Goal: Task Accomplishment & Management: Complete application form

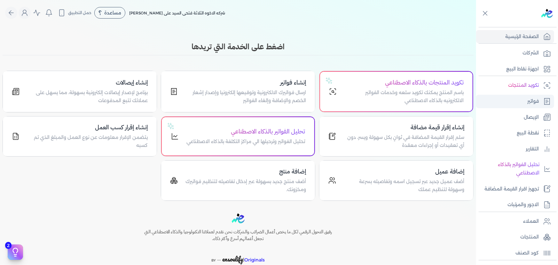
click at [521, 98] on link "فواتير" at bounding box center [515, 101] width 78 height 13
click at [525, 98] on link "فواتير" at bounding box center [515, 101] width 78 height 13
click at [521, 99] on link "فواتير" at bounding box center [515, 101] width 78 height 13
click at [525, 98] on link "فواتير" at bounding box center [515, 101] width 78 height 13
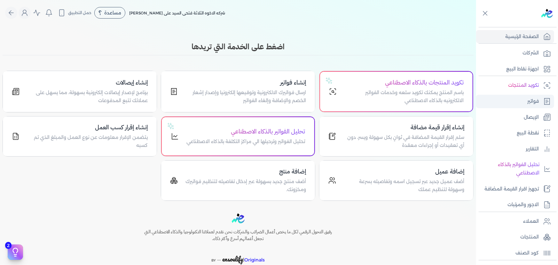
click at [525, 98] on link "فواتير" at bounding box center [515, 101] width 78 height 13
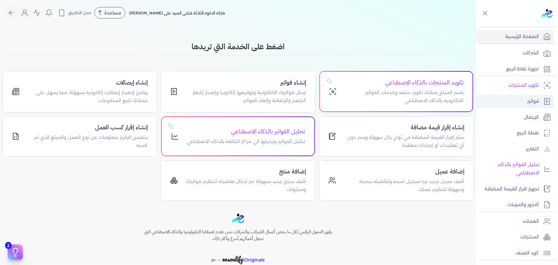
click at [525, 98] on link "فواتير" at bounding box center [515, 101] width 78 height 13
click at [528, 100] on p "فواتير" at bounding box center [534, 101] width 12 height 8
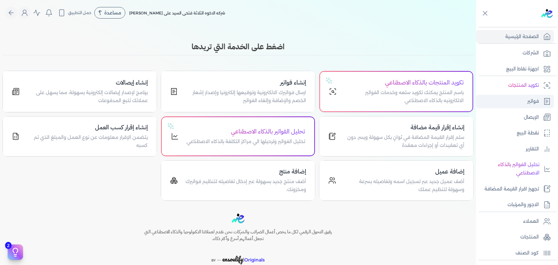
click at [528, 100] on p "فواتير" at bounding box center [534, 101] width 12 height 8
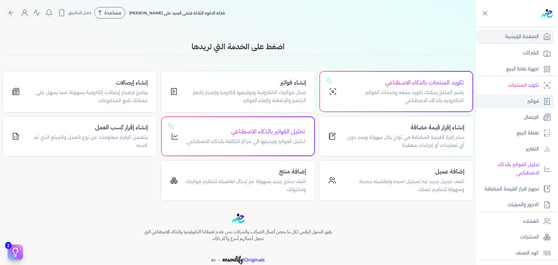
click at [528, 100] on p "فواتير" at bounding box center [534, 101] width 12 height 8
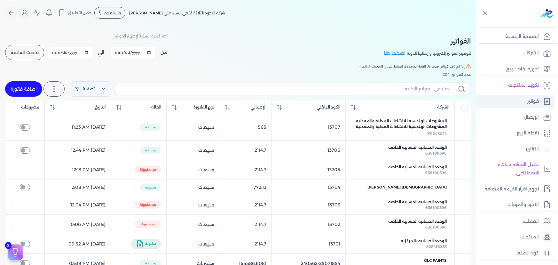
click at [528, 100] on p "فواتير" at bounding box center [534, 101] width 12 height 8
click at [29, 93] on link "اضافة فاتورة" at bounding box center [23, 88] width 37 height 15
select select "EGP"
select select "B"
select select "EGS"
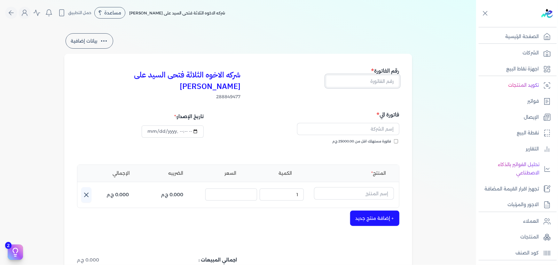
click at [358, 80] on input "text" at bounding box center [363, 81] width 74 height 12
type input "13709"
click at [351, 123] on input "text" at bounding box center [348, 129] width 102 height 12
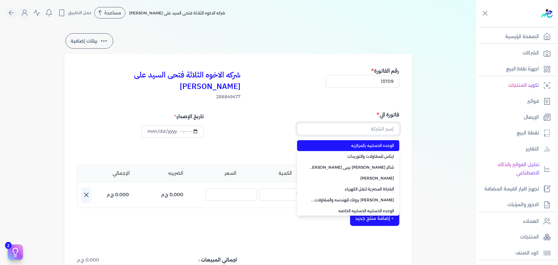
paste input "دبليو بى للتسويق العقارى"
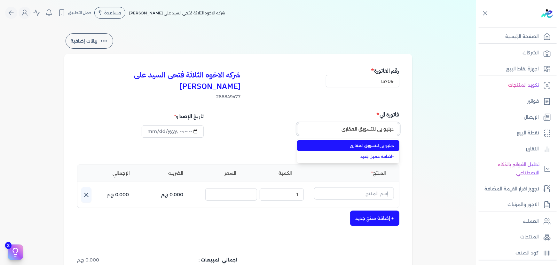
type input "دبليو بى للتسويق العقارى"
click at [359, 143] on span "دبليو بى للتسويق العقارى" at bounding box center [352, 146] width 84 height 6
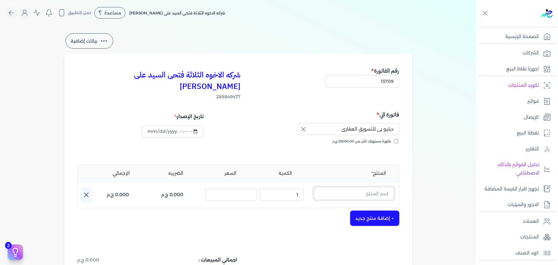
click at [376, 187] on input "text" at bounding box center [354, 193] width 80 height 12
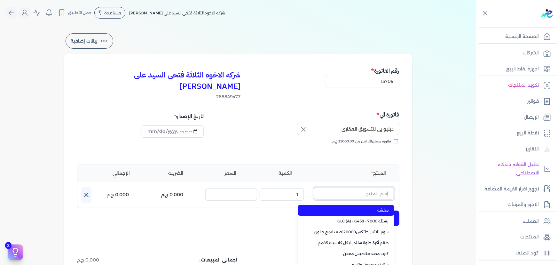
paste input "ستارت ميتاليك ذهبي علبة 0.190 لتر"
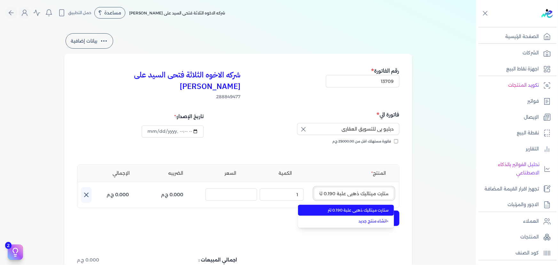
type input "ستارت ميتاليك ذهبي علبة 0.190 لتر"
click at [379, 207] on span "ستارت ميتاليك ذهبي علبة 0.190 لتر" at bounding box center [350, 210] width 78 height 6
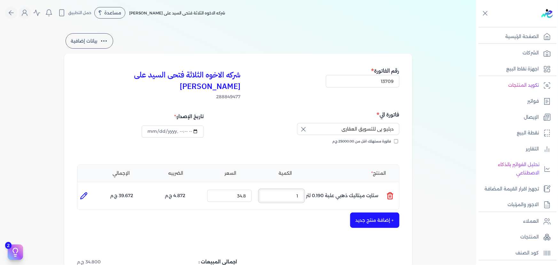
drag, startPoint x: 284, startPoint y: 182, endPoint x: 302, endPoint y: 186, distance: 17.6
click at [302, 190] on input "1" at bounding box center [281, 196] width 44 height 12
type input "15"
drag, startPoint x: 83, startPoint y: 179, endPoint x: 211, endPoint y: 229, distance: 137.4
click at [83, 189] on li at bounding box center [83, 195] width 13 height 13
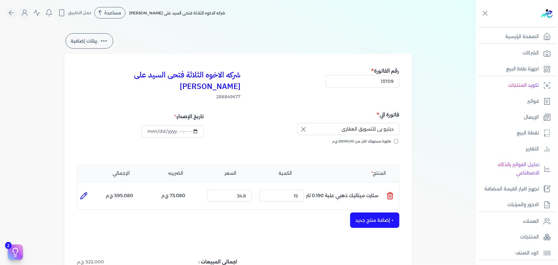
type input "ستارت ميتاليك ذهبي علبة 0.190 لتر"
type input "34.8"
type input "15"
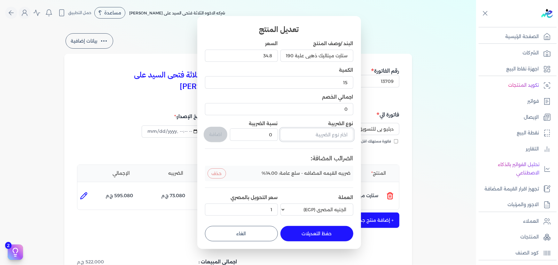
click at [321, 134] on input "text" at bounding box center [317, 134] width 73 height 12
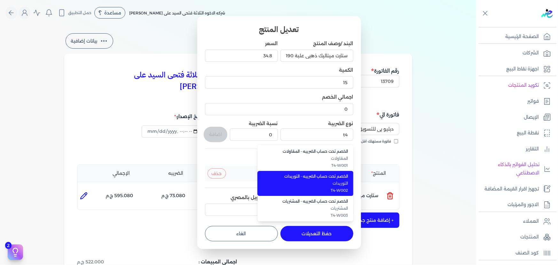
click at [328, 182] on span "التوريدات" at bounding box center [309, 183] width 78 height 6
type input "الخصم تحت حساب الضريبه - التوريدات"
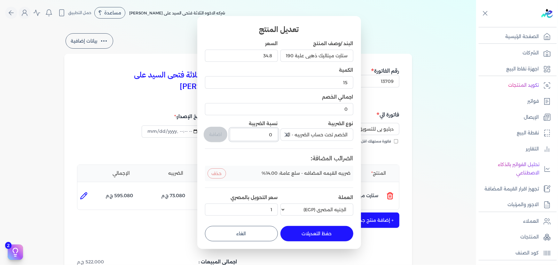
drag, startPoint x: 270, startPoint y: 131, endPoint x: 275, endPoint y: 132, distance: 4.8
click at [275, 132] on input "0" at bounding box center [254, 134] width 48 height 12
type input "1"
click at [215, 137] on button "اضافة" at bounding box center [216, 134] width 24 height 15
type input "0"
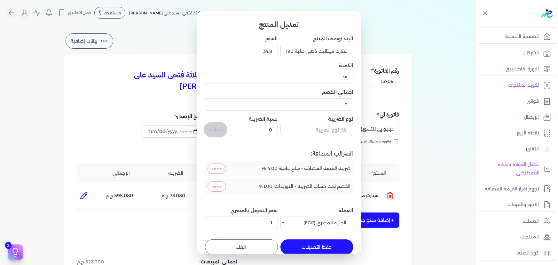
click at [322, 245] on button "حفظ التعديلات" at bounding box center [317, 246] width 73 height 15
type input "0"
type input "1"
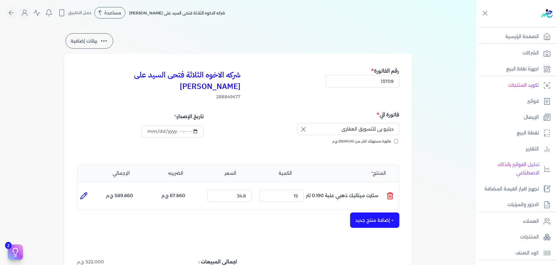
click at [374, 212] on button "+ إضافة منتج جديد" at bounding box center [374, 219] width 49 height 15
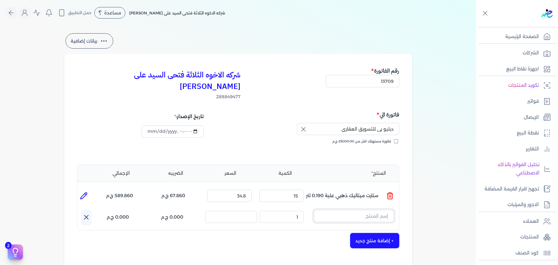
click at [365, 210] on input "text" at bounding box center [354, 216] width 80 height 12
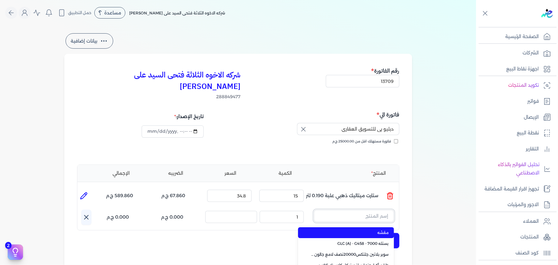
paste input "امبيانس كلر فلفتووا بيز علبة 0.900 لتر"
type input "امبيانس كلر فلفتووا بيز علبة 0.900 لتر"
click at [353, 230] on span "امبيانس كلر فلفتووا بيز علبة 0.900 لتر" at bounding box center [350, 233] width 78 height 6
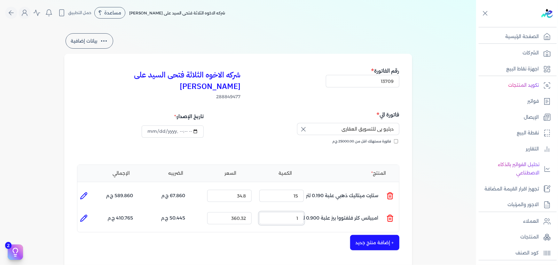
drag, startPoint x: 296, startPoint y: 210, endPoint x: 333, endPoint y: 210, distance: 36.5
click at [326, 210] on ul "المنتج : امبيانس كلر فلفتووا بيز علبة 0.900 لتر الكمية : 1 السعر : 360.32 الضري…" at bounding box center [238, 218] width 322 height 17
type input "10"
click at [86, 216] on icon at bounding box center [85, 216] width 1 height 1
type input "امبيانس كلر فلفتووا بيز علبة 0.900 لتر"
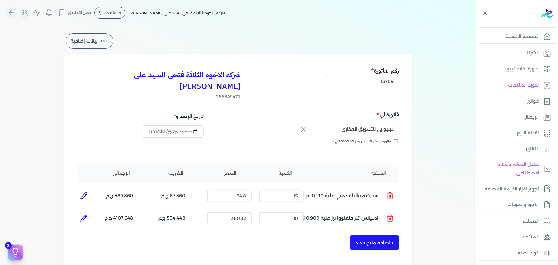
type input "360.32"
type input "10"
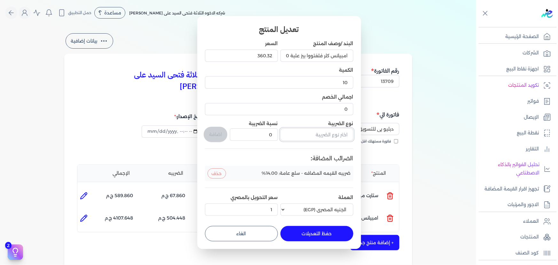
click at [328, 133] on input "text" at bounding box center [317, 134] width 73 height 12
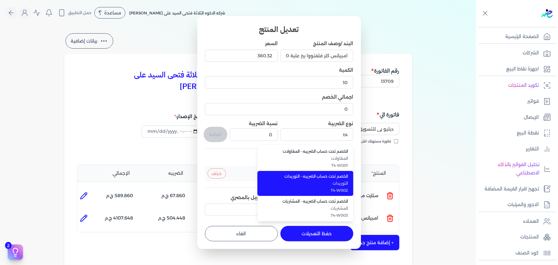
click at [323, 179] on span "الخصم تحت حساب الضريبه - التوريدات" at bounding box center [309, 176] width 78 height 6
type input "الخصم تحت حساب الضريبه - التوريدات"
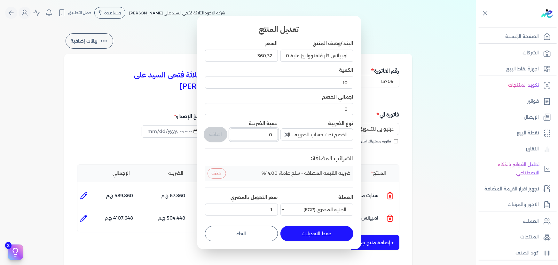
drag, startPoint x: 262, startPoint y: 137, endPoint x: 284, endPoint y: 134, distance: 22.2
click at [283, 134] on div "البند /وصف المنتج امبيانس كلر فلفتووا بيز علبة 0.900 لتر السعر 360.32 الكمية 10…" at bounding box center [279, 129] width 148 height 178
type input "1"
drag, startPoint x: 221, startPoint y: 135, endPoint x: 225, endPoint y: 144, distance: 9.7
click at [221, 136] on button "اضافة" at bounding box center [216, 134] width 24 height 15
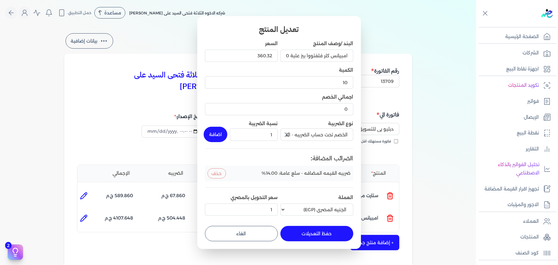
type input "0"
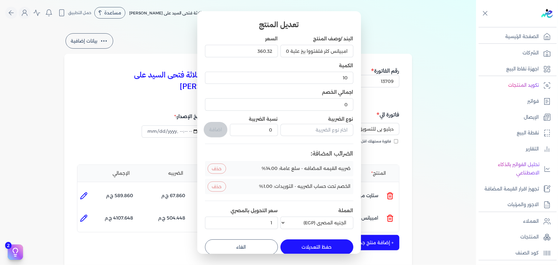
drag, startPoint x: 307, startPoint y: 245, endPoint x: 323, endPoint y: 240, distance: 17.3
click at [307, 245] on button "حفظ التعديلات" at bounding box center [317, 246] width 73 height 15
type input "0"
type input "1"
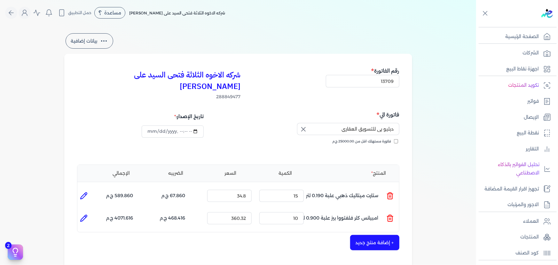
drag, startPoint x: 367, startPoint y: 235, endPoint x: 305, endPoint y: 121, distance: 130.4
click at [367, 235] on button "+ إضافة منتج جديد" at bounding box center [374, 242] width 49 height 15
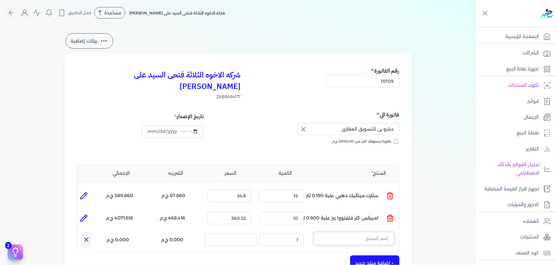
click at [333, 232] on input "text" at bounding box center [354, 238] width 80 height 12
paste input "سوبر بلاتين جلتكس20000نصف لامع بستلة 9 لتر Base A"
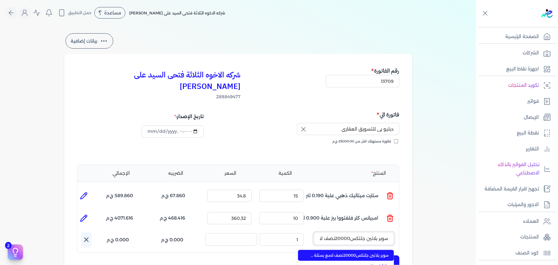
scroll to position [0, -44]
type input "سوبر بلاتين جلتكس20000نصف لامع بستلة 9 لتر Base A"
click at [340, 252] on span "سوبر بلاتين جلتكس20000نصف لامع بستلة 9 لتر Base A" at bounding box center [350, 255] width 78 height 6
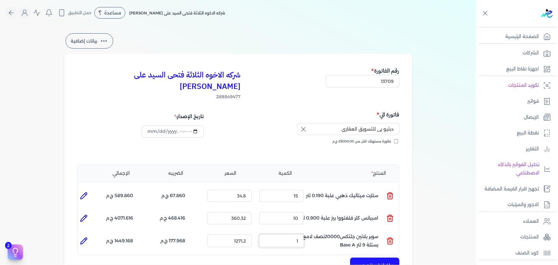
drag, startPoint x: 291, startPoint y: 233, endPoint x: 342, endPoint y: 225, distance: 51.8
click at [338, 232] on ul "المنتج : سوبر بلاتين جلتكس20000نصف لامع بستلة 9 لتر Base A الكمية : 1 السعر : 1…" at bounding box center [238, 240] width 322 height 17
type input "13"
click at [84, 238] on icon at bounding box center [84, 241] width 6 height 6
type input "سوبر بلاتين جلتكس20000نصف لامع بستلة 9 لتر Base A"
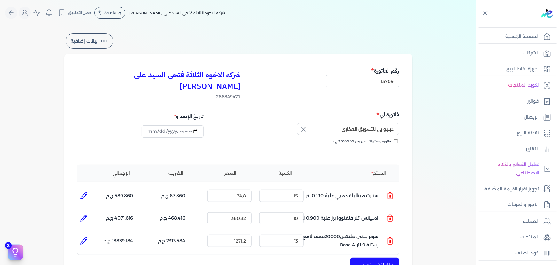
type input "1271.2"
type input "13"
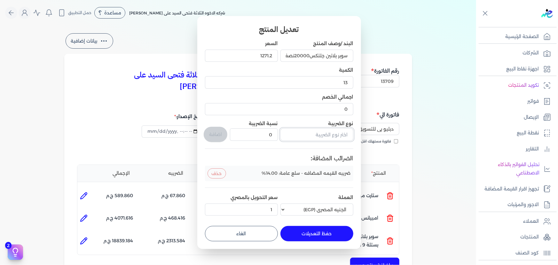
click at [311, 132] on input "text" at bounding box center [317, 134] width 73 height 12
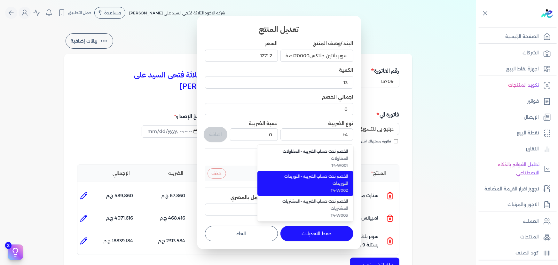
click at [323, 175] on span "الخصم تحت حساب الضريبه - التوريدات" at bounding box center [309, 176] width 78 height 6
type input "الخصم تحت حساب الضريبه - التوريدات"
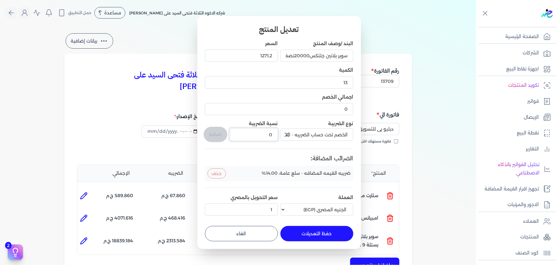
drag, startPoint x: 266, startPoint y: 134, endPoint x: 288, endPoint y: 134, distance: 22.1
click at [288, 134] on div "البند /وصف المنتج سوبر بلاتين جلتكس20000نصف لامع بستلة 9 لتر Base A السعر 1271.…" at bounding box center [279, 129] width 148 height 178
type input "1"
click at [226, 137] on button "اضافة" at bounding box center [216, 134] width 24 height 15
type input "0"
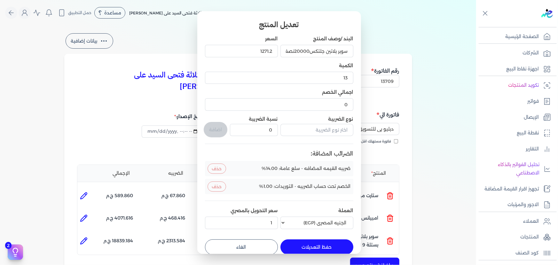
click at [351, 246] on button "حفظ التعديلات" at bounding box center [317, 246] width 73 height 15
type input "0"
type input "1"
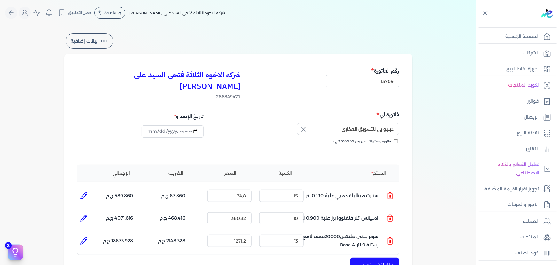
click at [373, 258] on button "+ إضافة منتج جديد" at bounding box center [374, 265] width 49 height 15
click at [360, 255] on input "text" at bounding box center [354, 261] width 80 height 12
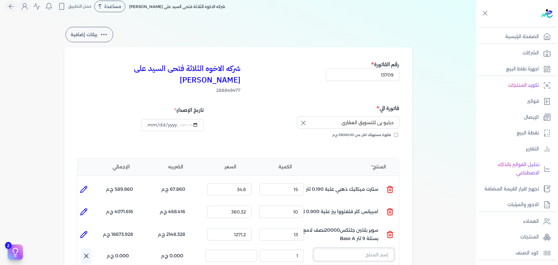
paste input "داي تون مط 200 ابيض علبة 880 جرام صافي"
type input "داي تون مط 200 ابيض علبة 880 جرام صافي"
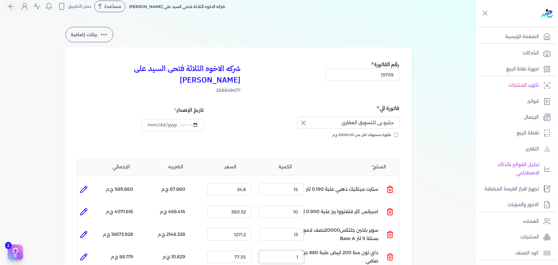
drag, startPoint x: 359, startPoint y: 254, endPoint x: 346, endPoint y: 240, distance: 18.6
click at [339, 248] on ul "المنتج : داي تون مط 200 ابيض علبة 880 جرام صافي الكمية : 1 السعر : 77.35 الضريب…" at bounding box center [238, 256] width 322 height 17
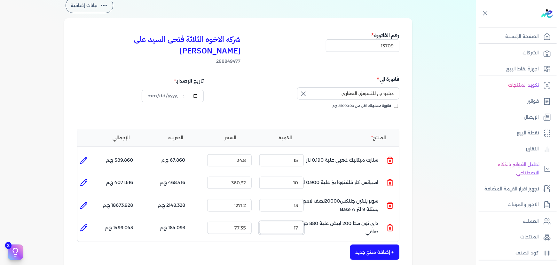
scroll to position [94, 0]
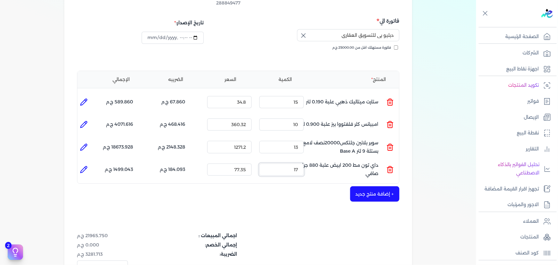
type input "17"
click at [83, 166] on icon at bounding box center [84, 170] width 8 height 8
type input "داي تون مط 200 ابيض علبة 880 جرام صافي"
type input "77.35"
type input "17"
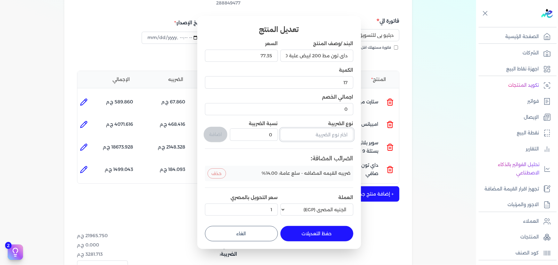
click at [319, 135] on input "text" at bounding box center [317, 134] width 73 height 12
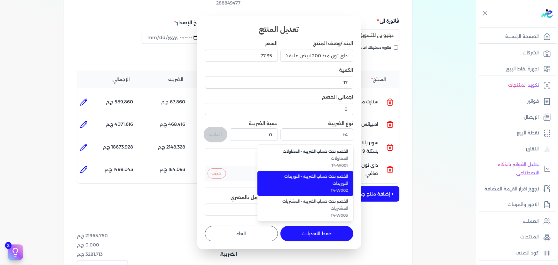
click at [329, 184] on span "التوريدات" at bounding box center [309, 183] width 78 height 6
type input "الخصم تحت حساب الضريبه - التوريدات"
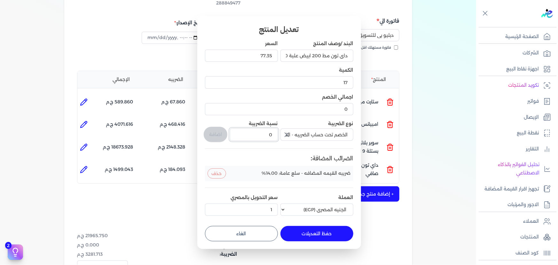
drag, startPoint x: 267, startPoint y: 139, endPoint x: 290, endPoint y: 137, distance: 23.4
click at [290, 137] on div "البند /وصف المنتج داي تون مط 200 ابيض علبة 880 جرام صافي السعر 77.35 الكمية 17 …" at bounding box center [279, 129] width 148 height 178
type input "1"
click at [213, 132] on button "اضافة" at bounding box center [216, 134] width 24 height 15
type input "0"
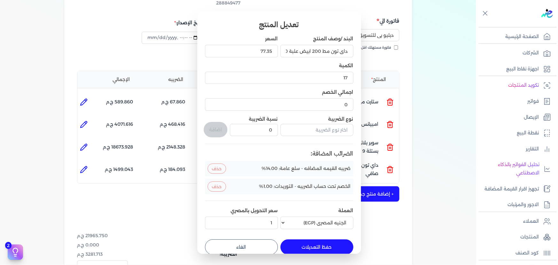
click at [314, 250] on button "حفظ التعديلات" at bounding box center [317, 246] width 73 height 15
type input "0"
type input "1"
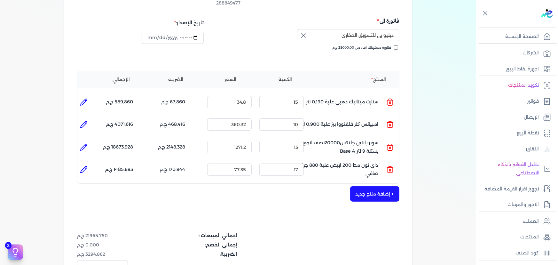
click at [378, 186] on button "+ إضافة منتج جديد" at bounding box center [374, 193] width 49 height 15
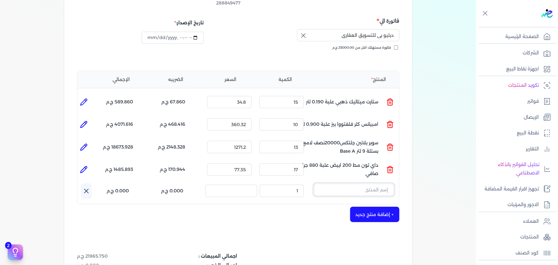
click at [361, 184] on input "text" at bounding box center [354, 190] width 80 height 12
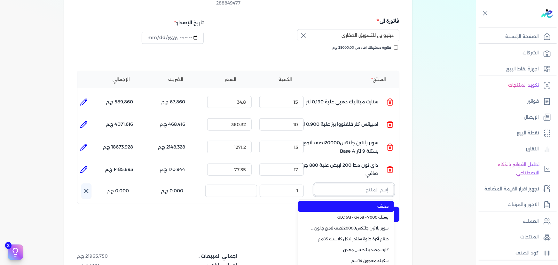
paste input "ستورم شيلد بنيتريتنج سيلر اساس زيتي جالون كومبو 3 لتر"
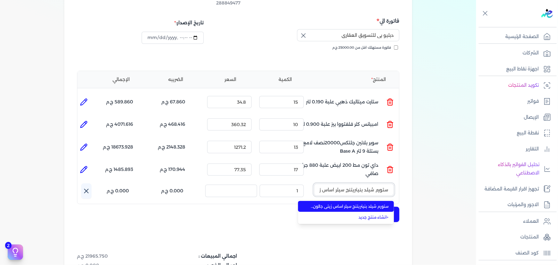
scroll to position [0, -42]
type input "ستورم شيلد بنيتريتنج سيلر اساس زيتي جالون كومبو 3 لتر"
click at [362, 203] on span "ستورم شيلد بنيتريتنج سيلر اساس زيتي جالون كومبو 3 لتر" at bounding box center [350, 206] width 78 height 6
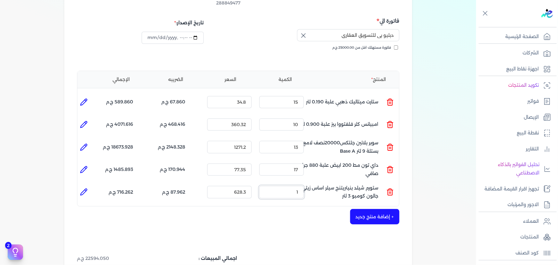
drag, startPoint x: 294, startPoint y: 179, endPoint x: 321, endPoint y: 179, distance: 27.2
click at [321, 183] on ul "المنتج : ستورم شيلد بنيتريتنج سيلر اساس زيتي جالون كومبو 3 لتر الكمية : 1 السعر…" at bounding box center [238, 191] width 322 height 17
type input "13"
click at [82, 188] on icon at bounding box center [84, 192] width 8 height 8
type input "ستورم شيلد بنيتريتنج سيلر اساس زيتي جالون كومبو 3 لتر"
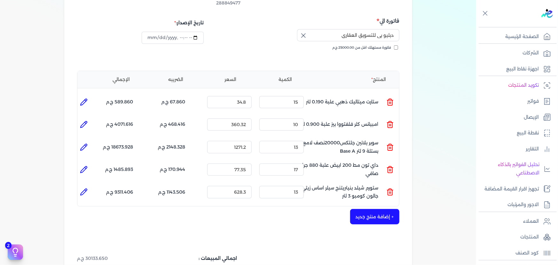
type input "628.3"
type input "13"
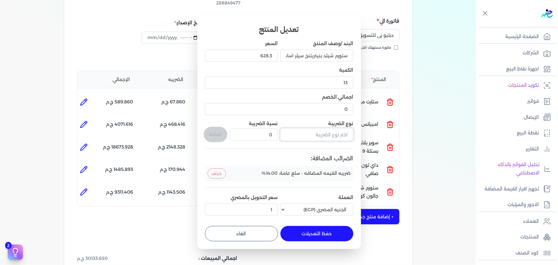
click at [316, 133] on input "text" at bounding box center [317, 134] width 73 height 12
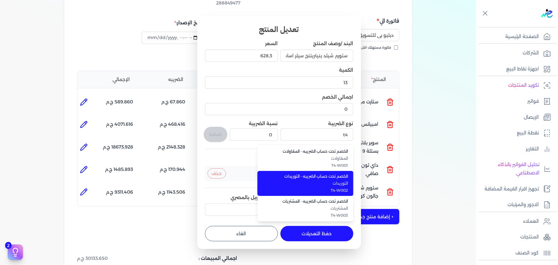
click at [328, 181] on span "التوريدات" at bounding box center [309, 183] width 78 height 6
type input "الخصم تحت حساب الضريبه - التوريدات"
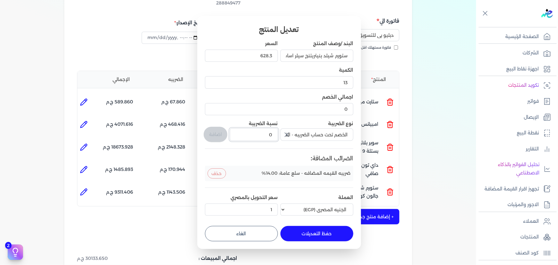
drag, startPoint x: 265, startPoint y: 137, endPoint x: 296, endPoint y: 132, distance: 31.1
click at [292, 134] on div "البند /وصف المنتج ستورم شيلد بنيتريتنج سيلر اساس زيتي جالون كومبو 3 لتر السعر 6…" at bounding box center [279, 129] width 148 height 178
type input "1"
click at [224, 136] on button "اضافة" at bounding box center [216, 134] width 24 height 15
type input "0"
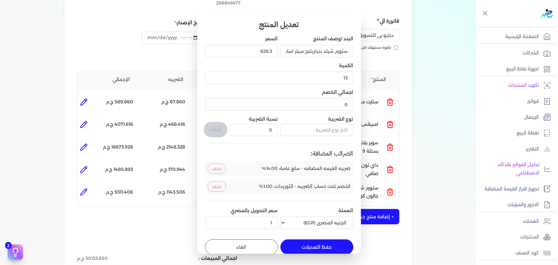
click at [313, 244] on button "حفظ التعديلات" at bounding box center [317, 246] width 73 height 15
type input "0"
type input "1"
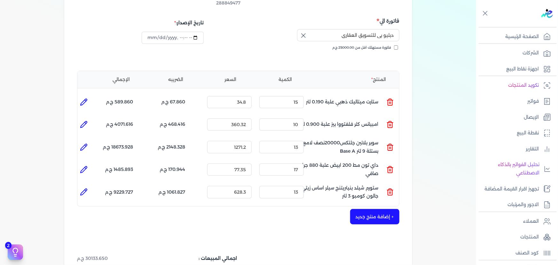
click at [382, 209] on button "+ إضافة منتج جديد" at bounding box center [374, 216] width 49 height 15
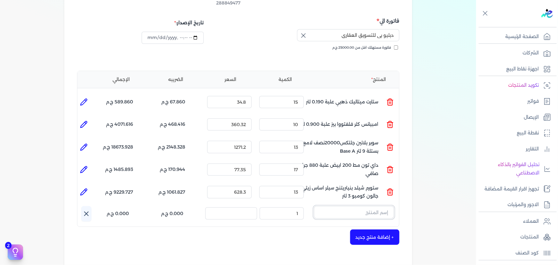
click at [355, 206] on input "text" at bounding box center [354, 212] width 80 height 12
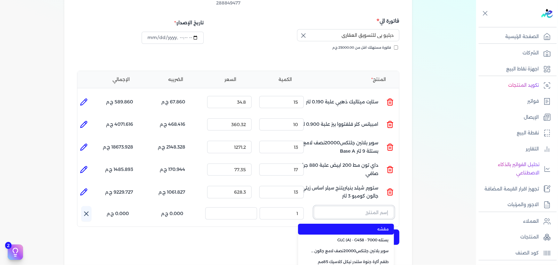
paste input "سيلر المقاوم 0017 علبة 0.650 لتر"
type input "سيلر المقاوم 0017 علبة 0.650 لتر"
click at [354, 226] on span "سيلر المقاوم 0017 علبة 0.650 لتر" at bounding box center [350, 229] width 78 height 6
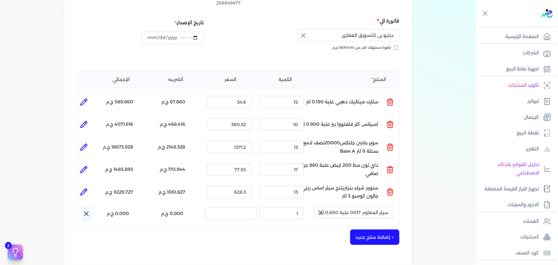
click at [320, 209] on icon "button" at bounding box center [321, 213] width 8 height 8
click at [343, 206] on input "text" at bounding box center [354, 212] width 80 height 12
click at [314, 206] on button "sdgv" at bounding box center [354, 213] width 80 height 15
type input "s"
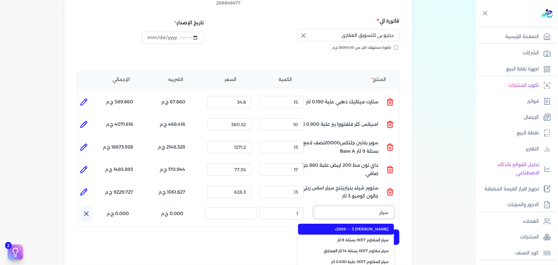
click at [314, 206] on button "سيلر" at bounding box center [354, 213] width 80 height 15
type input "سيلر مقا"
click at [338, 226] on span "سيلر مقاوم 0017 بستلة 14 لتر العملاق" at bounding box center [350, 229] width 78 height 6
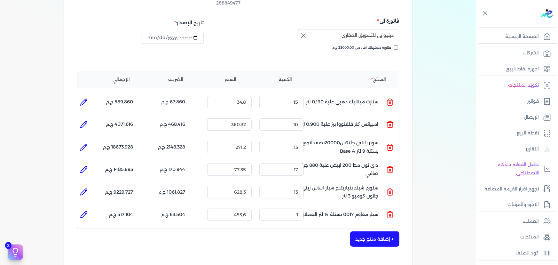
click at [390, 211] on icon at bounding box center [391, 215] width 8 height 8
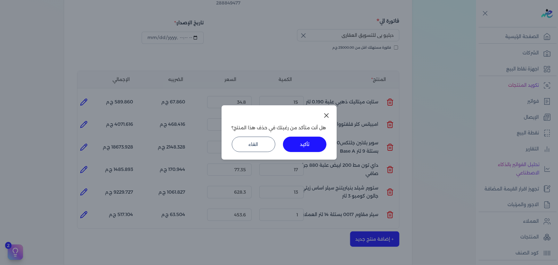
click at [301, 149] on button "تأكيد" at bounding box center [305, 144] width 44 height 15
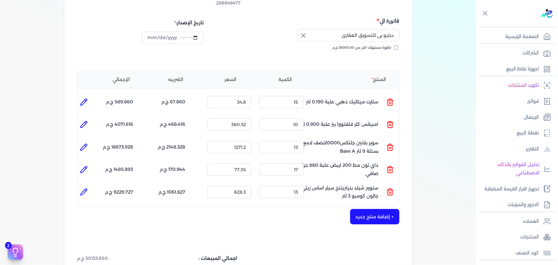
click at [368, 209] on button "+ إضافة منتج جديد" at bounding box center [374, 216] width 49 height 15
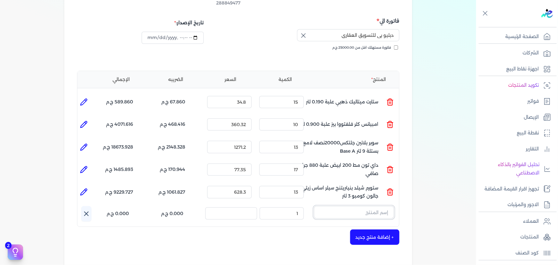
click at [367, 206] on input "text" at bounding box center [354, 212] width 80 height 12
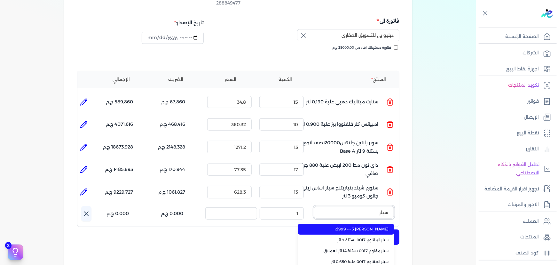
click at [314, 206] on button "سيلر" at bounding box center [354, 213] width 80 height 15
type input "سيلر الم"
click at [359, 226] on span "سيلر المقاوم 0017 بستلة 9 لتر" at bounding box center [350, 229] width 78 height 6
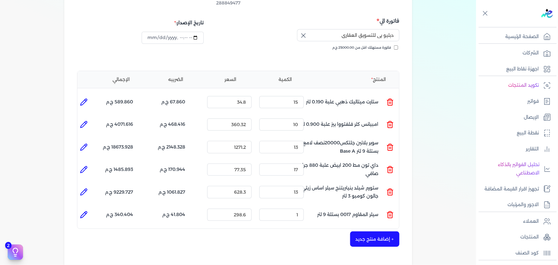
click at [391, 214] on line at bounding box center [391, 215] width 0 height 2
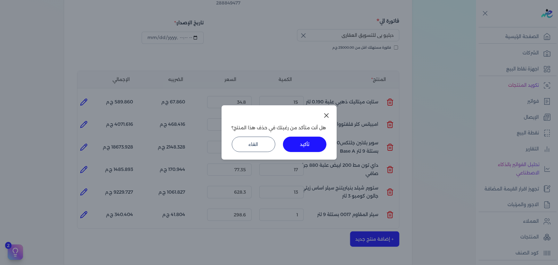
click at [310, 144] on button "تأكيد" at bounding box center [305, 144] width 44 height 15
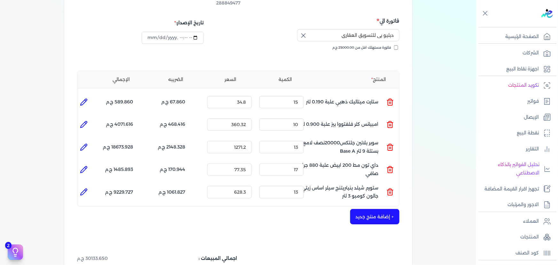
click at [381, 209] on button "+ إضافة منتج جديد" at bounding box center [374, 216] width 49 height 15
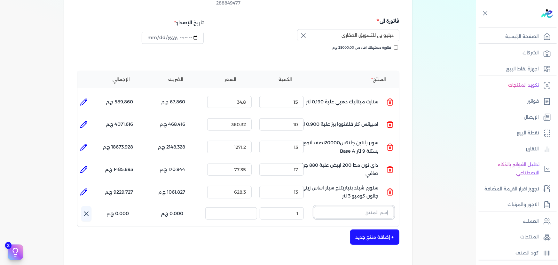
click at [372, 206] on input "text" at bounding box center [354, 212] width 80 height 12
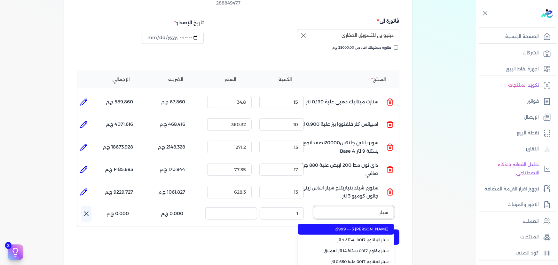
click at [314, 206] on button "سيلر" at bounding box center [354, 213] width 80 height 15
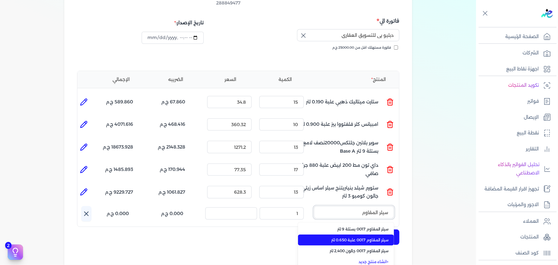
type input "سيلر المقاوم"
drag, startPoint x: 365, startPoint y: 230, endPoint x: 323, endPoint y: 216, distance: 44.3
click at [365, 237] on span "سيلر المقاوم 0017 علبة 0.650 لتر" at bounding box center [350, 240] width 78 height 6
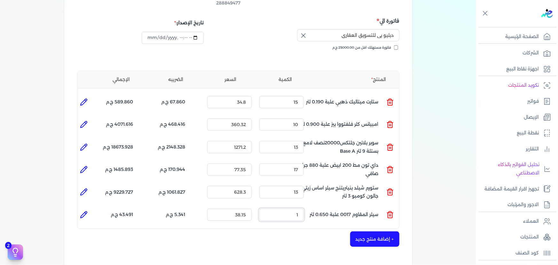
drag, startPoint x: 290, startPoint y: 203, endPoint x: 378, endPoint y: 203, distance: 88.0
click at [350, 206] on ul "المنتج : سيلر المقاوم 0017 علبة 0.650 لتر الكمية : 1 السعر : 38.15 الضريبه : 5.…" at bounding box center [238, 214] width 322 height 17
type input "31"
click at [80, 208] on li at bounding box center [83, 214] width 13 height 13
type input "سيلر المقاوم 0017 علبة 0.650 لتر"
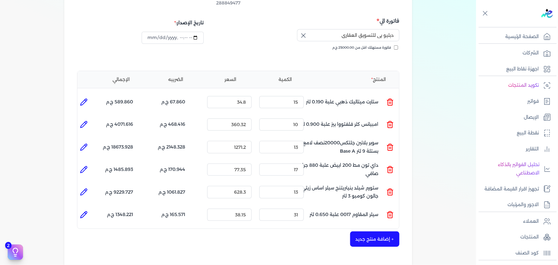
type input "38.15"
type input "31"
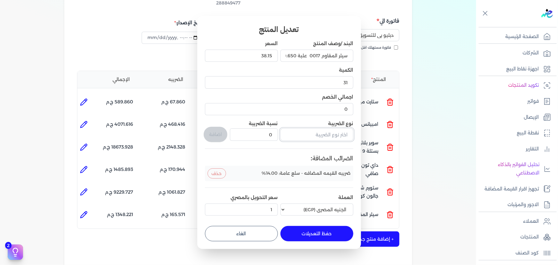
click at [308, 136] on input "text" at bounding box center [317, 134] width 73 height 12
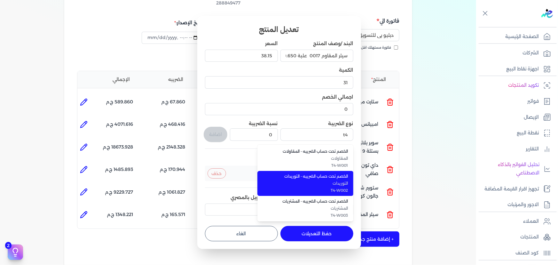
click at [299, 176] on span "الخصم تحت حساب الضريبه - التوريدات" at bounding box center [309, 176] width 78 height 6
type input "الخصم تحت حساب الضريبه - التوريدات"
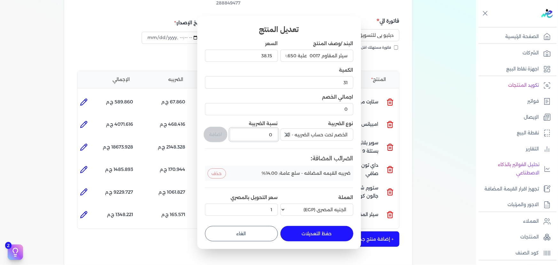
drag, startPoint x: 265, startPoint y: 135, endPoint x: 291, endPoint y: 132, distance: 27.1
click at [290, 132] on div "البند /وصف المنتج سيلر المقاوم 0017 علبة 0.650 لتر السعر 38.15 الكمية 31 اجمالي…" at bounding box center [279, 129] width 148 height 178
type input "1"
click at [211, 136] on button "اضافة" at bounding box center [216, 134] width 24 height 15
type input "0"
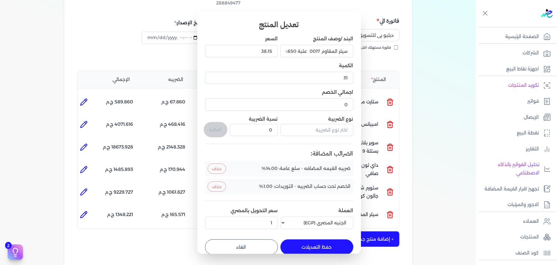
click at [301, 246] on button "حفظ التعديلات" at bounding box center [317, 246] width 73 height 15
type input "0"
type input "1"
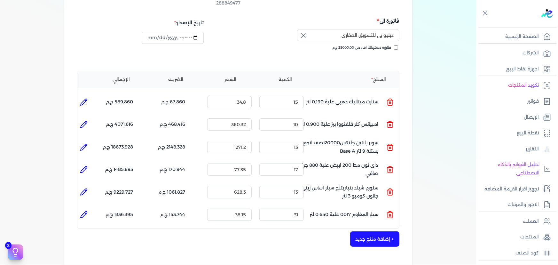
click at [378, 231] on button "+ إضافة منتج جديد" at bounding box center [374, 238] width 49 height 15
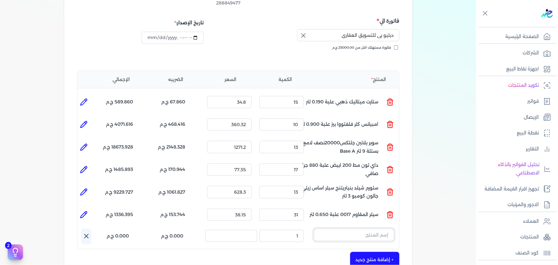
click at [348, 229] on input "text" at bounding box center [354, 235] width 80 height 12
paste input "داي تون مط اسود علبة 880 جرام صافي"
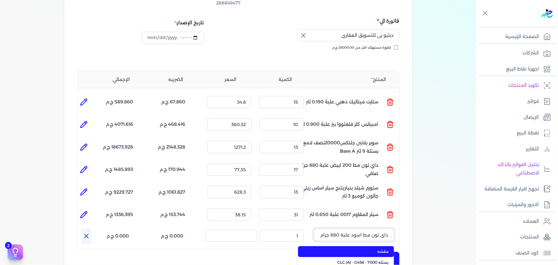
scroll to position [0, -11]
type input "داي تون مط اسود علبة 880 جرام صافي"
click at [357, 249] on span "داي تون مط اسود علبة 880 جرام صافي" at bounding box center [350, 252] width 78 height 6
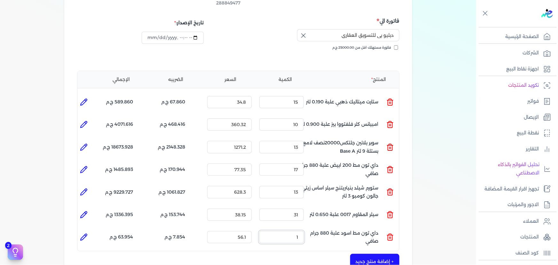
drag, startPoint x: 295, startPoint y: 225, endPoint x: 355, endPoint y: 217, distance: 60.8
click at [354, 228] on ul "المنتج : داي تون مط اسود علبة 880 جرام صافي الكمية : 1 السعر : 56.1 الضريبه : 7…" at bounding box center [238, 236] width 322 height 17
type input "12"
click at [88, 233] on icon at bounding box center [84, 237] width 8 height 8
type input "داي تون مط اسود علبة 880 جرام صافي"
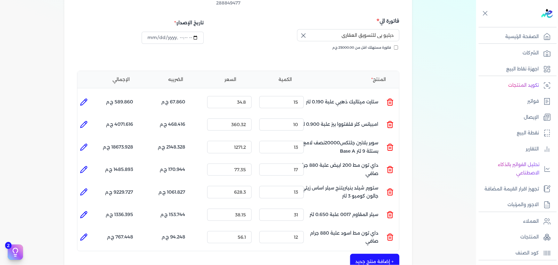
type input "56.1"
type input "12"
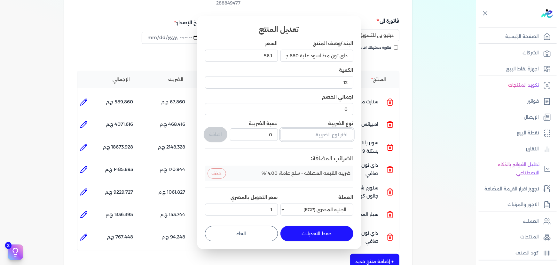
click at [331, 137] on input "text" at bounding box center [317, 134] width 73 height 12
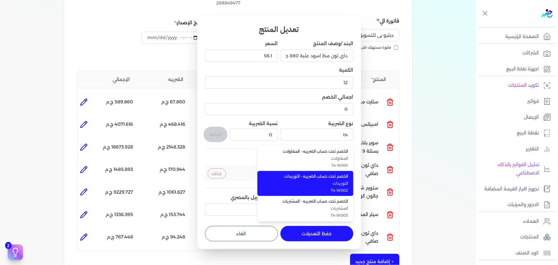
drag, startPoint x: 311, startPoint y: 182, endPoint x: 285, endPoint y: 148, distance: 42.7
click at [311, 181] on span "التوريدات" at bounding box center [309, 183] width 78 height 6
type input "الخصم تحت حساب الضريبه - التوريدات"
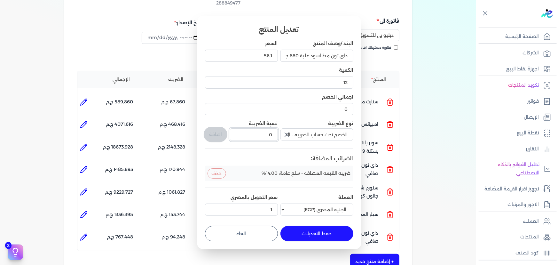
click at [274, 132] on input "0" at bounding box center [254, 134] width 48 height 12
drag, startPoint x: 264, startPoint y: 132, endPoint x: 278, endPoint y: 132, distance: 14.1
click at [278, 132] on div "البند /وصف المنتج داي تون مط اسود علبة 880 جرام صافي السعر 56.1 الكمية 12 اجمال…" at bounding box center [279, 129] width 148 height 178
type input "1"
click at [225, 133] on button "اضافة" at bounding box center [216, 134] width 24 height 15
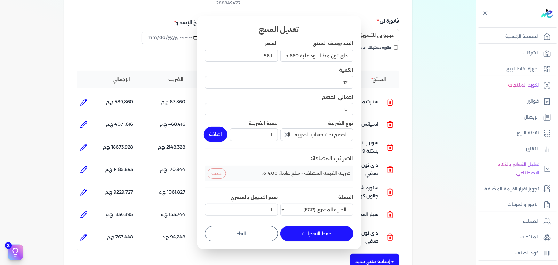
type input "0"
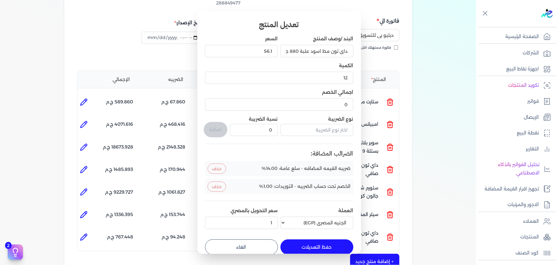
click at [322, 246] on button "حفظ التعديلات" at bounding box center [317, 246] width 73 height 15
type input "0"
type input "1"
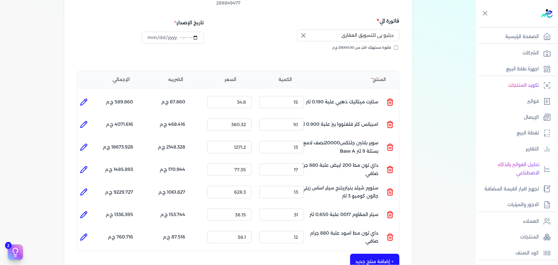
drag, startPoint x: 377, startPoint y: 246, endPoint x: 369, endPoint y: 234, distance: 14.7
click at [377, 254] on button "+ إضافة منتج جديد" at bounding box center [374, 261] width 49 height 15
click at [347, 251] on input "text" at bounding box center [354, 257] width 80 height 12
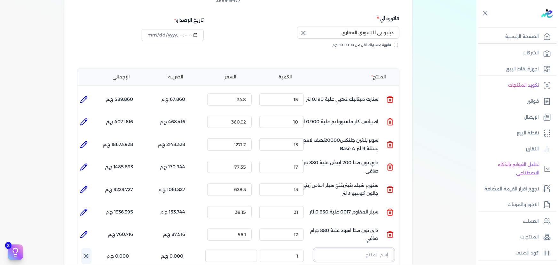
paste input "جلتكس 15000 بستلة 9 لتر"
type input "جلتكس 15000 بستلة 9 لتر"
click at [280, 251] on input "1" at bounding box center [281, 257] width 44 height 12
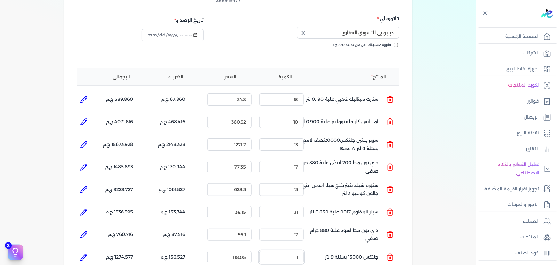
click at [280, 251] on input "1" at bounding box center [281, 257] width 44 height 12
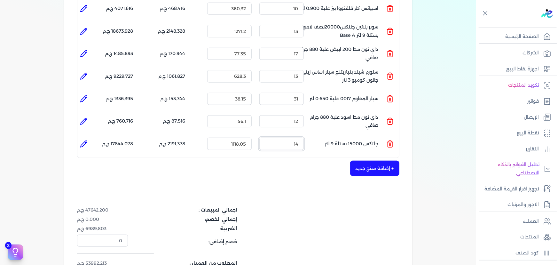
scroll to position [213, 0]
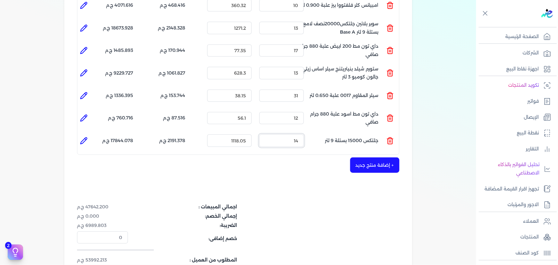
type input "14"
click at [85, 137] on icon at bounding box center [84, 141] width 8 height 8
type input "جلتكس 15000 بستلة 9 لتر"
type input "1118.05"
type input "14"
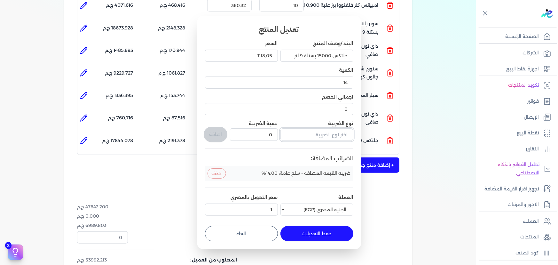
click at [333, 135] on input "text" at bounding box center [317, 134] width 73 height 12
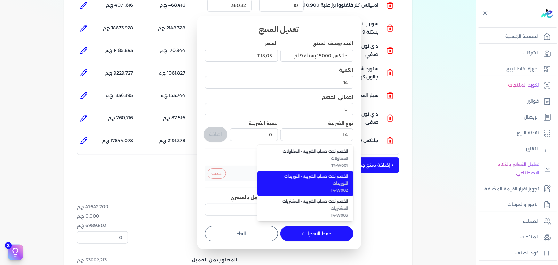
click at [337, 180] on li "الخصم تحت حساب الضريبه - التوريدات التوريدات T4-W002" at bounding box center [306, 183] width 96 height 25
type input "الخصم تحت حساب الضريبه - التوريدات"
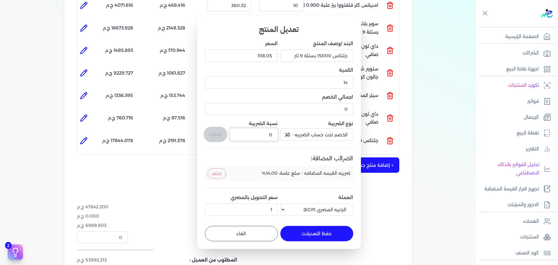
drag, startPoint x: 267, startPoint y: 132, endPoint x: 298, endPoint y: 137, distance: 30.6
click at [296, 137] on div "البند /وصف المنتج جلتكس 15000 بستلة 9 لتر السعر 1118.05 الكمية 14 اجمالي الخصم …" at bounding box center [279, 129] width 148 height 178
type input "1"
click at [221, 137] on button "اضافة" at bounding box center [216, 134] width 24 height 15
type input "0"
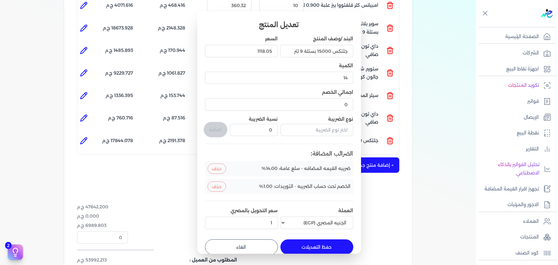
drag, startPoint x: 320, startPoint y: 246, endPoint x: 355, endPoint y: 201, distance: 57.0
click at [320, 245] on button "حفظ التعديلات" at bounding box center [317, 246] width 73 height 15
type input "0"
type input "1"
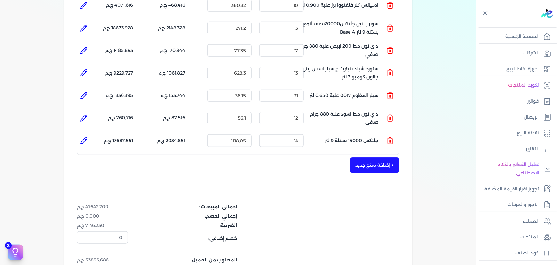
click at [379, 157] on button "+ إضافة منتج جديد" at bounding box center [374, 164] width 49 height 15
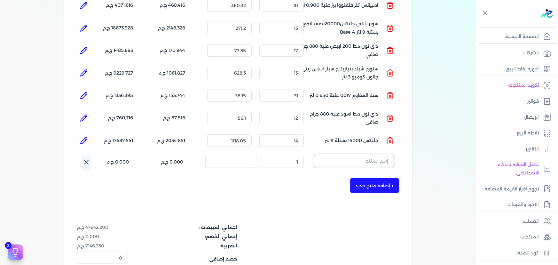
click at [364, 155] on input "text" at bounding box center [354, 161] width 80 height 12
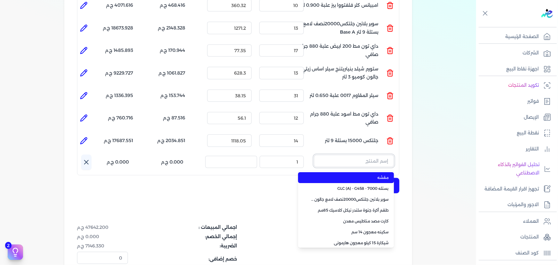
paste input "ورنيش زجاجي 901 علبة 1 كجم"
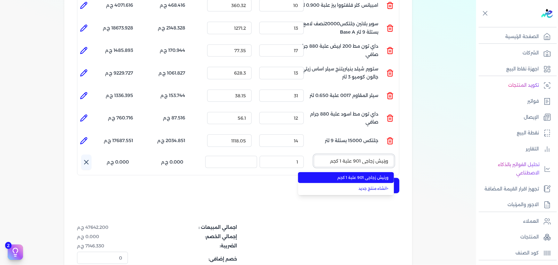
type input "ورنيش زجاجي 901 علبة 1 كجم"
click at [365, 175] on span "ورنيش زجاجي 901 علبة 1 كجم" at bounding box center [350, 178] width 78 height 6
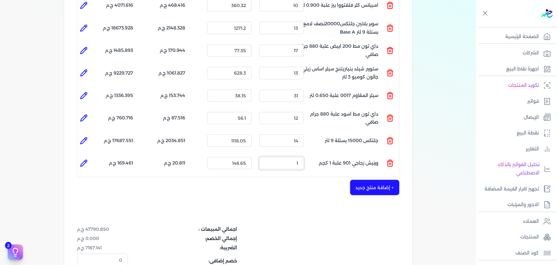
drag, startPoint x: 291, startPoint y: 155, endPoint x: 363, endPoint y: 152, distance: 72.0
click at [359, 155] on ul "المنتج : ورنيش زجاجي 901 علبة 1 كجم الكمية : 1 السعر : 148.65 الضريبه : 20.811 …" at bounding box center [238, 163] width 322 height 17
type input "17"
click at [85, 159] on icon at bounding box center [84, 163] width 8 height 8
type input "ورنيش زجاجي 901 علبة 1 كجم"
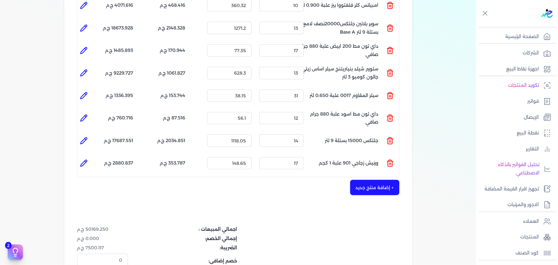
type input "148.65"
type input "17"
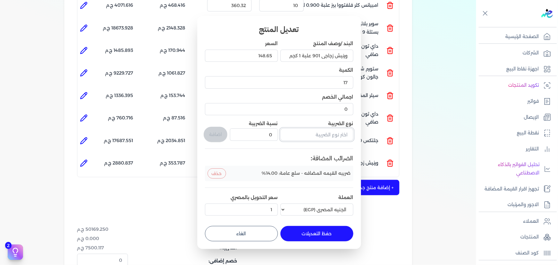
click at [299, 136] on input "text" at bounding box center [317, 134] width 73 height 12
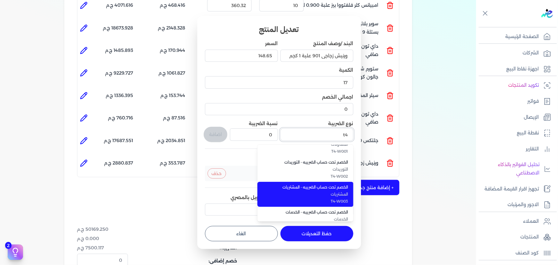
scroll to position [0, 0]
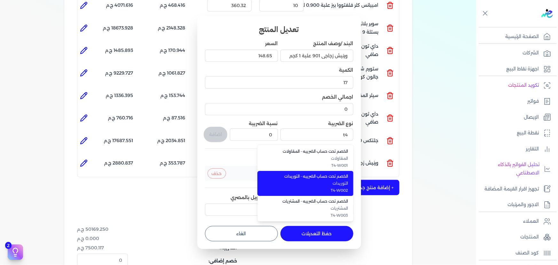
click at [294, 181] on span "التوريدات" at bounding box center [309, 183] width 78 height 6
type input "الخصم تحت حساب الضريبه - التوريدات"
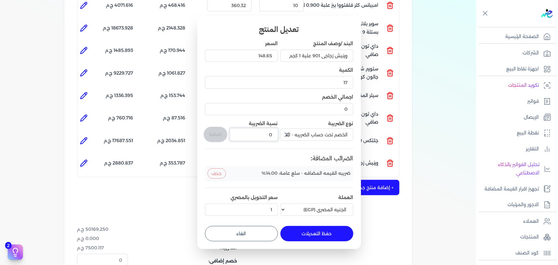
click at [287, 136] on div "البند /وصف المنتج ورنيش زجاجي 901 علبة 1 كجم السعر 148.65 الكمية 17 اجمالي الخص…" at bounding box center [279, 129] width 148 height 178
type input "1"
click at [210, 134] on button "اضافة" at bounding box center [216, 134] width 24 height 15
type input "0"
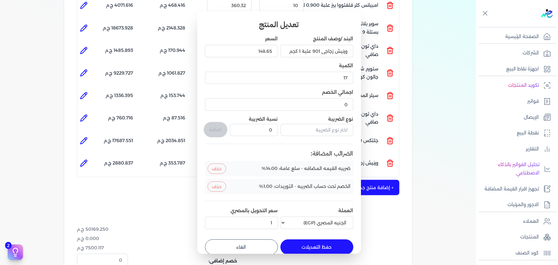
click at [304, 245] on button "حفظ التعديلات" at bounding box center [317, 246] width 73 height 15
type input "0"
type input "1"
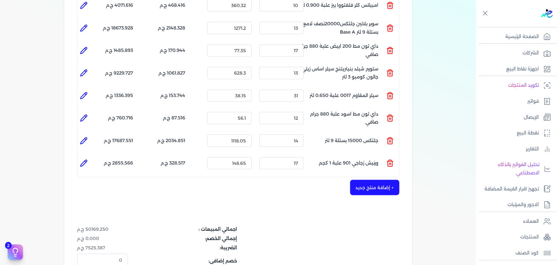
click at [383, 180] on button "+ إضافة منتج جديد" at bounding box center [374, 187] width 49 height 15
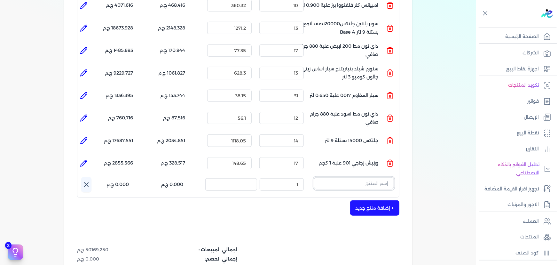
click at [334, 177] on input "text" at bounding box center [354, 183] width 80 height 12
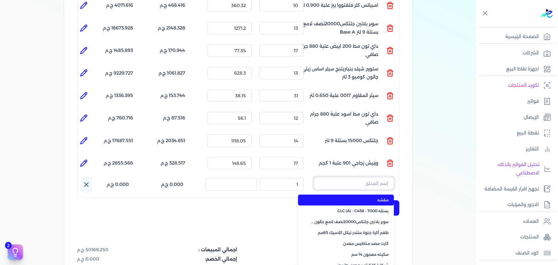
paste input "ستارت سيلر مائي بستلة 7.500 لتر"
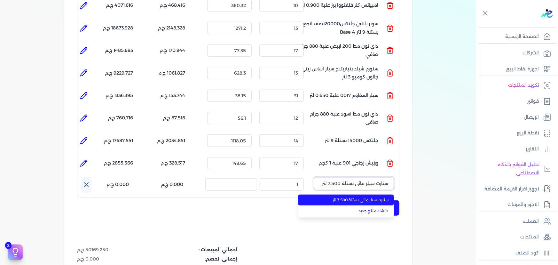
type input "ستارت سيلر مائي بستلة 7.500 لتر"
click at [349, 197] on span "ستارت سيلر مائي بستلة 7.500 لتر" at bounding box center [350, 200] width 78 height 6
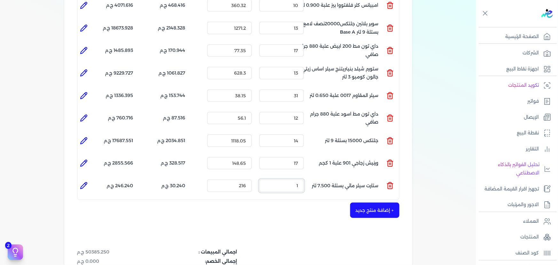
drag, startPoint x: 287, startPoint y: 176, endPoint x: 357, endPoint y: 161, distance: 71.0
click at [341, 177] on ul "المنتج : ستارت سيلر مائي بستلة 7.500 لتر الكمية : 1 السعر : 216 الضريبه : 30.24…" at bounding box center [238, 185] width 322 height 17
type input "12"
click at [86, 182] on icon at bounding box center [84, 186] width 8 height 8
type input "ستارت سيلر مائي بستلة 7.500 لتر"
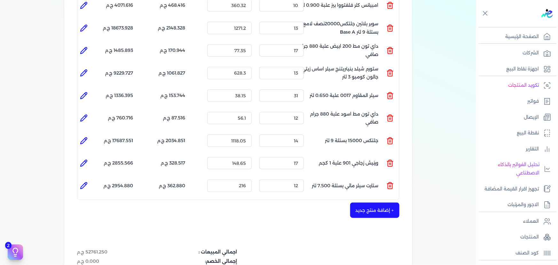
type input "216"
type input "12"
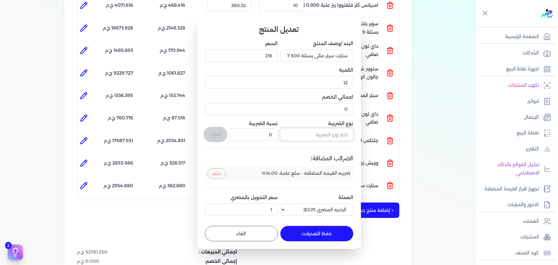
drag, startPoint x: 319, startPoint y: 134, endPoint x: 324, endPoint y: 134, distance: 5.1
click at [319, 134] on input "text" at bounding box center [317, 134] width 73 height 12
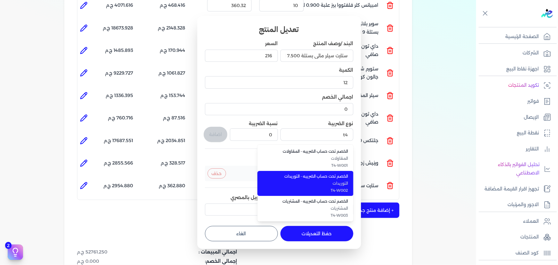
click at [317, 187] on li "الخصم تحت حساب الضريبه - التوريدات التوريدات T4-W002" at bounding box center [306, 183] width 96 height 25
type input "الخصم تحت حساب الضريبه - التوريدات"
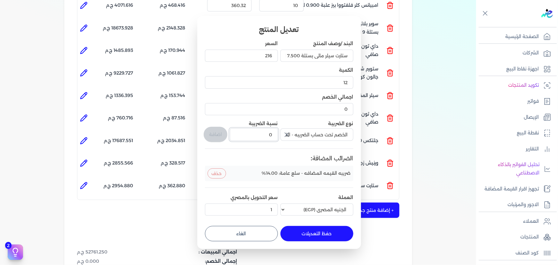
drag, startPoint x: 258, startPoint y: 132, endPoint x: 326, endPoint y: 132, distance: 68.8
click at [326, 132] on div "البند /وصف المنتج ستارت سيلر مائي بستلة 7.500 لتر السعر 216 الكمية 12 اجمالي ال…" at bounding box center [279, 129] width 148 height 178
type input "1"
click at [219, 129] on button "اضافة" at bounding box center [216, 134] width 24 height 15
type input "0"
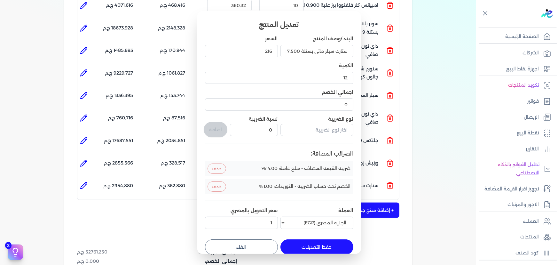
drag, startPoint x: 323, startPoint y: 244, endPoint x: 397, endPoint y: 186, distance: 94.3
click at [323, 243] on button "حفظ التعديلات" at bounding box center [317, 246] width 73 height 15
type input "0"
type input "1"
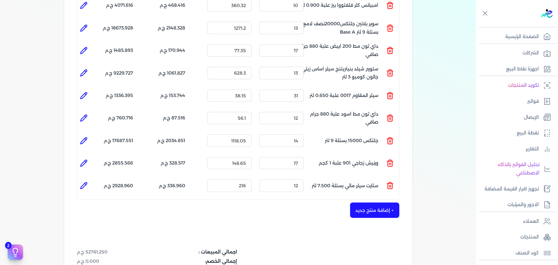
click at [386, 203] on button "+ إضافة منتج جديد" at bounding box center [374, 210] width 49 height 15
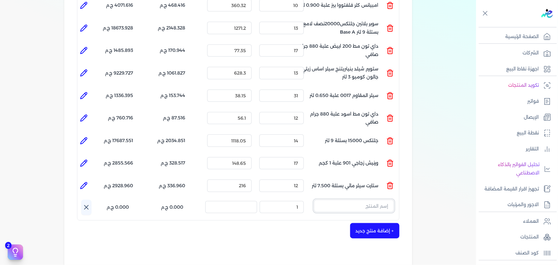
click at [375, 200] on input "text" at bounding box center [354, 206] width 80 height 12
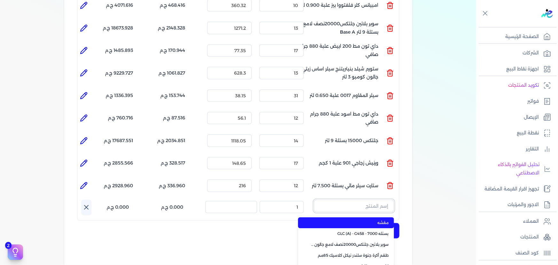
paste input "سوبرلاك الوان 708 جالون 2 لتر"
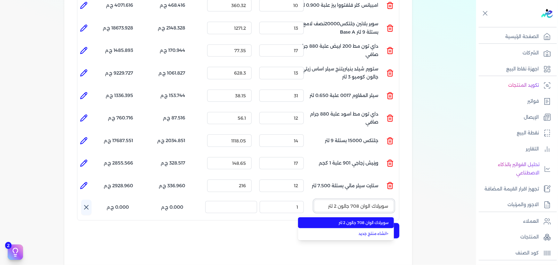
type input "سوبرلاك الوان 708 جالون 2 لتر"
click at [373, 220] on span "سوبرلاك الوان 708 جالون 2 لتر" at bounding box center [350, 223] width 78 height 6
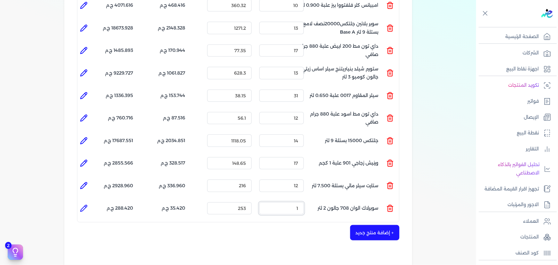
drag, startPoint x: 293, startPoint y: 194, endPoint x: 340, endPoint y: 130, distance: 79.8
click at [325, 181] on div "المنتج الكمية السعر الضريبه الإجمالي المنتج : ستارت ميتاليك ذهبي علبة 0.190 لتر…" at bounding box center [238, 87] width 323 height 271
type input "13"
click at [83, 204] on icon at bounding box center [84, 208] width 8 height 8
type input "سوبرلاك الوان 708 جالون 2 لتر"
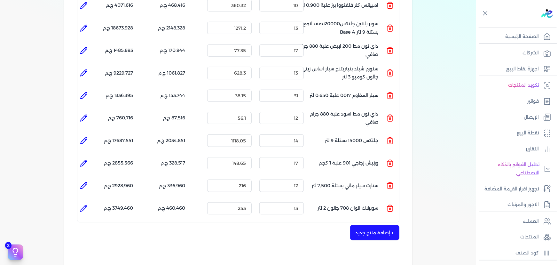
type input "253"
type input "13"
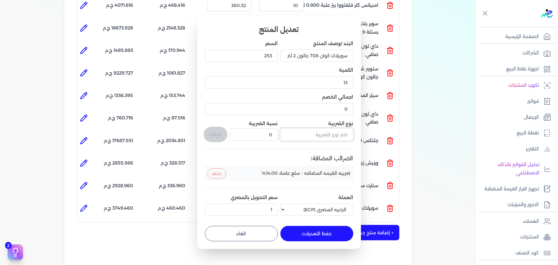
click at [337, 138] on input "text" at bounding box center [317, 134] width 73 height 12
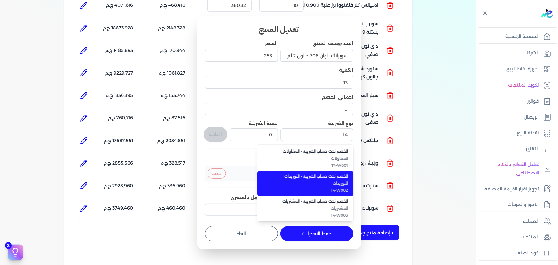
click at [291, 189] on span "T4-W002" at bounding box center [309, 190] width 78 height 6
type input "الخصم تحت حساب الضريبه - التوريدات"
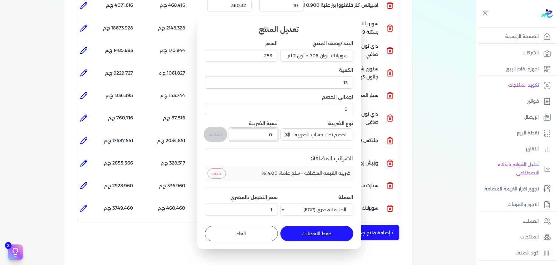
drag, startPoint x: 260, startPoint y: 130, endPoint x: 298, endPoint y: 131, distance: 37.8
click at [294, 131] on div "البند /وصف المنتج سوبرلاك الوان 708 جالون 2 لتر السعر 253 الكمية 13 اجمالي الخص…" at bounding box center [279, 129] width 148 height 178
type input "1"
click at [218, 133] on button "اضافة" at bounding box center [216, 134] width 24 height 15
type input "0"
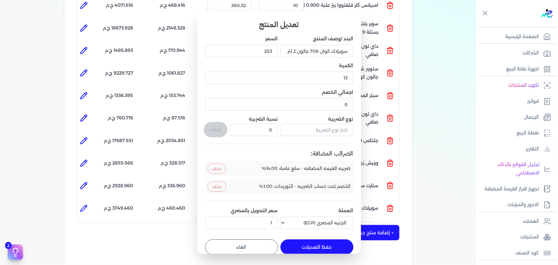
drag, startPoint x: 288, startPoint y: 243, endPoint x: 347, endPoint y: 220, distance: 63.3
click at [289, 243] on button "حفظ التعديلات" at bounding box center [317, 246] width 73 height 15
type input "0"
type input "1"
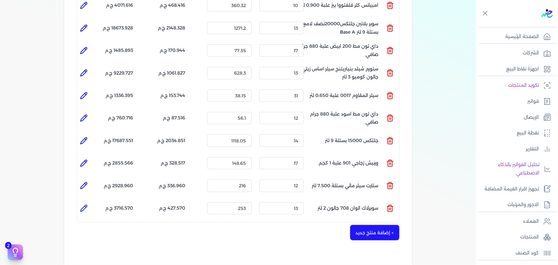
drag, startPoint x: 380, startPoint y: 223, endPoint x: 331, endPoint y: 160, distance: 80.0
click at [379, 225] on button "+ إضافة منتج جديد" at bounding box center [374, 232] width 49 height 15
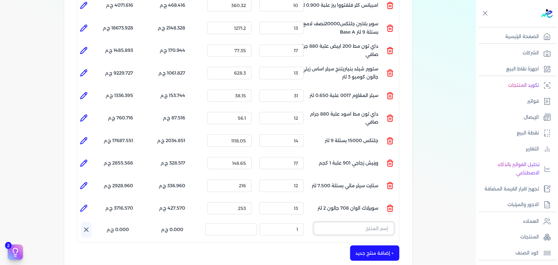
click at [367, 222] on input "text" at bounding box center [354, 228] width 80 height 12
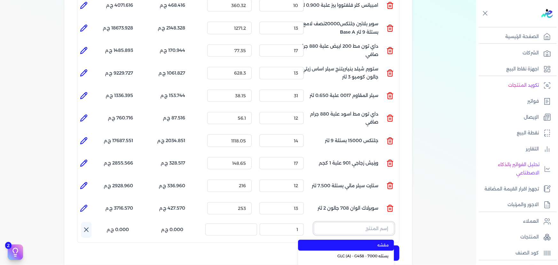
paste input "ورنيش ستاندر 690 علبة 0,700 كجم"
type input "ورنيش ستاندر 690 علبة 0,700 كجم"
drag, startPoint x: 363, startPoint y: 233, endPoint x: 335, endPoint y: 230, distance: 27.6
click at [363, 242] on span "ورنيش ستاندر 690 علبة 0,700 كجم" at bounding box center [350, 245] width 78 height 6
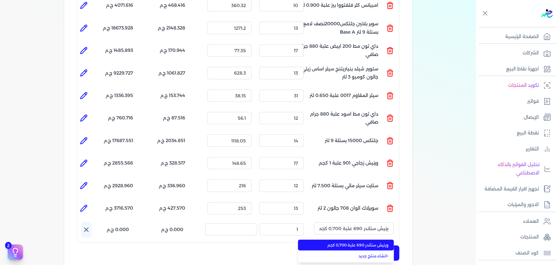
scroll to position [0, 0]
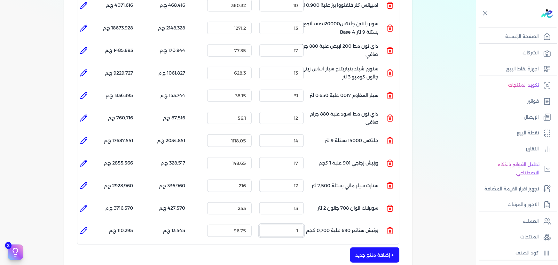
drag, startPoint x: 295, startPoint y: 218, endPoint x: 352, endPoint y: 167, distance: 76.2
click at [343, 222] on ul "المنتج : ورنيش ستاندر 690 علبة 0,700 كجم الكمية : 1 السعر : 96.75 الضريبه : 13.…" at bounding box center [238, 230] width 322 height 17
type input "17"
click at [83, 227] on icon at bounding box center [84, 231] width 8 height 8
type input "ورنيش ستاندر 690 علبة 0,700 كجم"
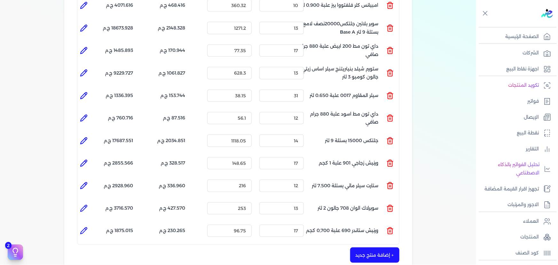
type input "96.75"
type input "17"
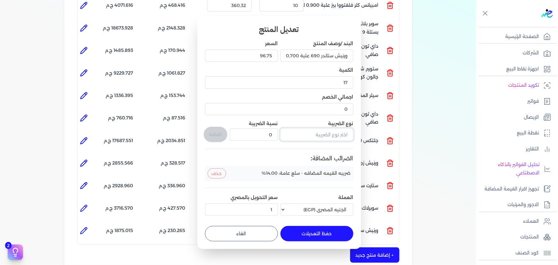
click at [312, 135] on input "text" at bounding box center [317, 134] width 73 height 12
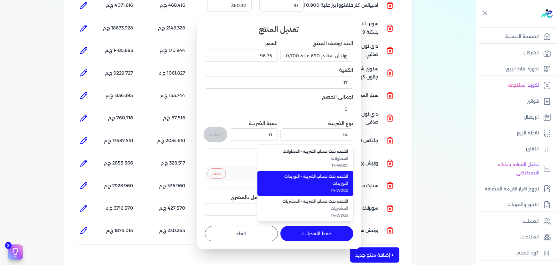
click at [326, 174] on span "الخصم تحت حساب الضريبه - التوريدات" at bounding box center [309, 176] width 78 height 6
type input "الخصم تحت حساب الضريبه - التوريدات"
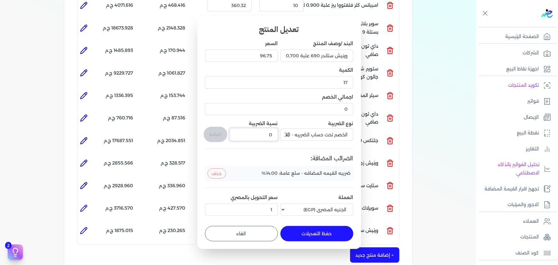
drag, startPoint x: 259, startPoint y: 137, endPoint x: 306, endPoint y: 134, distance: 46.8
click at [291, 137] on div "البند /وصف المنتج ورنيش ستاندر 690 علبة 0,700 كجم السعر 96.75 الكمية 17 اجمالي …" at bounding box center [279, 129] width 148 height 178
type input "1"
click at [203, 131] on div "تعديل المنتج البند /وصف المنتج ورنيش ستاندر 690 علبة 0,700 كجم السعر 96.75 الكم…" at bounding box center [279, 132] width 164 height 233
click at [210, 133] on button "اضافة" at bounding box center [216, 134] width 24 height 15
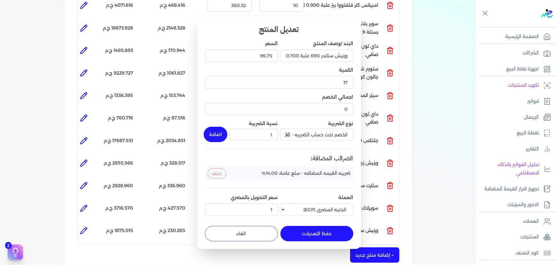
type input "0"
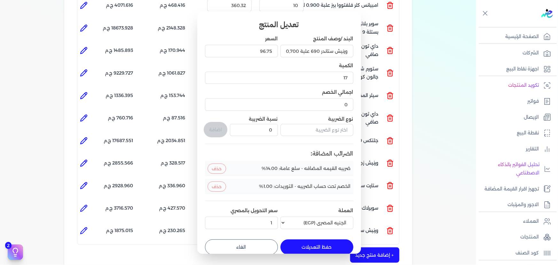
drag, startPoint x: 307, startPoint y: 248, endPoint x: 339, endPoint y: 244, distance: 32.2
click at [307, 248] on button "حفظ التعديلات" at bounding box center [317, 246] width 73 height 15
type input "0"
type input "1"
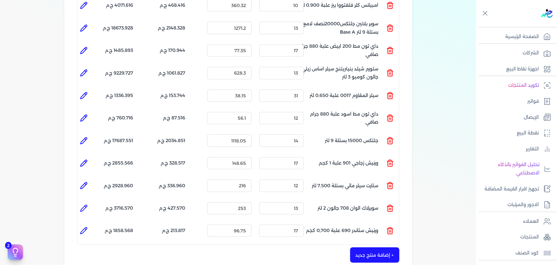
click at [369, 247] on button "+ إضافة منتج جديد" at bounding box center [374, 254] width 49 height 15
click at [359, 245] on input "text" at bounding box center [354, 251] width 80 height 12
paste input "ستارت بلاستيك بستلة 8 لتر"
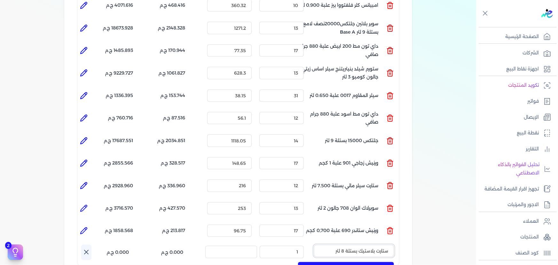
type input "ستارت بلاستيك بستلة 8 لتر"
click at [362, 265] on span "ستارت بلاستيك بستلة 8 لتر" at bounding box center [350, 268] width 78 height 6
drag, startPoint x: 291, startPoint y: 239, endPoint x: 314, endPoint y: 241, distance: 22.8
click at [310, 244] on ul "المنتج : ستارت بلاستيك بستلة 8 لتر الكمية : 1 السعر : 228.7 الضريبه : 32.018 ج.…" at bounding box center [238, 252] width 322 height 17
type input "20"
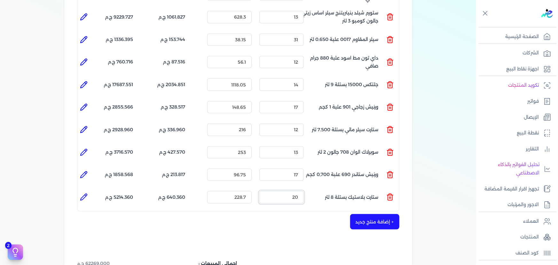
scroll to position [300, 0]
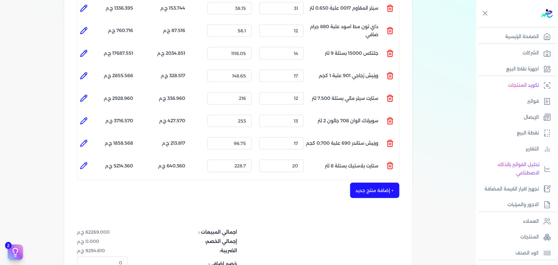
click at [90, 159] on li at bounding box center [83, 165] width 13 height 13
type input "ستارت بلاستيك بستلة 8 لتر"
type input "228.7"
type input "20"
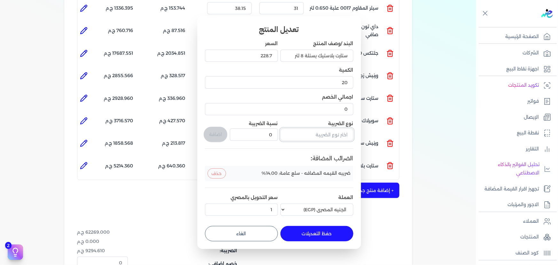
click at [324, 132] on input "text" at bounding box center [317, 134] width 73 height 12
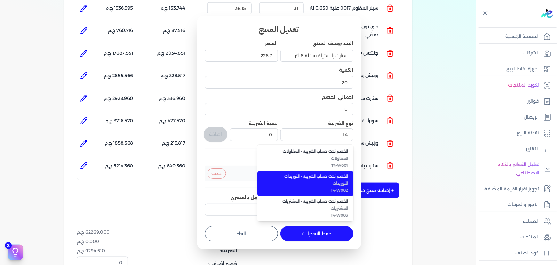
drag, startPoint x: 313, startPoint y: 179, endPoint x: 267, endPoint y: 151, distance: 53.2
click at [309, 180] on li "الخصم تحت حساب الضريبه - التوريدات التوريدات T4-W002" at bounding box center [306, 183] width 96 height 25
type input "الخصم تحت حساب الضريبه - التوريدات"
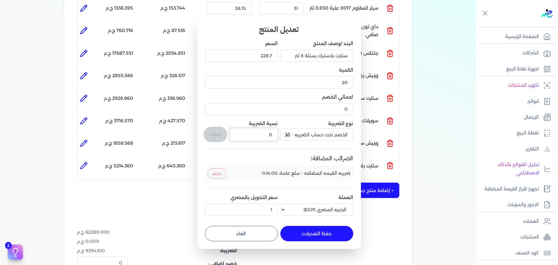
drag, startPoint x: 275, startPoint y: 137, endPoint x: 292, endPoint y: 134, distance: 16.9
click at [289, 134] on div "البند /وصف المنتج ستارت بلاستيك بستلة 8 لتر السعر 228.7 الكمية 20 اجمالي الخصم …" at bounding box center [279, 129] width 148 height 178
type input "1"
click at [214, 135] on button "اضافة" at bounding box center [216, 134] width 24 height 15
type input "0"
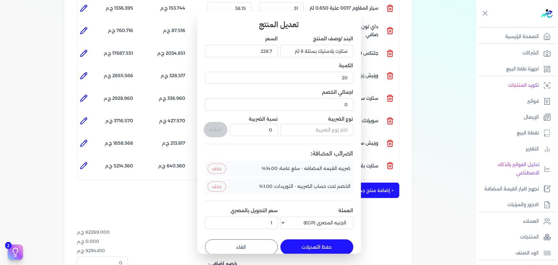
click at [319, 251] on button "حفظ التعديلات" at bounding box center [317, 246] width 73 height 15
type input "0"
type input "1"
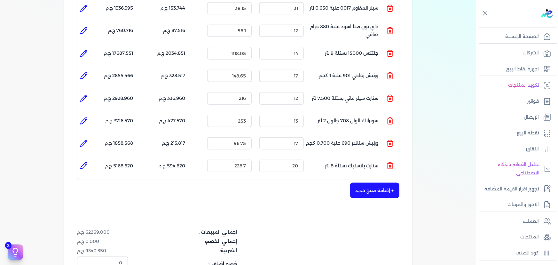
drag, startPoint x: 393, startPoint y: 177, endPoint x: 215, endPoint y: 32, distance: 229.0
click at [392, 183] on button "+ إضافة منتج جديد" at bounding box center [374, 190] width 49 height 15
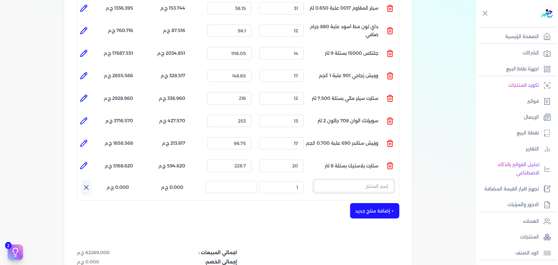
click at [342, 180] on input "text" at bounding box center [354, 186] width 80 height 12
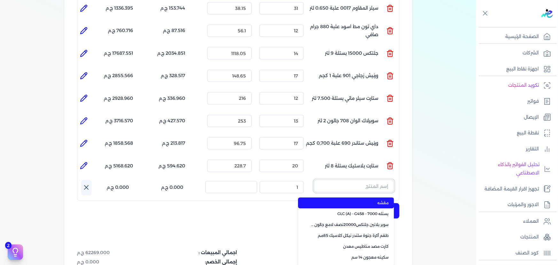
paste input "زيجزاج 303 علبة 0,325 لتر"
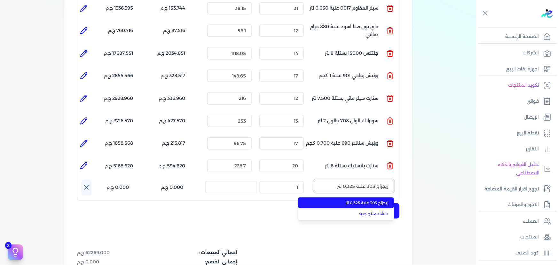
type input "زيجزاج 303 علبة 0,325 لتر"
click at [342, 200] on span "زيجزاج 303 علبة 0,325 لتر" at bounding box center [350, 203] width 78 height 6
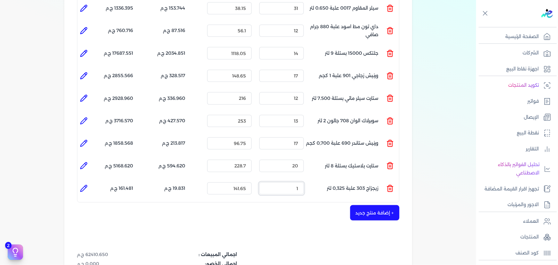
click at [336, 165] on div "المنتج الكمية السعر الضريبه الإجمالي المنتج : ستارت ميتاليك ذهبي علبة 0.190 لتر…" at bounding box center [238, 33] width 323 height 339
type input "16"
click at [88, 185] on icon at bounding box center [84, 189] width 8 height 8
type input "زيجزاج 303 علبة 0,325 لتر"
type input "141.65"
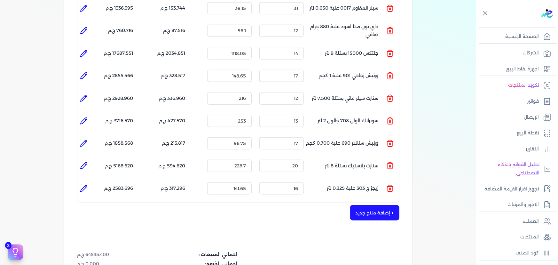
type input "16"
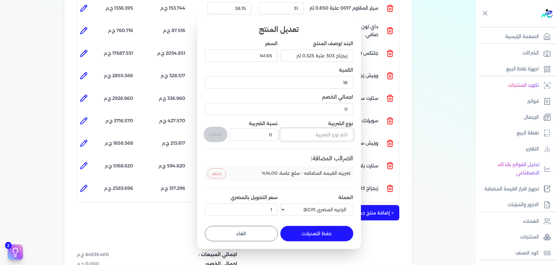
drag, startPoint x: 317, startPoint y: 135, endPoint x: 307, endPoint y: 139, distance: 10.0
click at [317, 135] on input "text" at bounding box center [317, 134] width 73 height 12
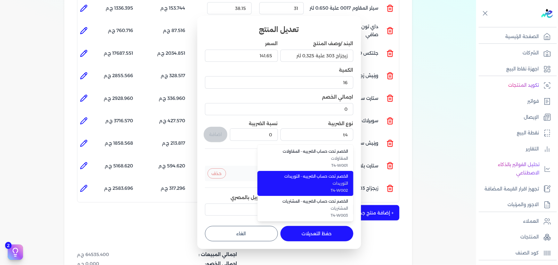
click at [328, 187] on li "الخصم تحت حساب الضريبه - التوريدات التوريدات T4-W002" at bounding box center [306, 183] width 96 height 25
type input "الخصم تحت حساب الضريبه - التوريدات"
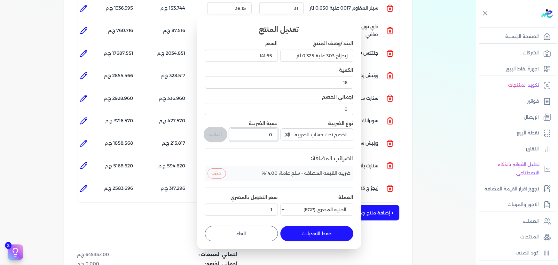
drag, startPoint x: 262, startPoint y: 135, endPoint x: 293, endPoint y: 130, distance: 30.7
click at [290, 131] on div "البند /وصف المنتج زيجزاج 303 علبة 0,325 لتر السعر 141.65 الكمية 16 اجمالي الخصم…" at bounding box center [279, 129] width 148 height 178
type input "1"
click at [222, 135] on button "اضافة" at bounding box center [216, 134] width 24 height 15
type input "0"
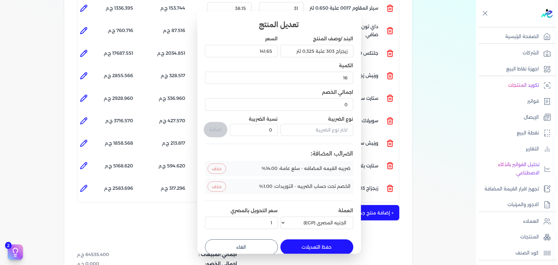
click at [325, 242] on button "حفظ التعديلات" at bounding box center [317, 246] width 73 height 15
type input "0"
type input "1"
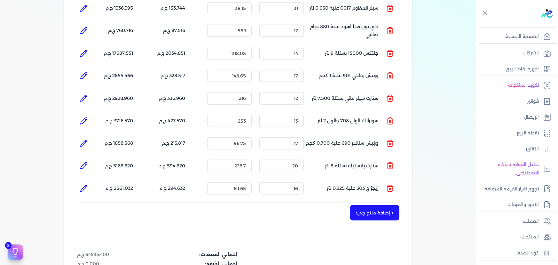
click at [386, 205] on button "+ إضافة منتج جديد" at bounding box center [374, 212] width 49 height 15
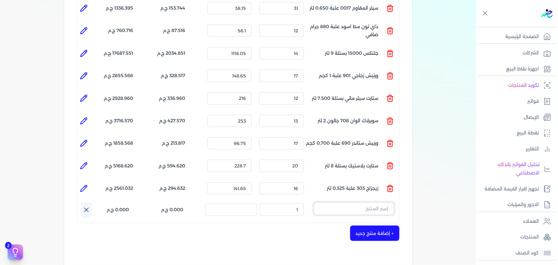
click at [368, 203] on input "text" at bounding box center [354, 209] width 80 height 12
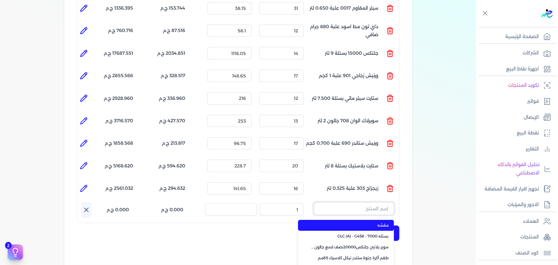
paste input "داى تون مط بني علبة 880 جرام صافي"
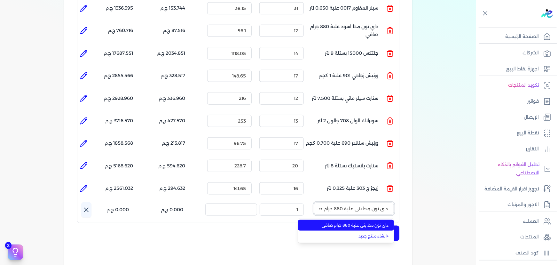
scroll to position [0, -8]
type input "داى تون مط بني علبة 880 جرام صافي"
click at [371, 222] on span "داى تون مط بني علبة 880 جرام صافي" at bounding box center [350, 225] width 78 height 6
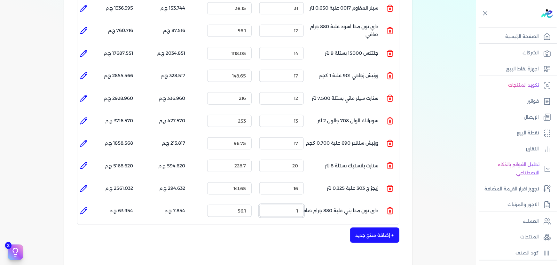
drag, startPoint x: 291, startPoint y: 200, endPoint x: 379, endPoint y: 108, distance: 127.7
click at [351, 186] on div "المنتج الكمية السعر الضريبه الإجمالي المنتج : ستارت ميتاليك ذهبي علبة 0.190 لتر…" at bounding box center [238, 44] width 323 height 361
type input "25"
click at [83, 208] on icon at bounding box center [84, 211] width 6 height 6
type input "داى تون مط بني علبة 880 جرام صافي"
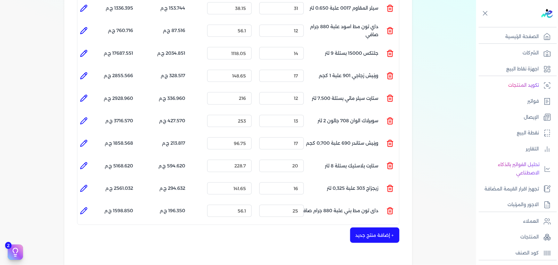
type input "56.1"
type input "25"
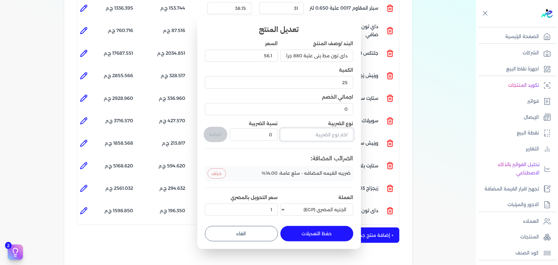
click at [324, 138] on input "text" at bounding box center [317, 134] width 73 height 12
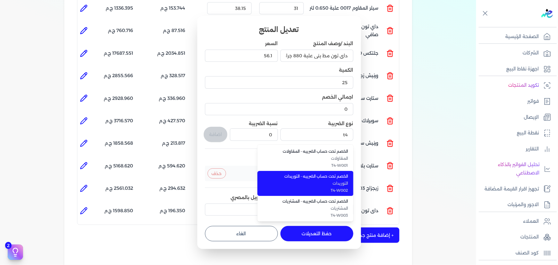
drag, startPoint x: 331, startPoint y: 178, endPoint x: 281, endPoint y: 150, distance: 56.7
click at [331, 178] on span "الخصم تحت حساب الضريبه - التوريدات" at bounding box center [309, 176] width 78 height 6
type input "الخصم تحت حساب الضريبه - التوريدات"
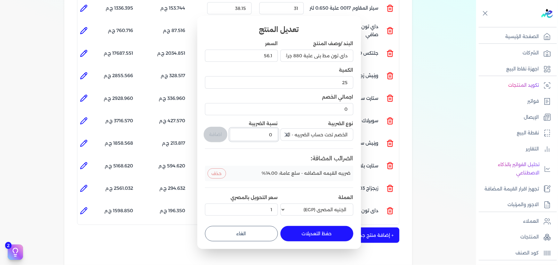
drag, startPoint x: 267, startPoint y: 135, endPoint x: 304, endPoint y: 133, distance: 36.5
click at [299, 135] on div "البند /وصف المنتج داى تون مط بني علبة 880 جرام صافي السعر 56.1 الكمية 25 اجمالي…" at bounding box center [279, 129] width 148 height 178
type input "1"
drag, startPoint x: 217, startPoint y: 133, endPoint x: 361, endPoint y: 230, distance: 173.9
click at [218, 133] on button "اضافة" at bounding box center [216, 134] width 24 height 15
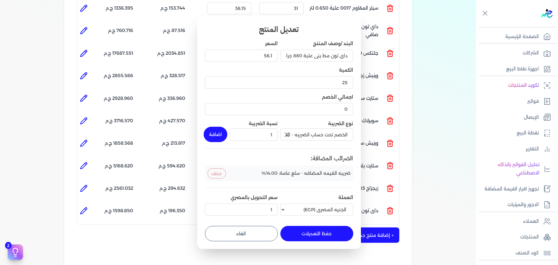
type input "0"
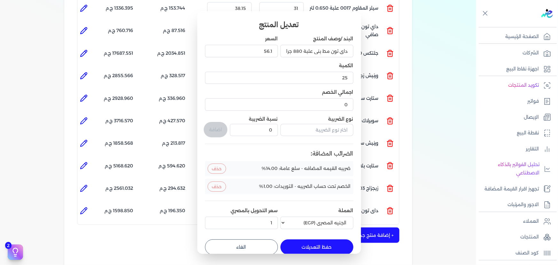
drag, startPoint x: 324, startPoint y: 244, endPoint x: 357, endPoint y: 236, distance: 33.8
click at [324, 244] on button "حفظ التعديلات" at bounding box center [317, 246] width 73 height 15
type input "0"
type input "1"
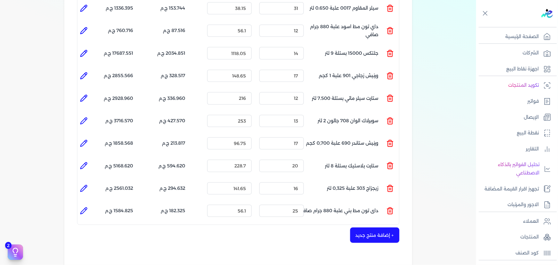
click at [376, 227] on button "+ إضافة منتج جديد" at bounding box center [374, 234] width 49 height 15
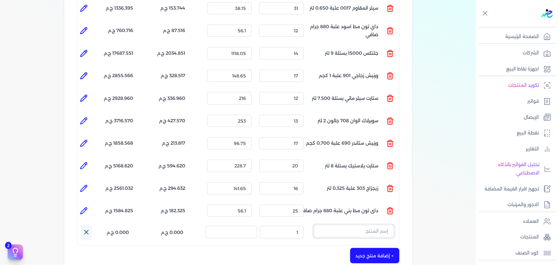
click at [354, 225] on input "text" at bounding box center [354, 231] width 80 height 12
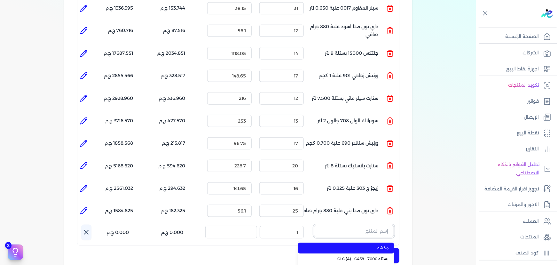
paste input "سوبرلاك ابيض 786 علبة 820 جم"
type input "سوبرلاك ابيض 786 علبة 820 جم"
drag, startPoint x: 360, startPoint y: 236, endPoint x: 316, endPoint y: 230, distance: 44.3
click at [358, 245] on span "سوبرلاك ابيض 786 علبة 820 جم" at bounding box center [350, 248] width 78 height 6
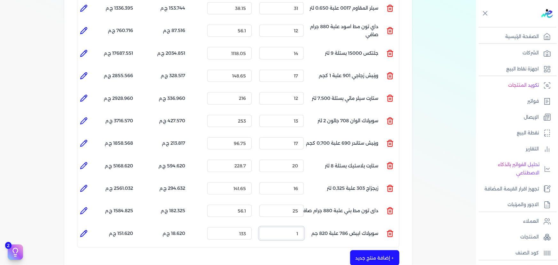
drag, startPoint x: 291, startPoint y: 221, endPoint x: 353, endPoint y: 223, distance: 62.4
click at [330, 225] on ul "المنتج : سوبرلاك ابيض 786 علبة 820 جم الكمية : 1 السعر : 133 الضريبه : 18.620 ج…" at bounding box center [238, 233] width 322 height 17
type input "19"
click at [84, 230] on icon at bounding box center [84, 233] width 6 height 6
type input "سوبرلاك ابيض 786 علبة 820 جم"
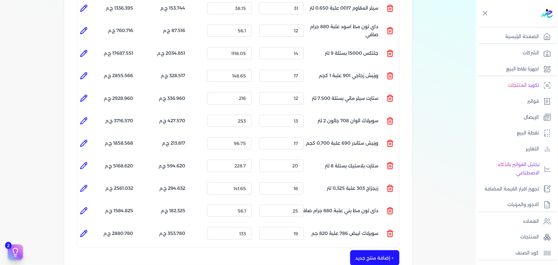
type input "133"
type input "19"
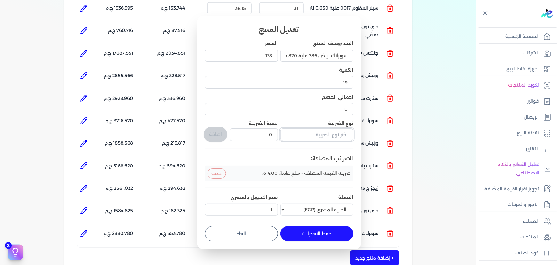
click at [322, 132] on input "text" at bounding box center [317, 134] width 73 height 12
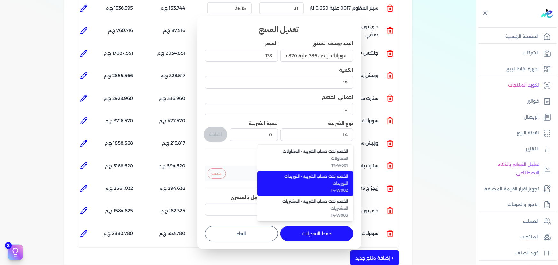
click at [322, 186] on span "التوريدات" at bounding box center [309, 183] width 78 height 6
type input "الخصم تحت حساب الضريبه - التوريدات"
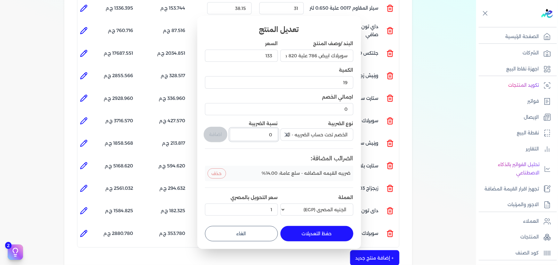
click at [278, 134] on div "البند /وصف المنتج سوبرلاك ابيض 786 علبة 820 جم السعر 133 الكمية 19 اجمالي الخصم…" at bounding box center [279, 129] width 148 height 178
type input "1"
drag, startPoint x: 212, startPoint y: 128, endPoint x: 262, endPoint y: 172, distance: 66.6
click at [213, 128] on button "اضافة" at bounding box center [216, 134] width 24 height 15
type input "0"
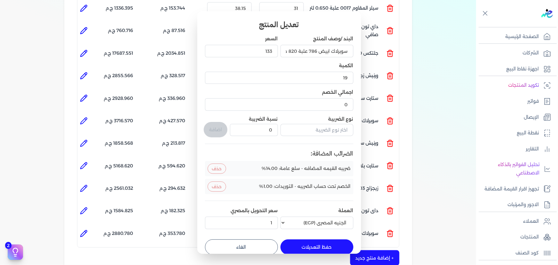
click at [316, 243] on button "حفظ التعديلات" at bounding box center [317, 246] width 73 height 15
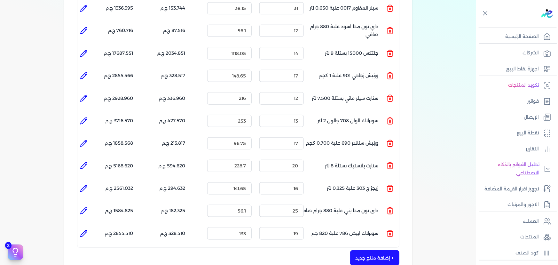
click at [358, 250] on button "+ إضافة منتج جديد" at bounding box center [374, 257] width 49 height 15
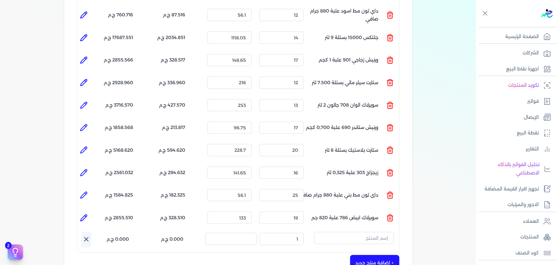
scroll to position [329, 0]
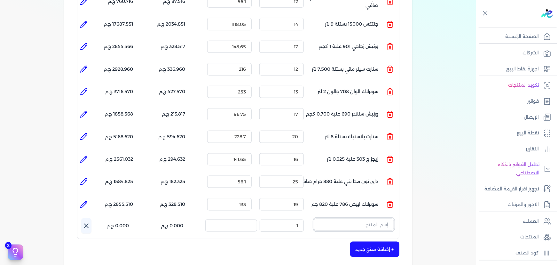
click at [373, 219] on input "text" at bounding box center [354, 225] width 80 height 12
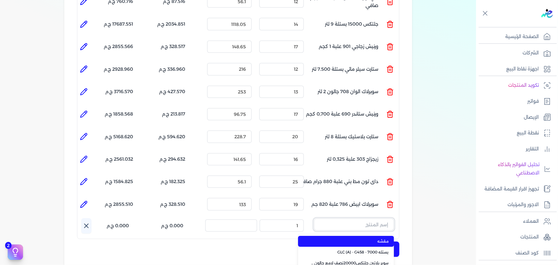
paste input "لؤلؤ علبة 840 جرام صافى"
click at [368, 238] on span "لؤلؤ علبة 840 جرام صافى" at bounding box center [350, 241] width 78 height 6
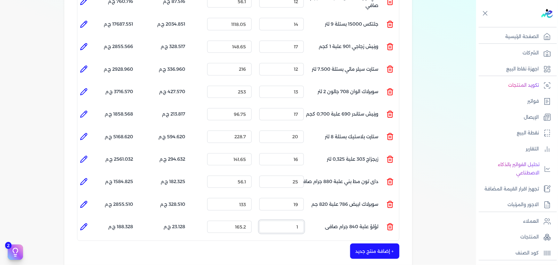
drag, startPoint x: 286, startPoint y: 214, endPoint x: 382, endPoint y: 169, distance: 105.8
click at [337, 218] on ul "المنتج : لؤلؤ علبة 840 جرام صافى الكمية : 1 السعر : 165.2 الضريبه : 23.128 ج.م …" at bounding box center [238, 226] width 322 height 17
click at [81, 223] on icon at bounding box center [84, 227] width 8 height 8
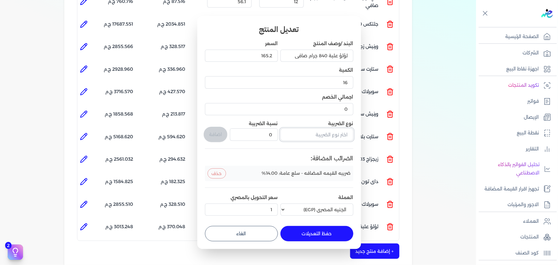
click at [302, 134] on input "text" at bounding box center [317, 134] width 73 height 12
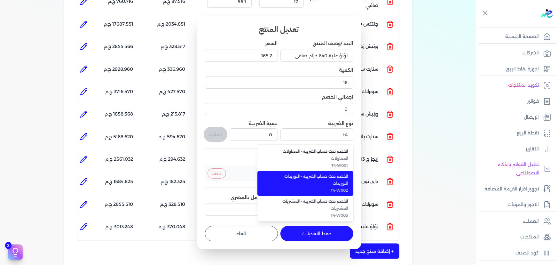
click at [320, 192] on span "T4-W002" at bounding box center [309, 190] width 78 height 6
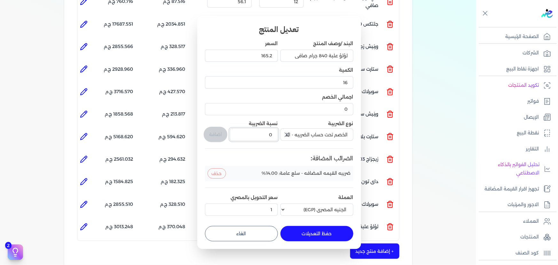
drag, startPoint x: 262, startPoint y: 138, endPoint x: 296, endPoint y: 132, distance: 33.9
click at [291, 132] on div "البند /وصف المنتج لؤلؤ علبة 840 جرام صافى السعر 165.2 الكمية 16 اجمالي الخصم 0 …" at bounding box center [279, 129] width 148 height 178
click at [225, 136] on button "اضافة" at bounding box center [216, 134] width 24 height 15
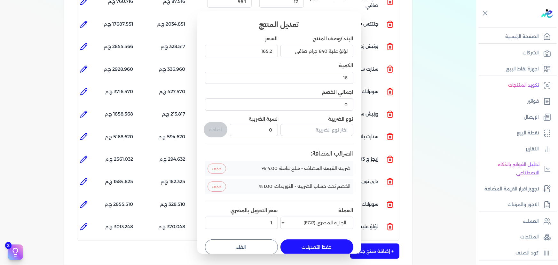
drag, startPoint x: 321, startPoint y: 247, endPoint x: 372, endPoint y: 240, distance: 51.4
click at [322, 247] on button "حفظ التعديلات" at bounding box center [317, 246] width 73 height 15
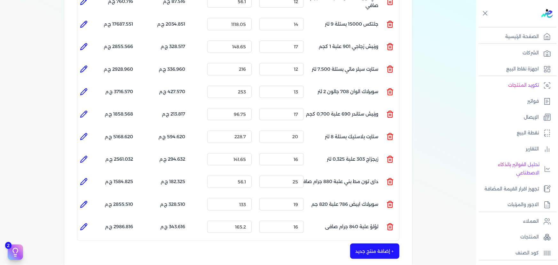
click at [381, 243] on button "+ إضافة منتج جديد" at bounding box center [374, 250] width 49 height 15
click at [367, 241] on input "text" at bounding box center [354, 247] width 80 height 12
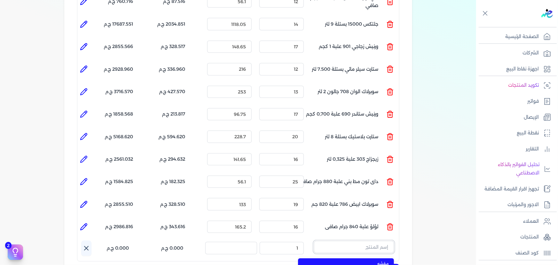
paste input ""FENOMASTIC MYHOME SMT SK BS A 9L ""
click at [365, 261] on span ""FENOMASTIC MYHOME SMT SK BS A 9L "" at bounding box center [350, 264] width 78 height 6
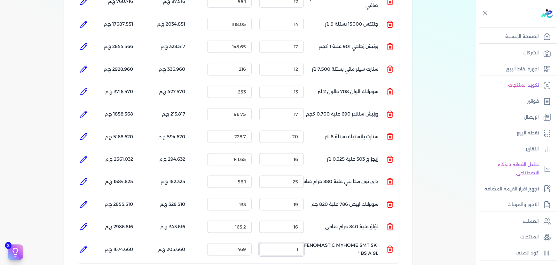
drag, startPoint x: 316, startPoint y: 232, endPoint x: 330, endPoint y: 228, distance: 13.8
click at [330, 228] on div "المنتج الكمية السعر الضريبه الإجمالي المنتج : ستارت ميتاليك ذهبي علبة 0.190 لتر…" at bounding box center [238, 49] width 323 height 428
click at [85, 245] on icon at bounding box center [84, 249] width 8 height 8
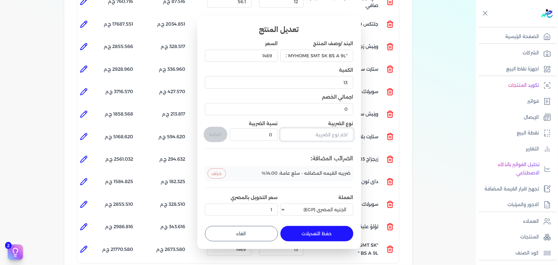
click at [294, 137] on input "text" at bounding box center [317, 134] width 73 height 12
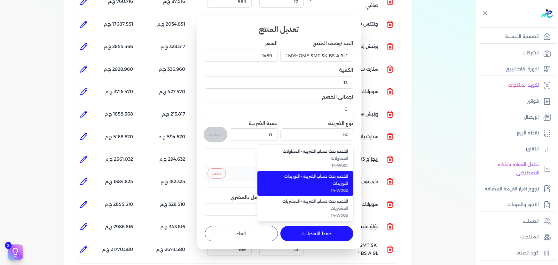
drag, startPoint x: 311, startPoint y: 184, endPoint x: 278, endPoint y: 154, distance: 44.4
click at [310, 184] on span "التوريدات" at bounding box center [309, 183] width 78 height 6
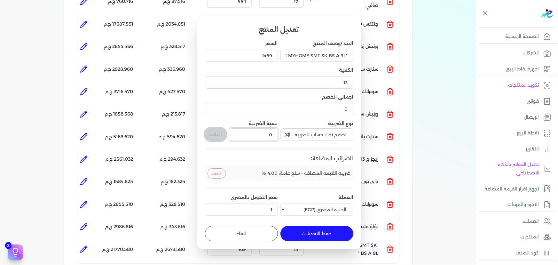
drag, startPoint x: 285, startPoint y: 135, endPoint x: 291, endPoint y: 135, distance: 5.8
click at [291, 135] on div "البند /وصف المنتج "FENOMASTIC MYHOME SMT SK BS A 9L " السعر 1469 الكمية 13 اجما…" at bounding box center [279, 129] width 148 height 178
click at [223, 135] on button "اضافة" at bounding box center [216, 134] width 24 height 15
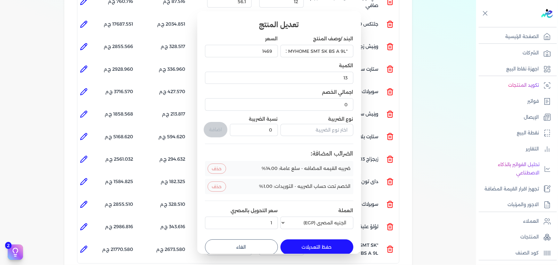
click at [290, 248] on button "حفظ التعديلات" at bounding box center [317, 246] width 73 height 15
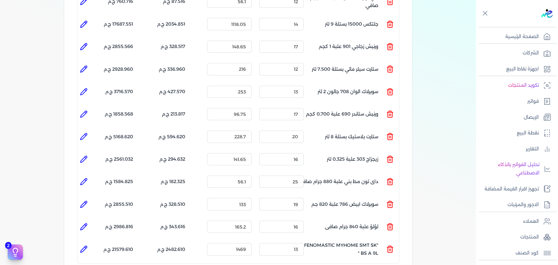
scroll to position [387, 0]
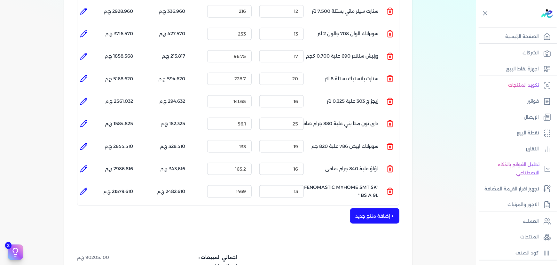
click at [385, 208] on button "+ إضافة منتج جديد" at bounding box center [374, 215] width 49 height 15
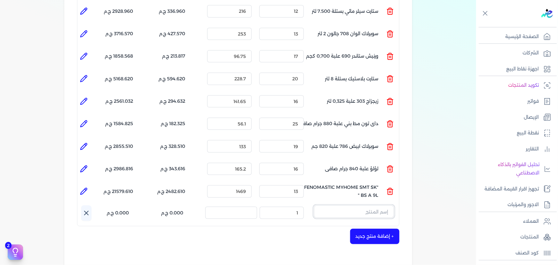
click at [345, 205] on input "text" at bounding box center [354, 211] width 80 height 12
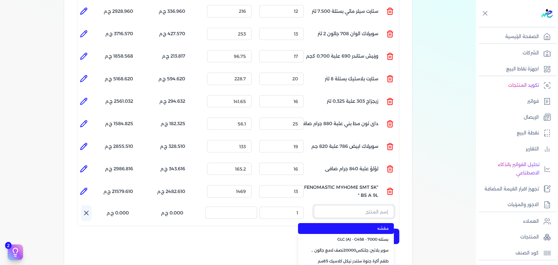
paste input "غيار فتلة اصفر * اسود 10 سم كيس"
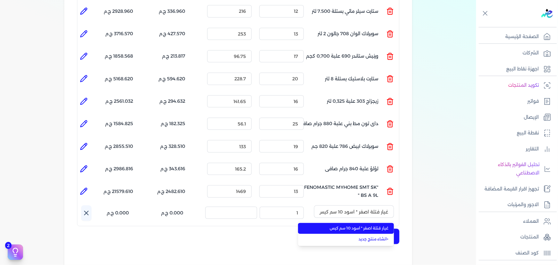
drag, startPoint x: 353, startPoint y: 215, endPoint x: 323, endPoint y: 211, distance: 30.0
click at [353, 226] on span "غيار فتلة اصفر * اسود 10 سم كيس" at bounding box center [350, 229] width 78 height 6
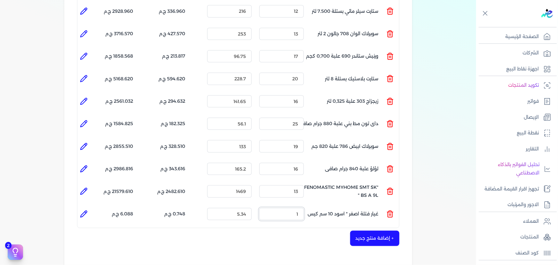
drag, startPoint x: 297, startPoint y: 203, endPoint x: 354, endPoint y: 200, distance: 56.4
click at [344, 205] on ul "المنتج : غيار فتلة اصفر * اسود 10 سم كيس الكمية : 1 السعر : 5.34 الضريبه : 0.74…" at bounding box center [238, 213] width 322 height 17
click at [83, 210] on icon at bounding box center [84, 214] width 8 height 8
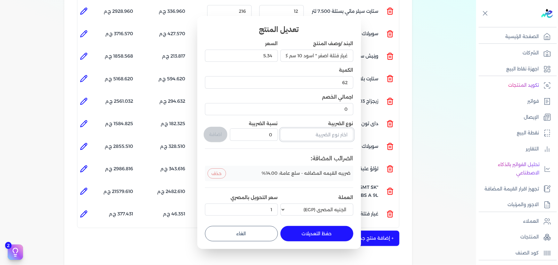
click at [320, 135] on input "text" at bounding box center [317, 134] width 73 height 12
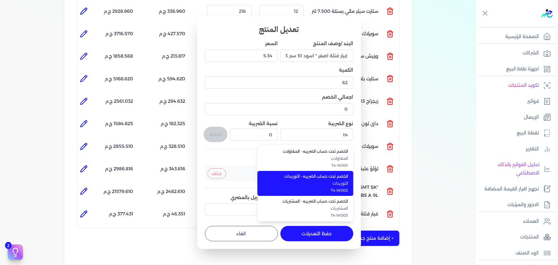
click at [292, 194] on li "الخصم تحت حساب الضريبه - التوريدات التوريدات T4-W002" at bounding box center [306, 183] width 96 height 25
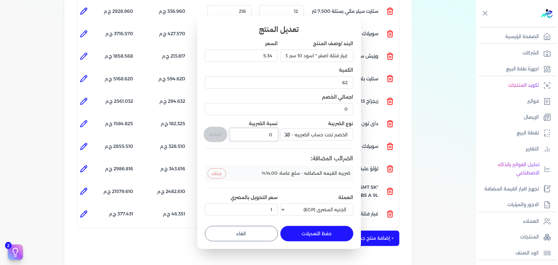
drag, startPoint x: 276, startPoint y: 136, endPoint x: 280, endPoint y: 138, distance: 4.3
click at [279, 136] on div "البند /وصف المنتج غيار فتلة اصفر * اسود 10 سم كيس السعر 5.34 الكمية 62 اجمالي ا…" at bounding box center [279, 129] width 148 height 178
click at [208, 134] on button "اضافة" at bounding box center [216, 134] width 24 height 15
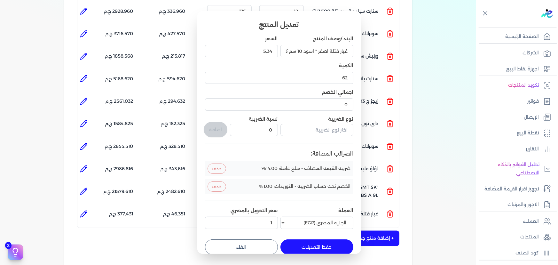
click at [326, 252] on button "حفظ التعديلات" at bounding box center [317, 246] width 73 height 15
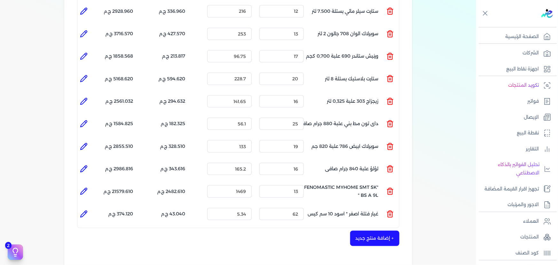
click at [381, 231] on button "+ إضافة منتج جديد" at bounding box center [374, 238] width 49 height 15
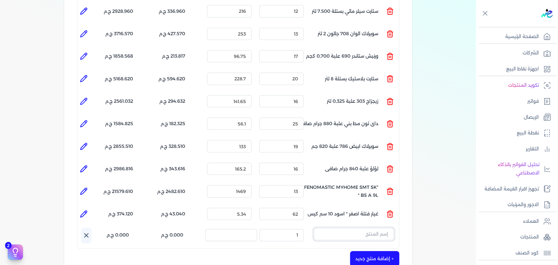
click at [343, 228] on input "text" at bounding box center [354, 234] width 80 height 12
paste input "داي ستون 7070 جالون 2.5 لتر"
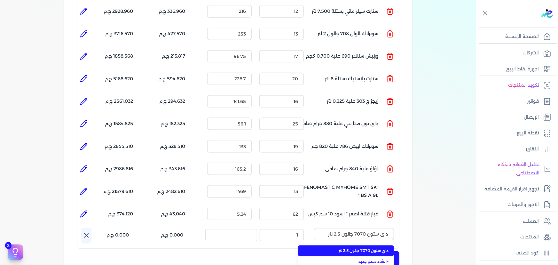
click at [346, 245] on li "داي ستون 7070 جالون 2.5 لتر" at bounding box center [346, 250] width 96 height 11
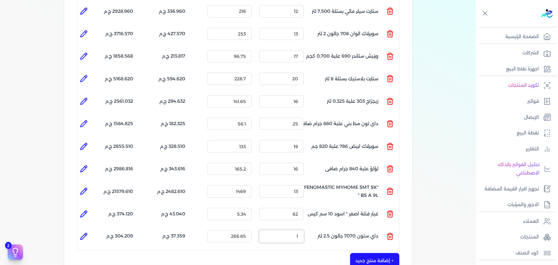
drag, startPoint x: 280, startPoint y: 224, endPoint x: 346, endPoint y: 216, distance: 66.7
click at [326, 228] on ul "المنتج : داي ستون 7070 جالون 2.5 لتر الكمية : 1 السعر : 266.85 الضريبه : 37.359…" at bounding box center [238, 236] width 322 height 17
click at [84, 233] on icon at bounding box center [84, 236] width 6 height 6
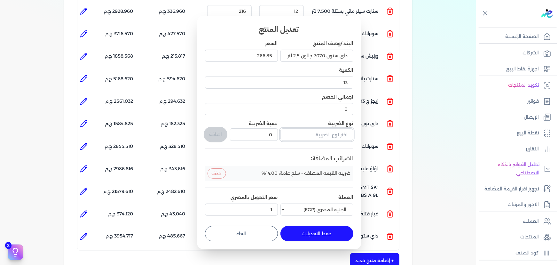
click at [311, 137] on input "text" at bounding box center [317, 134] width 73 height 12
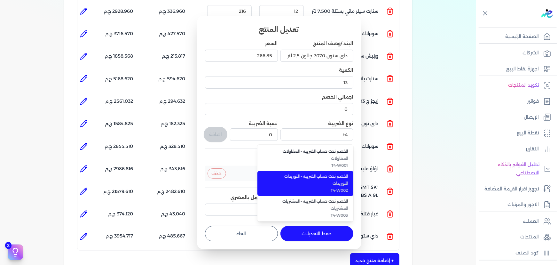
drag, startPoint x: 297, startPoint y: 182, endPoint x: 265, endPoint y: 165, distance: 36.6
click at [298, 182] on span "التوريدات" at bounding box center [309, 183] width 78 height 6
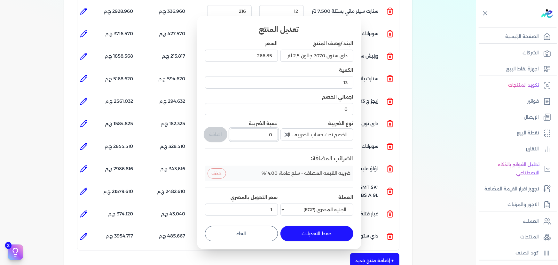
drag, startPoint x: 263, startPoint y: 134, endPoint x: 290, endPoint y: 134, distance: 27.2
click at [290, 134] on div "البند /وصف المنتج داي ستون 7070 جالون 2.5 لتر السعر 266.85 الكمية 13 اجمالي الخ…" at bounding box center [279, 129] width 148 height 178
click at [216, 134] on button "اضافة" at bounding box center [216, 134] width 24 height 15
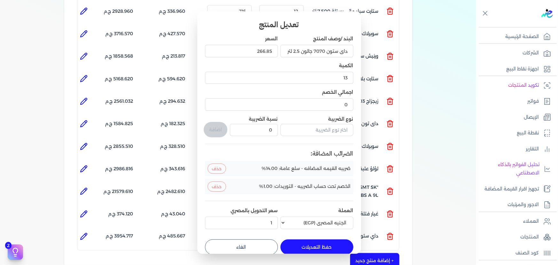
drag, startPoint x: 292, startPoint y: 246, endPoint x: 296, endPoint y: 245, distance: 4.5
click at [292, 246] on button "حفظ التعديلات" at bounding box center [317, 246] width 73 height 15
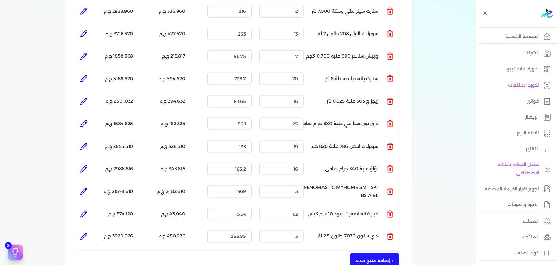
click at [386, 253] on button "+ إضافة منتج جديد" at bounding box center [374, 260] width 49 height 15
click at [334, 251] on input "text" at bounding box center [354, 257] width 80 height 12
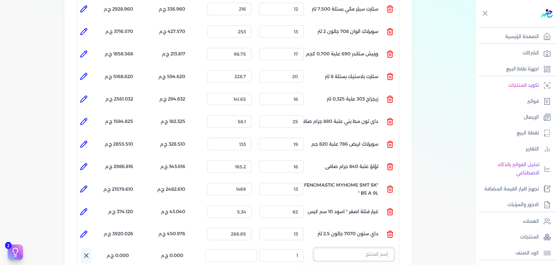
scroll to position [477, 0]
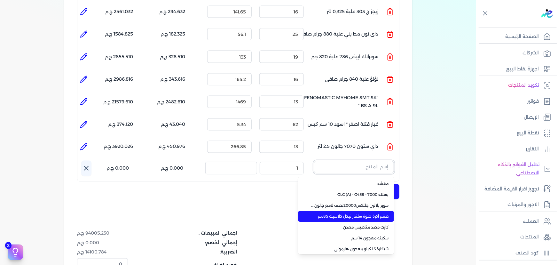
paste input "EL BREEMO HERO 15KG BAG"
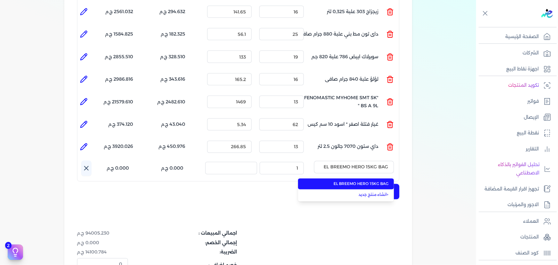
click at [367, 181] on span "EL BREEMO HERO 15KG BAG" at bounding box center [350, 184] width 78 height 6
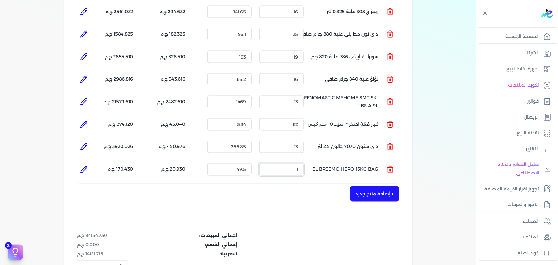
drag, startPoint x: 296, startPoint y: 160, endPoint x: 322, endPoint y: 120, distance: 47.3
click at [310, 161] on ul "المنتج : EL BREEMO HERO 15KG BAG الكمية : 1 السعر : 149.5 الضريبه : 20.930 ج.م …" at bounding box center [238, 169] width 322 height 17
click at [84, 166] on icon at bounding box center [84, 169] width 6 height 6
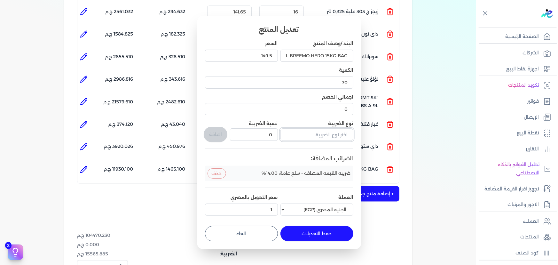
click at [331, 135] on input "text" at bounding box center [317, 134] width 73 height 12
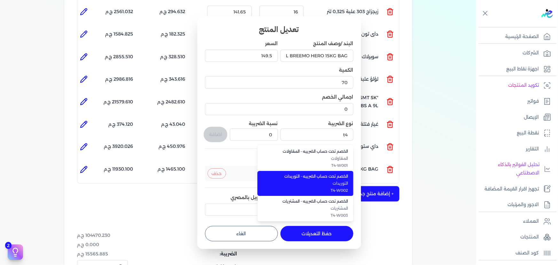
click at [321, 184] on span "التوريدات" at bounding box center [309, 183] width 78 height 6
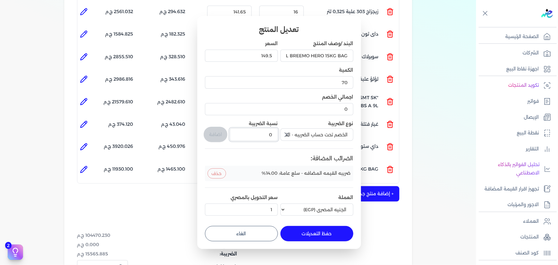
drag, startPoint x: 265, startPoint y: 137, endPoint x: 291, endPoint y: 140, distance: 26.1
click at [288, 138] on div "البند /وصف المنتج EL BREEMO HERO 15KG BAG السعر 149.5 الكمية 70 اجمالي الخصم 0 …" at bounding box center [279, 129] width 148 height 178
click at [218, 135] on button "اضافة" at bounding box center [216, 134] width 24 height 15
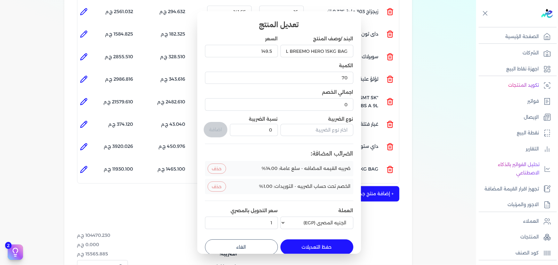
drag, startPoint x: 323, startPoint y: 250, endPoint x: 343, endPoint y: 219, distance: 36.6
click at [322, 249] on button "حفظ التعديلات" at bounding box center [317, 246] width 73 height 15
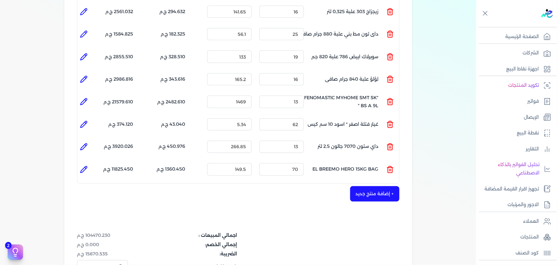
click at [373, 186] on button "+ إضافة منتج جديد" at bounding box center [374, 193] width 49 height 15
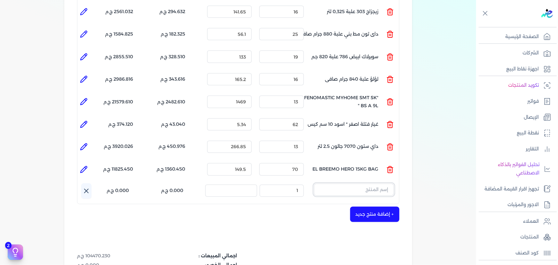
click at [355, 184] on input "text" at bounding box center [354, 190] width 80 height 12
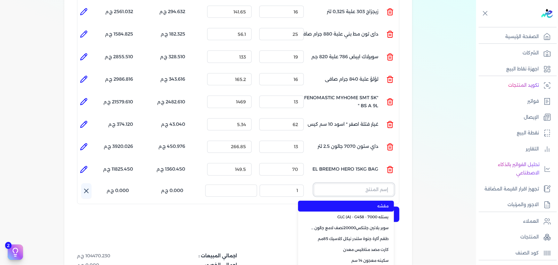
paste input "SAADA EMULSION WHITE 8 LTR"
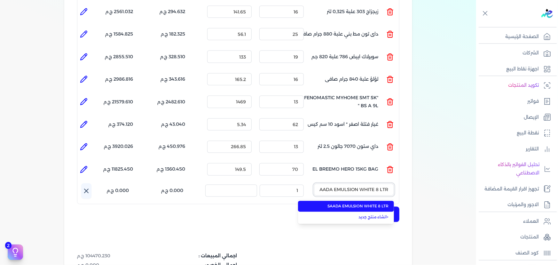
scroll to position [0, -2]
drag, startPoint x: 360, startPoint y: 195, endPoint x: 341, endPoint y: 195, distance: 19.2
click at [359, 203] on span "SAADA EMULSION WHITE 8 LTR" at bounding box center [350, 206] width 78 height 6
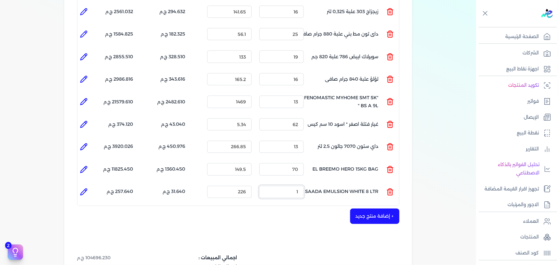
drag, startPoint x: 290, startPoint y: 181, endPoint x: 359, endPoint y: 126, distance: 87.9
click at [312, 183] on ul "المنتج : SAADA EMULSION WHITE 8 LTR الكمية : 1 السعر : 226 الضريبه : 31.640 ج.م…" at bounding box center [238, 191] width 322 height 17
drag, startPoint x: 100, startPoint y: 182, endPoint x: 86, endPoint y: 182, distance: 13.4
click at [100, 183] on li "الإجمالي : 18034.800 ج.م" at bounding box center [111, 191] width 43 height 17
click at [86, 188] on icon at bounding box center [84, 192] width 8 height 8
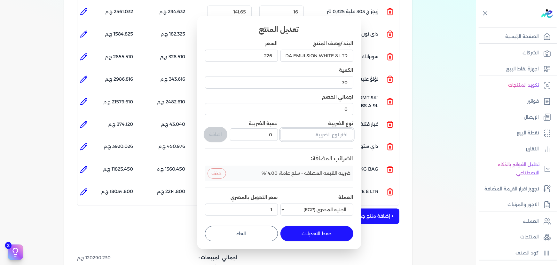
click at [334, 135] on input "text" at bounding box center [317, 134] width 73 height 12
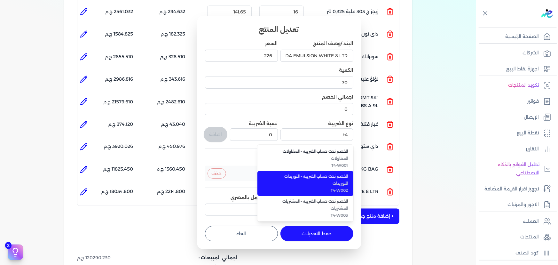
click at [339, 173] on li "الخصم تحت حساب الضريبه - التوريدات التوريدات T4-W002" at bounding box center [306, 183] width 96 height 25
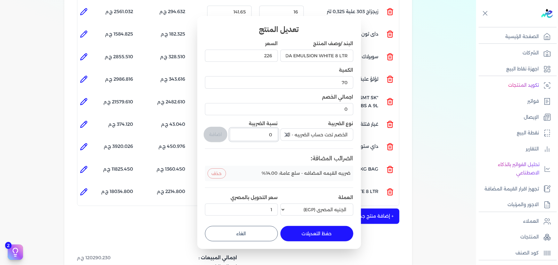
drag, startPoint x: 270, startPoint y: 135, endPoint x: 291, endPoint y: 135, distance: 21.1
click at [290, 135] on div "البند /وصف المنتج SAADA EMULSION WHITE 8 LTR السعر 226 الكمية 70 اجمالي الخصم 0…" at bounding box center [279, 129] width 148 height 178
click at [213, 130] on button "اضافة" at bounding box center [216, 134] width 24 height 15
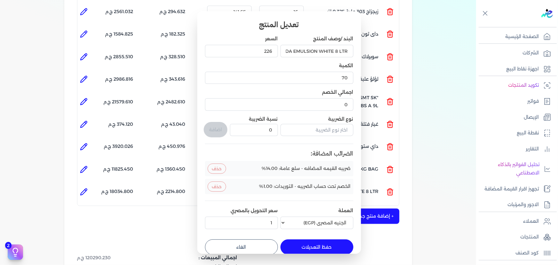
drag, startPoint x: 304, startPoint y: 249, endPoint x: 330, endPoint y: 235, distance: 29.4
click at [305, 249] on button "حفظ التعديلات" at bounding box center [317, 246] width 73 height 15
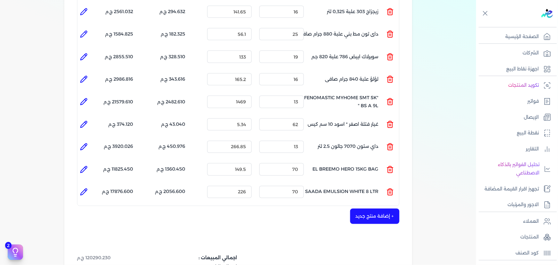
drag, startPoint x: 356, startPoint y: 209, endPoint x: 360, endPoint y: 207, distance: 4.4
click at [360, 209] on button "+ إضافة منتج جديد" at bounding box center [374, 216] width 49 height 15
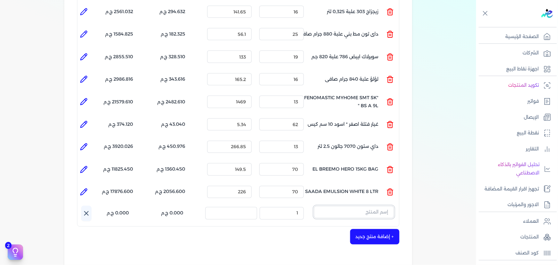
click at [349, 206] on input "text" at bounding box center [354, 212] width 80 height 12
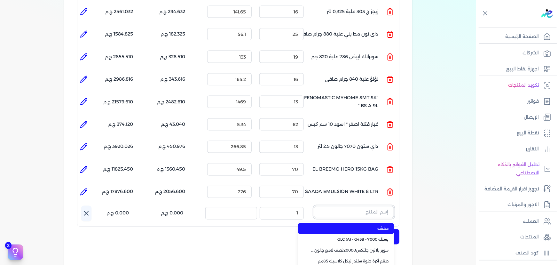
paste input "سوبر داي تون 3030 بستلة 14 كجم"
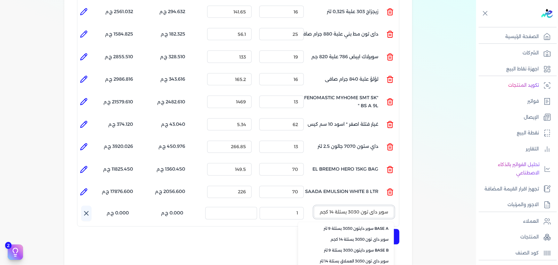
drag, startPoint x: 390, startPoint y: 202, endPoint x: 305, endPoint y: 200, distance: 85.4
click at [299, 206] on div "اسم المنتج : سوبر داي تون 3030 بستلة 14 كجم BASE A سوبر دايتون 3030 بستلة 9 لتر…" at bounding box center [240, 213] width 318 height 15
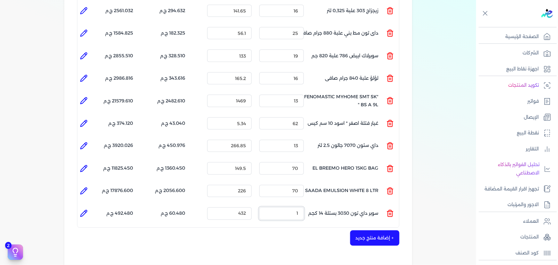
drag, startPoint x: 296, startPoint y: 202, endPoint x: 350, endPoint y: 195, distance: 54.1
click at [332, 205] on ul "المنتج : سوبر داي تون 3030 بستلة 14 كجم الكمية : 1 السعر : 432 الضريبه : 60.480…" at bounding box center [238, 213] width 322 height 17
click at [86, 210] on icon at bounding box center [84, 213] width 6 height 6
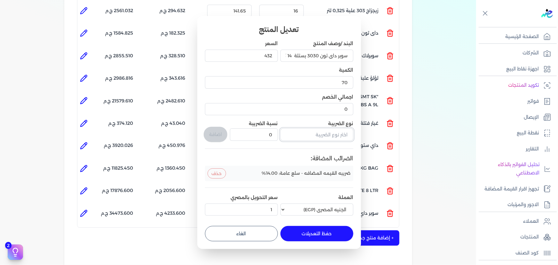
click at [320, 135] on input "text" at bounding box center [317, 134] width 73 height 12
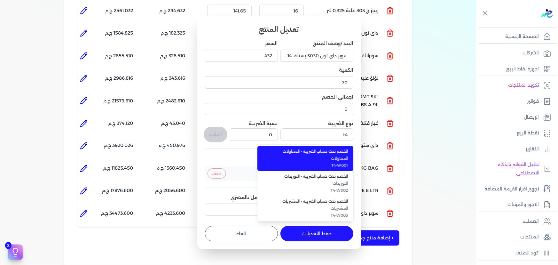
click at [338, 169] on li "الخصم تحت حساب الضريبه - المقاولات المقاولات T4-W001" at bounding box center [306, 158] width 96 height 25
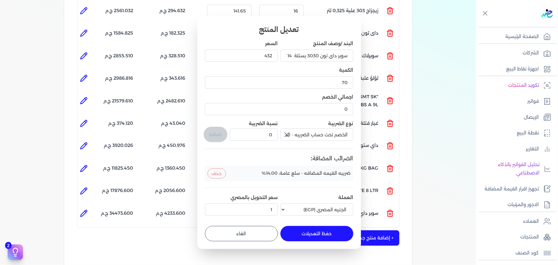
click at [286, 134] on icon "button" at bounding box center [287, 135] width 4 height 4
click at [312, 133] on input "text" at bounding box center [317, 134] width 73 height 12
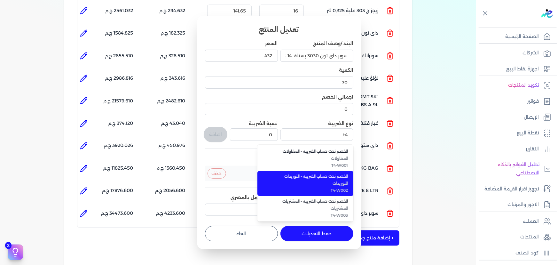
click at [320, 184] on span "التوريدات" at bounding box center [309, 183] width 78 height 6
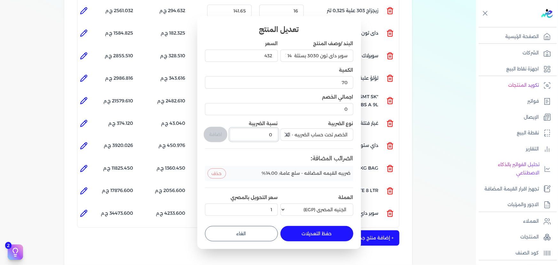
drag, startPoint x: 274, startPoint y: 133, endPoint x: 280, endPoint y: 133, distance: 5.8
click at [278, 133] on div "البند /وصف المنتج سوبر داي تون 3030 بستلة 14 كجم السعر 432 الكمية 70 اجمالي الخ…" at bounding box center [279, 129] width 148 height 178
click at [220, 133] on button "اضافة" at bounding box center [216, 134] width 24 height 15
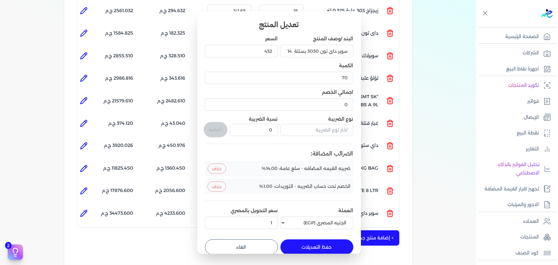
click at [306, 243] on button "حفظ التعديلات" at bounding box center [317, 246] width 73 height 15
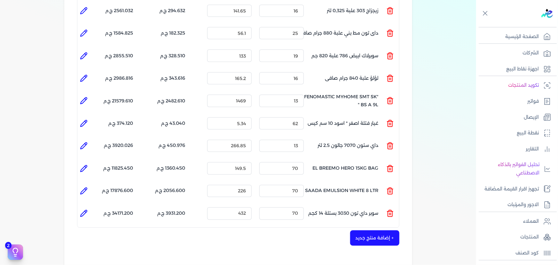
click at [357, 230] on button "+ إضافة منتج جديد" at bounding box center [374, 237] width 49 height 15
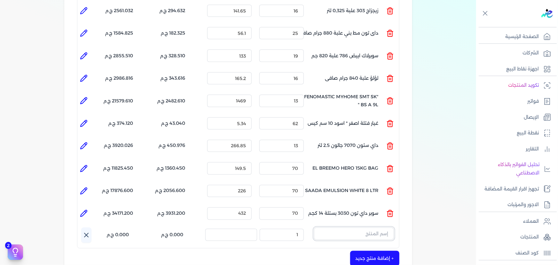
click at [372, 227] on input "text" at bounding box center [354, 233] width 80 height 12
paste input "SAADA EMULSION WHITE 5 3L"
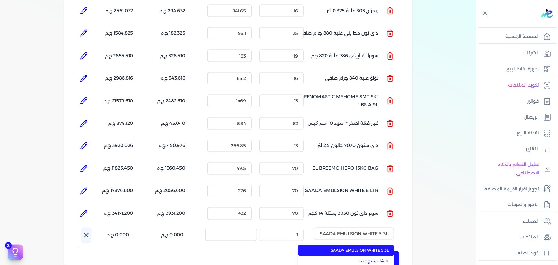
click at [367, 248] on span "SAADA EMULSION WHITE 5 3L" at bounding box center [350, 251] width 78 height 6
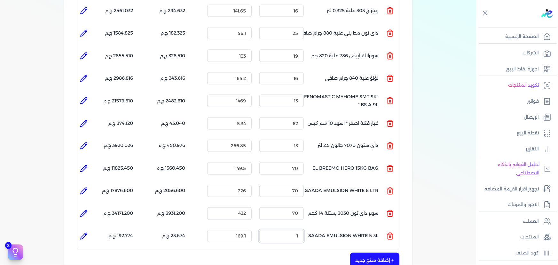
drag, startPoint x: 293, startPoint y: 221, endPoint x: 342, endPoint y: 133, distance: 101.6
click at [328, 227] on ul "المنتج : SAADA EMULSION WHITE 5 3L الكمية : 1 السعر : 169.1 الضريبه : 23.674 ج.…" at bounding box center [238, 235] width 322 height 17
click at [83, 232] on icon at bounding box center [84, 236] width 8 height 8
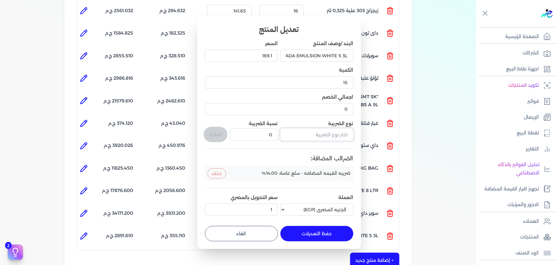
click at [326, 135] on input "text" at bounding box center [317, 134] width 73 height 12
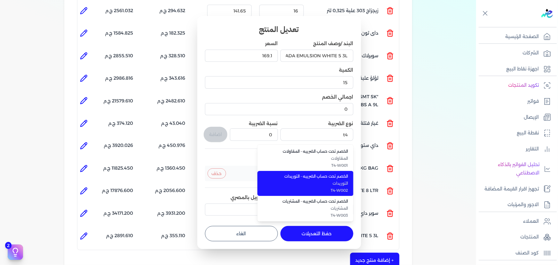
click at [345, 174] on span "الخصم تحت حساب الضريبه - التوريدات" at bounding box center [309, 176] width 78 height 6
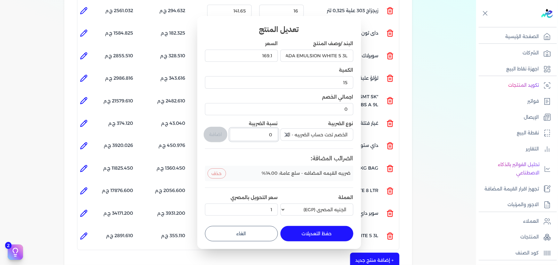
click at [283, 134] on div "البند /وصف المنتج SAADA EMULSION WHITE 5 3L السعر 169.1 الكمية 15 اجمالي الخصم …" at bounding box center [279, 129] width 148 height 178
click at [209, 130] on button "اضافة" at bounding box center [216, 134] width 24 height 15
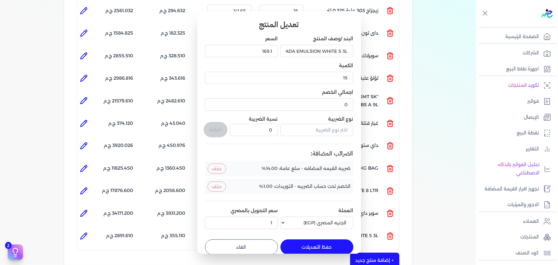
drag, startPoint x: 302, startPoint y: 243, endPoint x: 363, endPoint y: 248, distance: 61.3
click at [303, 243] on button "حفظ التعديلات" at bounding box center [317, 246] width 73 height 15
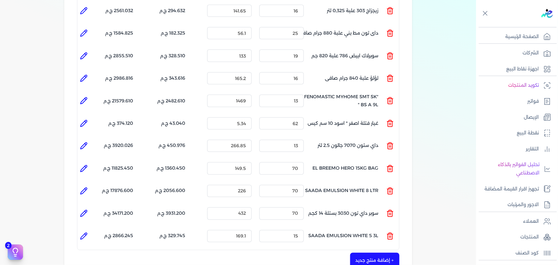
scroll to position [536, 0]
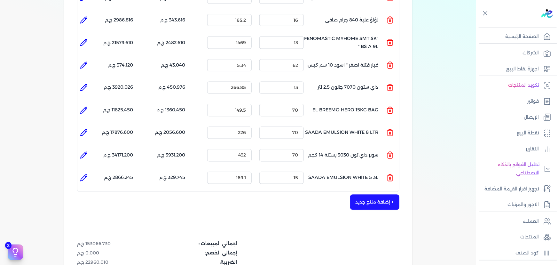
click at [381, 197] on button "+ إضافة منتج جديد" at bounding box center [374, 202] width 49 height 15
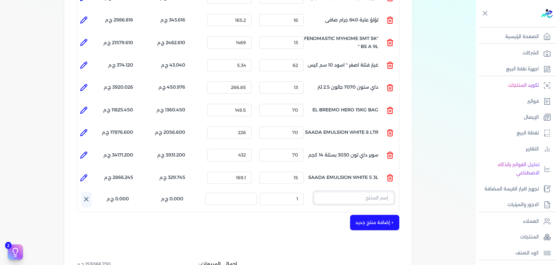
click at [367, 192] on input "text" at bounding box center [354, 198] width 80 height 12
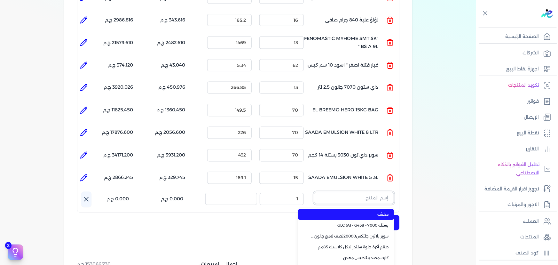
paste input "معجون داي تون 100 شيكارة 15 كجم"
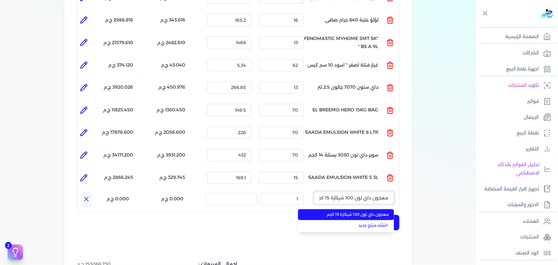
scroll to position [0, -3]
click at [373, 212] on span "معجون داي تون 100 شيكارة 15 كجم" at bounding box center [350, 215] width 78 height 6
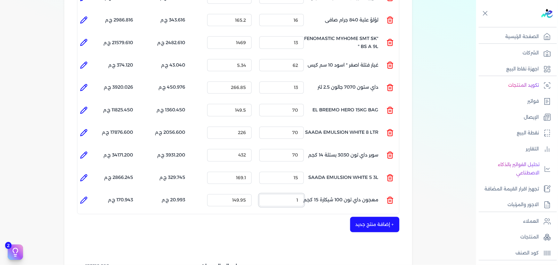
click at [340, 192] on ul "المنتج : معجون داي تون 100 شيكارة 15 كجم الكمية : 1 السعر : 149.95 الضريبه : 20…" at bounding box center [238, 200] width 322 height 17
click at [85, 196] on icon at bounding box center [84, 200] width 8 height 8
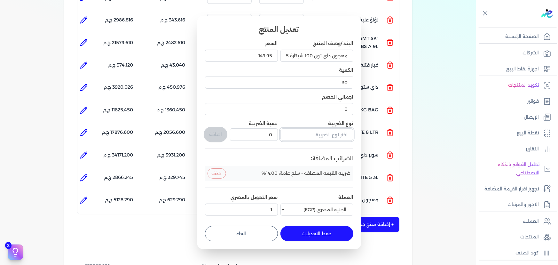
drag, startPoint x: 330, startPoint y: 136, endPoint x: 325, endPoint y: 136, distance: 4.8
click at [330, 136] on input "text" at bounding box center [317, 134] width 73 height 12
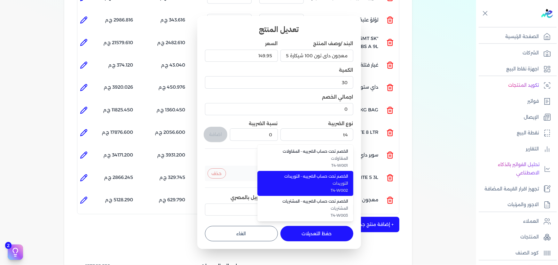
click at [327, 173] on li "الخصم تحت حساب الضريبه - التوريدات التوريدات T4-W002" at bounding box center [306, 183] width 96 height 25
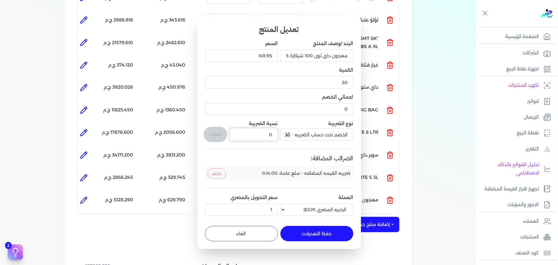
click at [320, 139] on div "البند /وصف المنتج معجون داي تون 100 شيكارة 15 كجم السعر 149.95 الكمية 30 اجمالي…" at bounding box center [279, 129] width 148 height 178
click at [222, 136] on button "اضافة" at bounding box center [216, 134] width 24 height 15
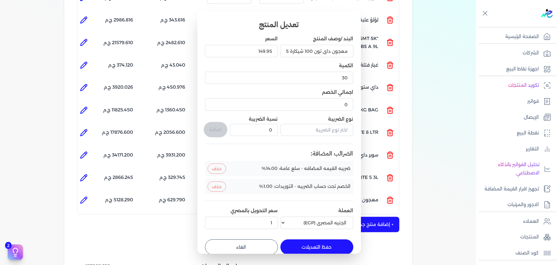
click at [326, 246] on button "حفظ التعديلات" at bounding box center [317, 246] width 73 height 15
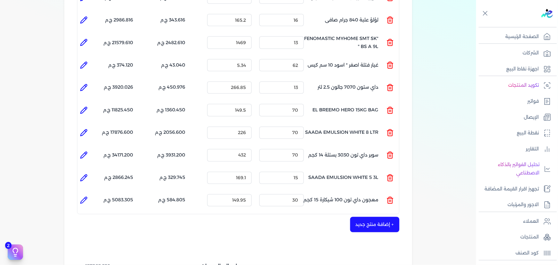
click at [379, 219] on button "+ إضافة منتج جديد" at bounding box center [374, 224] width 49 height 15
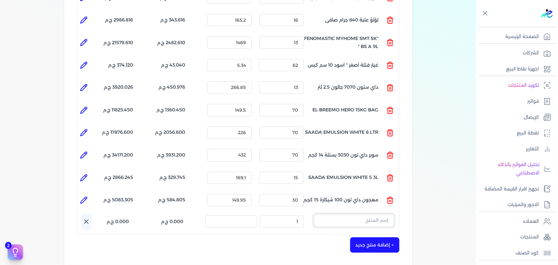
click at [368, 214] on input "text" at bounding box center [354, 220] width 80 height 12
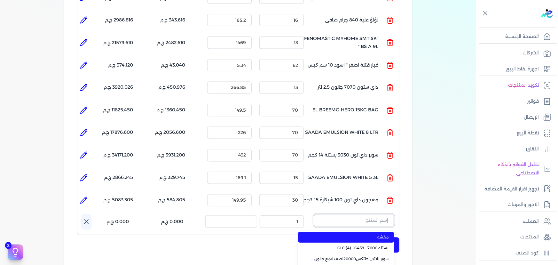
paste input "جلتكس 20000 نصف لامع جالون 2.5 لتر"
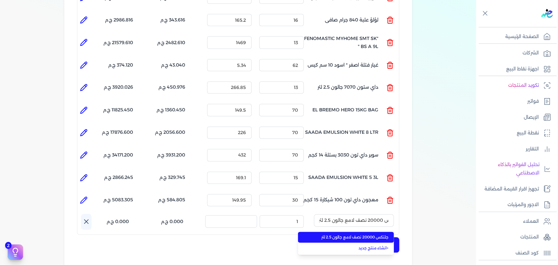
click at [371, 235] on span "جلتكس 20000 نصف لامع جالون 2.5 لتر" at bounding box center [350, 238] width 78 height 6
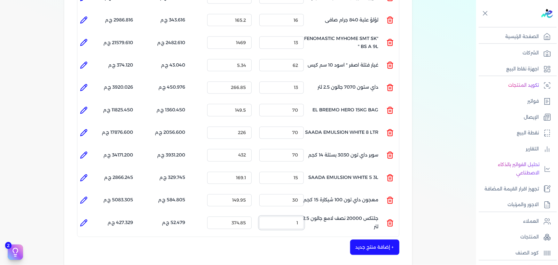
drag, startPoint x: 288, startPoint y: 207, endPoint x: 322, endPoint y: 205, distance: 33.7
click at [320, 214] on ul "المنتج : جلتكس 20000 نصف لامع جالون 2.5 لتر الكمية : 1 السعر : 374.85 الضريبه :…" at bounding box center [238, 222] width 322 height 17
click at [83, 219] on icon at bounding box center [84, 223] width 8 height 8
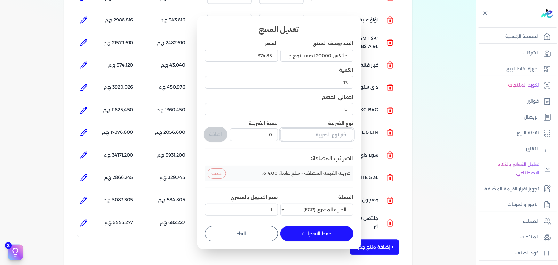
click at [330, 137] on input "text" at bounding box center [317, 134] width 73 height 12
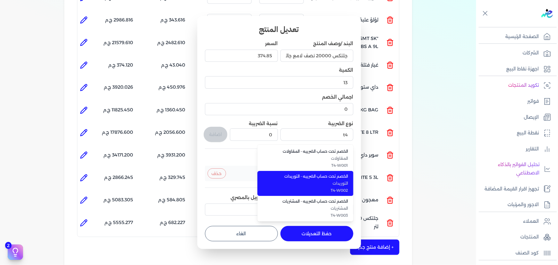
click at [345, 187] on span "T4-W002" at bounding box center [309, 190] width 78 height 6
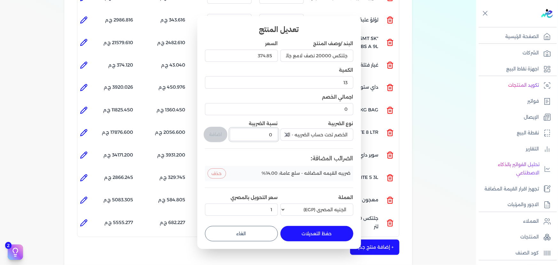
drag, startPoint x: 275, startPoint y: 133, endPoint x: 289, endPoint y: 134, distance: 14.5
click at [278, 133] on div "البند /وصف المنتج جلتكس 20000 نصف لامع جالون 2.5 لتر السعر 374.85 الكمية 13 اجم…" at bounding box center [279, 129] width 148 height 178
click at [221, 132] on button "اضافة" at bounding box center [216, 134] width 24 height 15
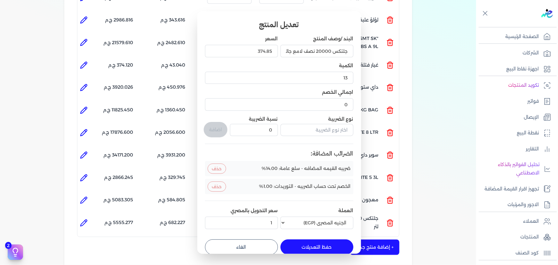
click at [316, 246] on button "حفظ التعديلات" at bounding box center [317, 246] width 73 height 15
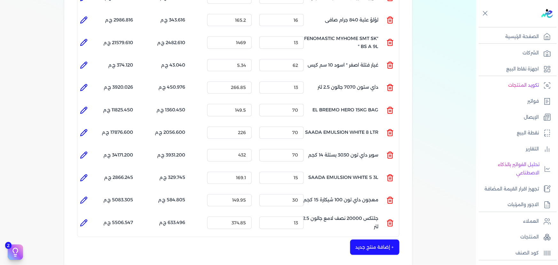
drag, startPoint x: 373, startPoint y: 234, endPoint x: 288, endPoint y: 99, distance: 159.1
click at [373, 240] on button "+ إضافة منتج جديد" at bounding box center [374, 247] width 49 height 15
click at [342, 237] on input "text" at bounding box center [354, 243] width 80 height 12
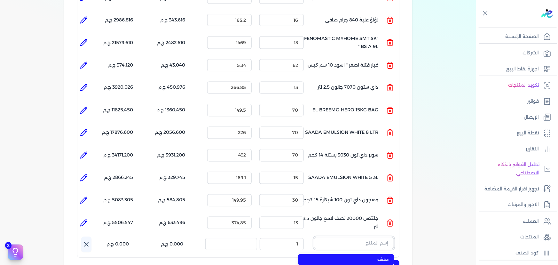
paste input "لؤلؤ جالون 2 لتر"
click at [360, 254] on li "لؤلؤ جالون 2 لتر" at bounding box center [346, 259] width 96 height 11
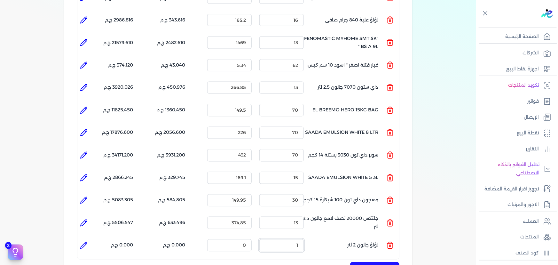
drag, startPoint x: 291, startPoint y: 230, endPoint x: 319, endPoint y: 230, distance: 28.2
click at [319, 237] on ul "المنتج : لؤلؤ جالون 2 لتر الكمية : 1 السعر : 0 الضريبه : 0.000 ج.م الإجمالي : 0…" at bounding box center [238, 245] width 322 height 17
drag, startPoint x: 242, startPoint y: 237, endPoint x: 326, endPoint y: 212, distance: 87.8
click at [284, 237] on ul "المنتج : لؤلؤ جالون 2 لتر الكمية : 14 السعر : 0 الضريبه : 0.000 ج.م الإجمالي : …" at bounding box center [238, 245] width 322 height 17
click at [88, 242] on icon at bounding box center [84, 246] width 8 height 8
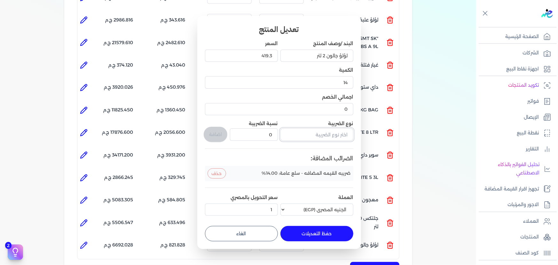
click at [321, 136] on input "text" at bounding box center [317, 134] width 73 height 12
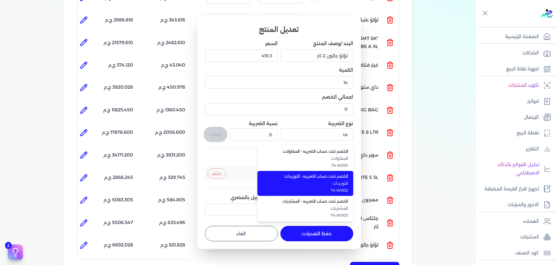
click at [330, 181] on span "التوريدات" at bounding box center [309, 183] width 78 height 6
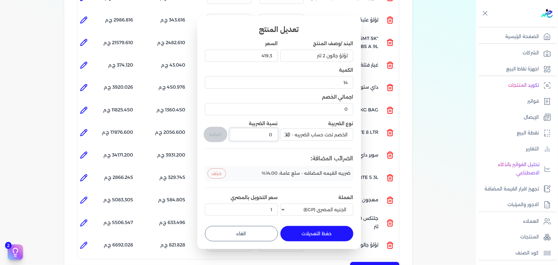
drag, startPoint x: 267, startPoint y: 135, endPoint x: 276, endPoint y: 133, distance: 8.8
click at [275, 133] on input "0" at bounding box center [254, 134] width 48 height 12
click at [208, 132] on button "اضافة" at bounding box center [216, 134] width 24 height 15
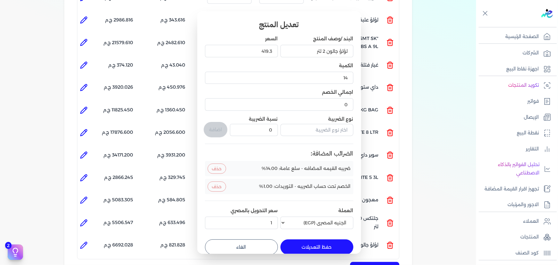
drag, startPoint x: 320, startPoint y: 242, endPoint x: 332, endPoint y: 222, distance: 23.3
click at [320, 242] on button "حفظ التعديلات" at bounding box center [317, 246] width 73 height 15
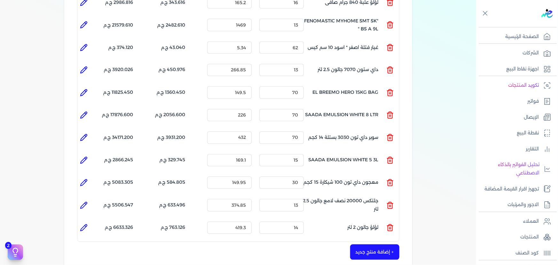
scroll to position [594, 0]
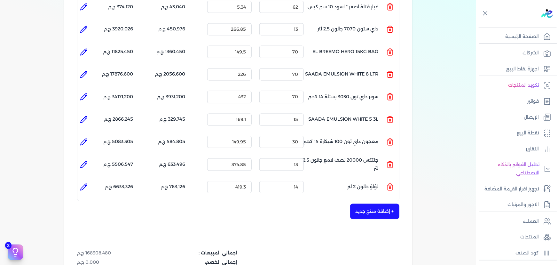
click at [377, 204] on button "+ إضافة منتج جديد" at bounding box center [374, 211] width 49 height 15
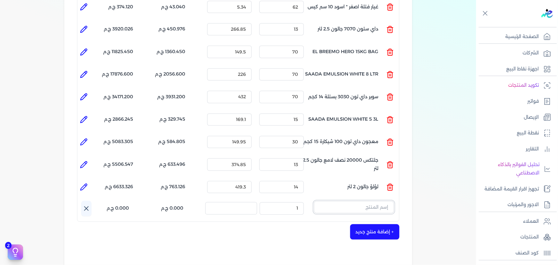
click at [332, 201] on input "text" at bounding box center [354, 207] width 80 height 12
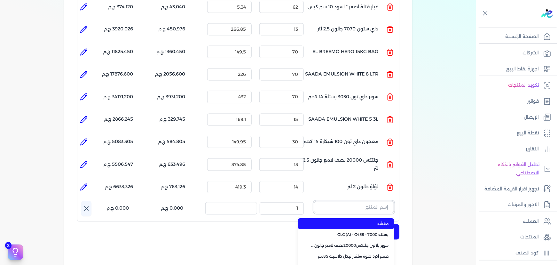
paste input "سوبر بلاتين جلتكس15000حريري علبة 0.900 لتر Base A"
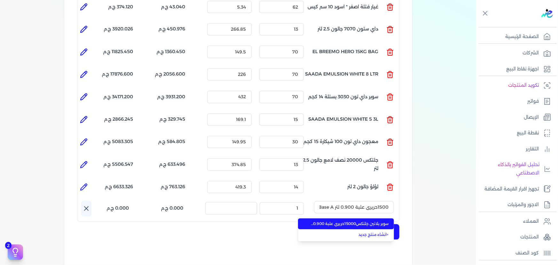
drag, startPoint x: 352, startPoint y: 211, endPoint x: 338, endPoint y: 209, distance: 14.2
click at [352, 221] on span "سوبر بلاتين جلتكس15000حريري علبة 0.900 لتر Base A" at bounding box center [350, 224] width 78 height 6
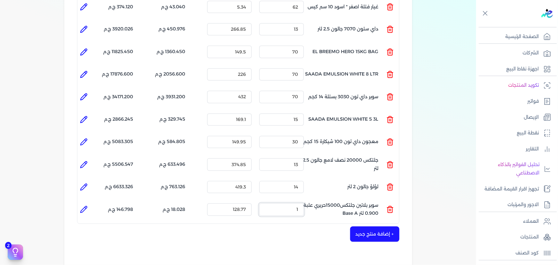
click at [323, 201] on ul "المنتج : سوبر بلاتين جلتكس15000حريري علبة 0.900 لتر Base A الكمية : 1 السعر : 1…" at bounding box center [238, 209] width 322 height 17
click at [83, 206] on icon at bounding box center [84, 209] width 6 height 6
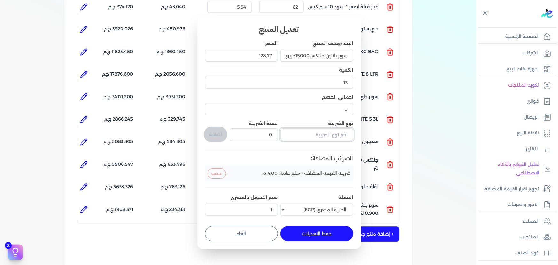
click at [332, 137] on input "text" at bounding box center [317, 134] width 73 height 12
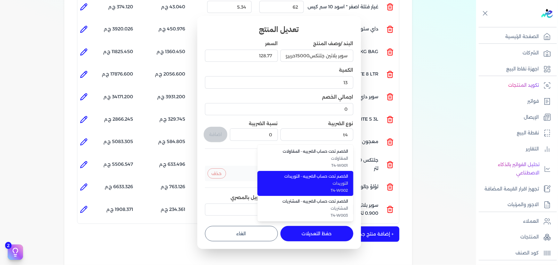
drag, startPoint x: 329, startPoint y: 187, endPoint x: 326, endPoint y: 184, distance: 3.6
click at [328, 186] on li "الخصم تحت حساب الضريبه - التوريدات التوريدات T4-W002" at bounding box center [306, 183] width 96 height 25
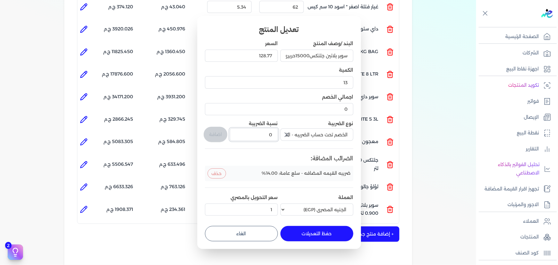
drag, startPoint x: 266, startPoint y: 136, endPoint x: 285, endPoint y: 133, distance: 20.0
click at [285, 133] on div "البند /وصف المنتج سوبر بلاتين جلتكس15000حريري علبة 0.900 لتر Base A السعر 128.7…" at bounding box center [279, 129] width 148 height 178
click at [211, 134] on button "اضافة" at bounding box center [216, 134] width 24 height 15
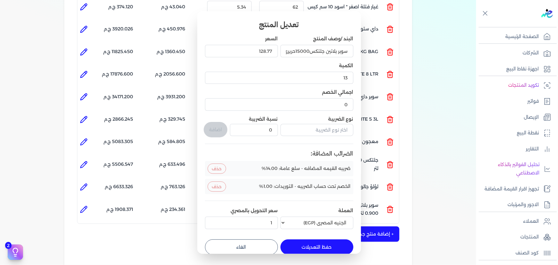
click at [322, 248] on button "حفظ التعديلات" at bounding box center [317, 246] width 73 height 15
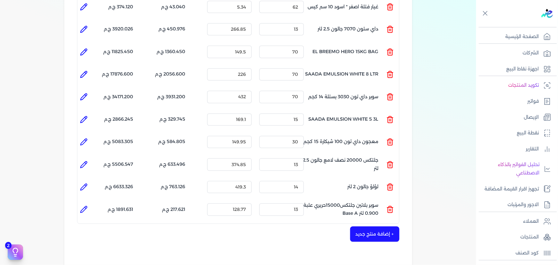
click at [363, 227] on button "+ إضافة منتج جديد" at bounding box center [374, 234] width 49 height 15
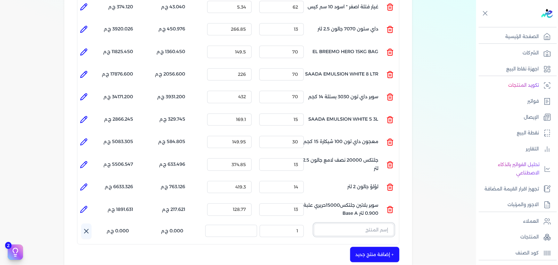
click at [370, 224] on input "text" at bounding box center [354, 230] width 80 height 12
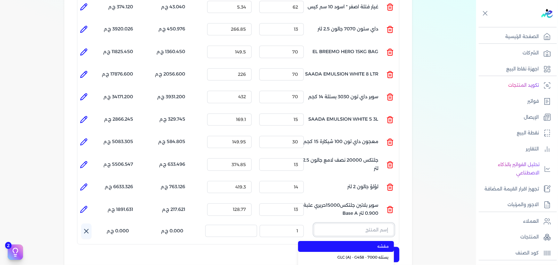
paste input "ماربللو ستوكو جالون 2.700 لتر"
drag, startPoint x: 369, startPoint y: 234, endPoint x: 337, endPoint y: 229, distance: 32.9
click at [368, 244] on span "ماربللو ستوكو جالون 2.700 لتر" at bounding box center [350, 247] width 78 height 6
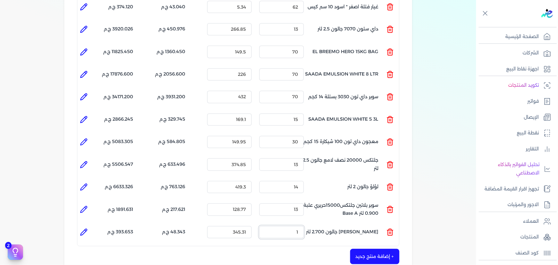
drag, startPoint x: 284, startPoint y: 219, endPoint x: 309, endPoint y: 182, distance: 44.9
click at [312, 224] on ul "المنتج : ماربللو ستوكو جالون 2.700 لتر الكمية : 1 السعر : 345.31 الضريبه : 48.3…" at bounding box center [238, 232] width 322 height 17
click at [89, 226] on li at bounding box center [83, 232] width 13 height 13
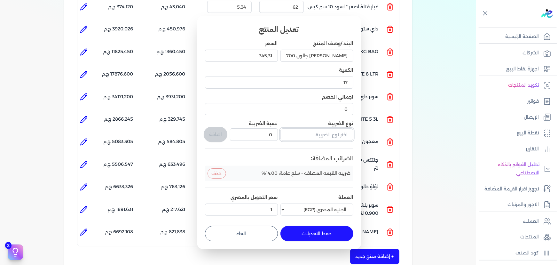
drag, startPoint x: 315, startPoint y: 136, endPoint x: 322, endPoint y: 138, distance: 7.5
click at [315, 136] on input "text" at bounding box center [317, 134] width 73 height 12
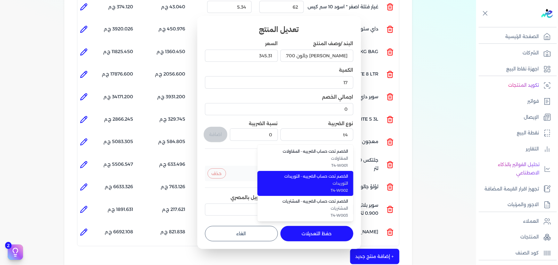
click at [330, 179] on span "الخصم تحت حساب الضريبه - التوريدات" at bounding box center [309, 176] width 78 height 6
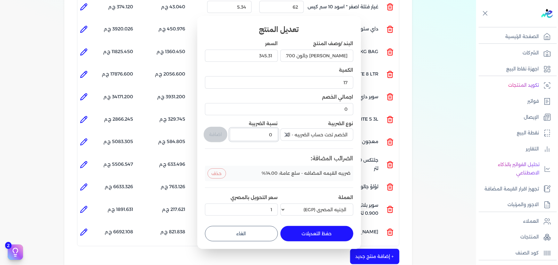
drag, startPoint x: 266, startPoint y: 137, endPoint x: 285, endPoint y: 133, distance: 19.6
click at [282, 134] on div "البند /وصف المنتج ماربللو ستوكو جالون 2.700 لتر السعر 345.31 الكمية 17 اجمالي ا…" at bounding box center [279, 129] width 148 height 178
click at [220, 132] on button "اضافة" at bounding box center [216, 134] width 24 height 15
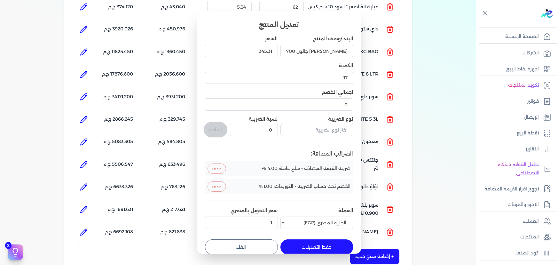
drag, startPoint x: 317, startPoint y: 245, endPoint x: 384, endPoint y: 237, distance: 67.7
click at [317, 245] on button "حفظ التعديلات" at bounding box center [317, 246] width 73 height 15
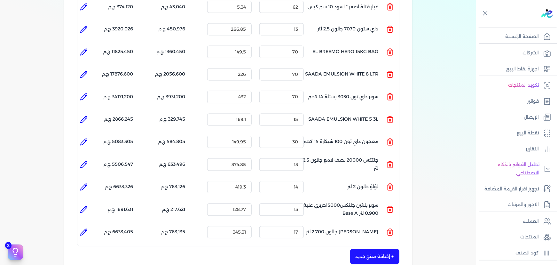
drag, startPoint x: 383, startPoint y: 242, endPoint x: 370, endPoint y: 211, distance: 33.4
click at [383, 249] on button "+ إضافة منتج جديد" at bounding box center [374, 256] width 49 height 15
click at [363, 246] on input "text" at bounding box center [354, 252] width 80 height 12
paste input "سوبر داي تون 3030 جالون 4.250 كجم قائم"
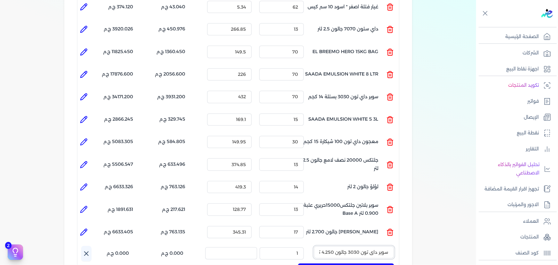
scroll to position [0, -17]
click at [367, 265] on span "سوبر داي تون 3030 جالون 4.250 كجم قائم" at bounding box center [350, 269] width 78 height 6
drag, startPoint x: 285, startPoint y: 242, endPoint x: 350, endPoint y: 195, distance: 80.4
click at [298, 249] on input "1" at bounding box center [281, 255] width 44 height 12
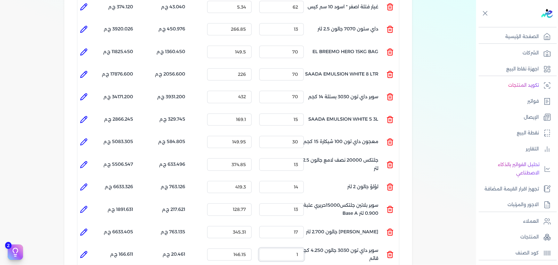
drag, startPoint x: 296, startPoint y: 244, endPoint x: 305, endPoint y: 243, distance: 8.7
click at [304, 249] on input "1" at bounding box center [281, 255] width 44 height 12
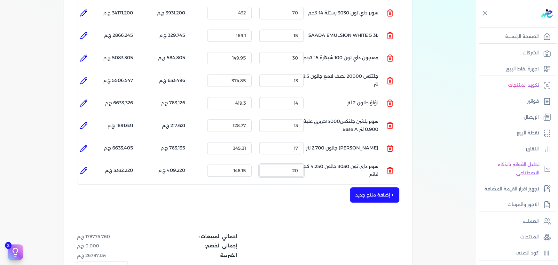
scroll to position [682, 0]
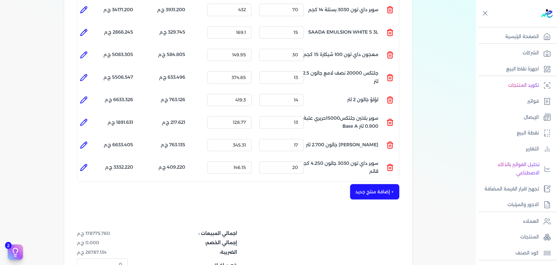
click at [88, 163] on icon at bounding box center [84, 167] width 8 height 8
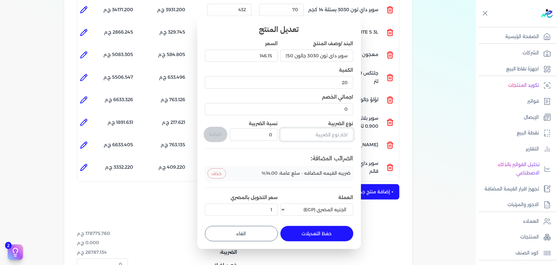
click at [320, 137] on input "text" at bounding box center [317, 134] width 73 height 12
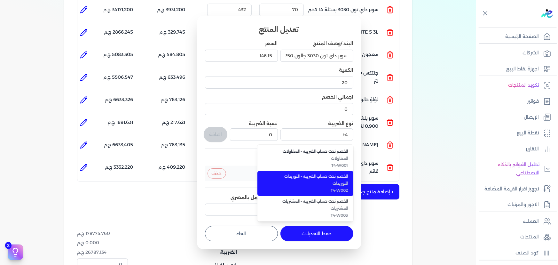
drag, startPoint x: 318, startPoint y: 183, endPoint x: 308, endPoint y: 174, distance: 14.3
click at [319, 183] on span "التوريدات" at bounding box center [309, 183] width 78 height 6
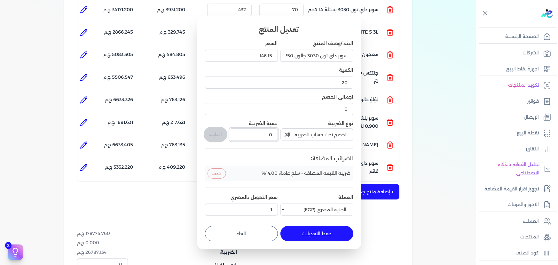
drag, startPoint x: 263, startPoint y: 135, endPoint x: 281, endPoint y: 136, distance: 17.9
click at [279, 135] on div "البند /وصف المنتج سوبر داي تون 3030 جالون 4.250 كجم قائم السعر 146.15 الكمية 20…" at bounding box center [279, 129] width 148 height 178
drag, startPoint x: 207, startPoint y: 134, endPoint x: 294, endPoint y: 220, distance: 122.2
click at [209, 134] on button "اضافة" at bounding box center [216, 134] width 24 height 15
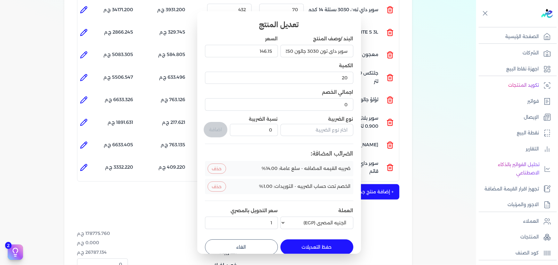
click at [331, 250] on button "حفظ التعديلات" at bounding box center [317, 246] width 73 height 15
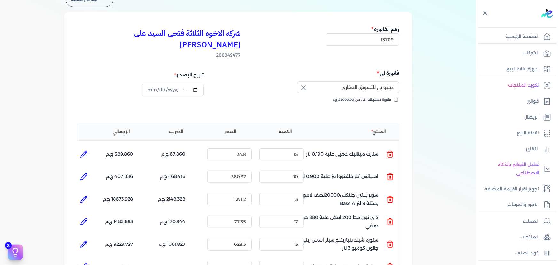
scroll to position [42, 0]
click at [86, 150] on icon at bounding box center [84, 154] width 8 height 8
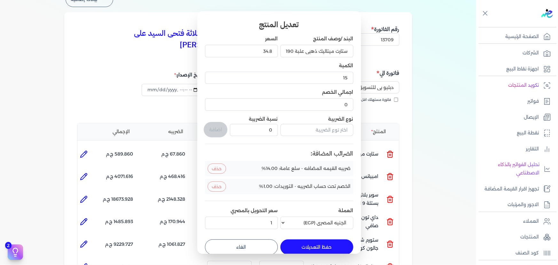
drag, startPoint x: 250, startPoint y: 244, endPoint x: 119, endPoint y: 151, distance: 159.9
click at [249, 244] on button "الغاء" at bounding box center [241, 246] width 73 height 15
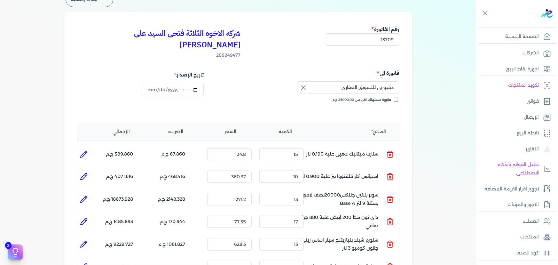
click at [87, 173] on icon at bounding box center [84, 177] width 8 height 8
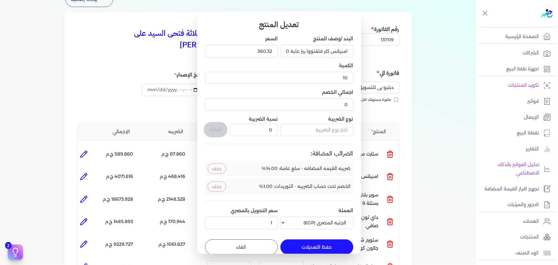
click at [230, 243] on button "الغاء" at bounding box center [241, 246] width 73 height 15
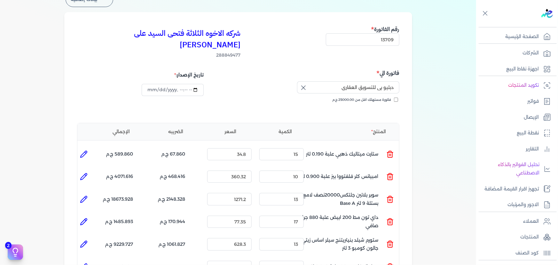
click at [90, 193] on li at bounding box center [83, 199] width 13 height 13
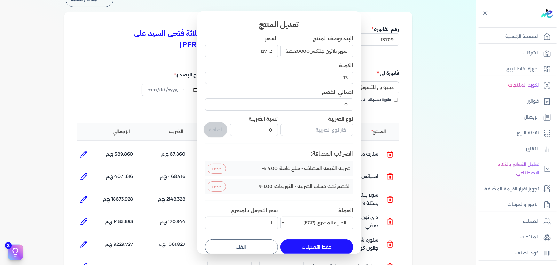
click at [224, 245] on button "الغاء" at bounding box center [241, 246] width 73 height 15
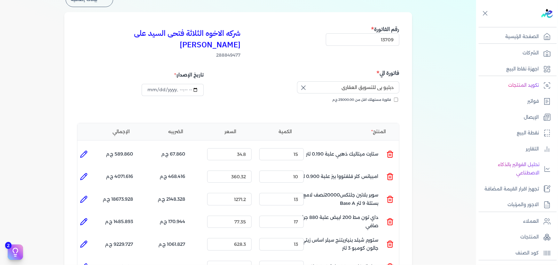
click at [84, 218] on icon at bounding box center [84, 222] width 8 height 8
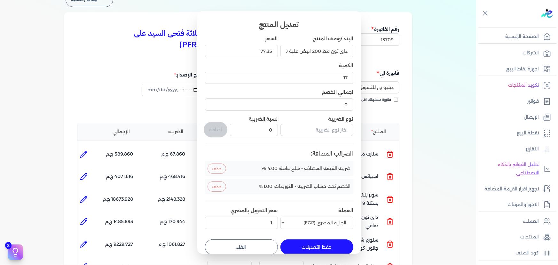
click at [240, 243] on button "الغاء" at bounding box center [241, 246] width 73 height 15
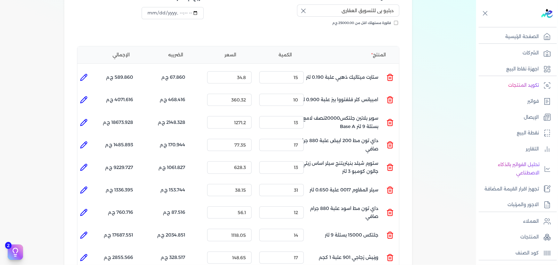
scroll to position [129, 0]
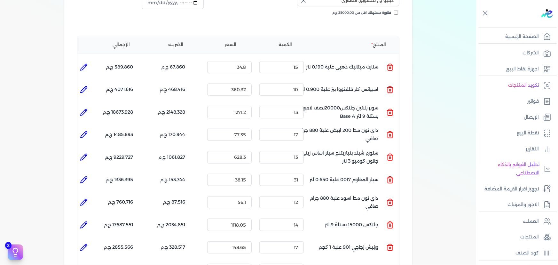
click at [86, 153] on icon at bounding box center [84, 157] width 8 height 8
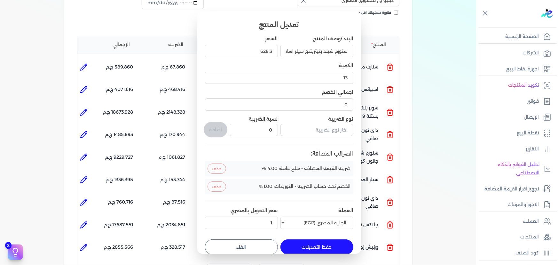
click at [229, 243] on button "الغاء" at bounding box center [241, 246] width 73 height 15
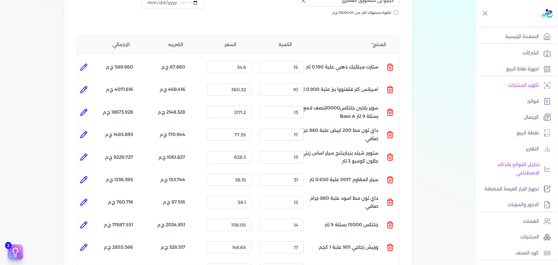
click at [86, 178] on icon at bounding box center [85, 178] width 1 height 1
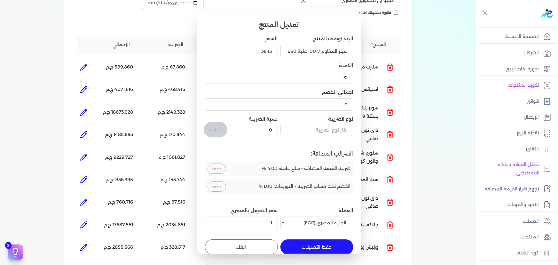
drag, startPoint x: 237, startPoint y: 248, endPoint x: 219, endPoint y: 232, distance: 23.6
click at [238, 248] on button "الغاء" at bounding box center [241, 246] width 73 height 15
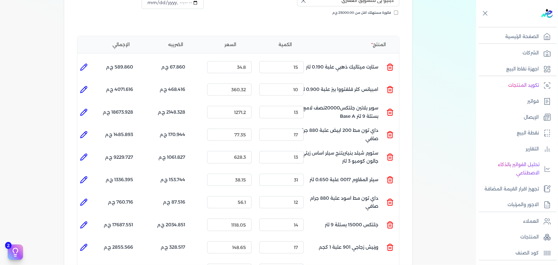
click at [84, 198] on icon at bounding box center [84, 202] width 8 height 8
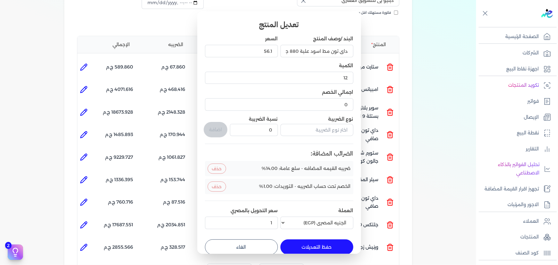
click at [271, 246] on button "الغاء" at bounding box center [241, 246] width 73 height 15
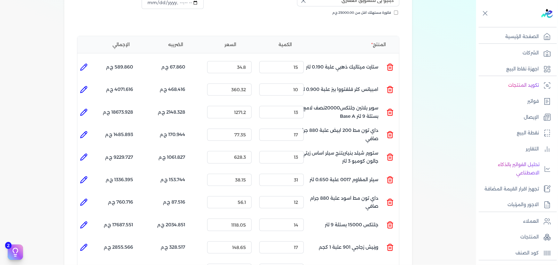
click at [90, 219] on li at bounding box center [83, 225] width 13 height 13
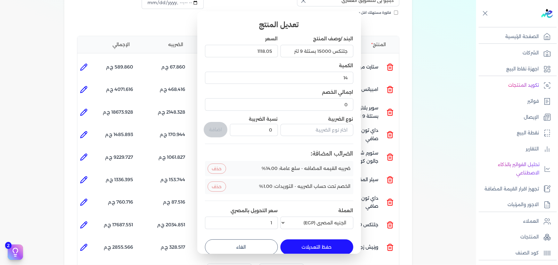
click at [233, 252] on button "الغاء" at bounding box center [241, 246] width 73 height 15
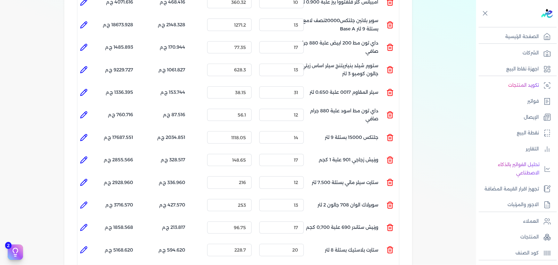
scroll to position [245, 0]
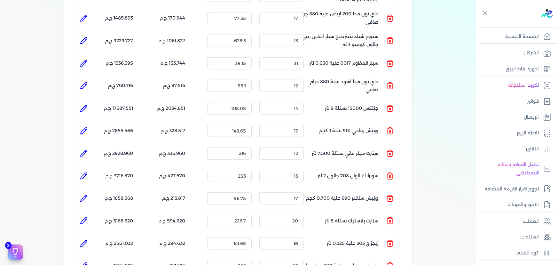
click at [89, 102] on li at bounding box center [83, 108] width 13 height 13
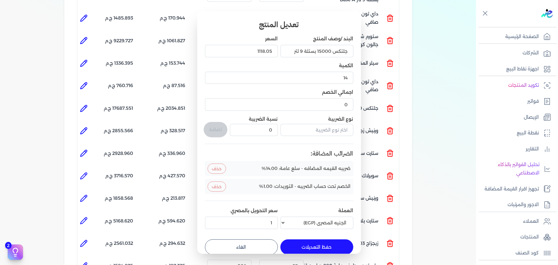
click at [252, 245] on button "الغاء" at bounding box center [241, 246] width 73 height 15
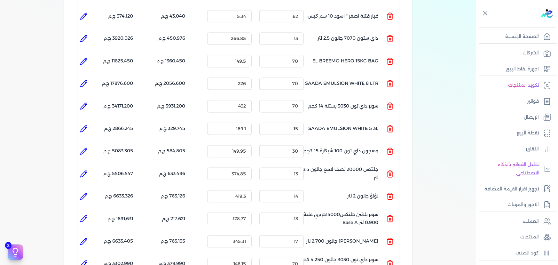
scroll to position [594, 0]
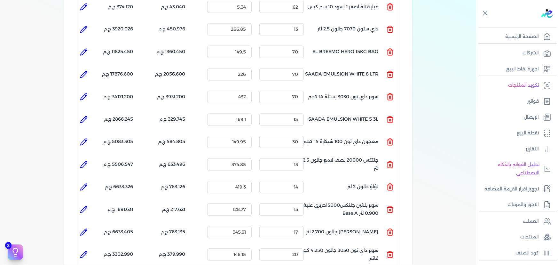
click at [86, 181] on li at bounding box center [83, 187] width 13 height 13
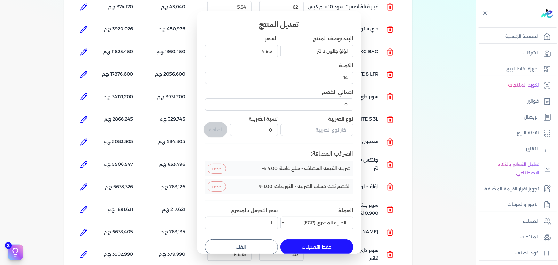
click at [262, 243] on button "الغاء" at bounding box center [241, 246] width 73 height 15
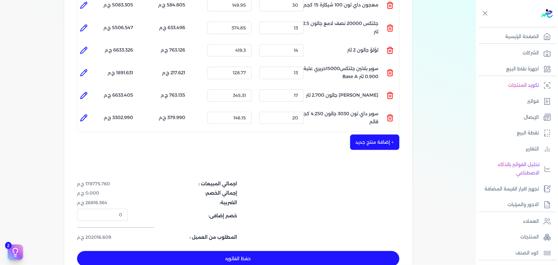
scroll to position [739, 0]
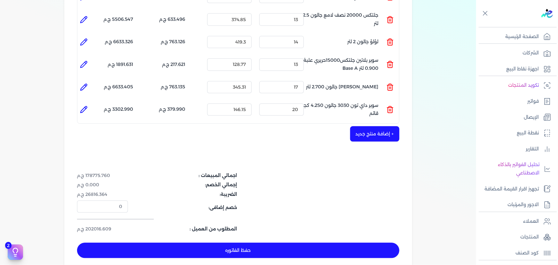
click at [267, 243] on button "حفظ الفاتوره" at bounding box center [238, 250] width 323 height 15
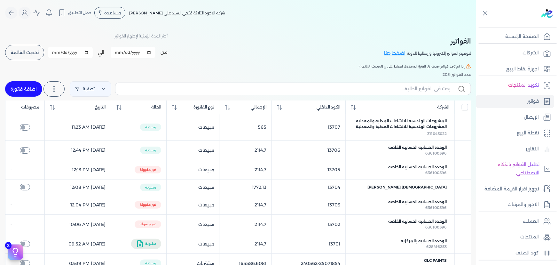
click at [33, 48] on button "تحديث القائمة" at bounding box center [24, 52] width 39 height 15
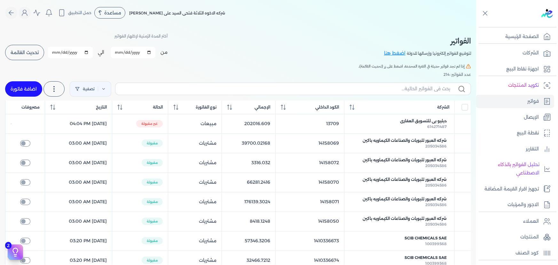
drag, startPoint x: 31, startPoint y: 56, endPoint x: 298, endPoint y: 96, distance: 270.4
click at [31, 56] on button "تحديث القائمة" at bounding box center [24, 52] width 39 height 15
click at [36, 84] on link "اضافة فاتورة" at bounding box center [23, 88] width 37 height 15
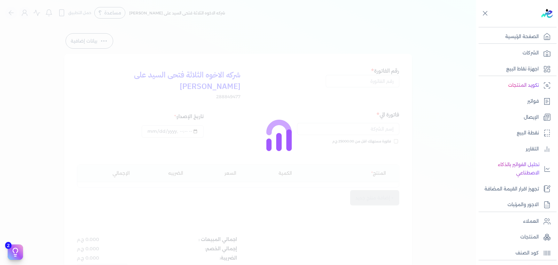
click at [352, 79] on div at bounding box center [279, 132] width 558 height 265
click at [358, 81] on div at bounding box center [279, 132] width 558 height 265
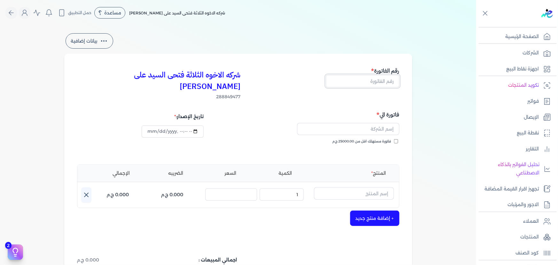
click at [358, 81] on input "text" at bounding box center [363, 81] width 74 height 12
click at [379, 139] on span "فاتورة مستهلك اقل من 25000.00 ج.م" at bounding box center [362, 141] width 59 height 5
click at [394, 139] on input "فاتورة مستهلك اقل من 25000.00 ج.م" at bounding box center [396, 141] width 4 height 4
click at [378, 123] on input "text" at bounding box center [348, 129] width 102 height 12
click at [296, 139] on div "فاتورة مستهلك اقل من 25000.00 ج.م" at bounding box center [320, 148] width 157 height 18
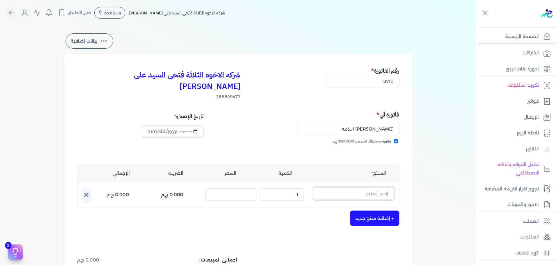
click at [352, 187] on input "text" at bounding box center [354, 193] width 80 height 12
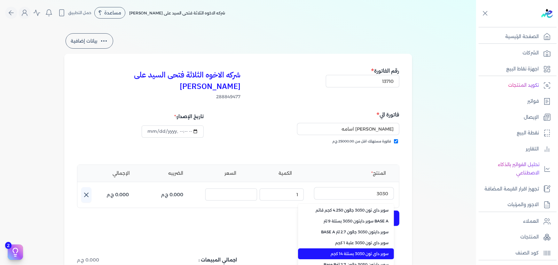
drag, startPoint x: 374, startPoint y: 244, endPoint x: 356, endPoint y: 230, distance: 22.5
click at [374, 251] on span "سوبر داي تون 3030 بستلة 14 كجم" at bounding box center [350, 254] width 78 height 6
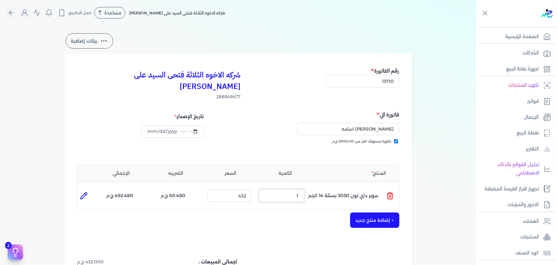
drag, startPoint x: 297, startPoint y: 182, endPoint x: 325, endPoint y: 182, distance: 28.2
click at [325, 187] on ul "المنتج : سوبر داي تون 3030 بستلة 14 كجم الكمية : 1 السعر : 432 الضريبه : 60.480…" at bounding box center [238, 195] width 322 height 17
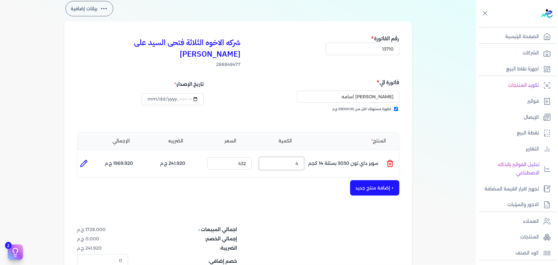
scroll to position [87, 0]
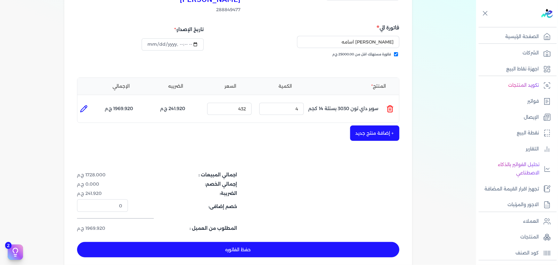
click at [324, 242] on button "حفظ الفاتوره" at bounding box center [238, 249] width 323 height 15
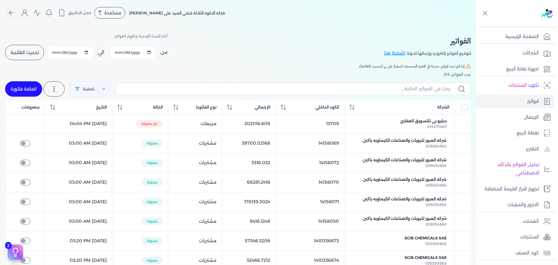
click at [34, 52] on span "تحديث القائمة" at bounding box center [25, 52] width 28 height 4
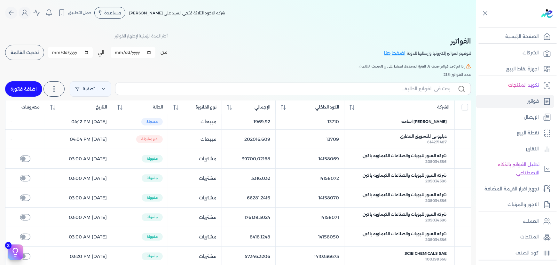
click at [25, 55] on button "تحديث القائمة" at bounding box center [24, 52] width 39 height 15
click at [23, 90] on link "اضافة فاتورة" at bounding box center [23, 88] width 37 height 15
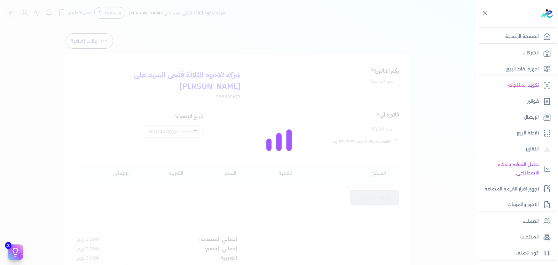
click at [381, 80] on div at bounding box center [279, 132] width 558 height 265
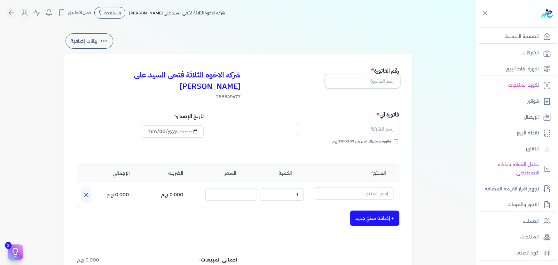
drag, startPoint x: 381, startPoint y: 79, endPoint x: 380, endPoint y: 83, distance: 3.9
click at [381, 79] on input "text" at bounding box center [363, 81] width 74 height 12
click at [259, 110] on h5 "فاتورة الي" at bounding box center [319, 114] width 159 height 8
click at [371, 123] on input "text" at bounding box center [348, 129] width 102 height 12
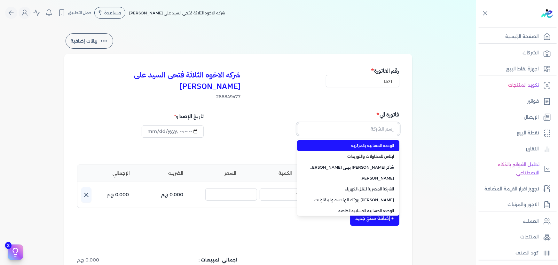
paste input "دبليو بى للتسويق العقارى"
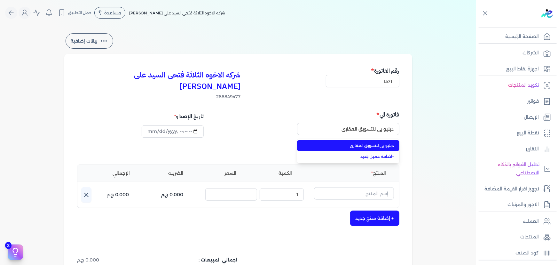
click at [372, 143] on span "دبليو بى للتسويق العقارى" at bounding box center [352, 146] width 84 height 6
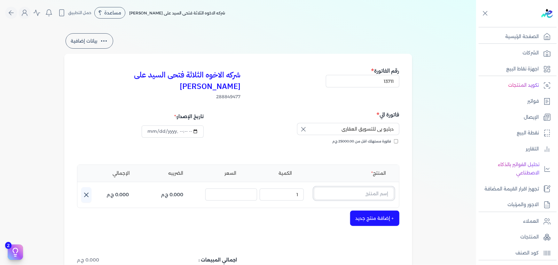
click at [372, 187] on input "text" at bounding box center [354, 193] width 80 height 12
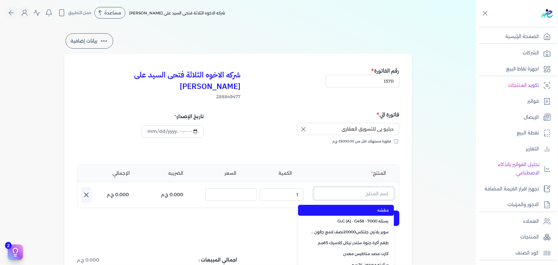
paste input "ستارت ميتاليك ذهبي علبة 0.190 لتر"
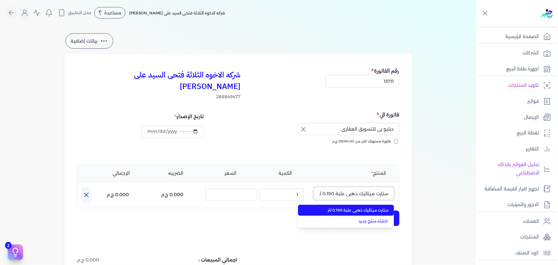
scroll to position [0, -1]
drag, startPoint x: 370, startPoint y: 197, endPoint x: 362, endPoint y: 197, distance: 7.7
click at [369, 207] on span "ستارت ميتاليك ذهبي علبة 0.190 لتر" at bounding box center [350, 210] width 78 height 6
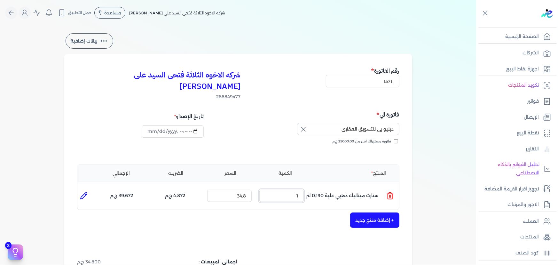
drag, startPoint x: 282, startPoint y: 185, endPoint x: 393, endPoint y: 199, distance: 111.3
click at [390, 199] on div "شركه الاخوه الثلاثة فتحى السيد على عمران وشركاه 288849477 رقم الفاتورة 13711 فا…" at bounding box center [238, 205] width 348 height 303
click at [86, 192] on icon at bounding box center [84, 196] width 8 height 8
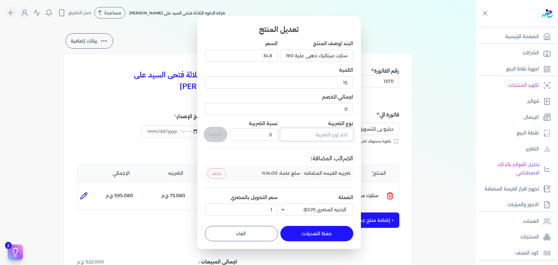
click at [313, 129] on input "text" at bounding box center [317, 134] width 73 height 12
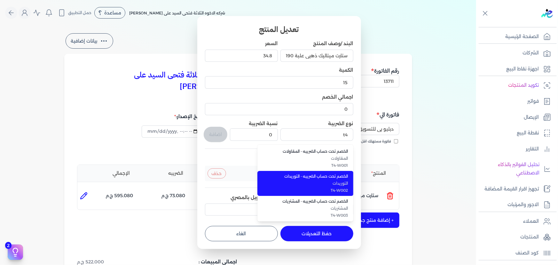
click at [322, 184] on span "التوريدات" at bounding box center [309, 183] width 78 height 6
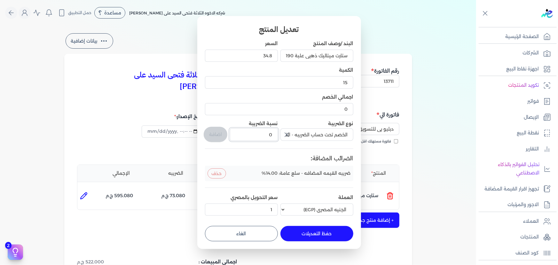
drag, startPoint x: 266, startPoint y: 137, endPoint x: 276, endPoint y: 141, distance: 11.3
click at [276, 141] on div "0" at bounding box center [254, 134] width 48 height 15
click at [211, 133] on button "اضافة" at bounding box center [216, 134] width 24 height 15
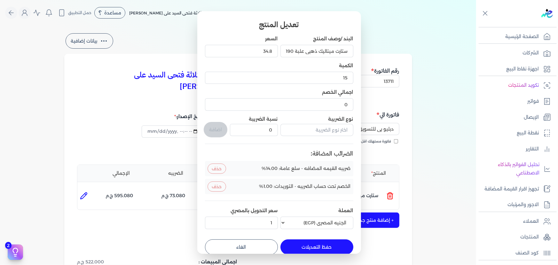
click at [323, 249] on button "حفظ التعديلات" at bounding box center [317, 246] width 73 height 15
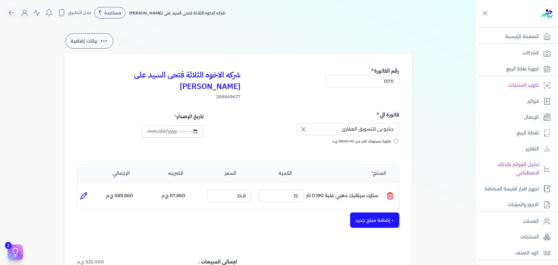
click at [394, 212] on button "+ إضافة منتج جديد" at bounding box center [374, 219] width 49 height 15
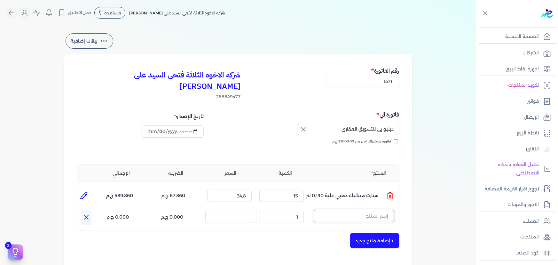
click at [367, 210] on input "text" at bounding box center [354, 216] width 80 height 12
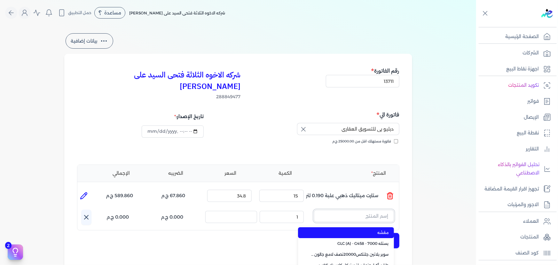
paste input "سوبر داي تون 3030 جالون 4.250 كجم قائم"
click at [367, 230] on span "سوبر داي تون 3030 جالون 4.250 كجم قائم" at bounding box center [350, 233] width 78 height 6
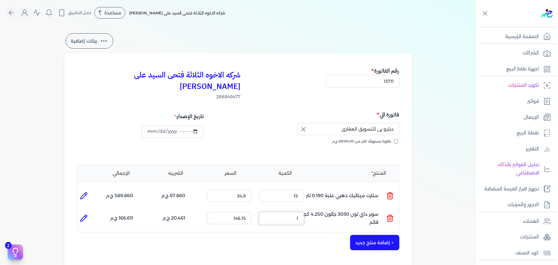
drag, startPoint x: 295, startPoint y: 208, endPoint x: 307, endPoint y: 208, distance: 11.5
click at [303, 212] on input "1" at bounding box center [281, 218] width 44 height 12
click at [88, 212] on li at bounding box center [83, 218] width 13 height 13
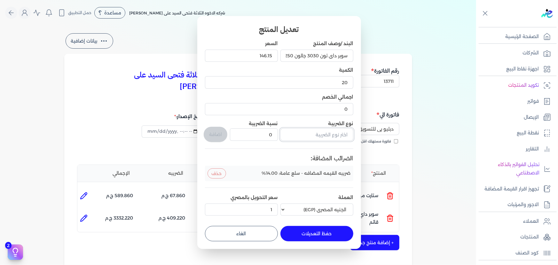
click at [321, 135] on input "text" at bounding box center [317, 134] width 73 height 12
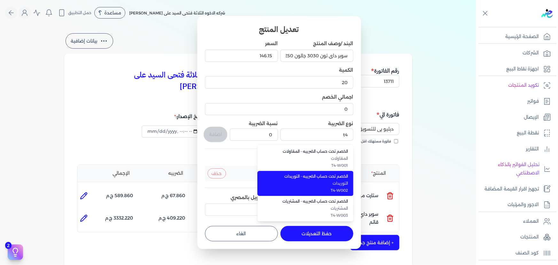
click at [325, 178] on span "الخصم تحت حساب الضريبه - التوريدات" at bounding box center [309, 176] width 78 height 6
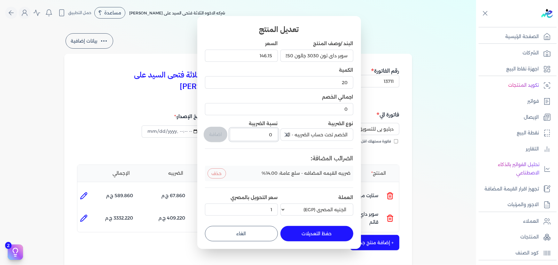
click at [306, 143] on div "البند /وصف المنتج سوبر داي تون 3030 جالون 4.250 كجم قائم السعر 146.15 الكمية 20…" at bounding box center [279, 129] width 148 height 178
click at [206, 129] on button "اضافة" at bounding box center [216, 134] width 24 height 15
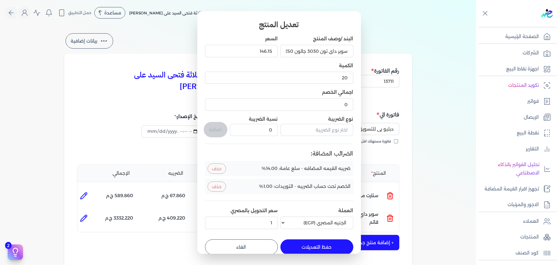
click at [326, 246] on button "حفظ التعديلات" at bounding box center [317, 246] width 73 height 15
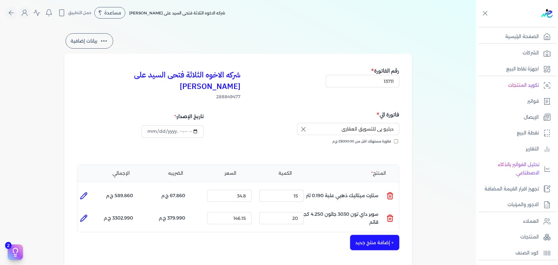
click at [387, 235] on button "+ إضافة منتج جديد" at bounding box center [374, 242] width 49 height 15
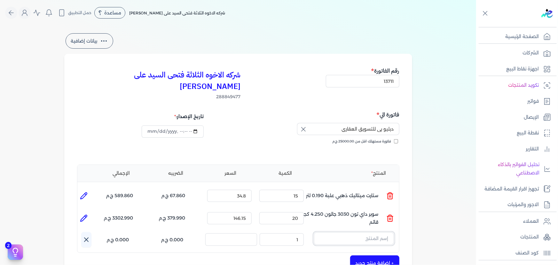
click at [337, 232] on input "text" at bounding box center [354, 238] width 80 height 12
paste input "ماربللو ستوكو جالون 2.700 لتر"
click at [341, 252] on span "ماربللو ستوكو جالون 2.700 لتر" at bounding box center [350, 255] width 78 height 6
drag, startPoint x: 290, startPoint y: 230, endPoint x: 353, endPoint y: 221, distance: 63.4
click at [343, 232] on ul "المنتج : ماربللو ستوكو جالون 2.700 لتر الكمية : 1 السعر : 345.31 الضريبه : 48.3…" at bounding box center [238, 240] width 322 height 17
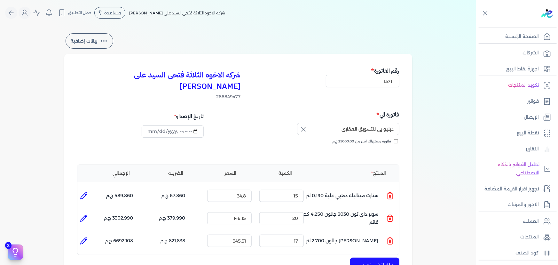
click at [81, 237] on icon at bounding box center [84, 241] width 8 height 8
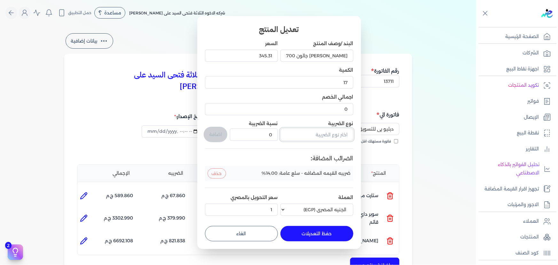
click at [325, 136] on input "text" at bounding box center [317, 134] width 73 height 12
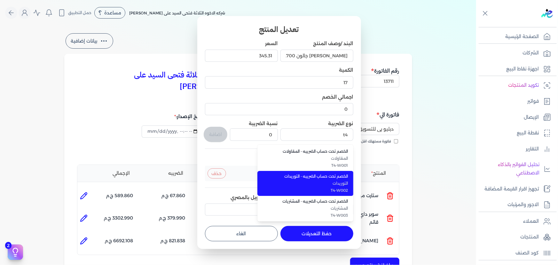
drag, startPoint x: 323, startPoint y: 181, endPoint x: 318, endPoint y: 180, distance: 4.5
click at [322, 181] on span "التوريدات" at bounding box center [309, 183] width 78 height 6
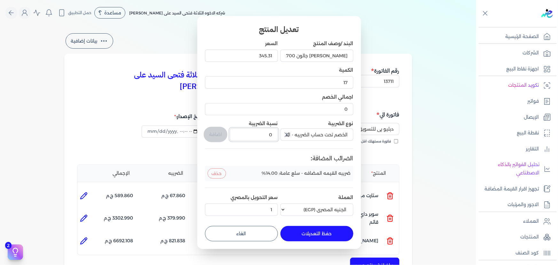
drag, startPoint x: 286, startPoint y: 134, endPoint x: 303, endPoint y: 129, distance: 17.1
click at [304, 132] on div "البند /وصف المنتج ماربللو ستوكو جالون 2.700 لتر السعر 345.31 الكمية 17 اجمالي ا…" at bounding box center [279, 129] width 148 height 178
click at [212, 133] on button "اضافة" at bounding box center [216, 134] width 24 height 15
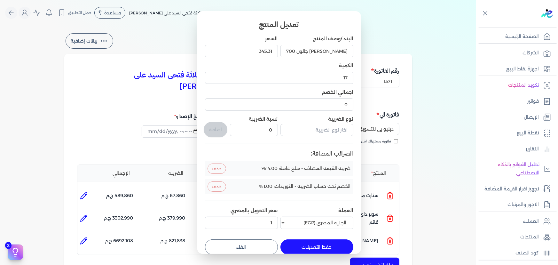
click at [323, 244] on button "حفظ التعديلات" at bounding box center [317, 246] width 73 height 15
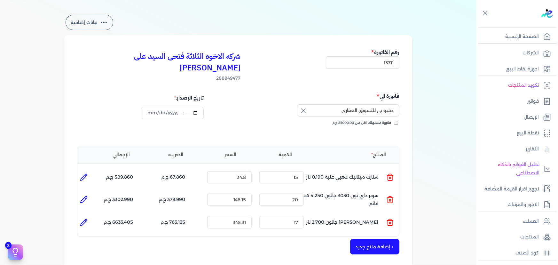
scroll to position [58, 0]
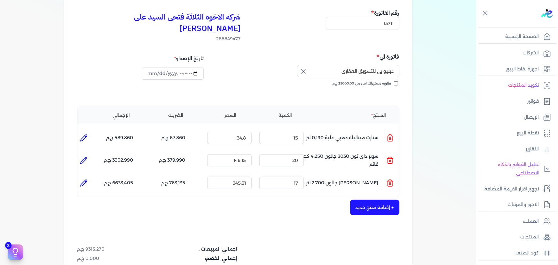
click at [379, 200] on button "+ إضافة منتج جديد" at bounding box center [374, 207] width 49 height 15
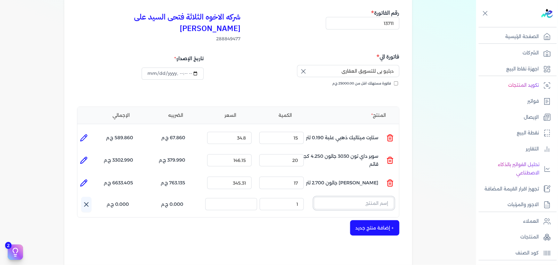
click at [364, 197] on input "text" at bounding box center [354, 203] width 80 height 12
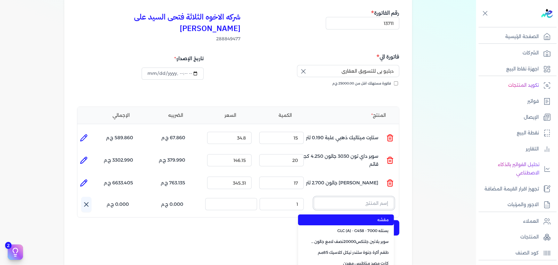
paste input "سوبر بلاتين جلتكس15000حريري علبة 0.900 لتر Base A"
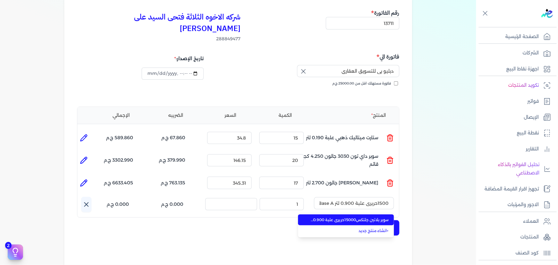
click at [371, 217] on span "سوبر بلاتين جلتكس15000حريري علبة 0.900 لتر Base A" at bounding box center [350, 220] width 78 height 6
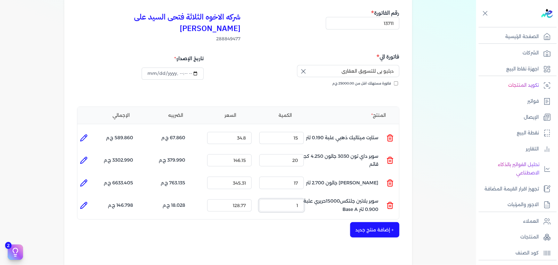
drag, startPoint x: 295, startPoint y: 196, endPoint x: 312, endPoint y: 191, distance: 17.6
click at [310, 197] on ul "المنتج : سوبر بلاتين جلتكس15000حريري علبة 0.900 لتر Base A الكمية : 1 السعر : 1…" at bounding box center [238, 205] width 322 height 17
click at [86, 202] on icon at bounding box center [84, 206] width 8 height 8
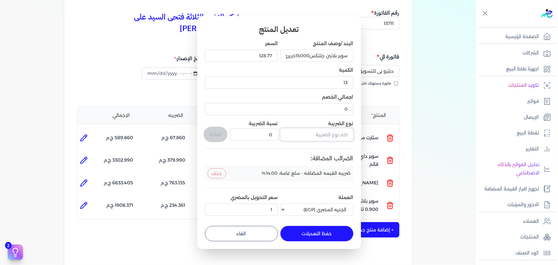
click at [315, 134] on input "text" at bounding box center [317, 134] width 73 height 12
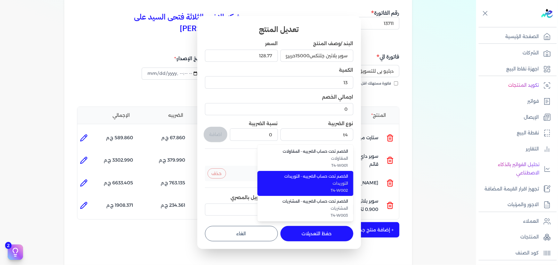
drag, startPoint x: 310, startPoint y: 182, endPoint x: 259, endPoint y: 150, distance: 59.7
click at [309, 181] on span "التوريدات" at bounding box center [309, 183] width 78 height 6
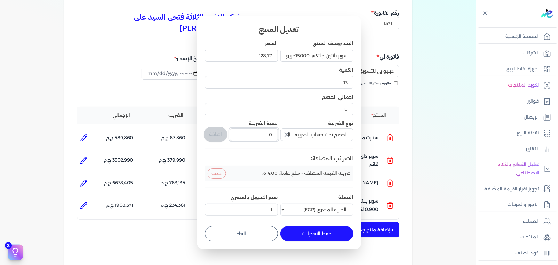
drag, startPoint x: 265, startPoint y: 129, endPoint x: 274, endPoint y: 130, distance: 9.0
click at [277, 128] on div "0" at bounding box center [254, 134] width 48 height 15
click at [215, 134] on button "اضافة" at bounding box center [216, 134] width 24 height 15
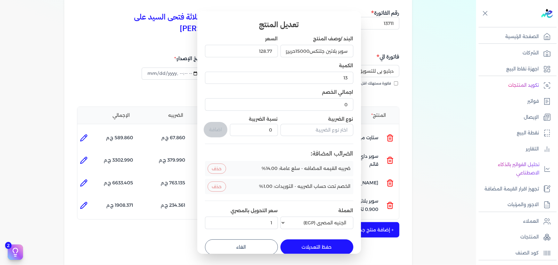
click at [315, 243] on button "حفظ التعديلات" at bounding box center [317, 246] width 73 height 15
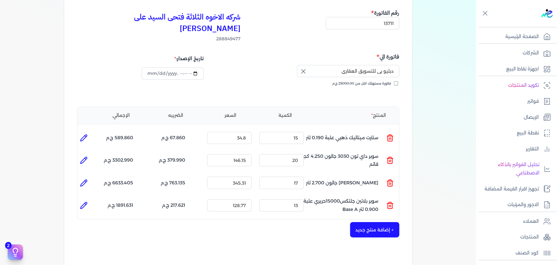
click at [366, 222] on button "+ إضافة منتج جديد" at bounding box center [374, 229] width 49 height 15
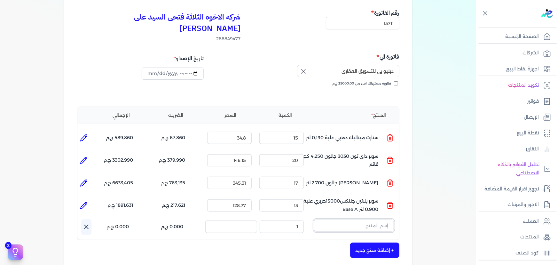
click at [367, 219] on input "text" at bounding box center [354, 225] width 80 height 12
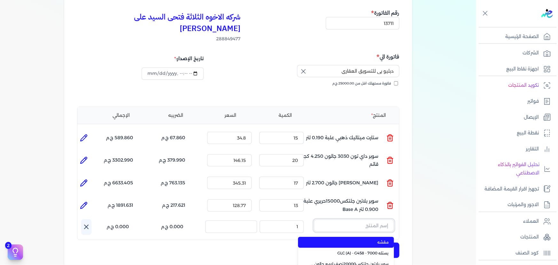
paste input "لؤلؤ جالون 2 لتر"
drag, startPoint x: 375, startPoint y: 232, endPoint x: 346, endPoint y: 227, distance: 29.8
click at [373, 239] on span "لؤلؤ جالون 2 لتر" at bounding box center [350, 242] width 78 height 6
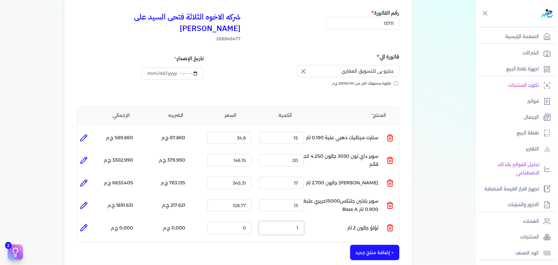
drag, startPoint x: 346, startPoint y: 227, endPoint x: 354, endPoint y: 207, distance: 21.6
click at [335, 219] on ul "المنتج : لؤلؤ جالون 2 لتر الكمية : 1 السعر : 0 الضريبه : 0.000 ج.م الإجمالي : 0…" at bounding box center [238, 227] width 322 height 17
click at [84, 224] on icon at bounding box center [84, 228] width 8 height 8
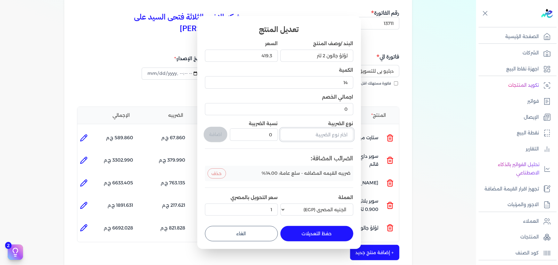
click at [329, 138] on input "text" at bounding box center [317, 134] width 73 height 12
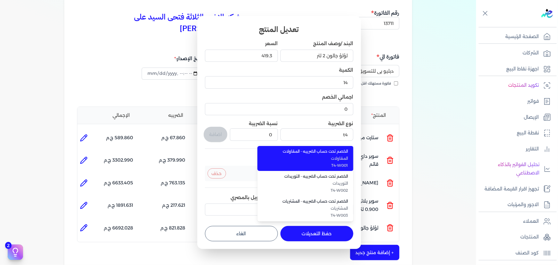
click at [327, 168] on li "الخصم تحت حساب الضريبه - المقاولات المقاولات T4-W001" at bounding box center [306, 158] width 96 height 25
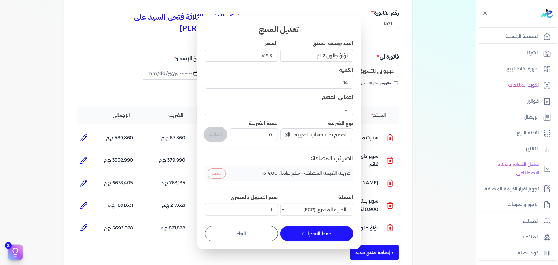
click at [288, 135] on icon "button" at bounding box center [287, 135] width 4 height 4
click at [313, 134] on input "text" at bounding box center [317, 134] width 73 height 12
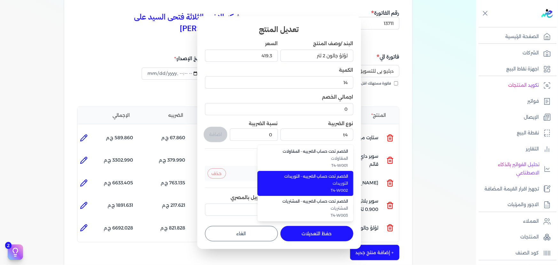
drag, startPoint x: 310, startPoint y: 185, endPoint x: 280, endPoint y: 173, distance: 32.2
click at [310, 185] on span "التوريدات" at bounding box center [309, 183] width 78 height 6
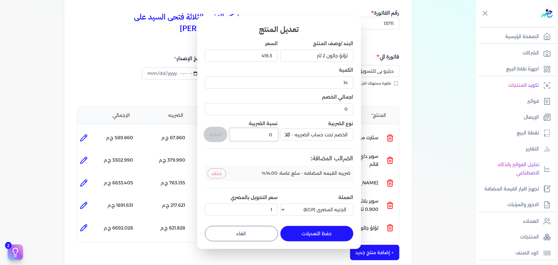
drag, startPoint x: 260, startPoint y: 135, endPoint x: 327, endPoint y: 124, distance: 67.8
click at [318, 126] on div "البند /وصف المنتج لؤلؤ جالون 2 لتر السعر 419.3 الكمية 14 اجمالي الخصم 0 نوع الض…" at bounding box center [279, 129] width 148 height 178
click at [213, 136] on button "اضافة" at bounding box center [216, 134] width 24 height 15
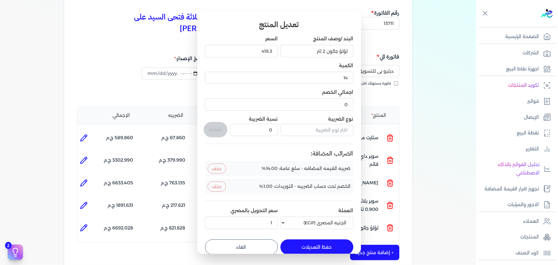
click at [316, 248] on button "حفظ التعديلات" at bounding box center [317, 246] width 73 height 15
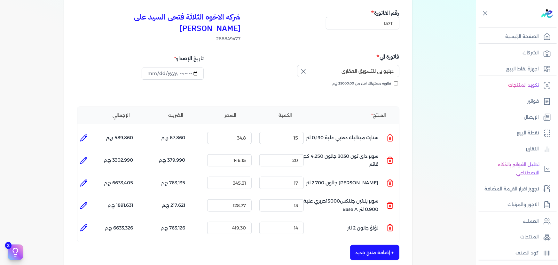
click at [389, 245] on button "+ إضافة منتج جديد" at bounding box center [374, 252] width 49 height 15
click at [358, 242] on input "text" at bounding box center [354, 248] width 80 height 12
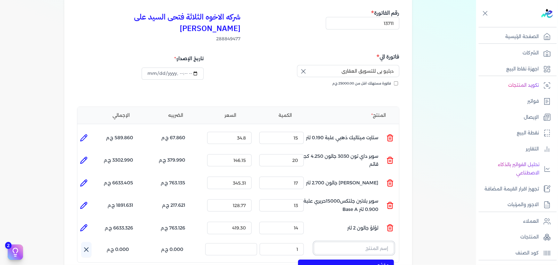
paste input "جلتكس 20000 نصف لامع جالون 2.5 لتر"
click at [355, 262] on span "جلتكس 20000 نصف لامع جالون 2.5 لتر" at bounding box center [350, 265] width 78 height 6
drag, startPoint x: 293, startPoint y: 236, endPoint x: 361, endPoint y: 168, distance: 96.2
click at [339, 242] on ul "المنتج : جلتكس 20000 نصف لامع جالون 2.5 لتر الكمية : 1 السعر : 374.85 الضريبه :…" at bounding box center [238, 250] width 322 height 17
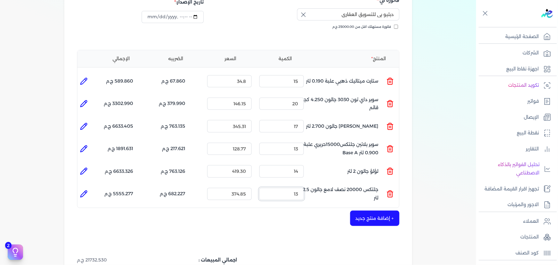
scroll to position [145, 0]
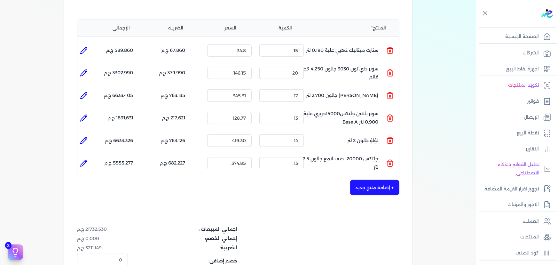
click at [84, 159] on icon at bounding box center [84, 163] width 8 height 8
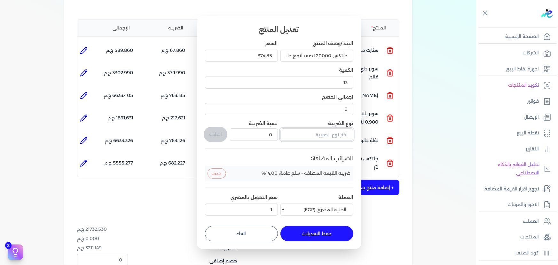
click at [325, 137] on input "text" at bounding box center [317, 134] width 73 height 12
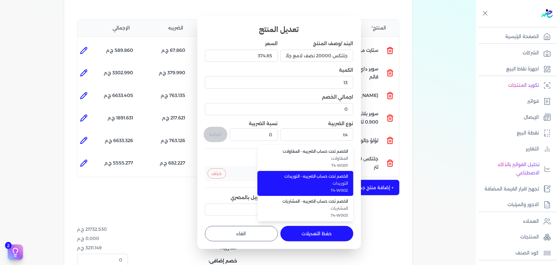
click at [322, 186] on span "التوريدات" at bounding box center [309, 183] width 78 height 6
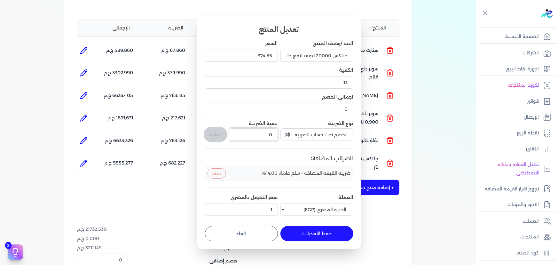
drag, startPoint x: 266, startPoint y: 134, endPoint x: 291, endPoint y: 127, distance: 26.8
click at [291, 127] on div "البند /وصف المنتج جلتكس 20000 نصف لامع جالون 2.5 لتر السعر 374.85 الكمية 13 اجم…" at bounding box center [279, 129] width 148 height 178
click at [215, 136] on button "اضافة" at bounding box center [216, 134] width 24 height 15
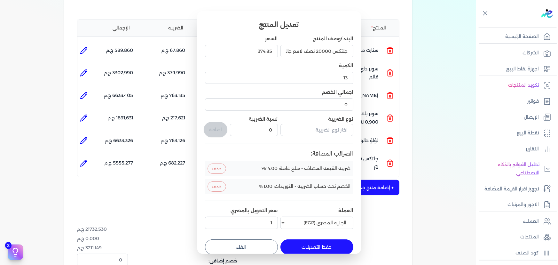
click at [335, 250] on button "حفظ التعديلات" at bounding box center [317, 246] width 73 height 15
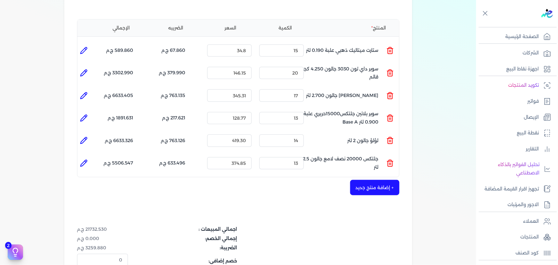
click at [83, 159] on icon at bounding box center [84, 163] width 8 height 8
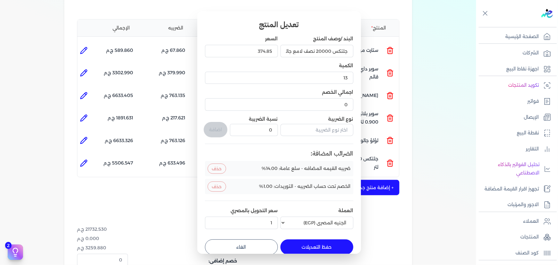
click at [319, 249] on button "حفظ التعديلات" at bounding box center [317, 246] width 73 height 15
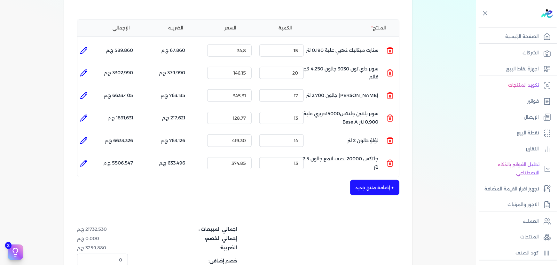
click at [365, 180] on button "+ إضافة منتج جديد" at bounding box center [374, 187] width 49 height 15
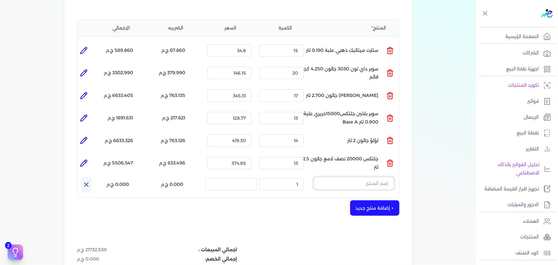
click at [336, 177] on input "text" at bounding box center [354, 183] width 80 height 12
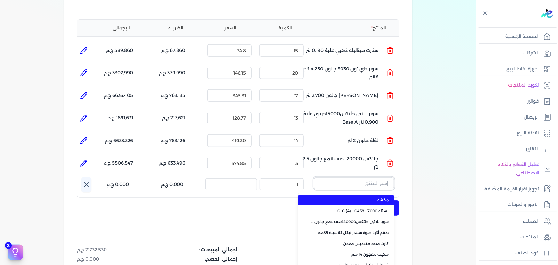
paste input "معجون داي تون 100 شيكارة 15 كجم"
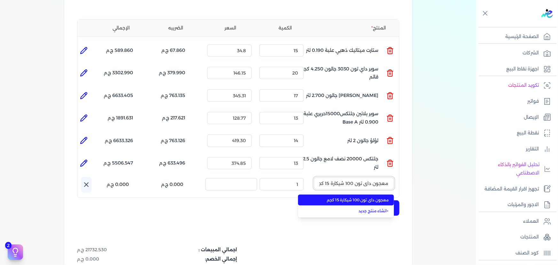
scroll to position [0, -3]
drag, startPoint x: 334, startPoint y: 188, endPoint x: 310, endPoint y: 183, distance: 24.7
click at [334, 197] on span "معجون داي تون 100 شيكارة 15 كجم" at bounding box center [350, 200] width 78 height 6
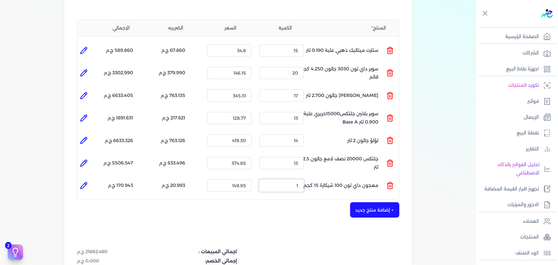
drag, startPoint x: 310, startPoint y: 181, endPoint x: 326, endPoint y: 173, distance: 17.3
click at [326, 177] on ul "المنتج : معجون داي تون 100 شيكارة 15 كجم الكمية : 1 السعر : 149.95 الضريبه : 20…" at bounding box center [238, 185] width 322 height 17
click at [83, 182] on icon at bounding box center [84, 186] width 8 height 8
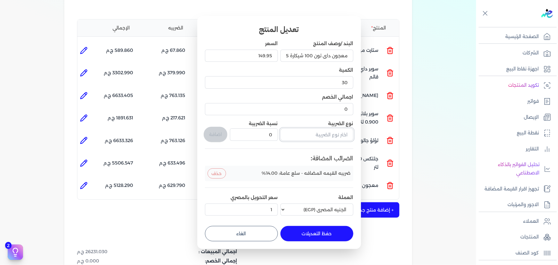
click at [307, 133] on input "text" at bounding box center [317, 134] width 73 height 12
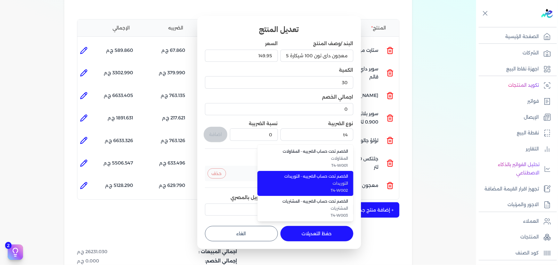
click at [319, 179] on li "الخصم تحت حساب الضريبه - التوريدات التوريدات T4-W002" at bounding box center [306, 183] width 96 height 25
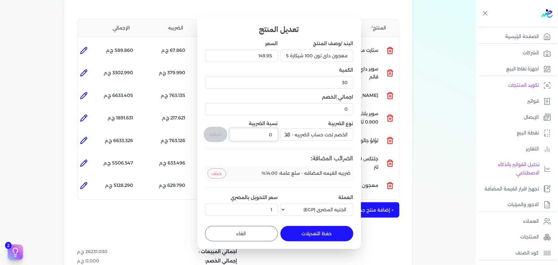
click at [287, 129] on div "البند /وصف المنتج معجون داي تون 100 شيكارة 15 كجم السعر 149.95 الكمية 30 اجمالي…" at bounding box center [279, 129] width 148 height 178
click at [229, 134] on div "البند /وصف المنتج معجون داي تون 100 شيكارة 15 كجم السعر 149.95 الكمية 30 اجمالي…" at bounding box center [279, 129] width 148 height 178
click at [215, 134] on button "اضافة" at bounding box center [216, 134] width 24 height 15
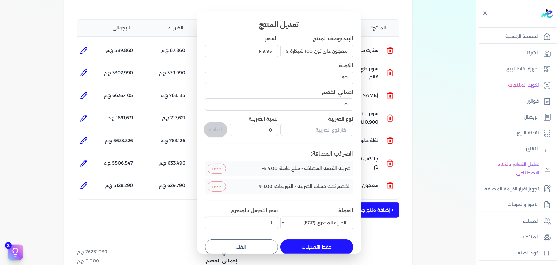
click at [328, 250] on button "حفظ التعديلات" at bounding box center [317, 246] width 73 height 15
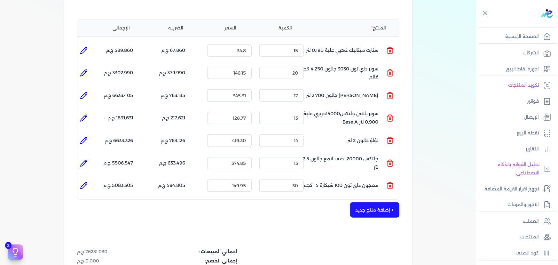
click at [375, 204] on button "+ إضافة منتج جديد" at bounding box center [374, 209] width 49 height 15
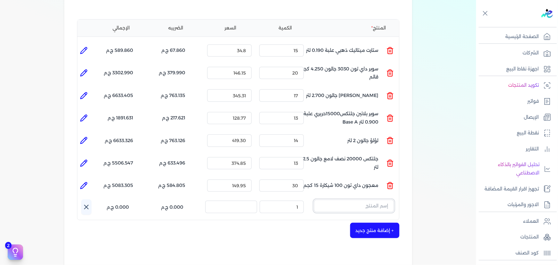
click at [338, 200] on input "text" at bounding box center [354, 206] width 80 height 12
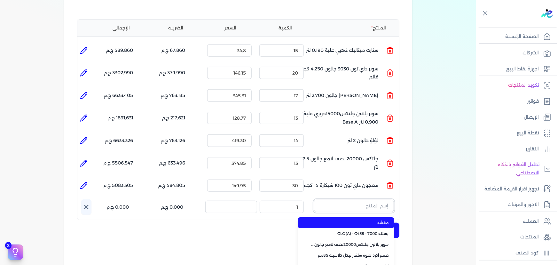
paste input "SAADA EMULSION WHITE 5 3L"
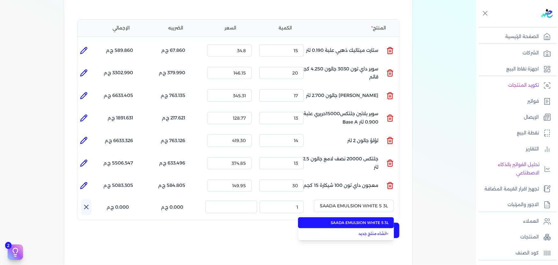
drag, startPoint x: 343, startPoint y: 213, endPoint x: 303, endPoint y: 206, distance: 40.3
click at [342, 220] on span "SAADA EMULSION WHITE 5 3L" at bounding box center [350, 223] width 78 height 6
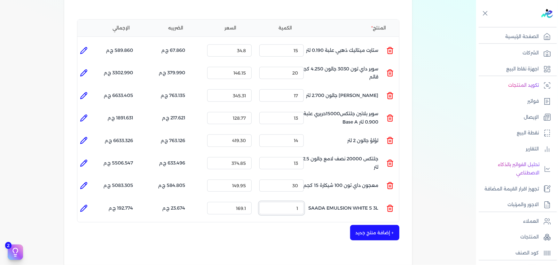
drag, startPoint x: 295, startPoint y: 201, endPoint x: 323, endPoint y: 185, distance: 31.7
click at [318, 199] on ul "المنتج : SAADA EMULSION WHITE 5 3L الكمية : 1 السعر : 169.1 الضريبه : 23.674 ج.…" at bounding box center [238, 207] width 322 height 17
click at [88, 204] on icon at bounding box center [84, 208] width 8 height 8
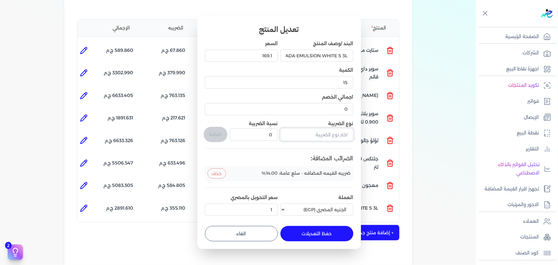
click at [336, 132] on input "text" at bounding box center [317, 134] width 73 height 12
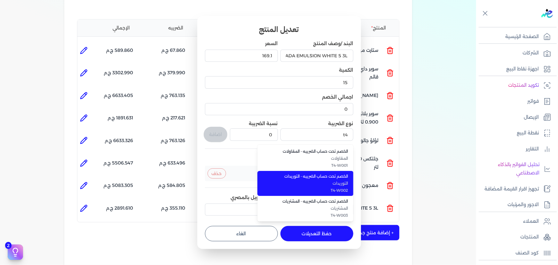
drag, startPoint x: 345, startPoint y: 177, endPoint x: 279, endPoint y: 156, distance: 69.3
click at [343, 177] on span "الخصم تحت حساب الضريبه - التوريدات" at bounding box center [309, 176] width 78 height 6
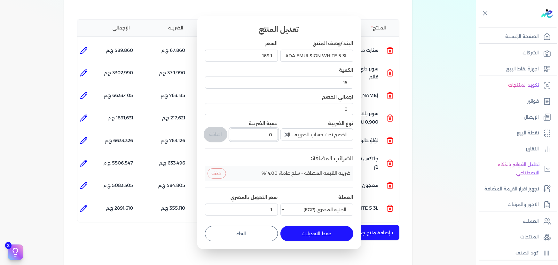
click at [288, 135] on div "البند /وصف المنتج SAADA EMULSION WHITE 5 3L السعر 169.1 الكمية 15 اجمالي الخصم …" at bounding box center [279, 129] width 148 height 178
drag, startPoint x: 266, startPoint y: 135, endPoint x: 276, endPoint y: 134, distance: 9.9
click at [276, 134] on input "0" at bounding box center [254, 134] width 48 height 12
click at [220, 136] on button "اضافة" at bounding box center [216, 134] width 24 height 15
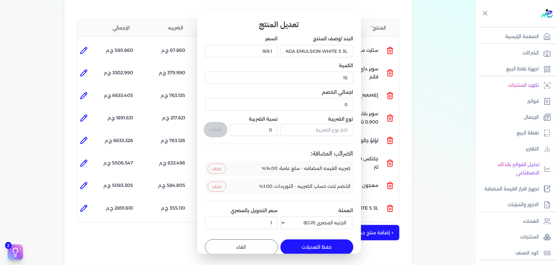
drag, startPoint x: 293, startPoint y: 244, endPoint x: 354, endPoint y: 222, distance: 64.8
click at [294, 244] on button "حفظ التعديلات" at bounding box center [317, 246] width 73 height 15
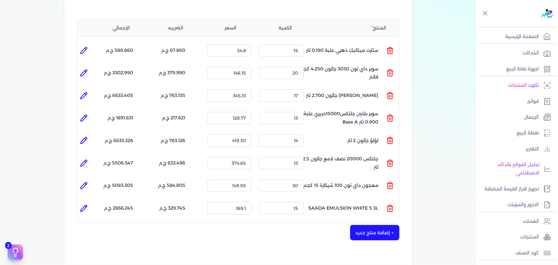
click at [384, 225] on button "+ إضافة منتج جديد" at bounding box center [374, 232] width 49 height 15
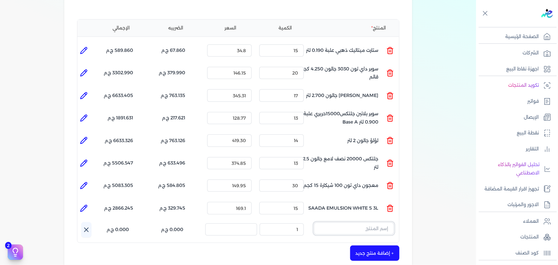
click at [335, 222] on input "text" at bounding box center [354, 228] width 80 height 12
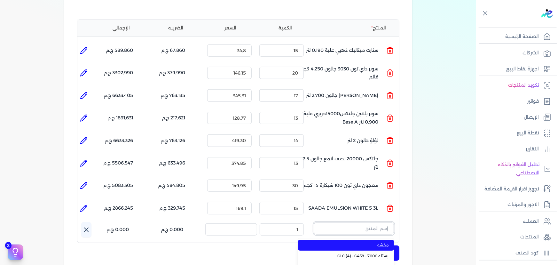
paste input "سوبر داي تون 3030 بستلة 14 كجم"
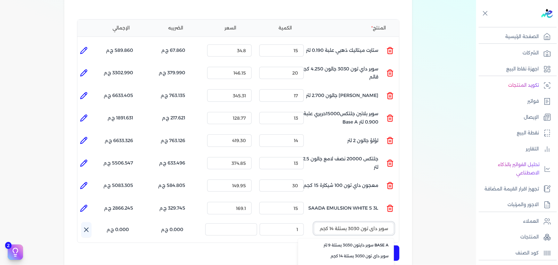
click at [340, 222] on input "سوبر داي تون 3030 بستلة 14 كجم" at bounding box center [354, 228] width 80 height 12
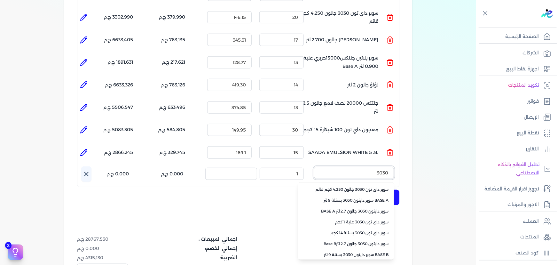
scroll to position [203, 0]
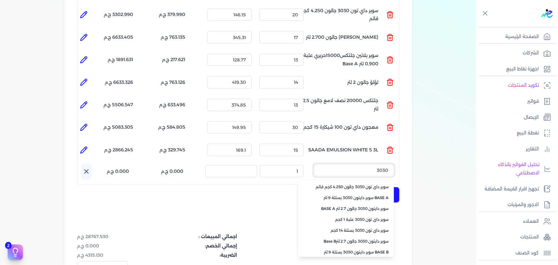
drag, startPoint x: 378, startPoint y: 156, endPoint x: 422, endPoint y: 150, distance: 44.5
click at [422, 150] on div "بيانات إضافية شركه الاخوه الثلاثة فتحى السيد على عمران وشركاه 288849477 رقم الف…" at bounding box center [238, 80] width 369 height 503
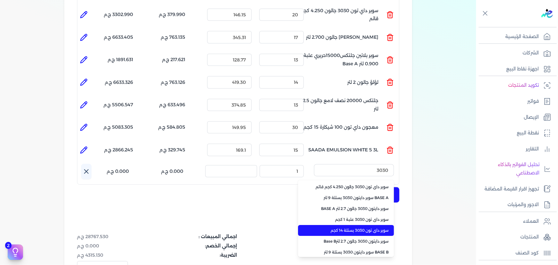
click at [376, 227] on span "سوبر داي تون 3030 بستلة 14 كجم" at bounding box center [350, 230] width 78 height 6
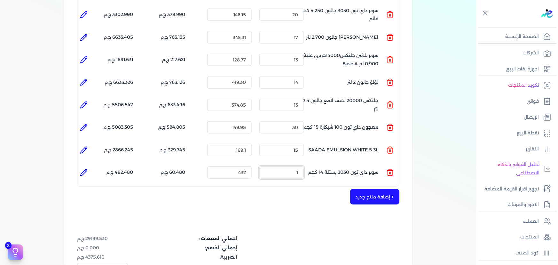
drag, startPoint x: 291, startPoint y: 163, endPoint x: 336, endPoint y: 146, distance: 48.2
click at [327, 164] on ul "المنتج : سوبر داي تون 3030 بستلة 14 كجم الكمية : 1 السعر : 432 الضريبه : 60.480…" at bounding box center [238, 172] width 322 height 17
click at [80, 166] on li at bounding box center [83, 172] width 13 height 13
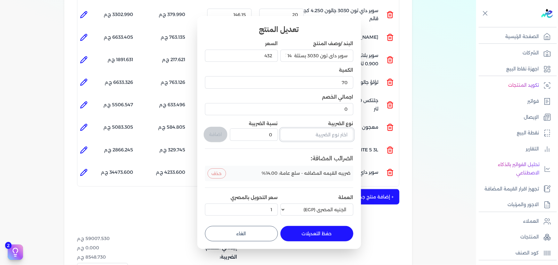
click at [323, 134] on input "text" at bounding box center [317, 134] width 73 height 12
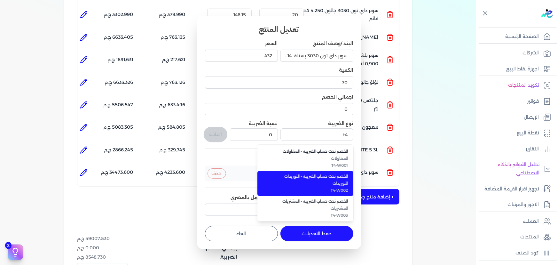
click at [332, 182] on span "التوريدات" at bounding box center [309, 183] width 78 height 6
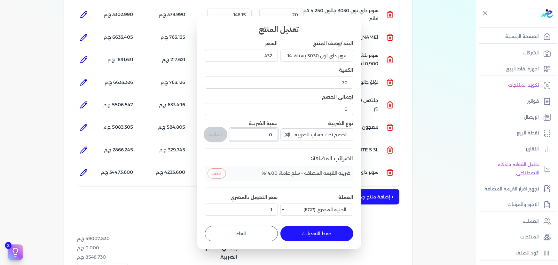
drag, startPoint x: 270, startPoint y: 135, endPoint x: 283, endPoint y: 135, distance: 13.8
click at [283, 135] on div "البند /وصف المنتج سوبر داي تون 3030 بستلة 14 كجم السعر 432 الكمية 70 اجمالي الخ…" at bounding box center [279, 129] width 148 height 178
drag, startPoint x: 218, startPoint y: 133, endPoint x: 219, endPoint y: 138, distance: 4.6
click at [218, 134] on button "اضافة" at bounding box center [216, 134] width 24 height 15
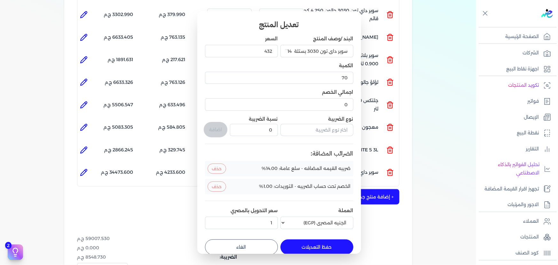
click at [327, 250] on button "حفظ التعديلات" at bounding box center [317, 246] width 73 height 15
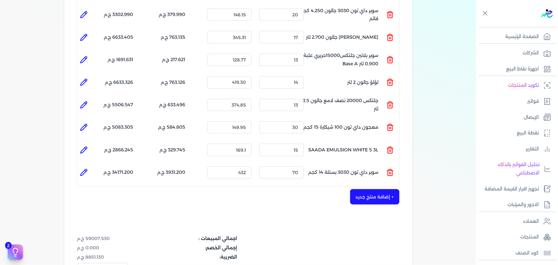
drag, startPoint x: 381, startPoint y: 185, endPoint x: 363, endPoint y: 167, distance: 25.6
click at [381, 189] on button "+ إضافة منتج جديد" at bounding box center [374, 196] width 49 height 15
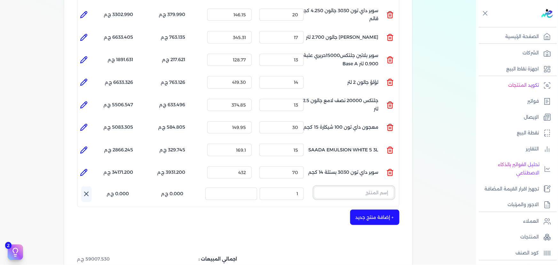
click at [346, 187] on input "text" at bounding box center [354, 193] width 80 height 12
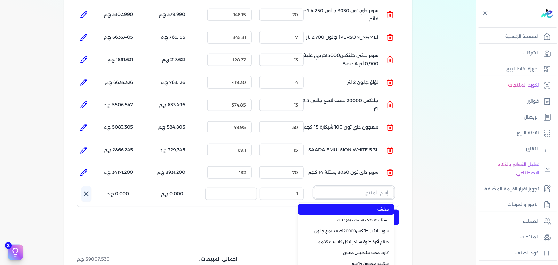
paste input "SAADA EMULSION WHITE 8 LTR"
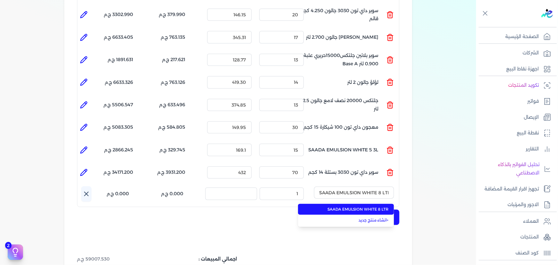
drag, startPoint x: 357, startPoint y: 201, endPoint x: 319, endPoint y: 195, distance: 38.5
click at [357, 204] on li "SAADA EMULSION WHITE 8 LTR" at bounding box center [346, 209] width 96 height 11
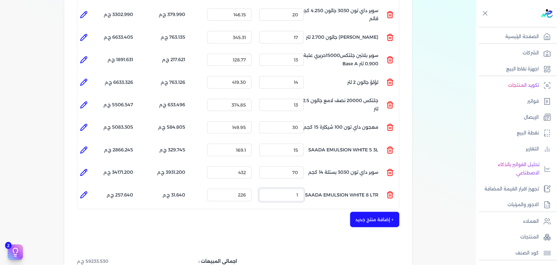
click at [299, 189] on input "1" at bounding box center [281, 195] width 44 height 12
click at [92, 186] on li "الإجمالي : 18034.800 ج.م" at bounding box center [111, 194] width 43 height 17
click at [85, 191] on icon at bounding box center [84, 195] width 8 height 8
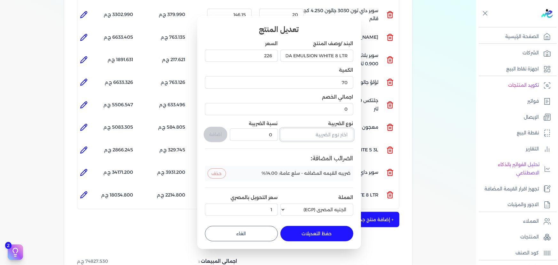
click at [339, 131] on input "text" at bounding box center [317, 134] width 73 height 12
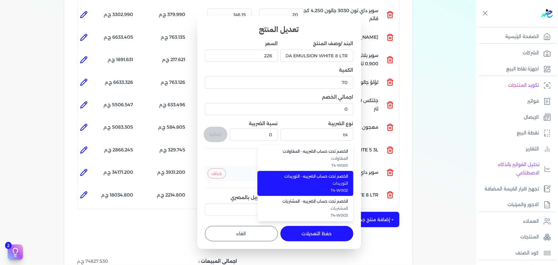
click at [340, 183] on span "التوريدات" at bounding box center [309, 183] width 78 height 6
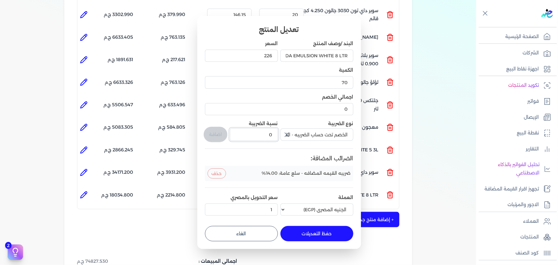
drag, startPoint x: 264, startPoint y: 136, endPoint x: 307, endPoint y: 146, distance: 43.9
click at [292, 139] on div "البند /وصف المنتج SAADA EMULSION WHITE 8 LTR السعر 226 الكمية 70 اجمالي الخصم 0…" at bounding box center [279, 129] width 148 height 178
click at [221, 134] on button "اضافة" at bounding box center [216, 134] width 24 height 15
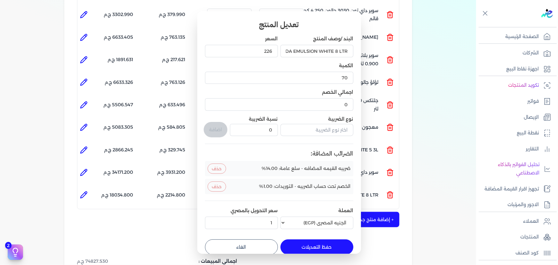
click at [333, 246] on button "حفظ التعديلات" at bounding box center [317, 246] width 73 height 15
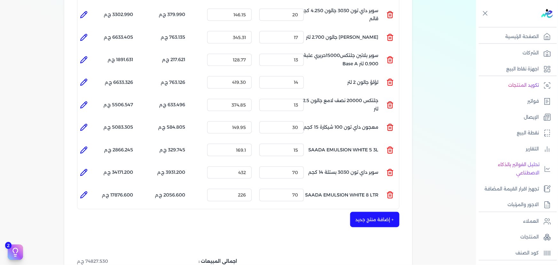
click at [375, 212] on button "+ إضافة منتج جديد" at bounding box center [374, 219] width 49 height 15
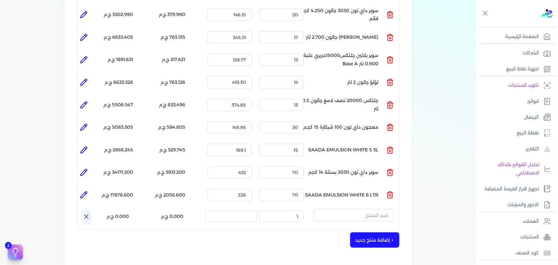
click at [363, 196] on div "المنتج الكمية السعر الضريبه الإجمالي المنتج : ستارت ميتاليك ذهبي علبة 0.190 لتر…" at bounding box center [238, 95] width 323 height 269
click at [367, 209] on input "text" at bounding box center [354, 215] width 80 height 12
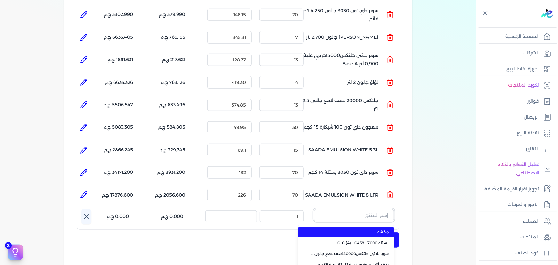
paste input "EL BREEMO HERO 15KG BAG"
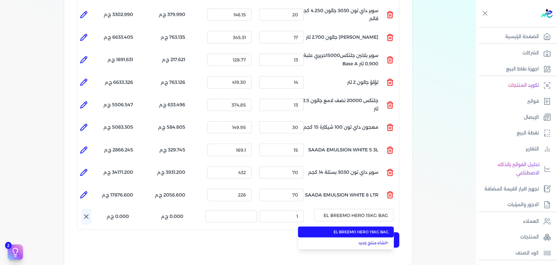
click at [371, 229] on span "EL BREEMO HERO 15KG BAG" at bounding box center [350, 232] width 78 height 6
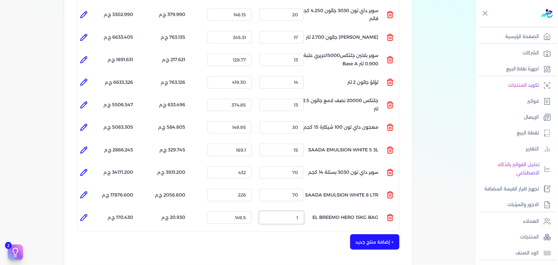
drag, startPoint x: 297, startPoint y: 206, endPoint x: 316, endPoint y: 196, distance: 22.2
click at [310, 209] on ul "المنتج : EL BREEMO HERO 15KG BAG الكمية : 1 السعر : 149.5 الضريبه : 20.930 ج.م …" at bounding box center [238, 217] width 322 height 17
click at [88, 214] on icon at bounding box center [84, 218] width 8 height 8
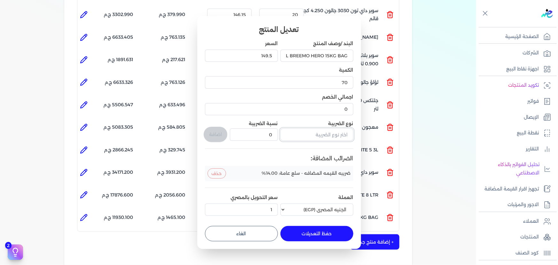
click at [318, 134] on input "text" at bounding box center [317, 134] width 73 height 12
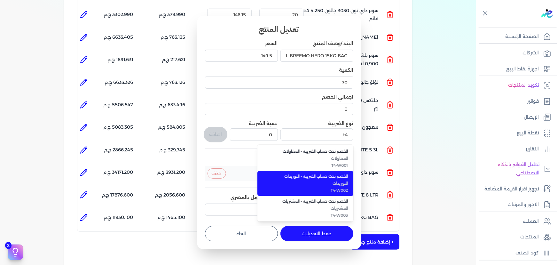
click at [325, 187] on span "T4-W002" at bounding box center [309, 190] width 78 height 6
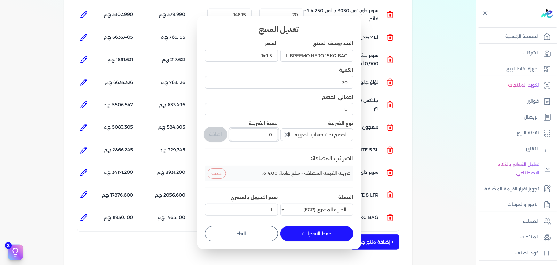
drag, startPoint x: 259, startPoint y: 132, endPoint x: 304, endPoint y: 132, distance: 45.1
click at [291, 129] on div "البند /وصف المنتج EL BREEMO HERO 15KG BAG السعر 149.5 الكمية 70 اجمالي الخصم 0 …" at bounding box center [279, 129] width 148 height 178
click at [212, 135] on button "اضافة" at bounding box center [216, 134] width 24 height 15
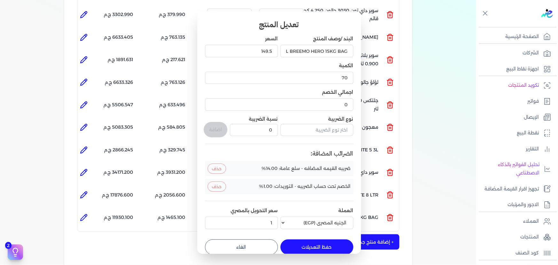
click at [310, 243] on button "حفظ التعديلات" at bounding box center [317, 246] width 73 height 15
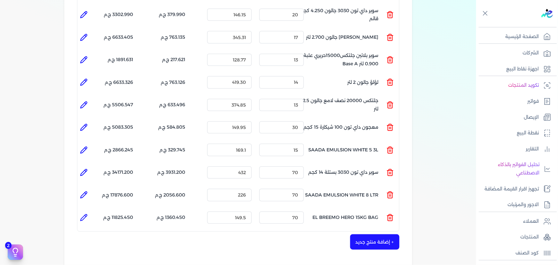
click at [377, 234] on button "+ إضافة منتج جديد" at bounding box center [374, 241] width 49 height 15
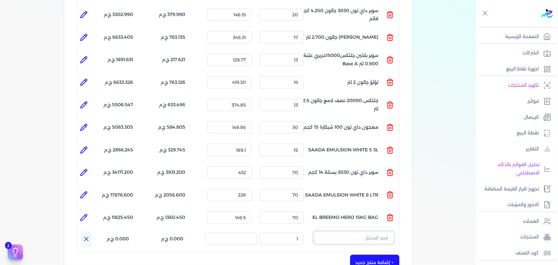
click at [366, 232] on input "text" at bounding box center [354, 238] width 80 height 12
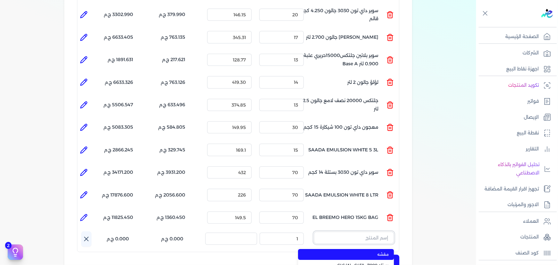
paste input "غيار فتلة اصفر * اسود 10 سم كيس"
click at [366, 251] on span "غيار فتلة اصفر * اسود 10 سم كيس" at bounding box center [350, 254] width 78 height 6
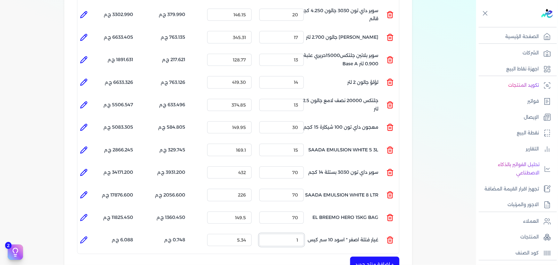
drag, startPoint x: 297, startPoint y: 229, endPoint x: 300, endPoint y: 229, distance: 3.5
click at [300, 234] on input "1" at bounding box center [281, 240] width 44 height 12
click at [83, 236] on icon at bounding box center [84, 240] width 8 height 8
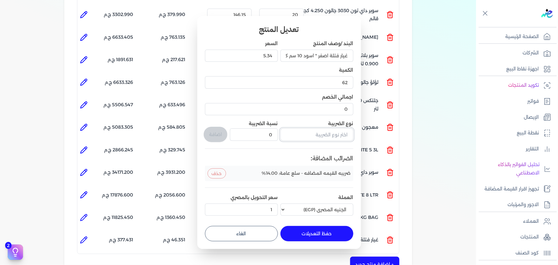
click at [315, 135] on input "text" at bounding box center [317, 134] width 73 height 12
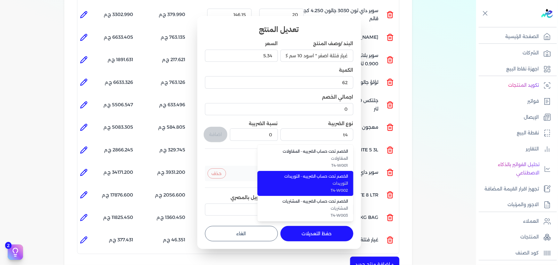
drag, startPoint x: 307, startPoint y: 183, endPoint x: 282, endPoint y: 150, distance: 40.7
click at [307, 182] on span "التوريدات" at bounding box center [309, 183] width 78 height 6
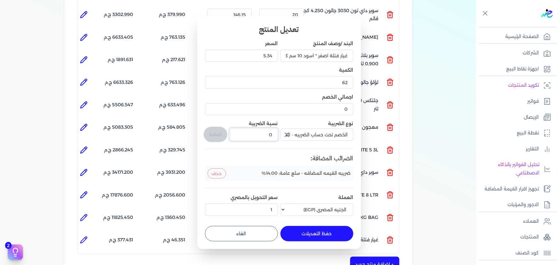
drag, startPoint x: 267, startPoint y: 138, endPoint x: 281, endPoint y: 132, distance: 15.2
click at [275, 135] on input "0" at bounding box center [254, 134] width 48 height 12
drag, startPoint x: 214, startPoint y: 135, endPoint x: 275, endPoint y: 208, distance: 94.9
click at [215, 135] on button "اضافة" at bounding box center [216, 134] width 24 height 15
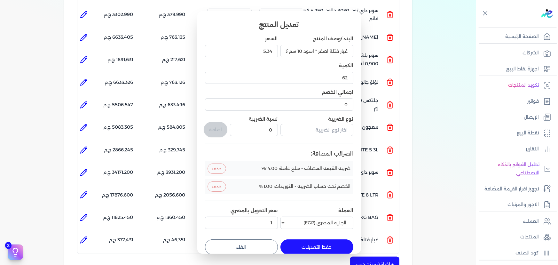
drag, startPoint x: 315, startPoint y: 242, endPoint x: 324, endPoint y: 241, distance: 9.6
click at [315, 242] on button "حفظ التعديلات" at bounding box center [317, 246] width 73 height 15
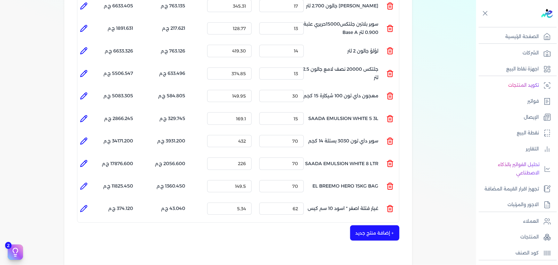
scroll to position [262, 0]
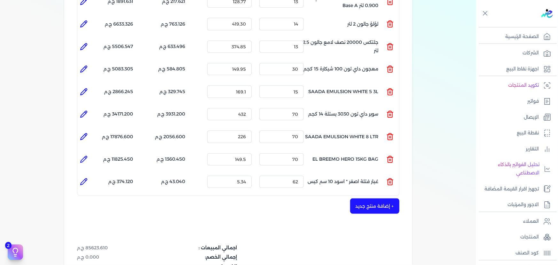
click at [380, 198] on button "+ إضافة منتج جديد" at bounding box center [374, 205] width 49 height 15
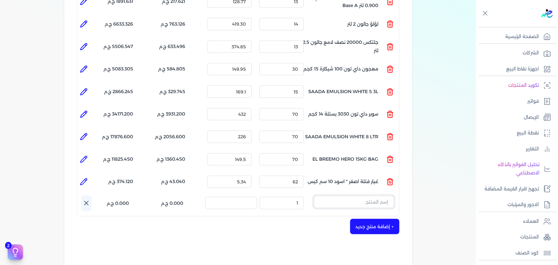
click at [331, 196] on input "text" at bounding box center [354, 202] width 80 height 12
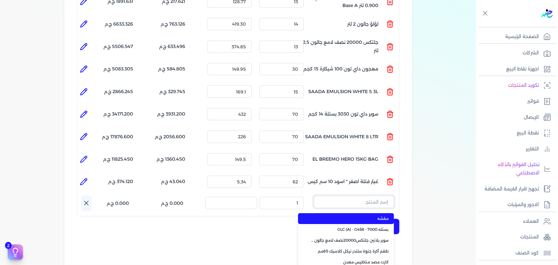
paste input ""FENOMASTIC MYHOME SMT SK BS A 9L ""
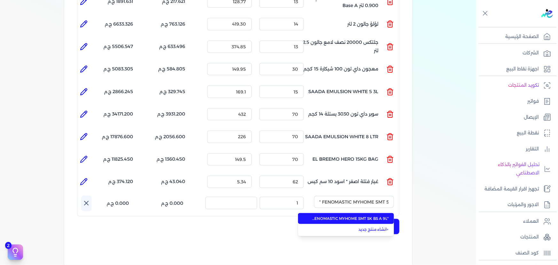
click at [324, 213] on li ""FENOMASTIC MYHOME SMT SK BS A 9L "" at bounding box center [346, 218] width 96 height 11
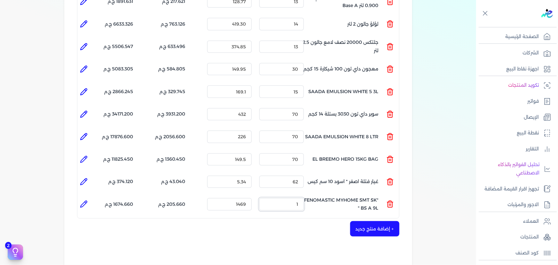
drag, startPoint x: 290, startPoint y: 194, endPoint x: 302, endPoint y: 140, distance: 55.4
click at [320, 195] on ul "المنتج : "FENOMASTIC MYHOME SMT SK BS A 9L " الكمية : 1 السعر : 1469 الضريبه : …" at bounding box center [238, 203] width 322 height 17
click at [81, 200] on icon at bounding box center [84, 204] width 8 height 8
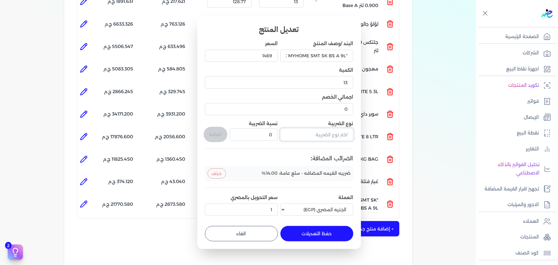
click at [320, 137] on input "text" at bounding box center [317, 134] width 73 height 12
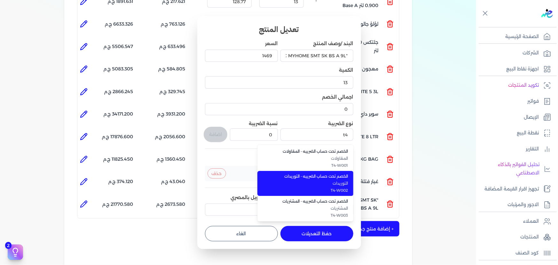
drag, startPoint x: 320, startPoint y: 181, endPoint x: 281, endPoint y: 153, distance: 48.5
click at [320, 181] on span "التوريدات" at bounding box center [309, 183] width 78 height 6
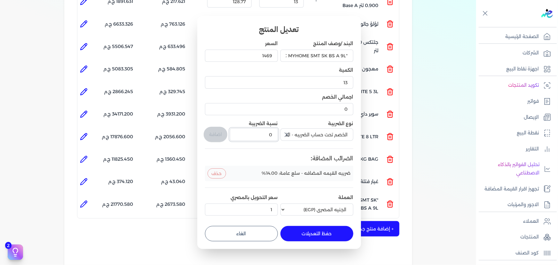
drag, startPoint x: 259, startPoint y: 137, endPoint x: 279, endPoint y: 135, distance: 19.7
click at [276, 135] on input "0" at bounding box center [254, 134] width 48 height 12
click at [217, 132] on button "اضافة" at bounding box center [216, 134] width 24 height 15
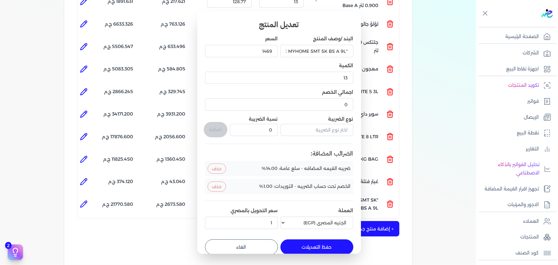
click at [312, 244] on button "حفظ التعديلات" at bounding box center [317, 246] width 73 height 15
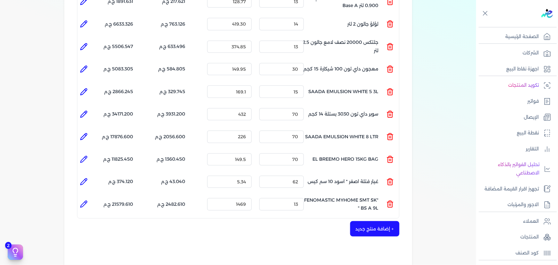
click at [371, 221] on button "+ إضافة منتج جديد" at bounding box center [374, 228] width 49 height 15
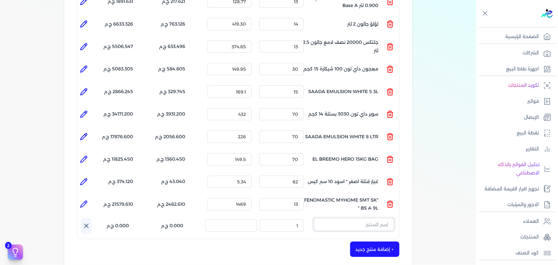
click at [352, 218] on input "text" at bounding box center [354, 224] width 80 height 12
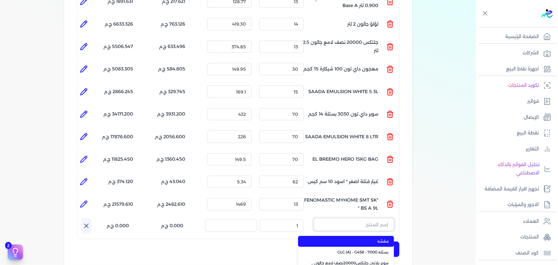
paste input "لؤلؤ علبة 840 جرام صافى"
click at [354, 238] on span "لؤلؤ علبة 840 جرام صافى" at bounding box center [350, 241] width 78 height 6
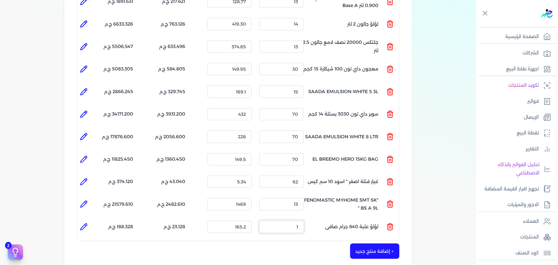
drag, startPoint x: 284, startPoint y: 220, endPoint x: 355, endPoint y: 195, distance: 75.2
click at [345, 204] on div "المنتج الكمية السعر الضريبه الإجمالي المنتج : ستارت ميتاليك ذهبي علبة 0.190 لتر…" at bounding box center [238, 72] width 323 height 339
click at [90, 220] on li at bounding box center [83, 226] width 13 height 13
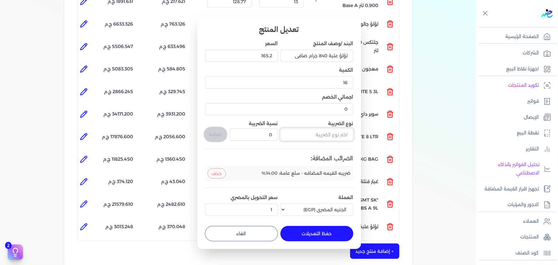
click at [314, 132] on input "text" at bounding box center [317, 134] width 73 height 12
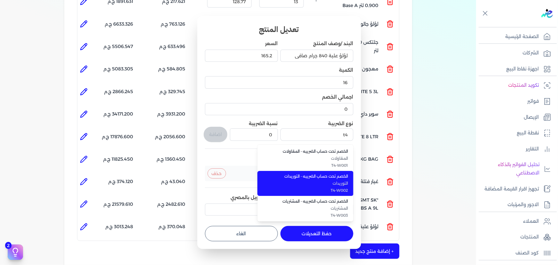
drag, startPoint x: 313, startPoint y: 189, endPoint x: 279, endPoint y: 172, distance: 37.9
click at [313, 188] on span "T4-W002" at bounding box center [309, 190] width 78 height 6
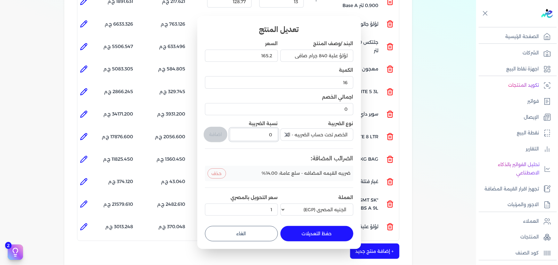
drag, startPoint x: 266, startPoint y: 131, endPoint x: 290, endPoint y: 130, distance: 24.0
click at [284, 130] on div "البند /وصف المنتج لؤلؤ علبة 840 جرام صافى السعر 165.2 الكمية 16 اجمالي الخصم 0 …" at bounding box center [279, 129] width 148 height 178
click at [222, 133] on button "اضافة" at bounding box center [216, 134] width 24 height 15
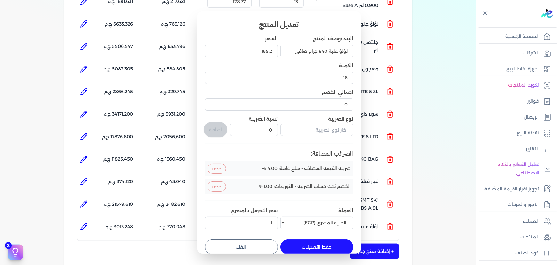
drag, startPoint x: 308, startPoint y: 245, endPoint x: 347, endPoint y: 241, distance: 38.9
click at [308, 245] on button "حفظ التعديلات" at bounding box center [317, 246] width 73 height 15
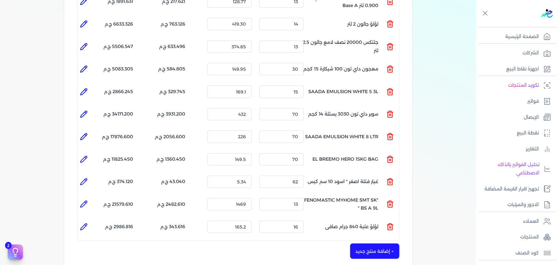
click at [347, 243] on div "+ إضافة منتج جديد" at bounding box center [238, 250] width 323 height 15
click at [373, 243] on button "+ إضافة منتج جديد" at bounding box center [374, 250] width 49 height 15
click at [356, 241] on input "text" at bounding box center [354, 247] width 80 height 12
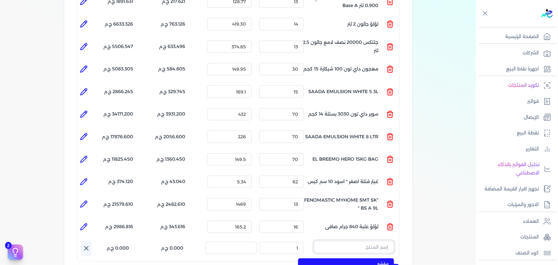
paste input "سوبرلاك ابيض 786 علبة 820 جم"
drag, startPoint x: 352, startPoint y: 251, endPoint x: 340, endPoint y: 248, distance: 12.5
click at [352, 261] on span "سوبرلاك ابيض 786 علبة 820 جم" at bounding box center [350, 264] width 78 height 6
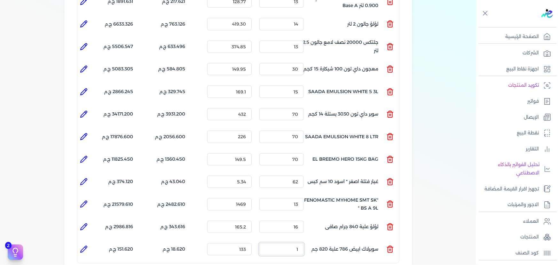
drag, startPoint x: 292, startPoint y: 235, endPoint x: 322, endPoint y: 219, distance: 33.6
click at [310, 241] on ul "المنتج : سوبرلاك ابيض 786 علبة 820 جم الكمية : 1 السعر : 133 الضريبه : 18.620 ج…" at bounding box center [238, 249] width 322 height 17
drag, startPoint x: 84, startPoint y: 241, endPoint x: 120, endPoint y: 251, distance: 37.2
click at [85, 245] on icon at bounding box center [84, 249] width 8 height 8
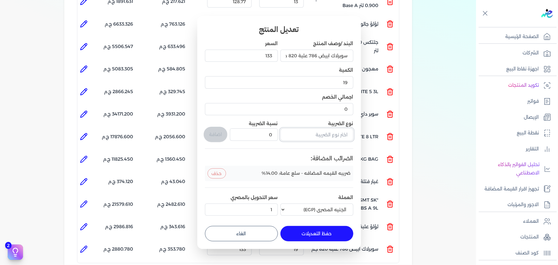
click at [326, 135] on input "text" at bounding box center [317, 134] width 73 height 12
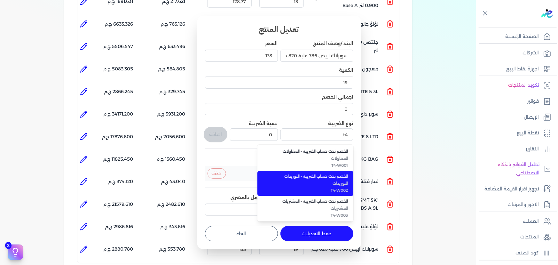
click at [323, 185] on span "التوريدات" at bounding box center [309, 183] width 78 height 6
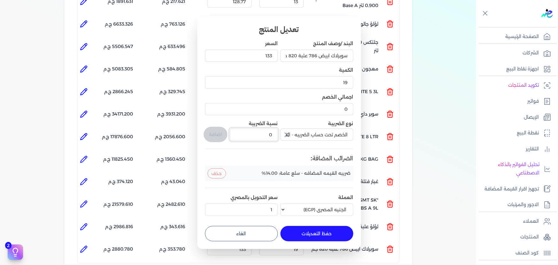
drag, startPoint x: 261, startPoint y: 135, endPoint x: 274, endPoint y: 132, distance: 13.0
click at [269, 132] on input "0" at bounding box center [254, 134] width 48 height 12
click at [218, 133] on button "اضافة" at bounding box center [216, 134] width 24 height 15
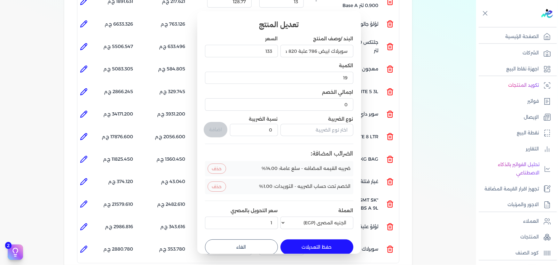
click at [291, 247] on button "حفظ التعديلات" at bounding box center [317, 246] width 73 height 15
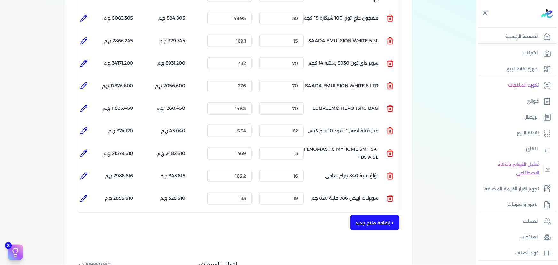
scroll to position [349, 0]
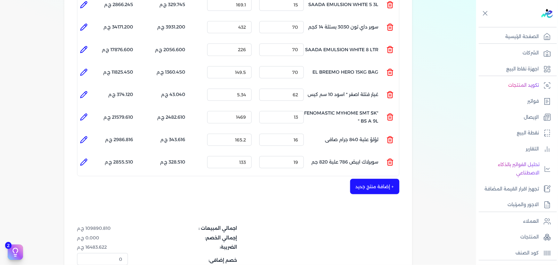
click at [377, 179] on button "+ إضافة منتج جديد" at bounding box center [374, 186] width 49 height 15
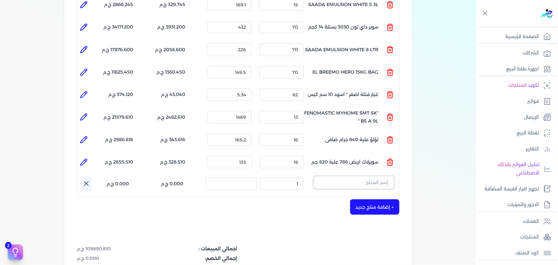
click at [338, 176] on input "text" at bounding box center [354, 182] width 80 height 12
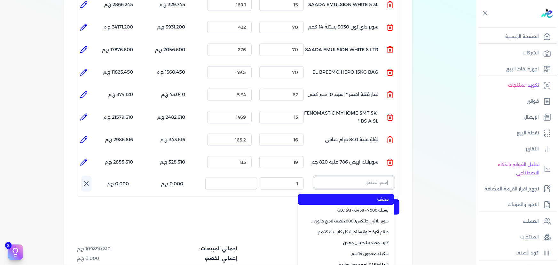
paste input "داي ستون 7070 جالون 2.5 لتر"
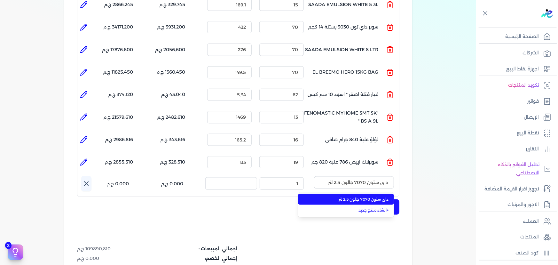
click at [341, 196] on span "داي ستون 7070 جالون 2.5 لتر" at bounding box center [350, 199] width 78 height 6
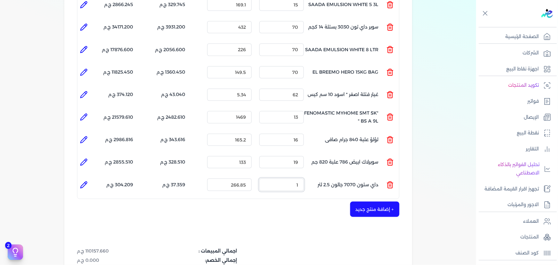
drag, startPoint x: 293, startPoint y: 172, endPoint x: 342, endPoint y: 125, distance: 68.1
click at [335, 161] on div "المنتج الكمية السعر الضريبه الإجمالي المنتج : ستارت ميتاليك ذهبي علبة 0.190 لتر…" at bounding box center [238, 7] width 323 height 383
click at [79, 179] on li at bounding box center [83, 185] width 13 height 13
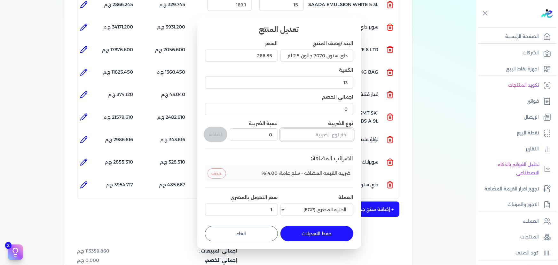
click at [307, 136] on input "text" at bounding box center [317, 134] width 73 height 12
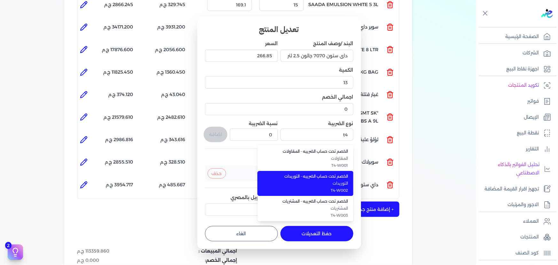
click at [326, 181] on span "التوريدات" at bounding box center [309, 183] width 78 height 6
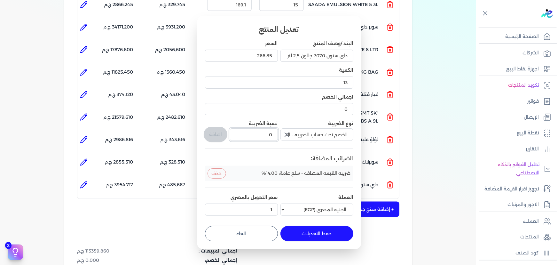
click at [285, 139] on div "البند /وصف المنتج داي ستون 7070 جالون 2.5 لتر السعر 266.85 الكمية 13 اجمالي الخ…" at bounding box center [279, 129] width 148 height 178
click at [212, 130] on button "اضافة" at bounding box center [216, 134] width 24 height 15
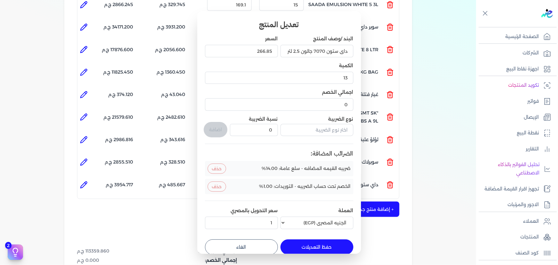
click at [318, 245] on button "حفظ التعديلات" at bounding box center [317, 246] width 73 height 15
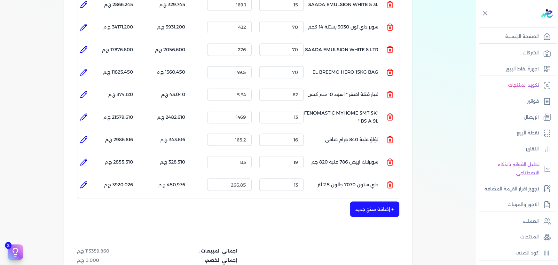
click at [379, 202] on button "+ إضافة منتج جديد" at bounding box center [374, 209] width 49 height 15
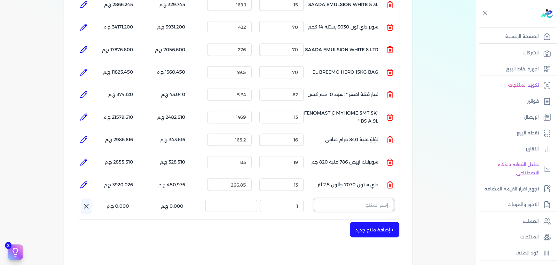
click at [370, 199] on input "text" at bounding box center [354, 205] width 80 height 12
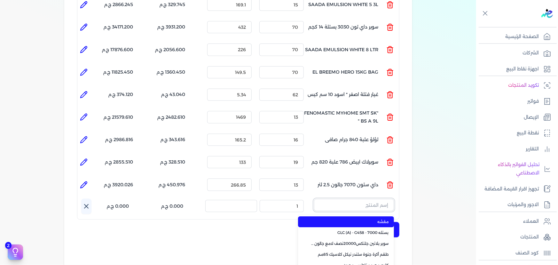
paste input "زيجزاج 303 علبة 0,325 لتر"
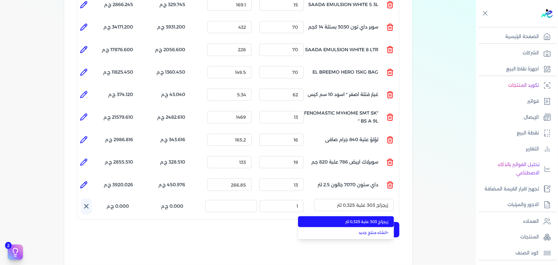
drag, startPoint x: 373, startPoint y: 211, endPoint x: 348, endPoint y: 206, distance: 25.2
click at [372, 219] on span "زيجزاج 303 علبة 0,325 لتر" at bounding box center [350, 222] width 78 height 6
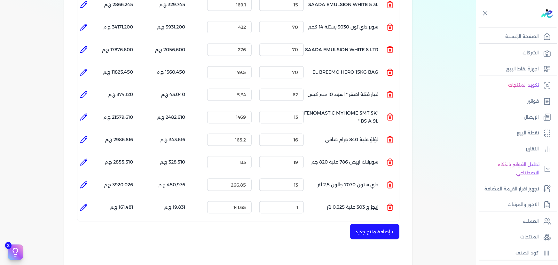
drag, startPoint x: 282, startPoint y: 187, endPoint x: 287, endPoint y: 190, distance: 6.0
click at [287, 199] on div "الكمية : 1" at bounding box center [282, 207] width 50 height 17
click at [287, 201] on input "1" at bounding box center [281, 207] width 44 height 12
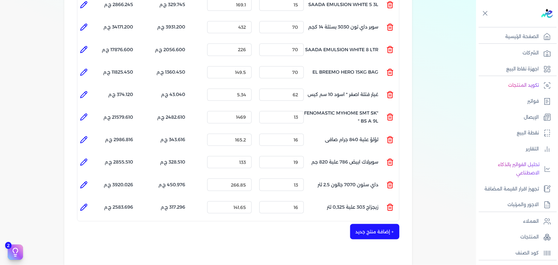
click at [83, 201] on li at bounding box center [83, 207] width 13 height 13
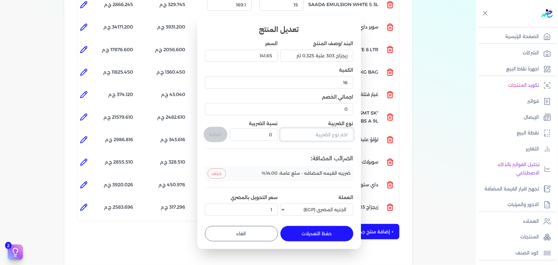
click at [312, 134] on input "text" at bounding box center [317, 134] width 73 height 12
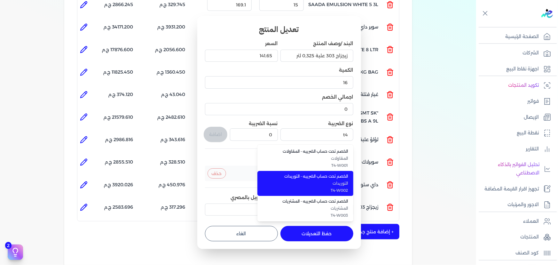
click at [307, 175] on span "الخصم تحت حساب الضريبه - التوريدات" at bounding box center [309, 176] width 78 height 6
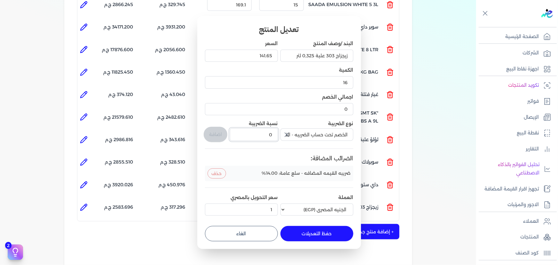
drag, startPoint x: 264, startPoint y: 137, endPoint x: 280, endPoint y: 137, distance: 15.7
click at [279, 137] on div "البند /وصف المنتج زيجزاج 303 علبة 0,325 لتر السعر 141.65 الكمية 16 اجمالي الخصم…" at bounding box center [279, 129] width 148 height 178
drag, startPoint x: 207, startPoint y: 131, endPoint x: 219, endPoint y: 140, distance: 15.0
click at [208, 131] on button "اضافة" at bounding box center [216, 134] width 24 height 15
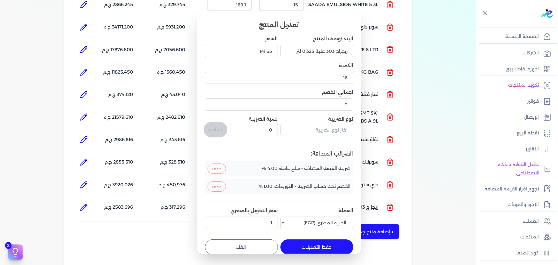
click at [317, 244] on button "حفظ التعديلات" at bounding box center [317, 246] width 73 height 15
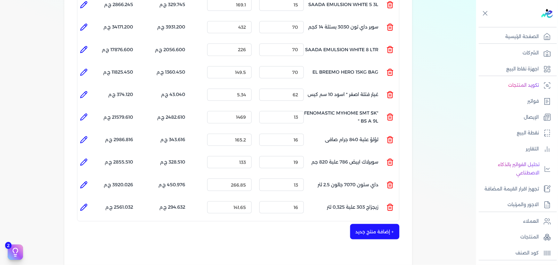
click at [376, 224] on button "+ إضافة منتج جديد" at bounding box center [374, 231] width 49 height 15
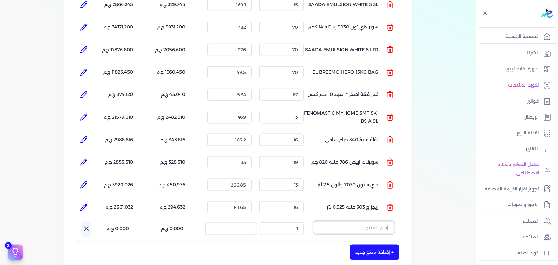
click at [355, 221] on input "text" at bounding box center [354, 227] width 80 height 12
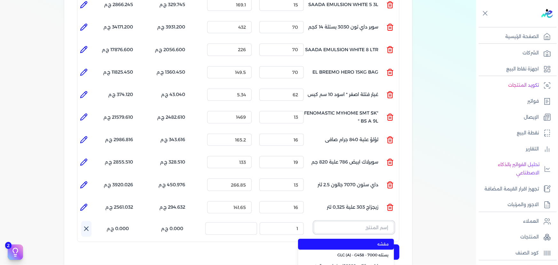
paste input "امبيانس كلر فلفتووا بيز علبة 0.900 لتر"
click at [347, 241] on span "امبيانس كلر فلفتووا بيز علبة 0.900 لتر" at bounding box center [350, 244] width 78 height 6
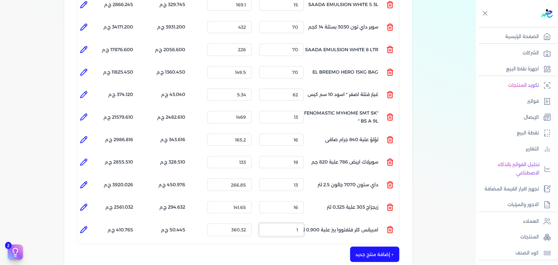
drag, startPoint x: 307, startPoint y: 223, endPoint x: 316, endPoint y: 170, distance: 54.3
click at [325, 221] on ul "المنتج : امبيانس كلر فلفتووا بيز علبة 0.900 لتر الكمية : 1 السعر : 360.32 الضري…" at bounding box center [238, 229] width 322 height 17
click at [85, 226] on icon at bounding box center [84, 230] width 8 height 8
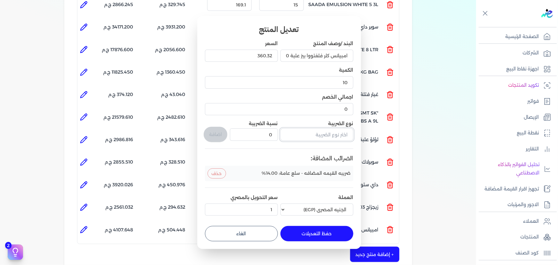
click at [323, 137] on input "text" at bounding box center [317, 134] width 73 height 12
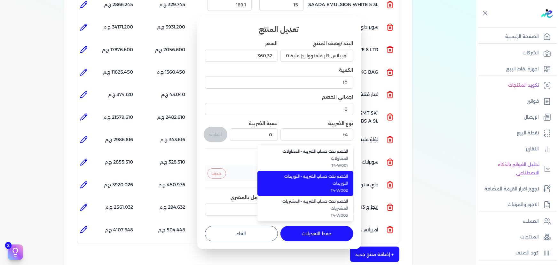
click at [313, 175] on span "الخصم تحت حساب الضريبه - التوريدات" at bounding box center [309, 176] width 78 height 6
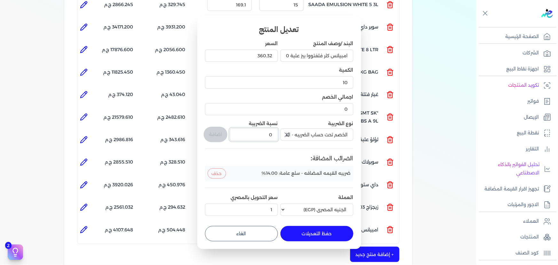
drag, startPoint x: 265, startPoint y: 138, endPoint x: 271, endPoint y: 136, distance: 6.7
click at [271, 136] on input "0" at bounding box center [254, 134] width 48 height 12
click at [218, 132] on button "اضافة" at bounding box center [216, 134] width 24 height 15
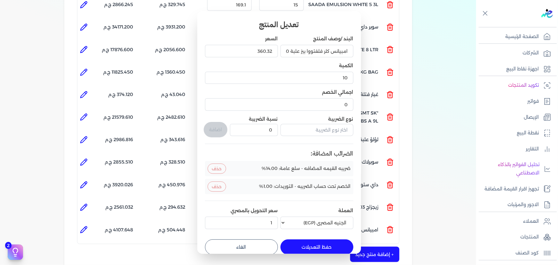
click at [324, 248] on button "حفظ التعديلات" at bounding box center [317, 246] width 73 height 15
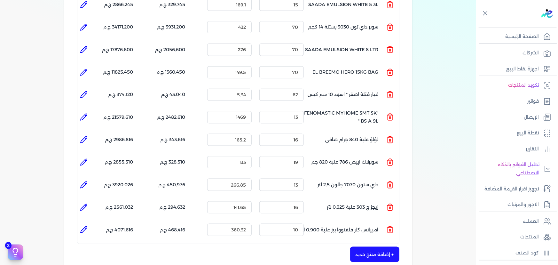
click at [378, 247] on button "+ إضافة منتج جديد" at bounding box center [374, 254] width 49 height 15
click at [340, 244] on input "text" at bounding box center [354, 250] width 80 height 12
paste input "سوبر بلاتين جلتكس20000نصف لامع بستلة 9 لتر Base A"
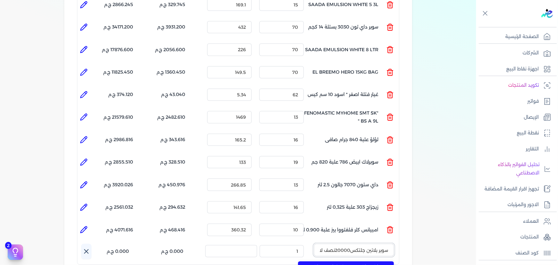
scroll to position [0, -44]
click at [364, 264] on span "سوبر بلاتين جلتكس20000نصف لامع بستلة 9 لتر Base A" at bounding box center [350, 267] width 78 height 6
click at [339, 230] on div "المنتج الكمية السعر الضريبه الإجمالي المنتج : ستارت ميتاليك ذهبي علبة 0.190 لتر…" at bounding box center [238, 41] width 323 height 451
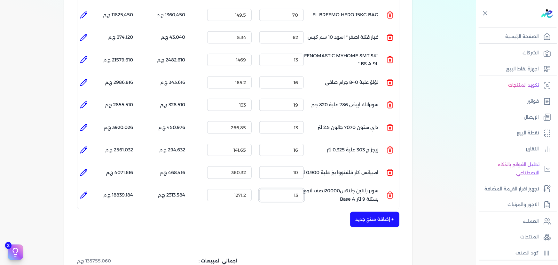
scroll to position [436, 0]
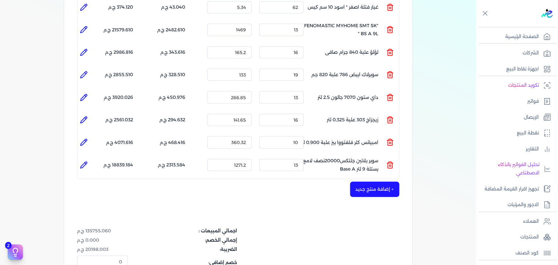
click at [384, 182] on button "+ إضافة منتج جديد" at bounding box center [374, 189] width 49 height 15
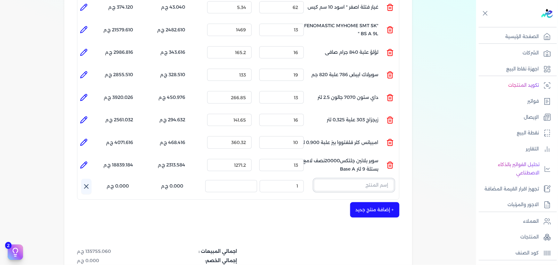
click at [352, 179] on input "text" at bounding box center [354, 185] width 80 height 12
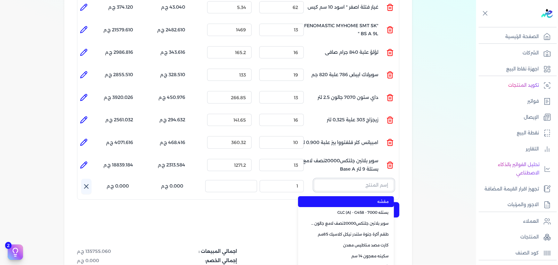
paste input "داى تون مط بني علبة 880 جرام صافي"
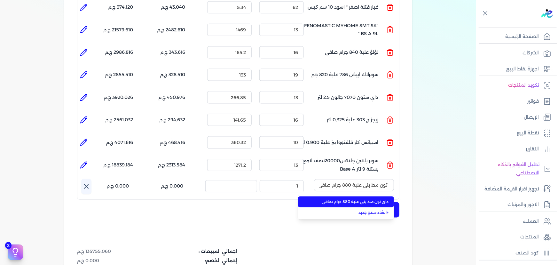
click at [357, 196] on li "داى تون مط بني علبة 880 جرام صافي" at bounding box center [346, 201] width 96 height 11
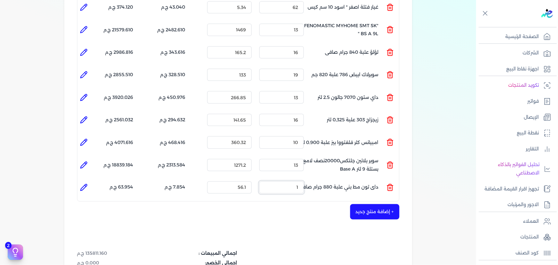
drag, startPoint x: 296, startPoint y: 176, endPoint x: 284, endPoint y: 70, distance: 105.9
click at [320, 179] on ul "المنتج : داى تون مط بني علبة 880 جرام صافي الكمية : 1 السعر : 56.1 الضريبه : 7.…" at bounding box center [238, 187] width 322 height 17
click at [88, 184] on icon at bounding box center [84, 188] width 8 height 8
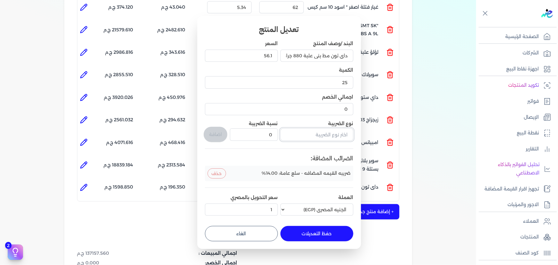
drag, startPoint x: 310, startPoint y: 137, endPoint x: 313, endPoint y: 136, distance: 3.3
click at [311, 136] on input "text" at bounding box center [317, 134] width 73 height 12
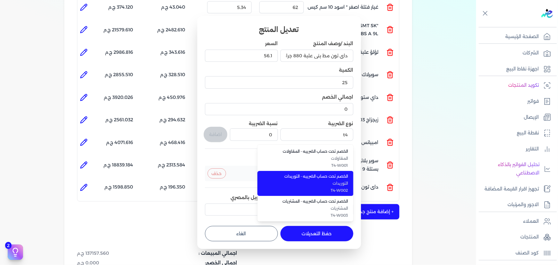
click at [330, 187] on span "T4-W002" at bounding box center [309, 190] width 78 height 6
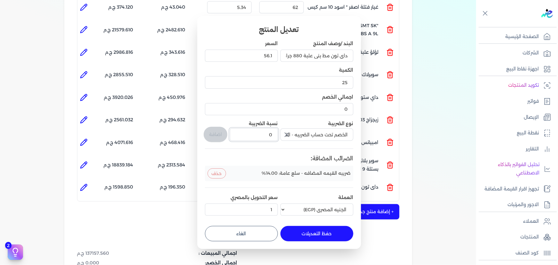
drag, startPoint x: 268, startPoint y: 136, endPoint x: 289, endPoint y: 136, distance: 20.8
click at [285, 136] on div "البند /وصف المنتج داى تون مط بني علبة 880 جرام صافي السعر 56.1 الكمية 25 اجمالي…" at bounding box center [279, 129] width 148 height 178
drag, startPoint x: 202, startPoint y: 133, endPoint x: 209, endPoint y: 134, distance: 6.4
click at [203, 133] on div "تعديل المنتج البند /وصف المنتج داى تون مط بني علبة 880 جرام صافي السعر 56.1 الك…" at bounding box center [279, 132] width 164 height 233
click at [209, 134] on button "اضافة" at bounding box center [216, 134] width 24 height 15
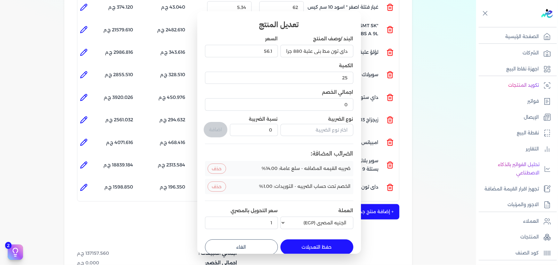
click at [304, 245] on button "حفظ التعديلات" at bounding box center [317, 246] width 73 height 15
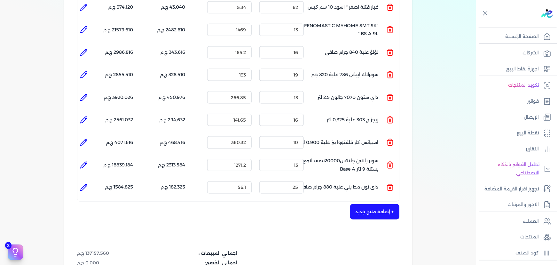
click at [375, 204] on button "+ إضافة منتج جديد" at bounding box center [374, 211] width 49 height 15
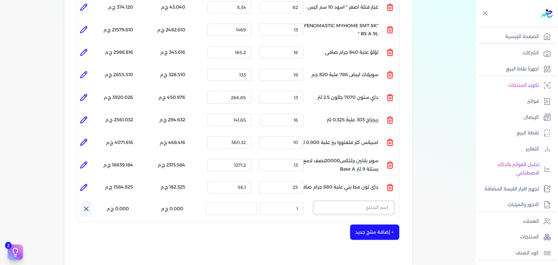
click at [342, 202] on input "text" at bounding box center [354, 208] width 80 height 12
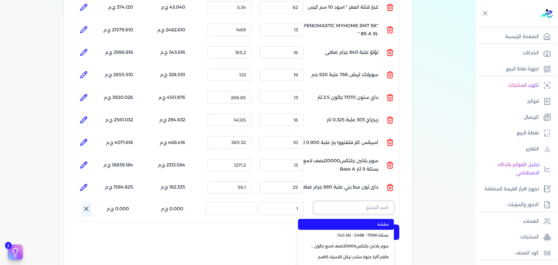
paste input "ستورم شيلد بنيتريتنج سيلر اساس زيتي جالون كومبو 3 لتر"
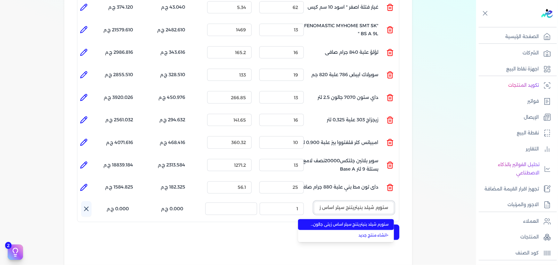
scroll to position [0, -42]
click at [377, 222] on span "ستورم شيلد بنيتريتنج سيلر اساس زيتي جالون كومبو 3 لتر" at bounding box center [350, 225] width 78 height 6
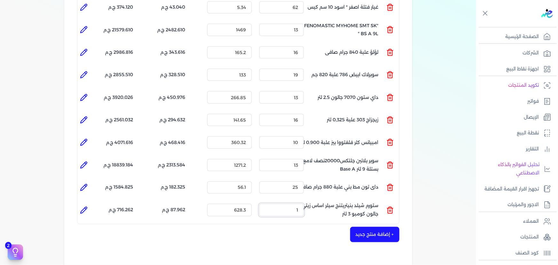
drag, startPoint x: 271, startPoint y: 195, endPoint x: 302, endPoint y: 195, distance: 31.1
click at [298, 204] on input "1" at bounding box center [281, 210] width 44 height 12
drag, startPoint x: 330, startPoint y: 196, endPoint x: 372, endPoint y: 166, distance: 52.2
click at [81, 206] on icon at bounding box center [84, 210] width 8 height 8
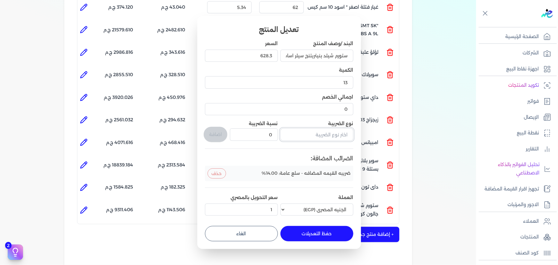
click at [308, 136] on input "text" at bounding box center [317, 134] width 73 height 12
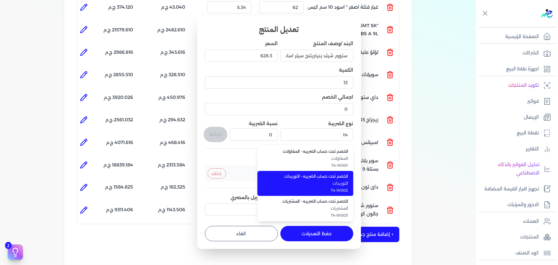
click at [339, 175] on span "الخصم تحت حساب الضريبه - التوريدات" at bounding box center [309, 176] width 78 height 6
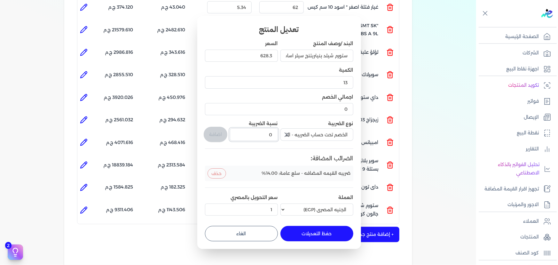
click at [287, 132] on div "البند /وصف المنتج ستورم شيلد بنيتريتنج سيلر اساس زيتي جالون كومبو 3 لتر السعر 6…" at bounding box center [279, 129] width 148 height 178
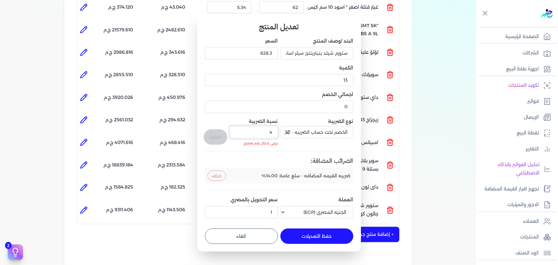
click at [266, 132] on input "4" at bounding box center [254, 132] width 48 height 12
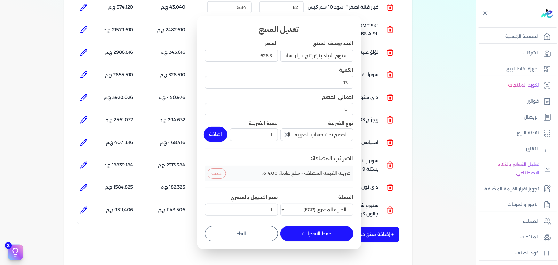
drag, startPoint x: 211, startPoint y: 130, endPoint x: 238, endPoint y: 162, distance: 42.4
click at [211, 131] on button "اضافة" at bounding box center [216, 134] width 24 height 15
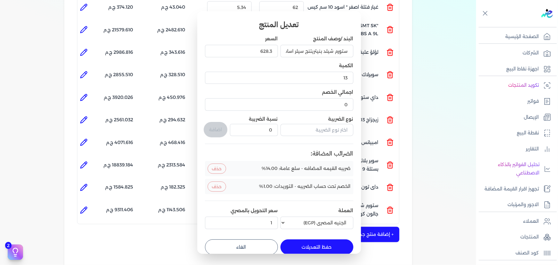
click at [315, 243] on button "حفظ التعديلات" at bounding box center [317, 246] width 73 height 15
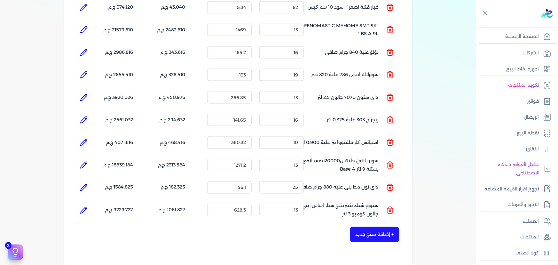
click at [369, 228] on button "+ إضافة منتج جديد" at bounding box center [374, 234] width 49 height 15
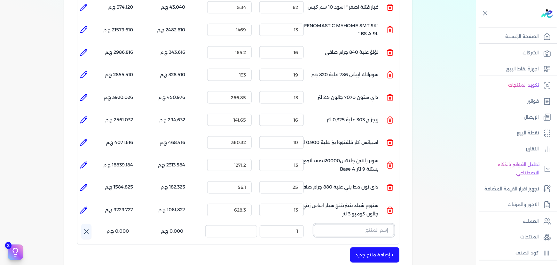
click at [353, 224] on input "text" at bounding box center [354, 230] width 80 height 12
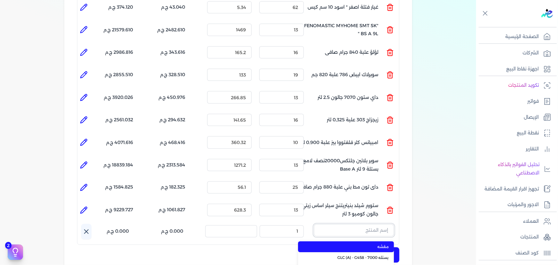
paste input "سيلر المقاوم 0017 علبة 0.650 لتر"
click at [363, 224] on input "سيلر المقاوم 0017 علبة 0.650 لتر" at bounding box center [354, 230] width 80 height 12
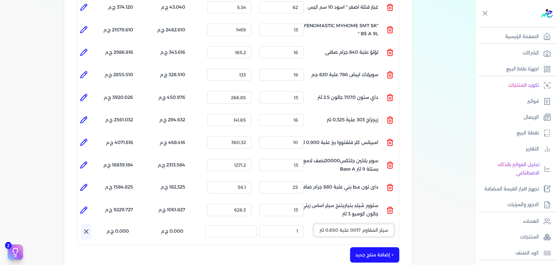
click at [363, 224] on input "سيلر المقاوم 0017 علبة 0.650 لتر" at bounding box center [354, 230] width 80 height 12
click at [314, 224] on button "sdgv" at bounding box center [354, 231] width 80 height 15
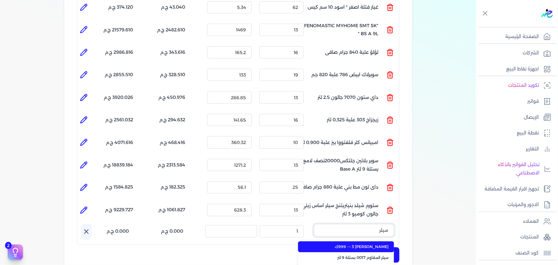
click at [314, 224] on button "سيلر" at bounding box center [354, 231] width 80 height 15
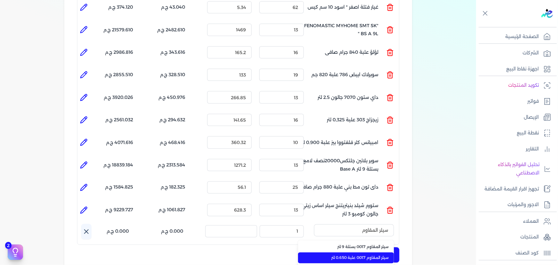
click at [358, 252] on li "سيلر المقاوم 0017 علبة 0.650 لتر" at bounding box center [346, 257] width 96 height 11
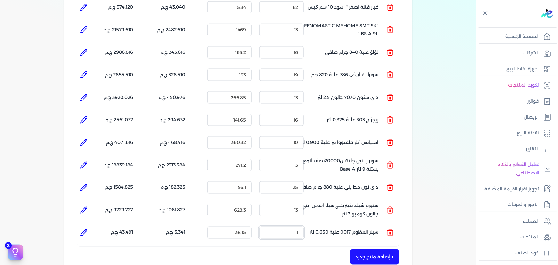
drag, startPoint x: 319, startPoint y: 221, endPoint x: 344, endPoint y: 193, distance: 37.8
click at [377, 224] on ul "المنتج : سيلر المقاوم 0017 علبة 0.650 لتر الكمية : 1 السعر : 38.15 الضريبه : 5.…" at bounding box center [238, 232] width 322 height 17
click at [91, 224] on li "الإجمالي : 1348.221 ج.م" at bounding box center [111, 232] width 43 height 17
click at [89, 226] on li at bounding box center [83, 232] width 13 height 13
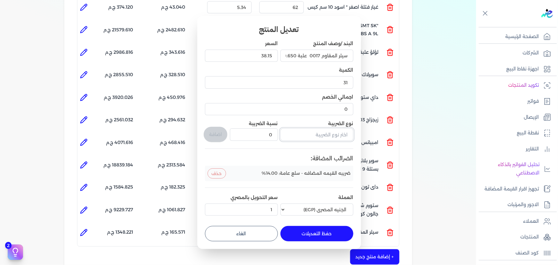
click at [316, 137] on input "text" at bounding box center [317, 134] width 73 height 12
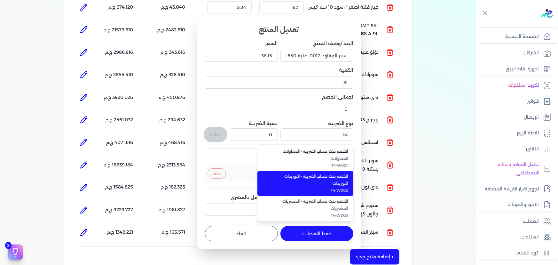
click at [326, 179] on span "الخصم تحت حساب الضريبه - التوريدات" at bounding box center [309, 176] width 78 height 6
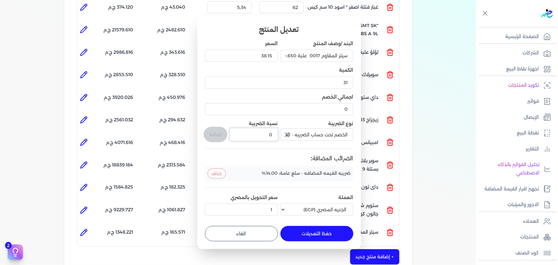
click at [278, 135] on div "البند /وصف المنتج سيلر المقاوم 0017 علبة 0.650 لتر السعر 38.15 الكمية 31 اجمالي…" at bounding box center [279, 129] width 148 height 178
click at [213, 129] on button "اضافة" at bounding box center [216, 134] width 24 height 15
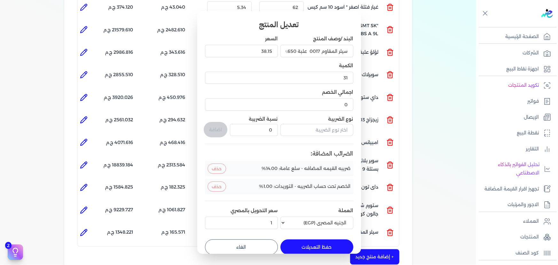
click at [323, 247] on button "حفظ التعديلات" at bounding box center [317, 246] width 73 height 15
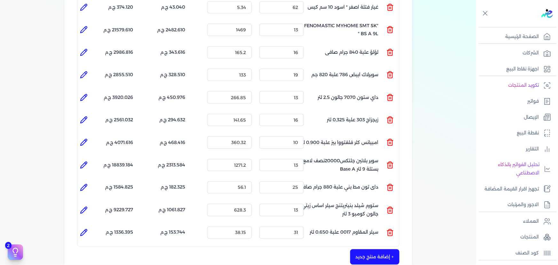
click at [372, 249] on button "+ إضافة منتج جديد" at bounding box center [374, 256] width 49 height 15
click at [379, 247] on input "text" at bounding box center [354, 253] width 80 height 12
paste input "داي تون مط اسود علبة 880 جرام صافي"
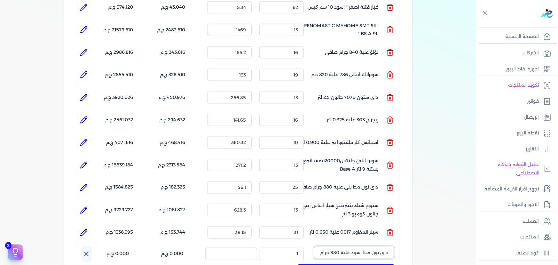
scroll to position [0, -11]
click at [379, 265] on span "داي تون مط اسود علبة 880 جرام صافي" at bounding box center [350, 270] width 78 height 6
click at [320, 246] on ul "المنتج : داي تون مط اسود علبة 880 جرام صافي الكمية : 1 السعر : 56.1 الضريبه : 7…" at bounding box center [238, 254] width 322 height 17
drag, startPoint x: 87, startPoint y: 240, endPoint x: 140, endPoint y: 263, distance: 58.0
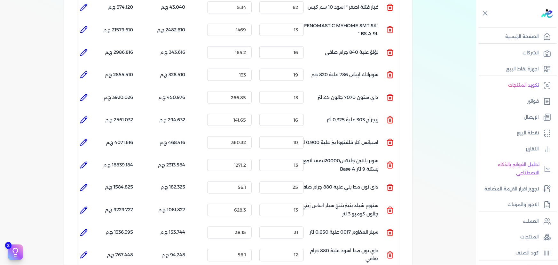
click at [87, 252] on icon at bounding box center [84, 255] width 6 height 6
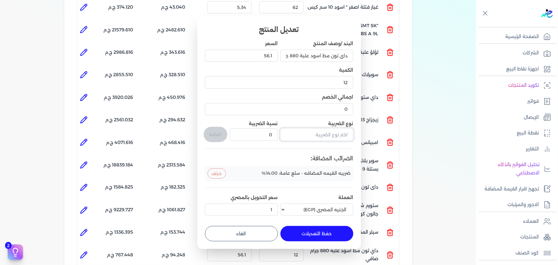
click at [323, 134] on input "text" at bounding box center [317, 134] width 73 height 12
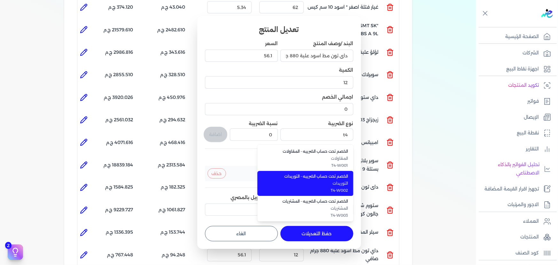
click at [324, 179] on li "الخصم تحت حساب الضريبه - التوريدات التوريدات T4-W002" at bounding box center [306, 183] width 96 height 25
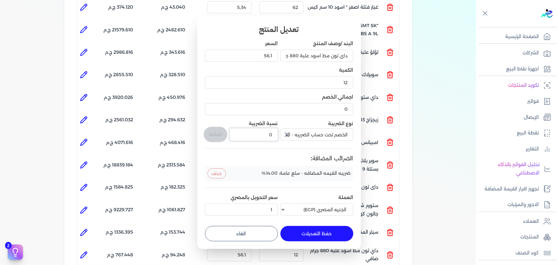
click at [279, 131] on div "البند /وصف المنتج داي تون مط اسود علبة 880 جرام صافي السعر 56.1 الكمية 12 اجمال…" at bounding box center [279, 129] width 148 height 178
click at [218, 132] on button "اضافة" at bounding box center [216, 134] width 24 height 15
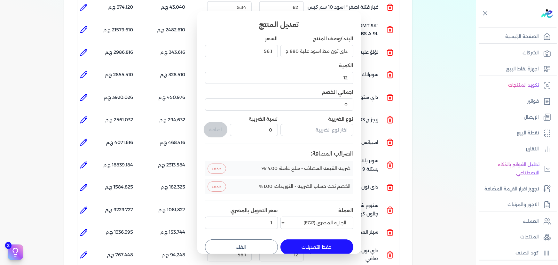
drag, startPoint x: 312, startPoint y: 248, endPoint x: 334, endPoint y: 243, distance: 22.4
click at [312, 248] on button "حفظ التعديلات" at bounding box center [317, 246] width 73 height 15
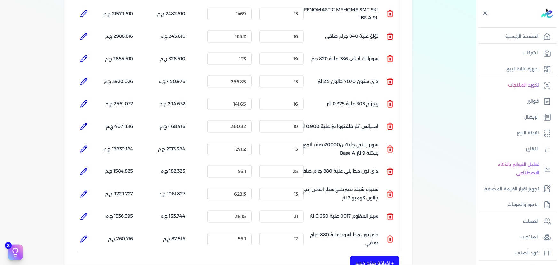
scroll to position [465, 0]
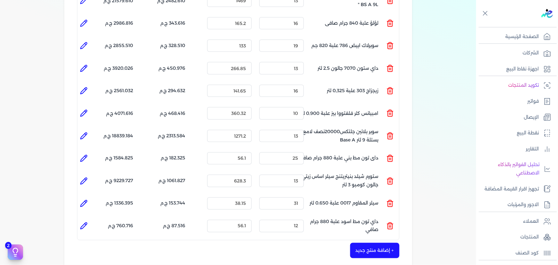
click at [376, 243] on button "+ إضافة منتج جديد" at bounding box center [374, 250] width 49 height 15
click at [363, 240] on input "text" at bounding box center [354, 246] width 80 height 12
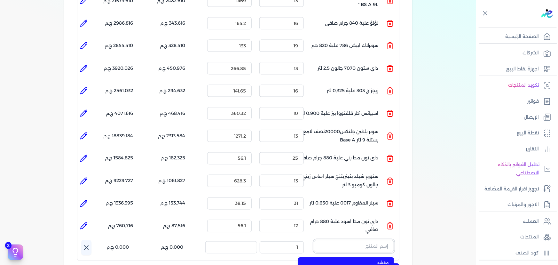
paste input "داي تون مط 200 ابيض علبة 880 جرام صافي"
click at [363, 260] on span "داي تون مط 200 ابيض علبة 880 جرام صافي" at bounding box center [350, 263] width 78 height 6
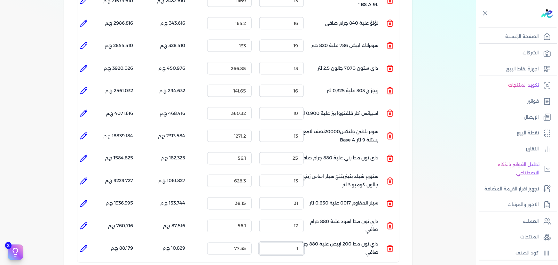
drag, startPoint x: 292, startPoint y: 236, endPoint x: 329, endPoint y: 238, distance: 36.9
click at [322, 240] on ul "المنتج : داي تون مط 200 ابيض علبة 880 جرام صافي الكمية : 1 السعر : 77.35 الضريب…" at bounding box center [238, 248] width 322 height 17
click at [86, 245] on icon at bounding box center [84, 249] width 8 height 8
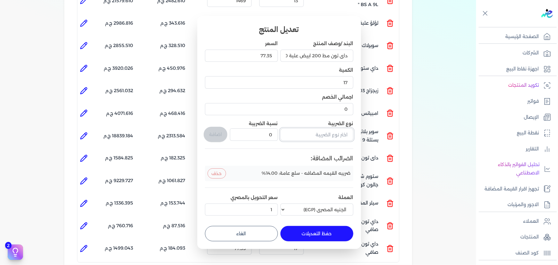
click at [331, 137] on input "text" at bounding box center [317, 134] width 73 height 12
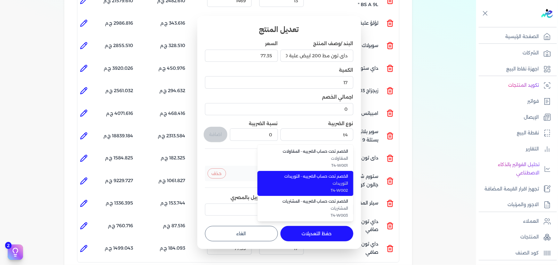
click at [341, 183] on span "التوريدات" at bounding box center [309, 183] width 78 height 6
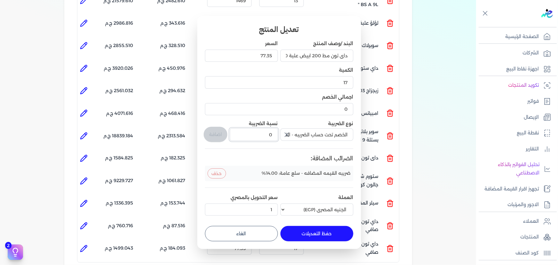
click at [297, 131] on div "البند /وصف المنتج داي تون مط 200 ابيض علبة 880 جرام صافي السعر 77.35 الكمية 17 …" at bounding box center [279, 129] width 148 height 178
click at [214, 131] on button "اضافة" at bounding box center [216, 134] width 24 height 15
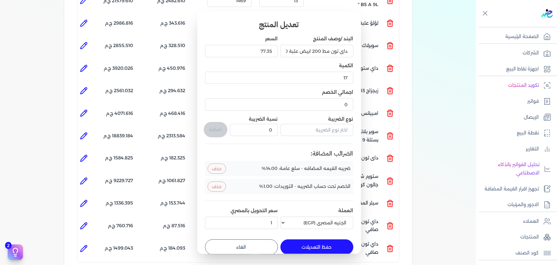
click at [290, 245] on button "حفظ التعديلات" at bounding box center [317, 246] width 73 height 15
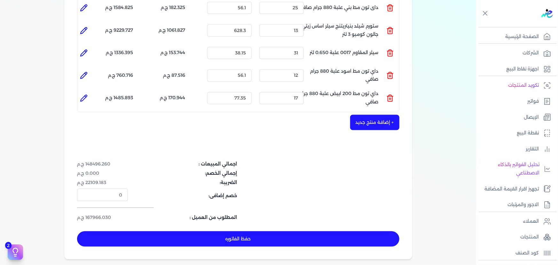
scroll to position [640, 0]
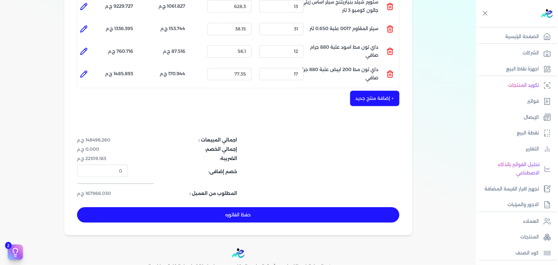
click at [370, 93] on button "+ إضافة منتج جديد" at bounding box center [374, 98] width 49 height 15
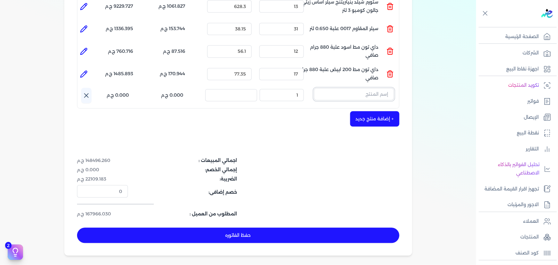
click at [338, 88] on input "text" at bounding box center [354, 94] width 80 height 12
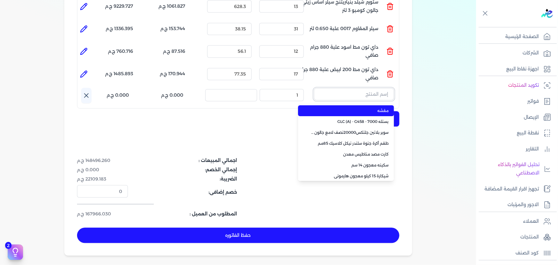
paste input "ورنيش زجاجي 901 علبة 1 كجم"
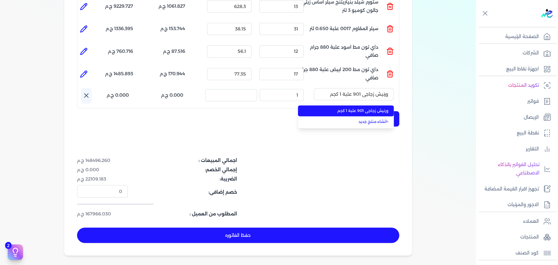
click at [333, 108] on span "ورنيش زجاجي 901 علبة 1 كجم" at bounding box center [350, 111] width 78 height 6
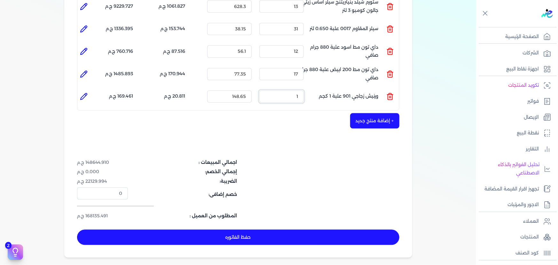
drag, startPoint x: 285, startPoint y: 90, endPoint x: 317, endPoint y: 83, distance: 33.3
click at [316, 88] on ul "المنتج : ورنيش زجاجي 901 علبة 1 كجم الكمية : 1 السعر : 148.65 الضريبه : 20.811 …" at bounding box center [238, 96] width 322 height 17
click at [86, 92] on icon at bounding box center [84, 96] width 8 height 8
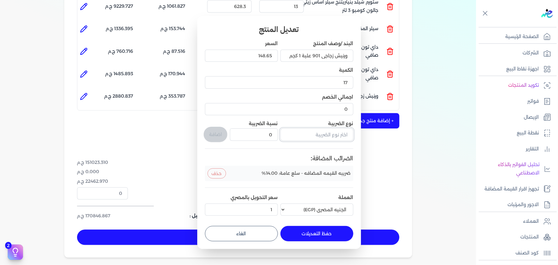
click at [309, 133] on input "text" at bounding box center [317, 134] width 73 height 12
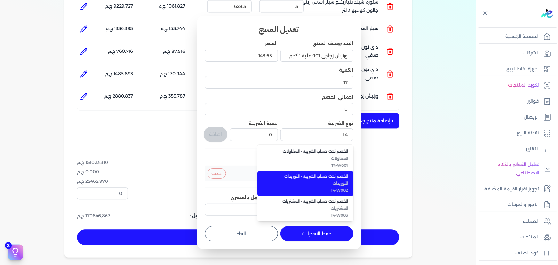
click at [315, 185] on span "التوريدات" at bounding box center [309, 183] width 78 height 6
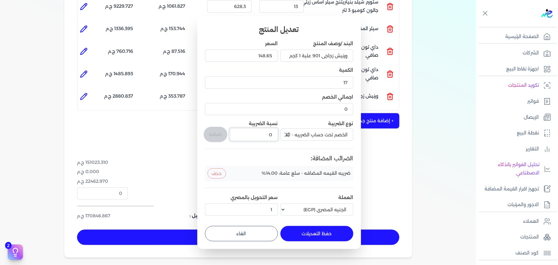
drag, startPoint x: 267, startPoint y: 135, endPoint x: 274, endPoint y: 132, distance: 6.5
click at [274, 133] on input "0" at bounding box center [254, 134] width 48 height 12
click at [212, 133] on button "اضافة" at bounding box center [216, 134] width 24 height 15
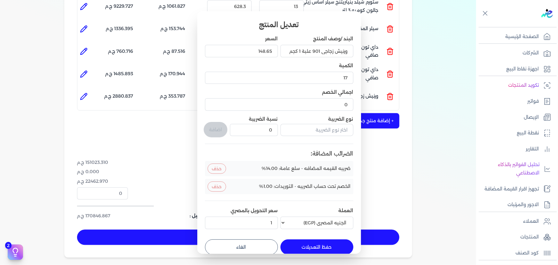
drag, startPoint x: 324, startPoint y: 244, endPoint x: 356, endPoint y: 170, distance: 80.9
click at [324, 243] on button "حفظ التعديلات" at bounding box center [317, 246] width 73 height 15
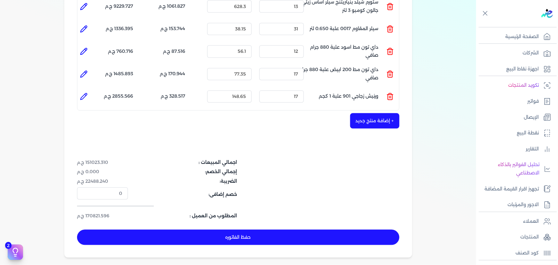
click at [387, 113] on button "+ إضافة منتج جديد" at bounding box center [374, 120] width 49 height 15
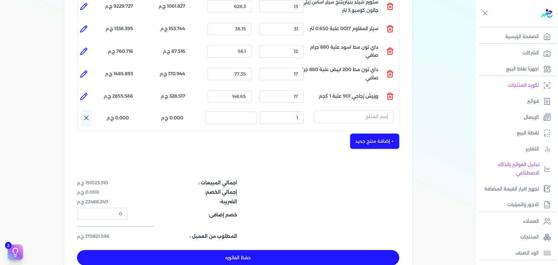
click at [348, 112] on button "button" at bounding box center [354, 117] width 80 height 15
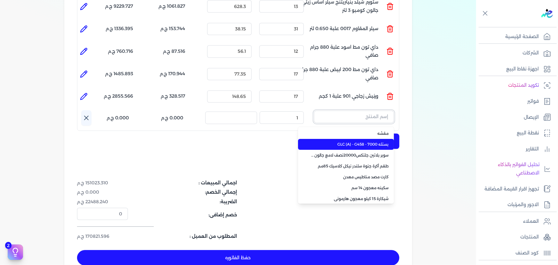
paste input "ستارت سيلر مائي بستلة 7.500 لتر"
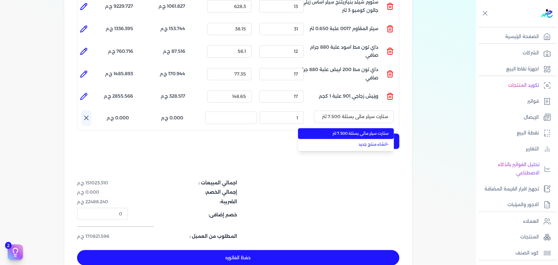
click at [355, 127] on ul "ستارت سيلر مائي بستلة 7.500 لتر + انشاء منتج جديد" at bounding box center [346, 139] width 96 height 24
click at [337, 131] on span "ستارت سيلر مائي بستلة 7.500 لتر" at bounding box center [350, 134] width 78 height 6
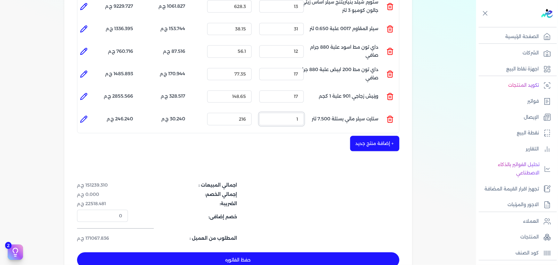
drag, startPoint x: 298, startPoint y: 106, endPoint x: 318, endPoint y: 99, distance: 21.4
click at [317, 110] on ul "المنتج : ستارت سيلر مائي بستلة 7.500 لتر الكمية : 1 السعر : 216 الضريبه : 30.24…" at bounding box center [238, 118] width 322 height 17
click at [81, 115] on icon at bounding box center [84, 119] width 8 height 8
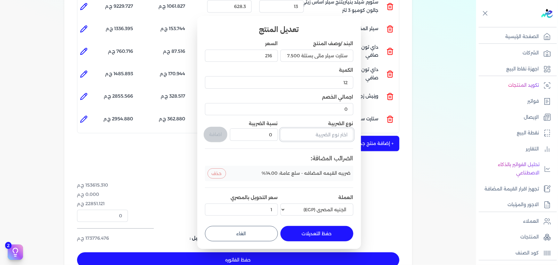
click at [328, 134] on input "text" at bounding box center [317, 134] width 73 height 12
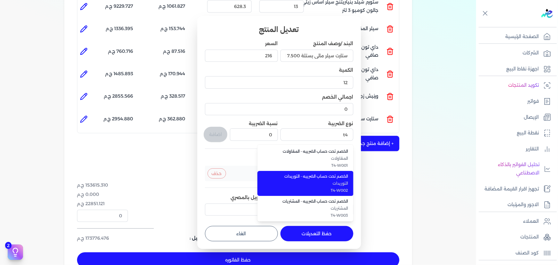
click at [339, 179] on li "الخصم تحت حساب الضريبه - التوريدات التوريدات T4-W002" at bounding box center [306, 183] width 96 height 25
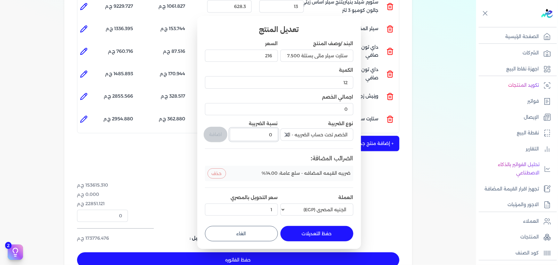
drag, startPoint x: 275, startPoint y: 134, endPoint x: 281, endPoint y: 135, distance: 5.8
click at [279, 133] on div "البند /وصف المنتج ستارت سيلر مائي بستلة 7.500 لتر السعر 216 الكمية 12 اجمالي ال…" at bounding box center [279, 129] width 148 height 178
click at [219, 132] on button "اضافة" at bounding box center [216, 134] width 24 height 15
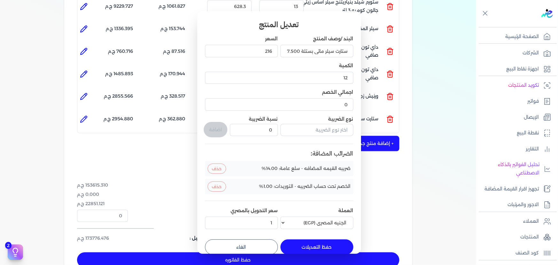
click at [306, 246] on button "حفظ التعديلات" at bounding box center [317, 246] width 73 height 15
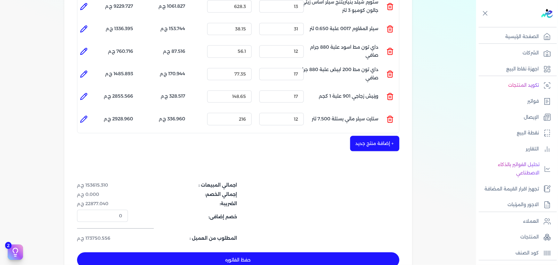
click at [384, 136] on button "+ إضافة منتج جديد" at bounding box center [374, 143] width 49 height 15
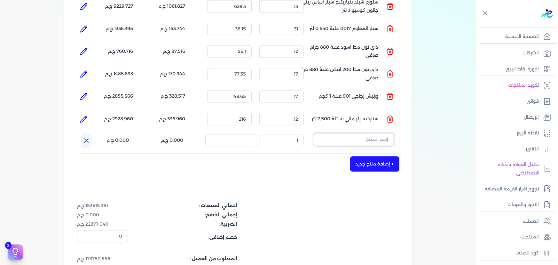
click at [373, 133] on input "text" at bounding box center [354, 139] width 80 height 12
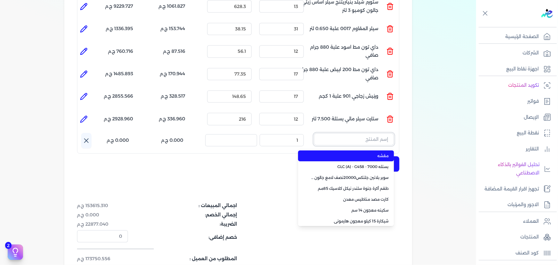
paste input "سوبرلاك الوان 708 جالون 2 لتر"
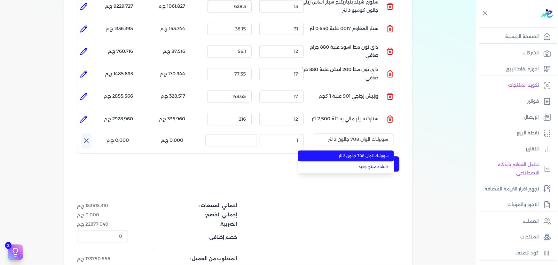
click at [372, 153] on span "سوبرلاك الوان 708 جالون 2 لتر" at bounding box center [350, 156] width 78 height 6
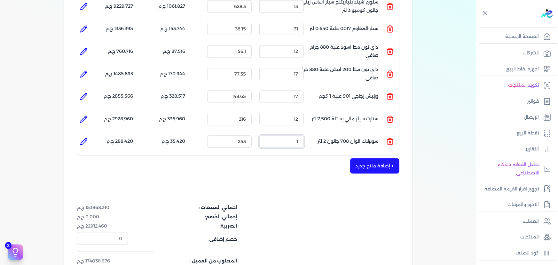
drag, startPoint x: 307, startPoint y: 131, endPoint x: 330, endPoint y: 117, distance: 26.9
click at [321, 133] on ul "المنتج : سوبرلاك الوان 708 جالون 2 لتر الكمية : 1 السعر : 253 الضريبه : 35.420 …" at bounding box center [238, 141] width 322 height 17
drag, startPoint x: 88, startPoint y: 129, endPoint x: 155, endPoint y: 110, distance: 70.4
click at [87, 138] on icon at bounding box center [84, 142] width 8 height 8
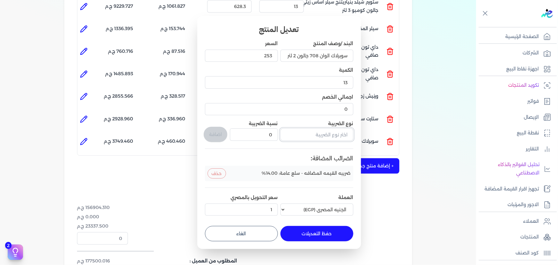
click at [307, 136] on input "text" at bounding box center [317, 134] width 73 height 12
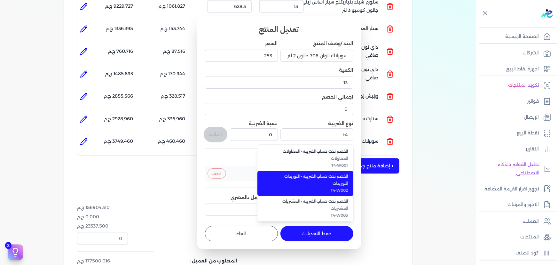
drag, startPoint x: 326, startPoint y: 189, endPoint x: 269, endPoint y: 172, distance: 59.0
click at [325, 189] on span "T4-W002" at bounding box center [309, 190] width 78 height 6
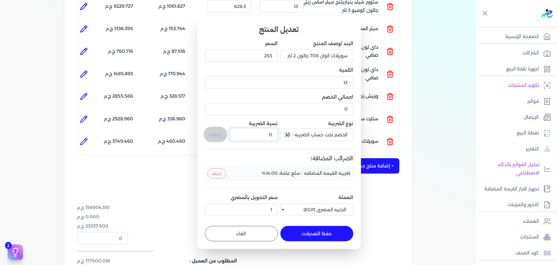
drag, startPoint x: 278, startPoint y: 133, endPoint x: 296, endPoint y: 136, distance: 18.1
click at [294, 135] on div "البند /وصف المنتج سوبرلاك الوان 708 جالون 2 لتر السعر 253 الكمية 13 اجمالي الخص…" at bounding box center [279, 129] width 148 height 178
drag, startPoint x: 218, startPoint y: 130, endPoint x: 221, endPoint y: 132, distance: 4.1
click at [219, 130] on button "اضافة" at bounding box center [216, 134] width 24 height 15
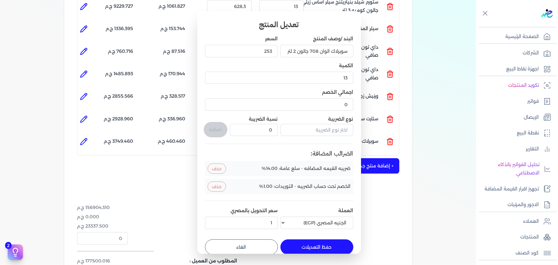
click at [300, 245] on button "حفظ التعديلات" at bounding box center [317, 246] width 73 height 15
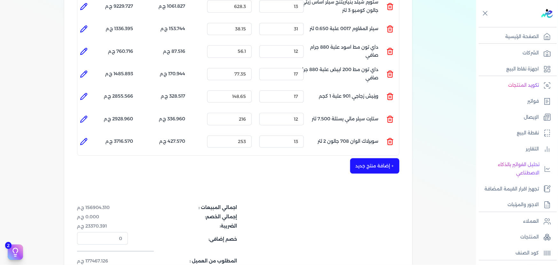
click at [368, 158] on button "+ إضافة منتج جديد" at bounding box center [374, 165] width 49 height 15
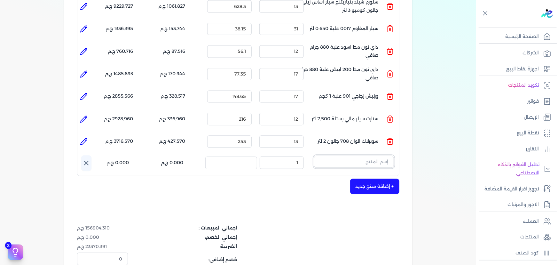
click at [332, 155] on input "text" at bounding box center [354, 161] width 80 height 12
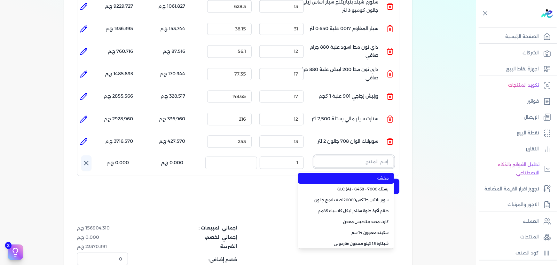
paste input "ورنيش ستاندر 690 علبة 0,700 كجم"
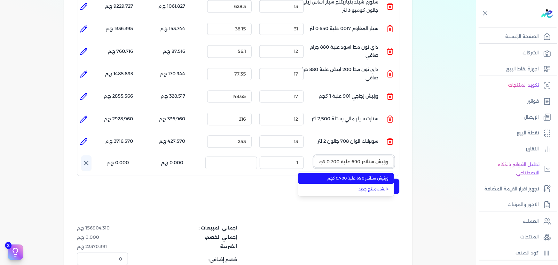
scroll to position [0, -2]
click at [348, 175] on span "ورنيش ستاندر 690 علبة 0,700 كجم" at bounding box center [350, 178] width 78 height 6
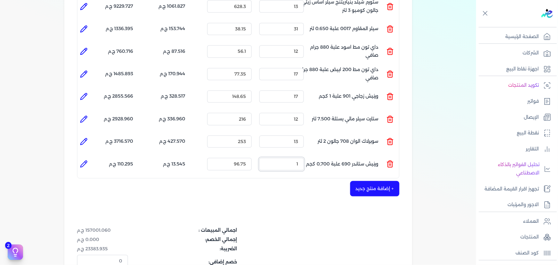
drag, startPoint x: 294, startPoint y: 154, endPoint x: 330, endPoint y: 121, distance: 48.0
click at [322, 155] on ul "المنتج : ورنيش ستاندر 690 علبة 0,700 كجم الكمية : 1 السعر : 96.75 الضريبه : 13.…" at bounding box center [238, 163] width 322 height 17
click at [86, 157] on li at bounding box center [83, 163] width 13 height 13
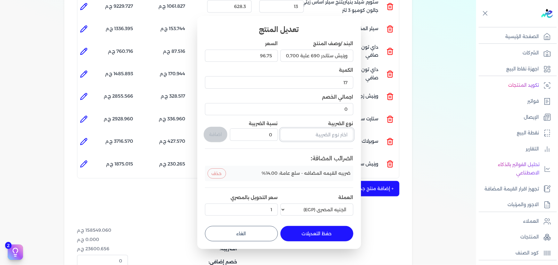
click at [307, 135] on input "text" at bounding box center [317, 134] width 73 height 12
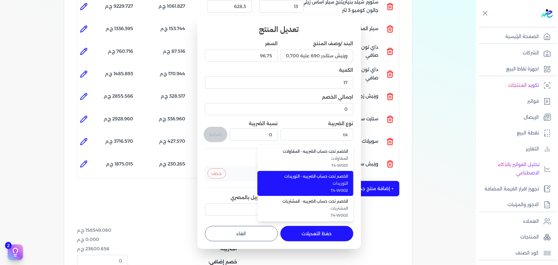
click at [335, 179] on li "الخصم تحت حساب الضريبه - التوريدات التوريدات T4-W002" at bounding box center [306, 183] width 96 height 25
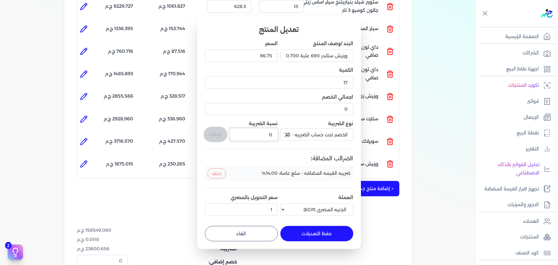
click at [282, 130] on div "البند /وصف المنتج ورنيش ستاندر 690 علبة 0,700 كجم السعر 96.75 الكمية 17 اجمالي …" at bounding box center [279, 129] width 148 height 178
click at [211, 135] on button "اضافة" at bounding box center [216, 134] width 24 height 15
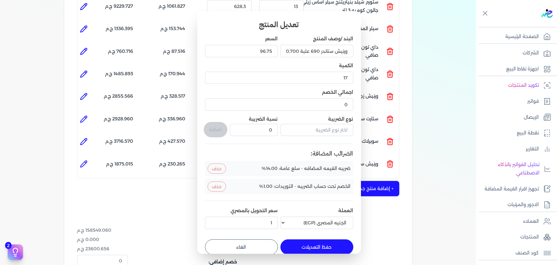
click at [329, 243] on button "حفظ التعديلات" at bounding box center [317, 246] width 73 height 15
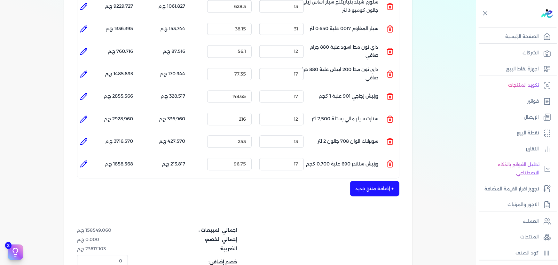
click at [368, 182] on button "+ إضافة منتج جديد" at bounding box center [374, 188] width 49 height 15
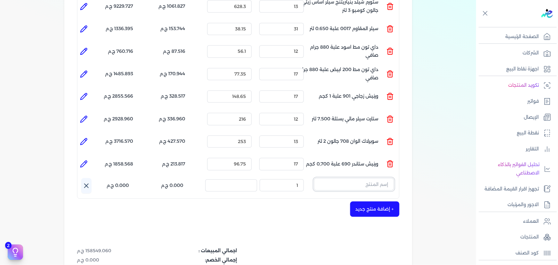
click at [353, 178] on input "text" at bounding box center [354, 184] width 80 height 12
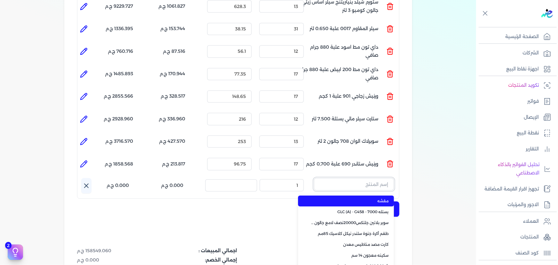
paste input "ستارت بلاستيك بستلة 8 لتر"
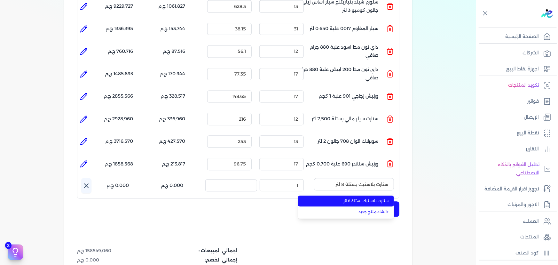
click at [361, 198] on span "ستارت بلاستيك بستلة 8 لتر" at bounding box center [350, 201] width 78 height 6
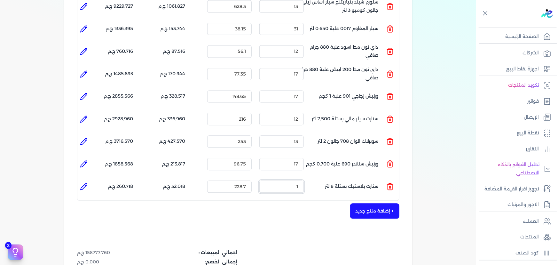
drag, startPoint x: 293, startPoint y: 175, endPoint x: 327, endPoint y: 154, distance: 40.0
click at [315, 178] on ul "المنتج : ستارت بلاستيك بستلة 8 لتر الكمية : 1 السعر : 228.7 الضريبه : 32.018 ج.…" at bounding box center [238, 186] width 322 height 17
click at [84, 180] on li at bounding box center [83, 186] width 13 height 13
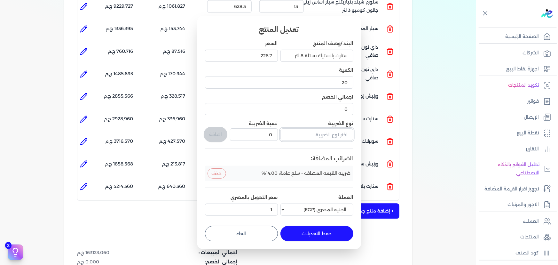
click at [320, 136] on input "text" at bounding box center [317, 134] width 73 height 12
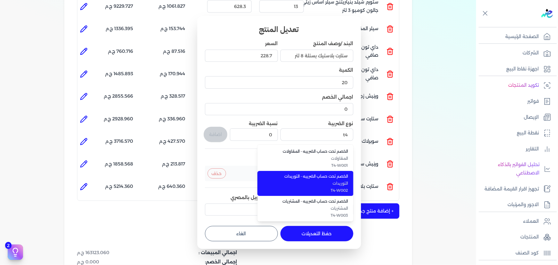
click at [328, 184] on span "التوريدات" at bounding box center [309, 183] width 78 height 6
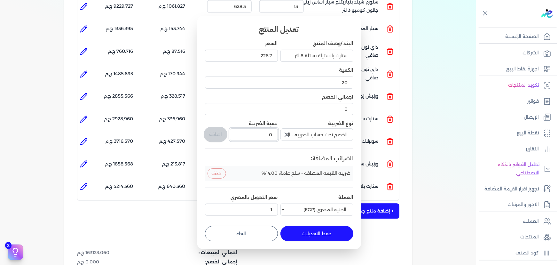
drag, startPoint x: 266, startPoint y: 133, endPoint x: 290, endPoint y: 131, distance: 24.8
click at [286, 131] on div "البند /وصف المنتج ستارت بلاستيك بستلة 8 لتر السعر 228.7 الكمية 20 اجمالي الخصم …" at bounding box center [279, 129] width 148 height 178
click at [215, 131] on button "اضافة" at bounding box center [216, 134] width 24 height 15
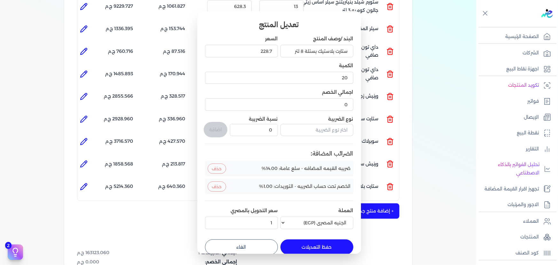
click at [333, 247] on button "حفظ التعديلات" at bounding box center [317, 246] width 73 height 15
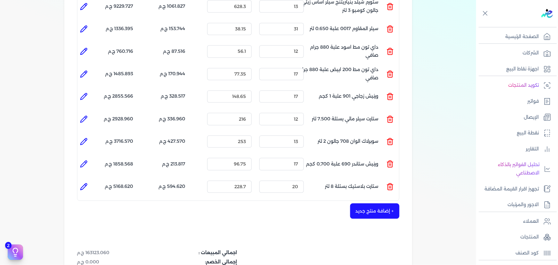
click at [388, 206] on button "+ إضافة منتج جديد" at bounding box center [374, 210] width 49 height 15
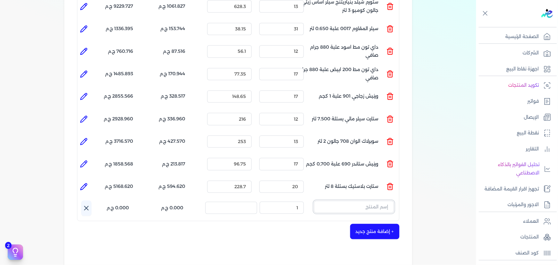
click at [361, 201] on input "text" at bounding box center [354, 207] width 80 height 12
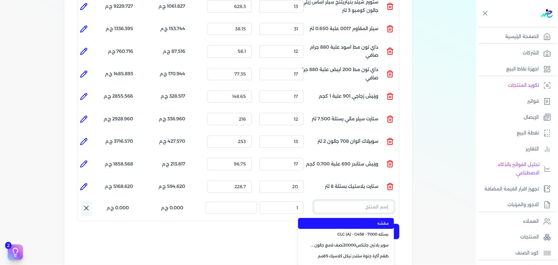
paste input "جلتكس 15000 بستلة 9 لتر"
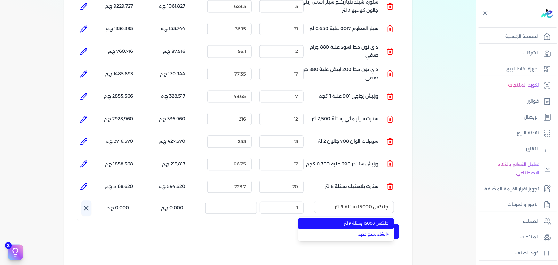
click at [365, 220] on span "جلتكس 15000 بستلة 9 لتر" at bounding box center [350, 223] width 78 height 6
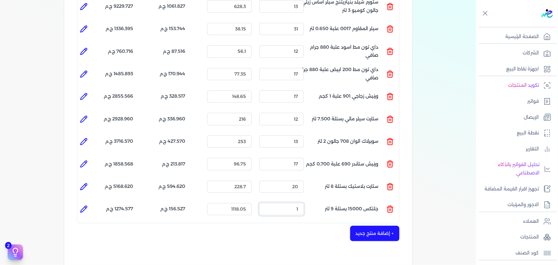
drag, startPoint x: 333, startPoint y: 200, endPoint x: 355, endPoint y: 194, distance: 22.2
click at [349, 200] on ul "المنتج : جلتكس 15000 بستلة 9 لتر الكمية : 1 السعر : 1118.05 الضريبه : 156.527 ج…" at bounding box center [238, 208] width 322 height 17
click at [81, 205] on icon at bounding box center [84, 209] width 8 height 8
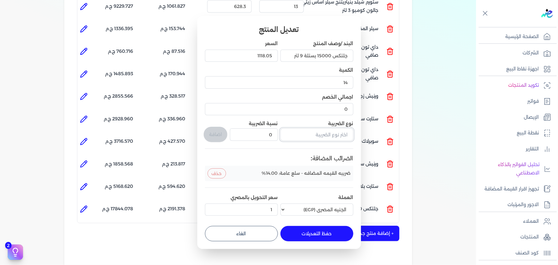
click at [318, 139] on input "text" at bounding box center [317, 134] width 73 height 12
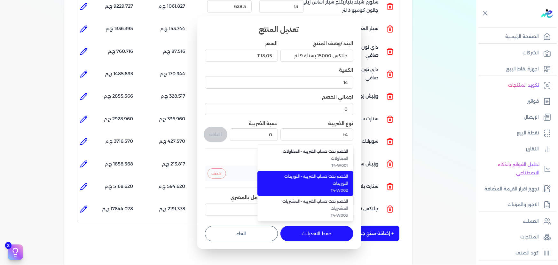
click at [304, 179] on li "الخصم تحت حساب الضريبه - التوريدات التوريدات T4-W002" at bounding box center [306, 183] width 96 height 25
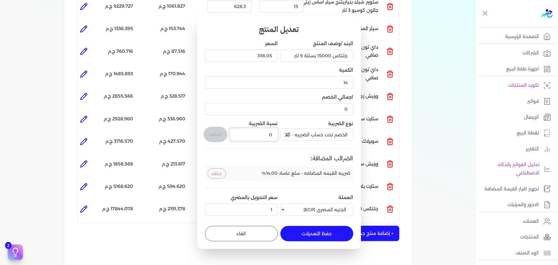
click at [273, 135] on input "0" at bounding box center [254, 134] width 48 height 12
drag, startPoint x: 221, startPoint y: 135, endPoint x: 226, endPoint y: 142, distance: 8.5
click at [221, 135] on button "اضافة" at bounding box center [216, 134] width 24 height 15
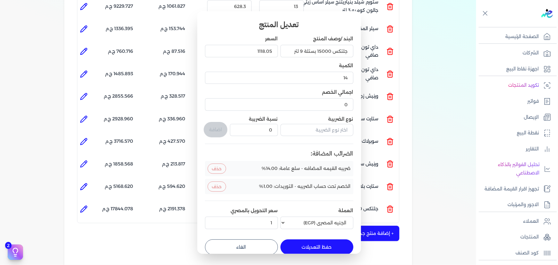
drag, startPoint x: 335, startPoint y: 243, endPoint x: 336, endPoint y: 231, distance: 12.5
click at [336, 243] on button "حفظ التعديلات" at bounding box center [317, 246] width 73 height 15
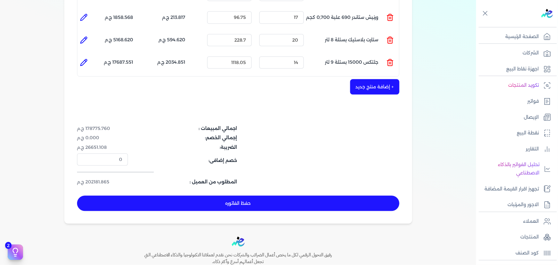
scroll to position [831, 0]
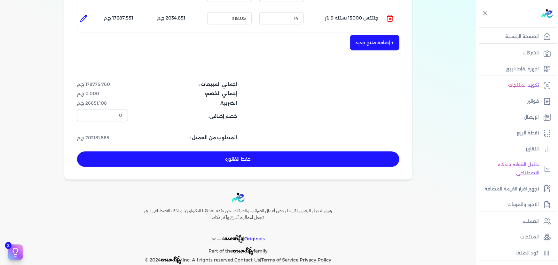
click at [310, 153] on button "حفظ الفاتوره" at bounding box center [238, 158] width 323 height 15
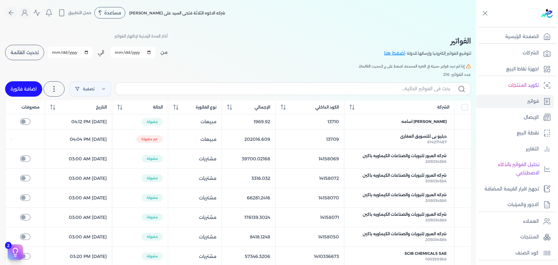
click at [27, 60] on div "من 2025-09-01 الي 2025-09-30 برجاء تحديد فتره زمنيه برجاء تحديد فتره زمنيه صالح…" at bounding box center [86, 52] width 163 height 17
click at [29, 49] on button "تحديث القائمة" at bounding box center [24, 52] width 39 height 15
click at [24, 47] on button "تحديث القائمة" at bounding box center [24, 52] width 39 height 15
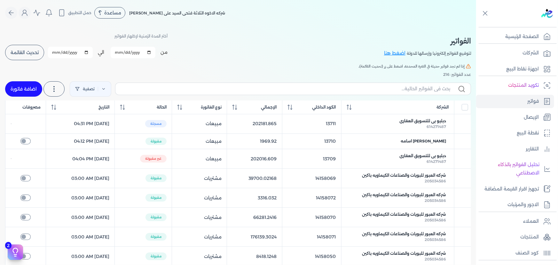
click at [35, 56] on button "تحديث القائمة" at bounding box center [24, 52] width 39 height 15
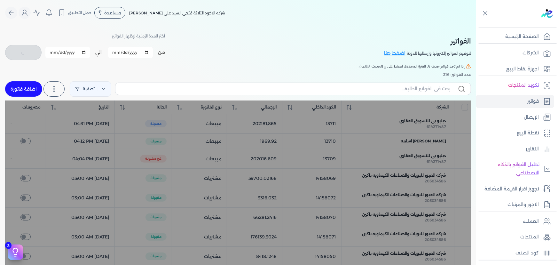
checkbox input "false"
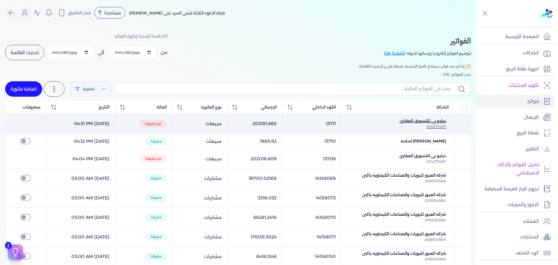
click at [444, 126] on span "614271487" at bounding box center [437, 126] width 20 height 5
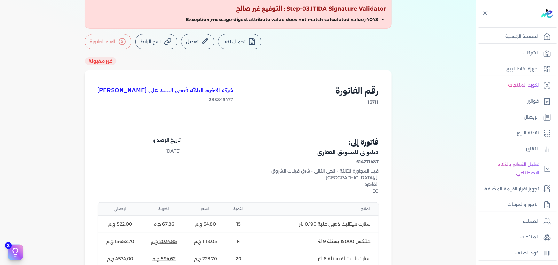
scroll to position [58, 0]
drag, startPoint x: 377, startPoint y: 151, endPoint x: 317, endPoint y: 153, distance: 60.5
click at [317, 153] on h4 "دبليو بى للتسويق العقارى" at bounding box center [309, 152] width 139 height 9
click at [536, 224] on p "العملاء" at bounding box center [531, 221] width 16 height 8
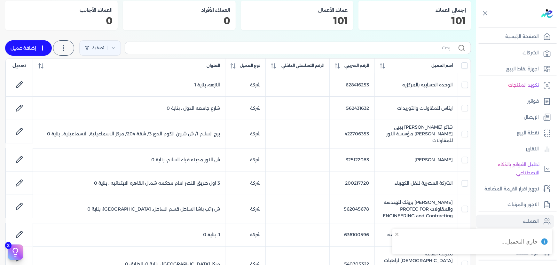
click at [26, 48] on link "إضافة عميل" at bounding box center [28, 47] width 47 height 15
select select "B"
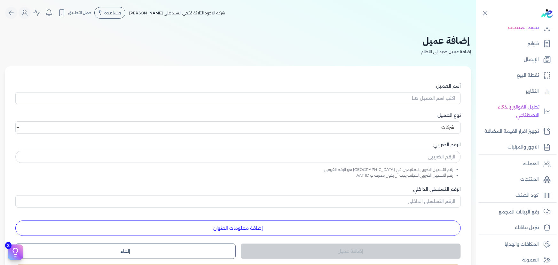
scroll to position [58, 0]
click at [10, 15] on icon "Global" at bounding box center [11, 13] width 8 height 8
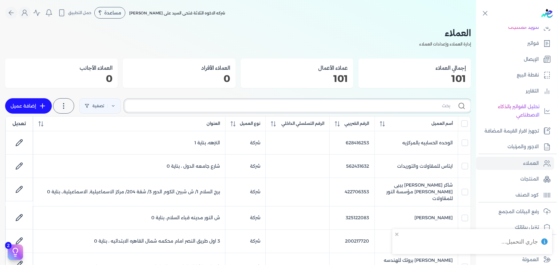
click at [383, 107] on input "text" at bounding box center [290, 105] width 320 height 7
type input "]dg"
checkbox input "false"
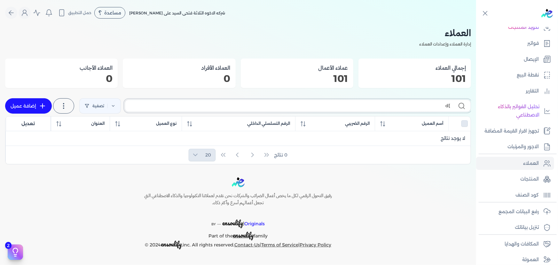
type input "]"
checkbox input "false"
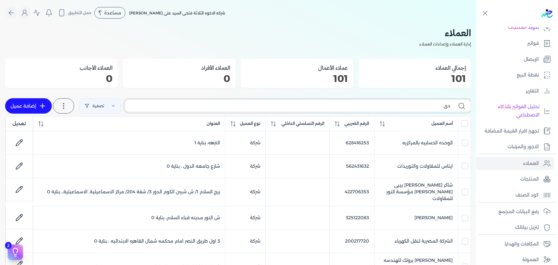
type input "ديل"
checkbox input "false"
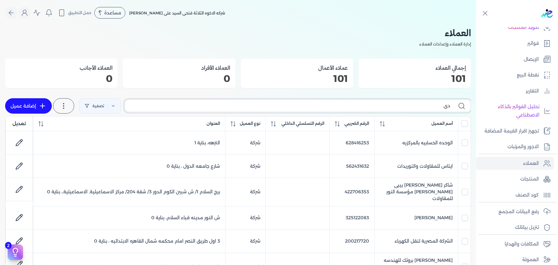
checkbox input "false"
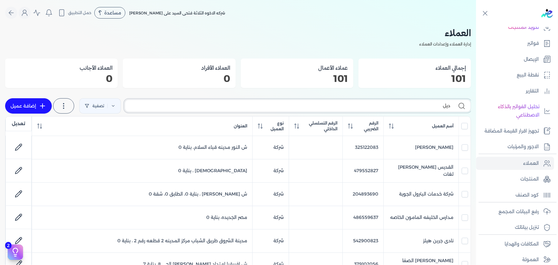
type input "ديلو"
checkbox input "false"
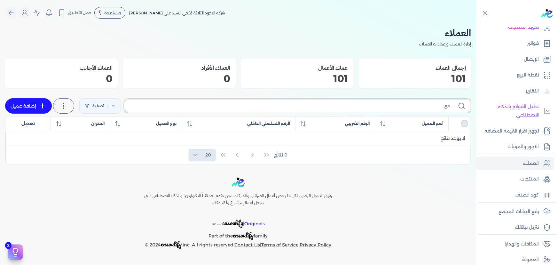
type input "د"
checkbox input "false"
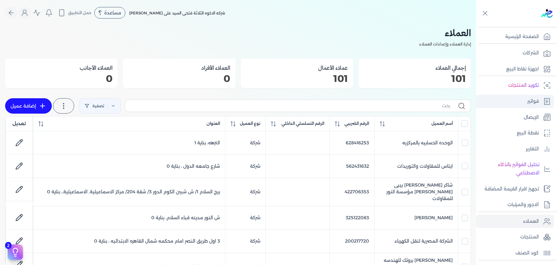
click at [527, 101] on link "فواتير" at bounding box center [515, 101] width 78 height 13
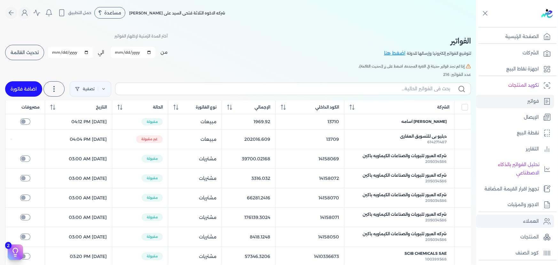
click at [528, 224] on p "العملاء" at bounding box center [531, 221] width 16 height 8
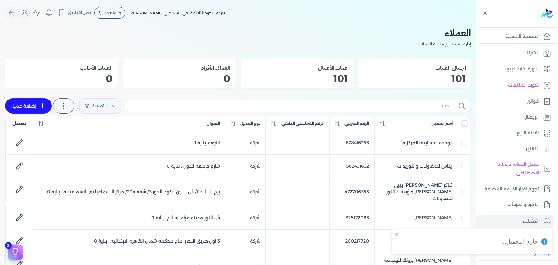
click at [391, 110] on label at bounding box center [298, 106] width 347 height 12
click at [391, 109] on input "text" at bounding box center [290, 105] width 320 height 7
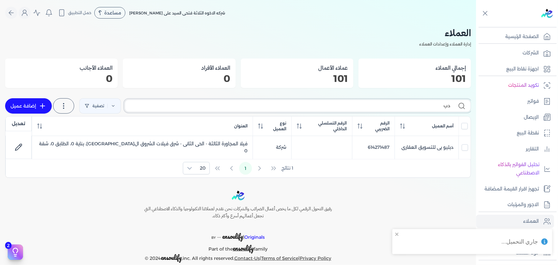
type input "[GEOGRAPHIC_DATA]"
checkbox input "false"
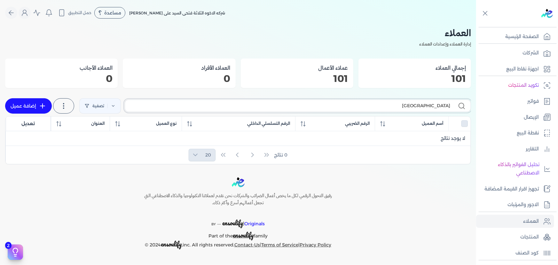
type input "دب"
checkbox input "false"
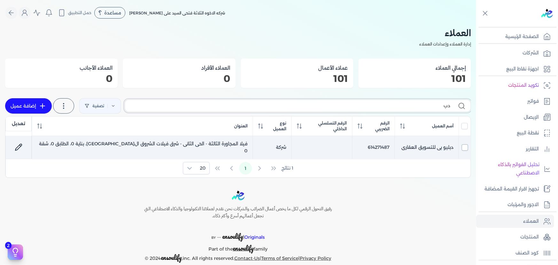
type input "دب"
click at [463, 144] on input "checkbox" at bounding box center [465, 147] width 6 height 6
checkbox input "true"
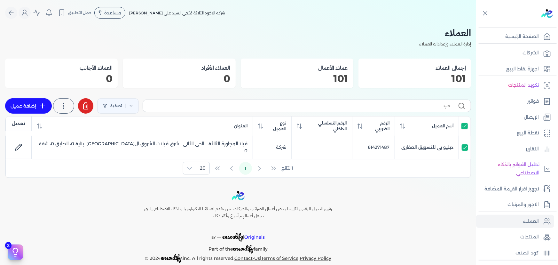
click at [92, 109] on button at bounding box center [85, 105] width 15 height 15
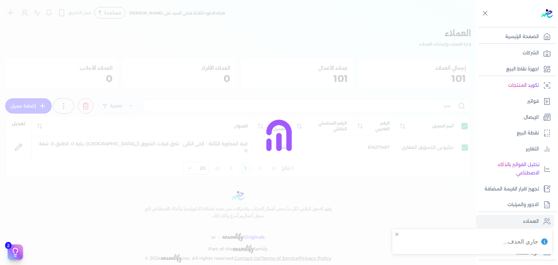
checkbox input "false"
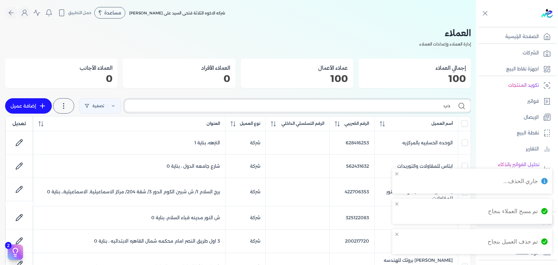
click at [402, 106] on input "دب" at bounding box center [290, 105] width 320 height 7
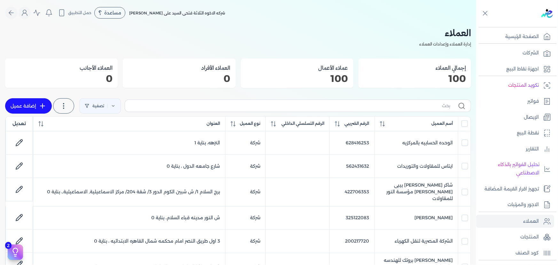
click at [27, 104] on link "إضافة عميل" at bounding box center [28, 105] width 47 height 15
select select "B"
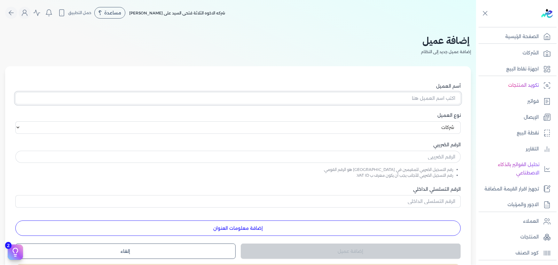
click at [434, 98] on input "أسم العميل" at bounding box center [238, 98] width 446 height 12
type input "دبليو بي للتسويق العقاري"
click at [376, 154] on input "text" at bounding box center [238, 157] width 446 height 12
type input "614271487"
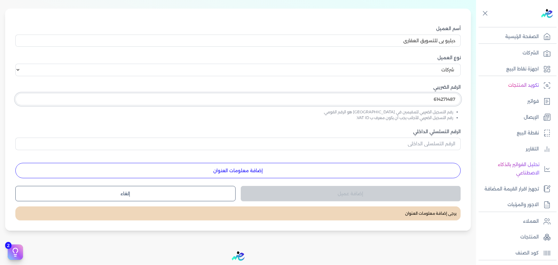
scroll to position [58, 0]
click at [334, 171] on button "إضافة معلومات العنوان" at bounding box center [238, 170] width 446 height 15
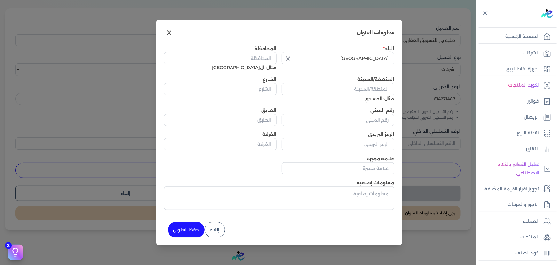
click at [288, 58] on icon "button" at bounding box center [288, 59] width 8 height 8
click at [369, 55] on input "text" at bounding box center [338, 58] width 113 height 12
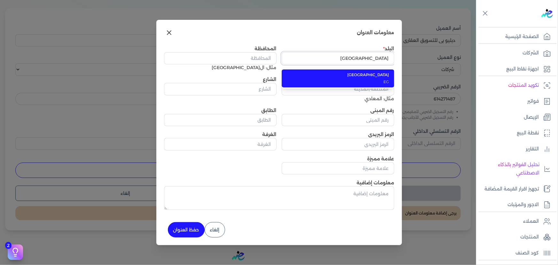
type input "مصر"
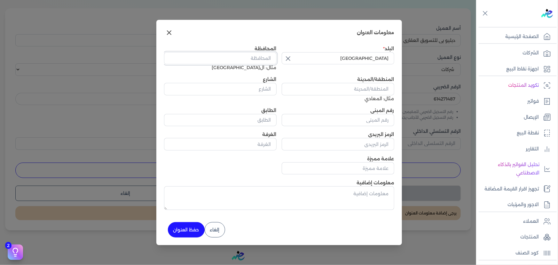
click at [264, 58] on input "المحافظة" at bounding box center [220, 58] width 113 height 12
type input "القاهره"
click at [533, 234] on p "المنتجات" at bounding box center [530, 237] width 19 height 8
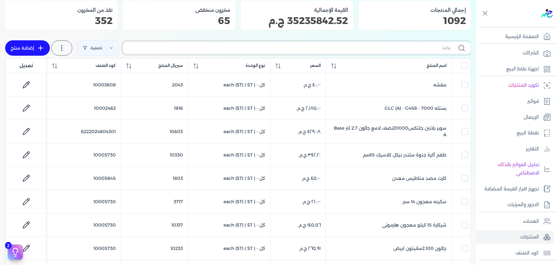
click at [400, 44] on input "text" at bounding box center [289, 47] width 322 height 7
type input "غيا"
checkbox input "false"
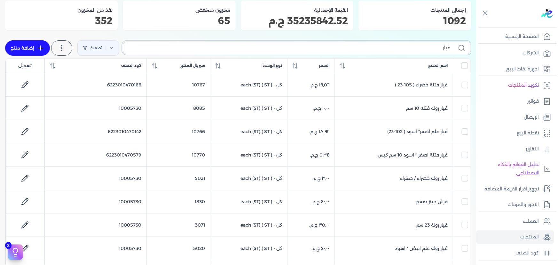
type input "غيار"
checkbox input "false"
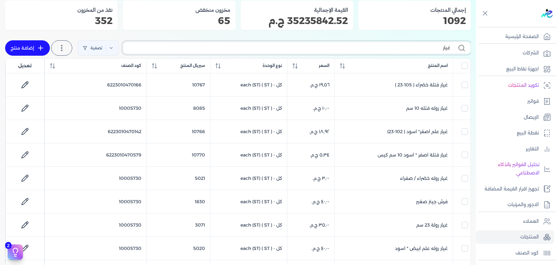
checkbox input "false"
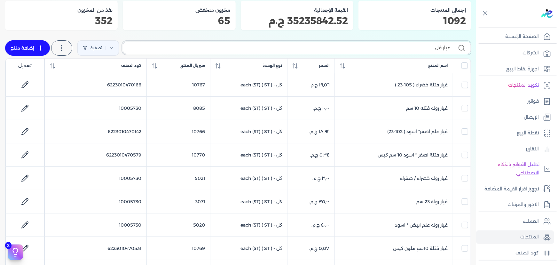
type input "غيار فلت"
checkbox input "false"
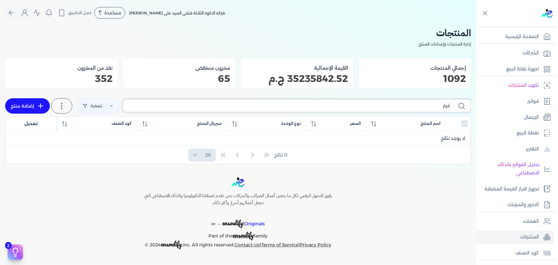
type input "غيار"
checkbox input "false"
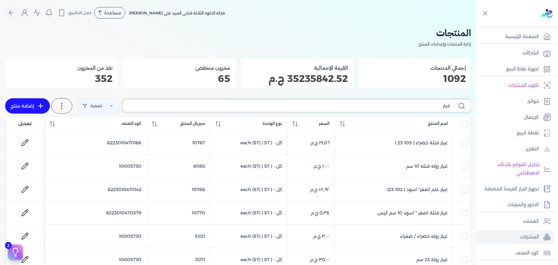
type input "غيار"
checkbox input "false"
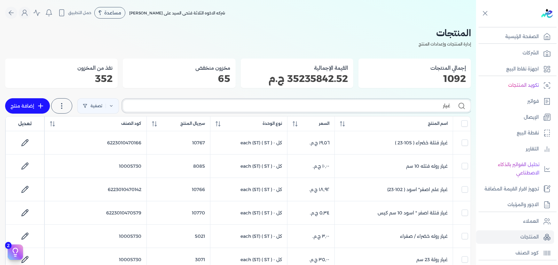
checkbox input "false"
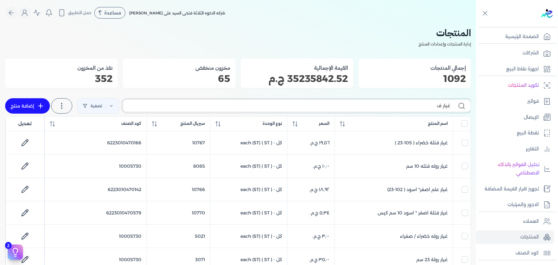
type input "غيار فل"
checkbox input "false"
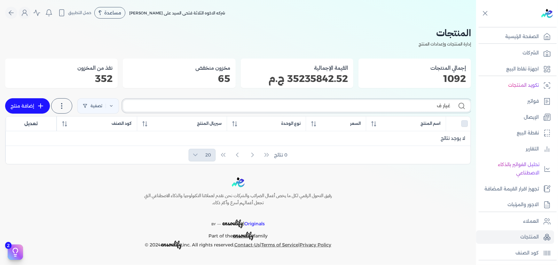
type input "غيار"
checkbox input "false"
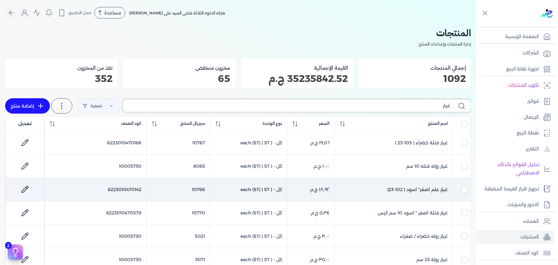
type input "غيار"
click at [26, 187] on icon at bounding box center [25, 190] width 8 height 8
select select "GS1"
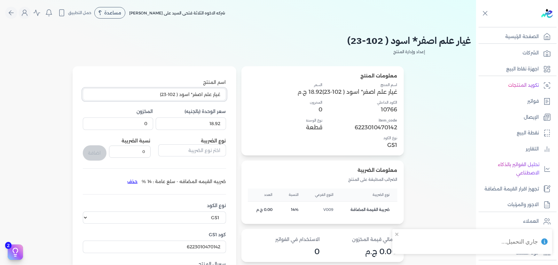
click at [193, 97] on input "غيار علم اصفر* اسود ( 102-23)" at bounding box center [154, 94] width 143 height 12
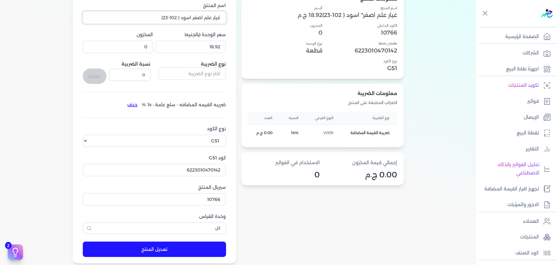
scroll to position [87, 0]
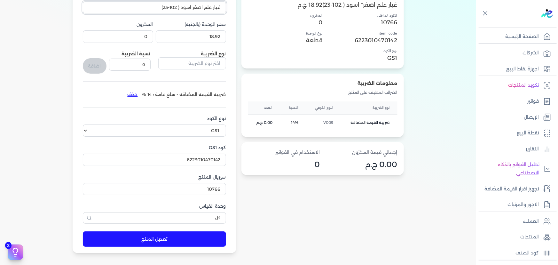
type input "غيار علم اصفر اسود ( 102-23)"
drag, startPoint x: 143, startPoint y: 232, endPoint x: 229, endPoint y: 180, distance: 101.1
click at [143, 232] on button "تعديل المنتج" at bounding box center [154, 238] width 143 height 15
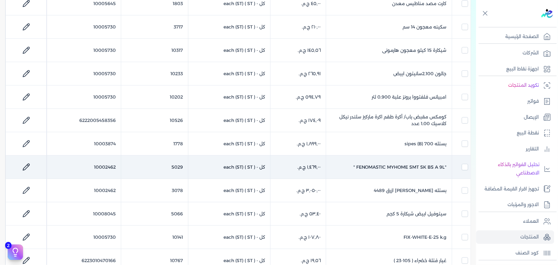
scroll to position [262, 0]
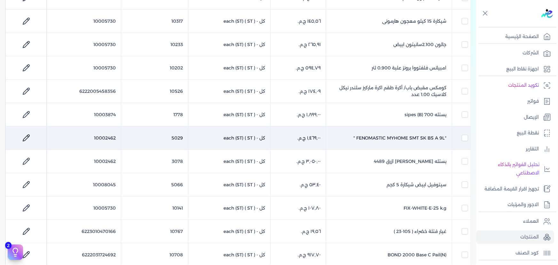
click at [26, 138] on icon at bounding box center [26, 138] width 8 height 8
select select "GS1"
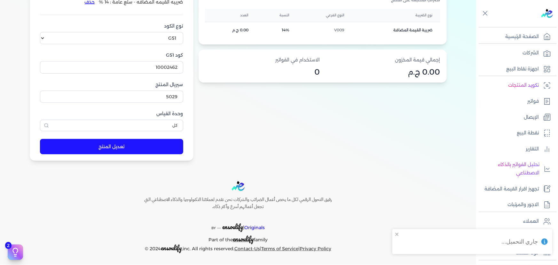
scroll to position [63, 0]
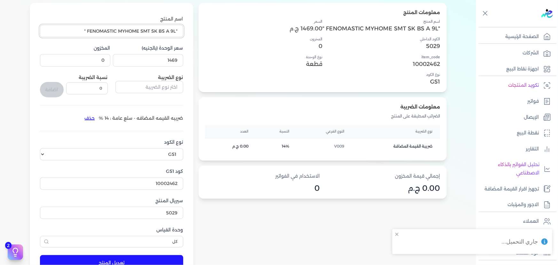
drag, startPoint x: 89, startPoint y: 34, endPoint x: 83, endPoint y: 34, distance: 5.8
click at [83, 34] on input ""FENOMASTIC MYHOME SMT SK BS A 9L "" at bounding box center [111, 31] width 143 height 12
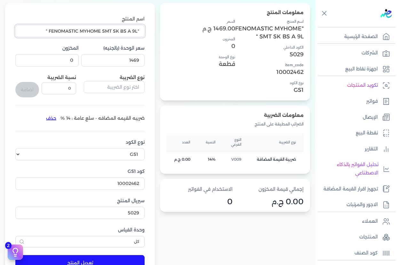
drag, startPoint x: 137, startPoint y: 32, endPoint x: 143, endPoint y: 34, distance: 6.2
click at [143, 34] on input ""FENOMASTIC MYHOME SMT SK BS A 9L "" at bounding box center [79, 31] width 129 height 12
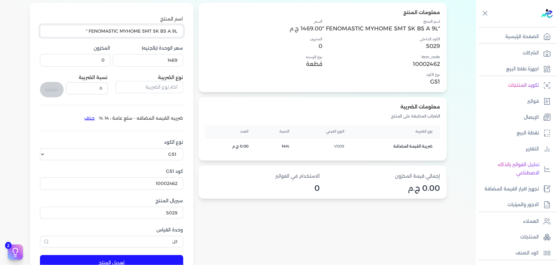
drag, startPoint x: 90, startPoint y: 32, endPoint x: 83, endPoint y: 33, distance: 6.7
click at [83, 33] on input "FENOMASTIC MYHOME SMT SK BS A 9L "" at bounding box center [111, 31] width 143 height 12
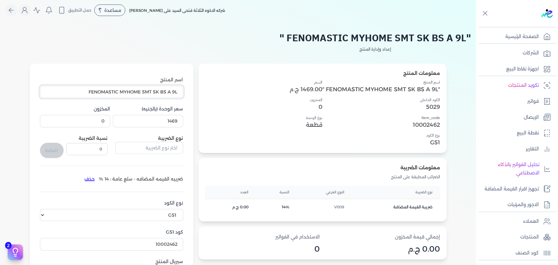
scroll to position [0, 0]
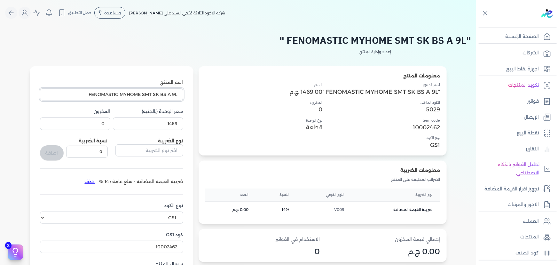
type input "FENOMASTIC MYHOME SMT SK BS A 9L"
click at [7, 12] on nav "Toggle Navigation الاسعار العمولات مساعدة خدمة العملاء دليل المستخدم تسجيل الدخ…" at bounding box center [238, 13] width 476 height 26
click at [14, 13] on icon "Global" at bounding box center [11, 13] width 8 height 8
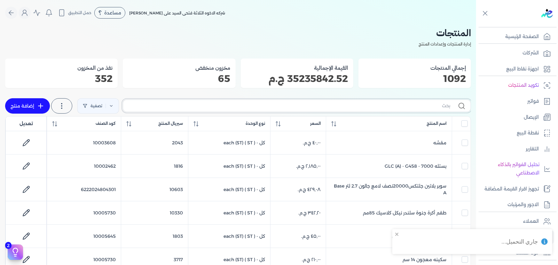
click at [395, 105] on input "text" at bounding box center [289, 105] width 322 height 7
type input "ز"
checkbox input "false"
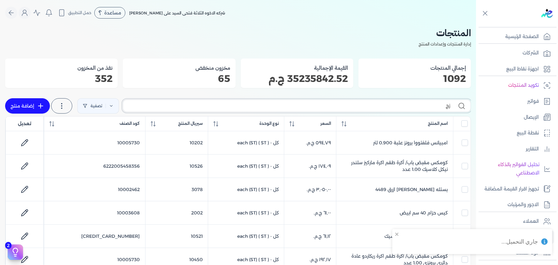
type input "زجز"
checkbox input "false"
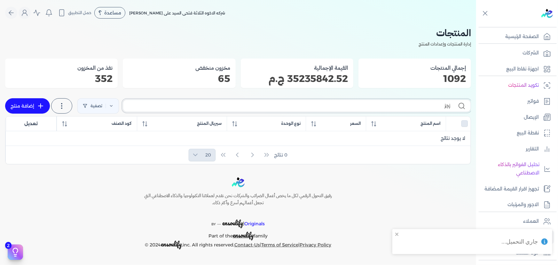
type input "زج"
checkbox input "false"
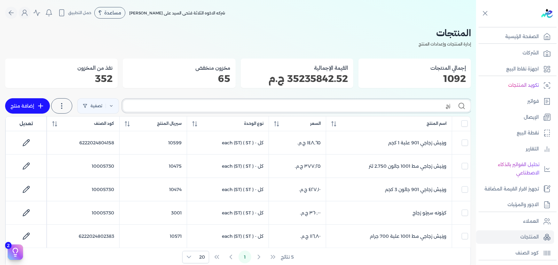
type input "ز"
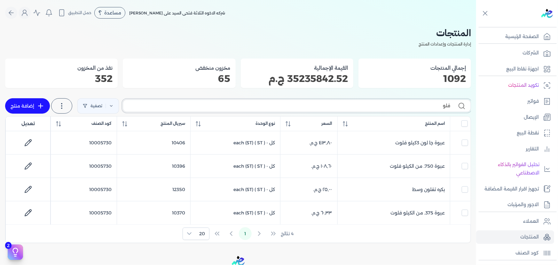
type input "فل"
checkbox input "false"
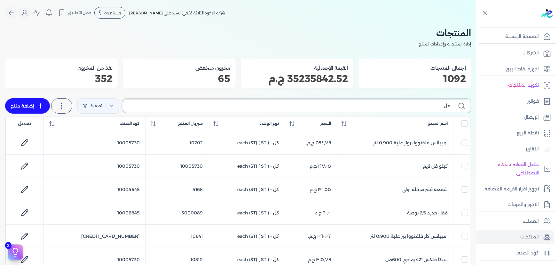
type input "ف"
checkbox input "false"
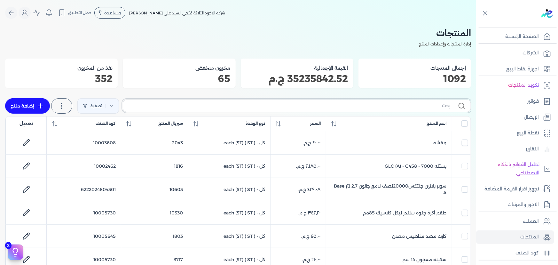
type input "f"
checkbox input "false"
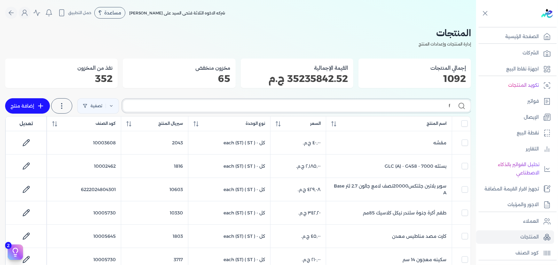
checkbox input "false"
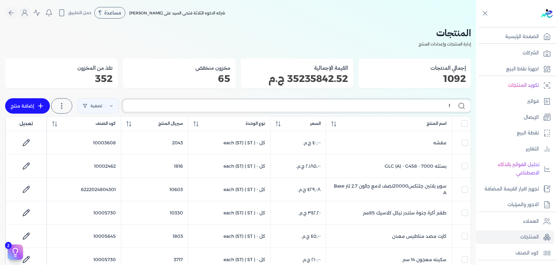
checkbox input "false"
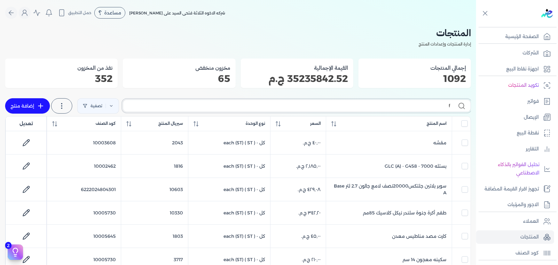
checkbox input "false"
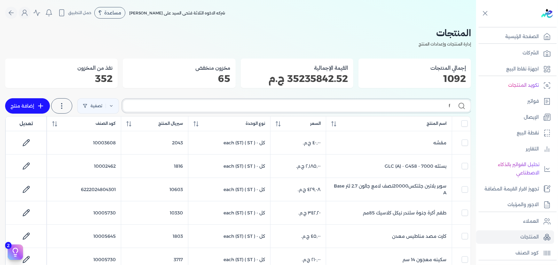
checkbox input "false"
type input "fe"
checkbox input "false"
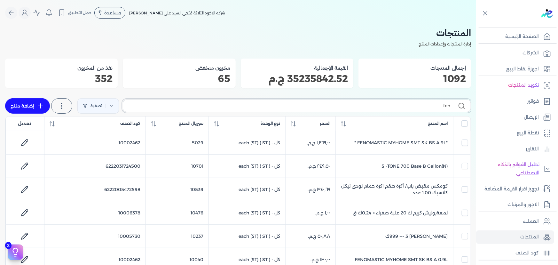
type input "feno"
checkbox input "false"
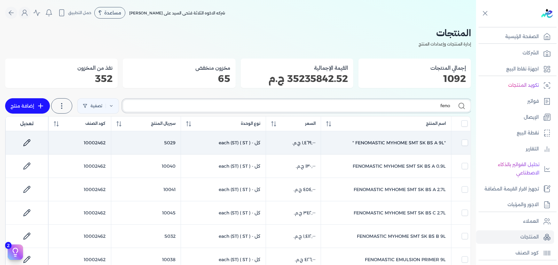
type input "feno"
click at [426, 140] on td ""FENOMASTIC MYHOME SMT SK BS A 9L "" at bounding box center [386, 142] width 130 height 23
checkbox input "true"
checkbox input "false"
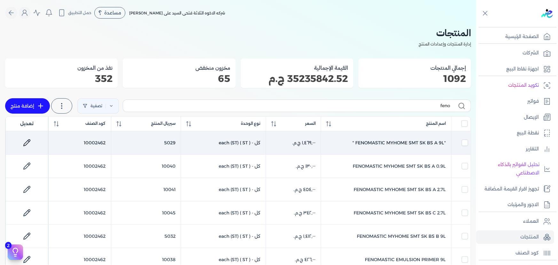
checkbox input "false"
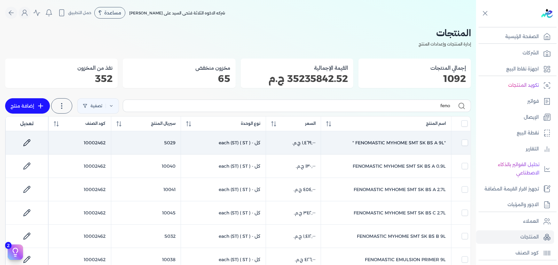
checkbox input "false"
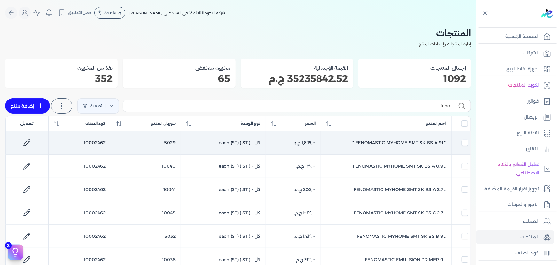
checkbox input "false"
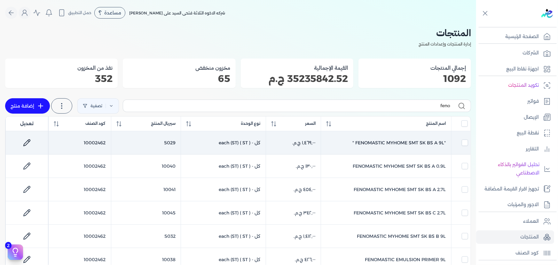
checkbox input "false"
click at [23, 141] on link at bounding box center [26, 142] width 15 height 15
select select "GS1"
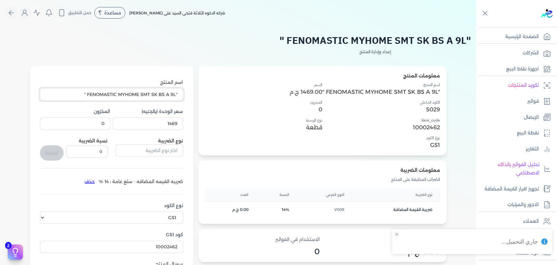
drag, startPoint x: 78, startPoint y: 97, endPoint x: 90, endPoint y: 100, distance: 11.6
click at [89, 98] on input ""FENOMASTIC MYHOME SMT SK BS A 9L "" at bounding box center [111, 94] width 143 height 12
drag, startPoint x: 176, startPoint y: 95, endPoint x: 186, endPoint y: 103, distance: 12.5
click at [186, 103] on form "اسم المنتج "FENOMASTIC MYHOME SMT SK BS A 9L سعر الوحدة (بالجنيه) 1469 المخزون …" at bounding box center [112, 203] width 156 height 274
click at [193, 90] on div "اسم المنتج "FENOMASTIC MYHOME SMT SK BS A 9L سعر الوحدة (بالجنيه) 1469 المخزون …" at bounding box center [112, 203] width 164 height 274
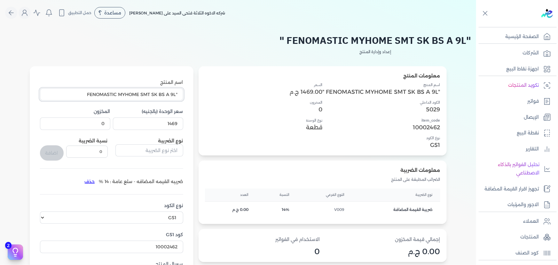
drag, startPoint x: 178, startPoint y: 96, endPoint x: 181, endPoint y: 99, distance: 4.5
click at [181, 99] on input ""FENOMASTIC MYHOME SMT SK BS A 9L" at bounding box center [111, 94] width 143 height 12
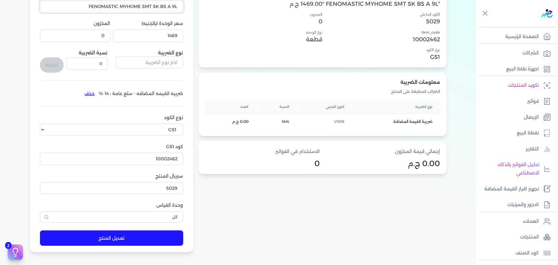
scroll to position [174, 0]
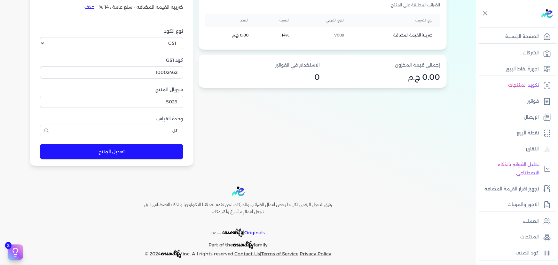
type input "FENOMASTIC MYHOME SMT SK BS A 9L"
click at [145, 147] on button "تعديل المنتج" at bounding box center [111, 151] width 143 height 15
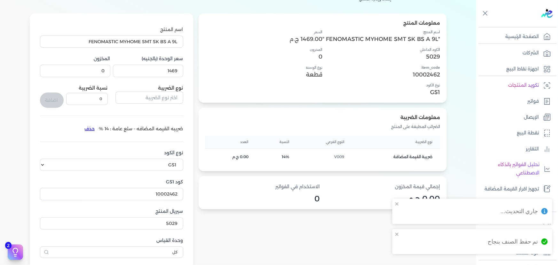
scroll to position [34, 0]
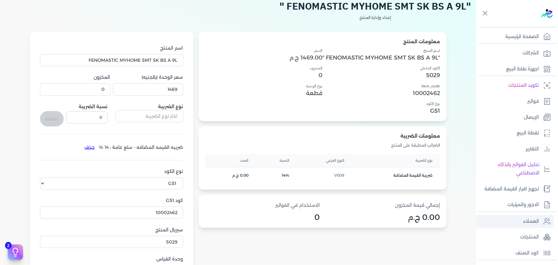
click at [525, 223] on p "العملاء" at bounding box center [531, 221] width 16 height 8
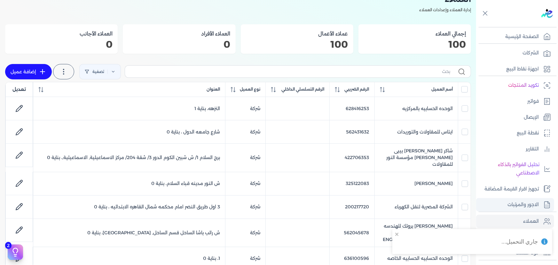
scroll to position [58, 0]
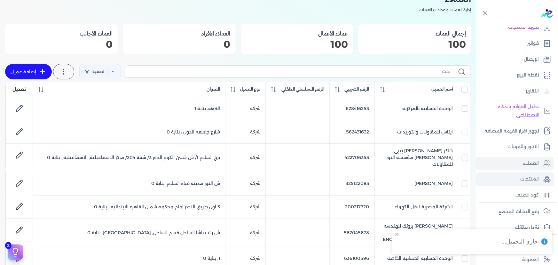
click at [528, 181] on p "المنتجات" at bounding box center [530, 179] width 19 height 8
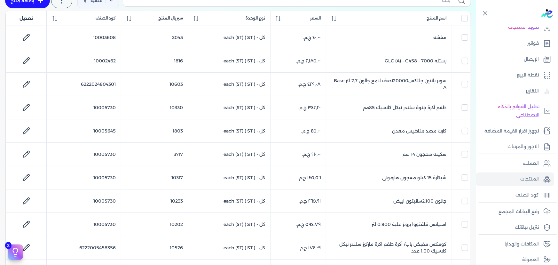
scroll to position [63, 0]
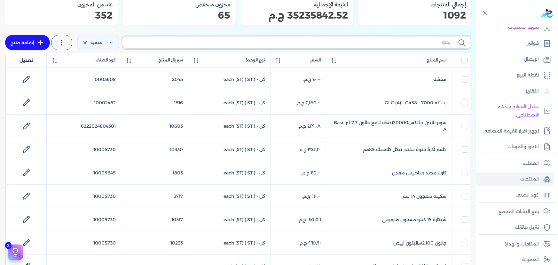
click at [322, 44] on input "text" at bounding box center [289, 42] width 322 height 7
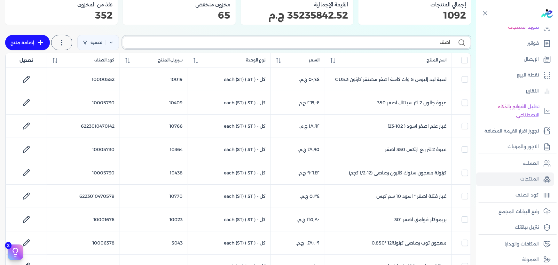
type input "اصفر"
checkbox input "false"
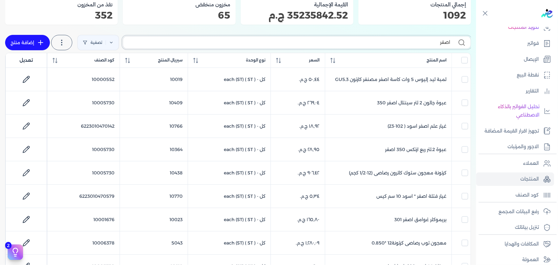
checkbox input "false"
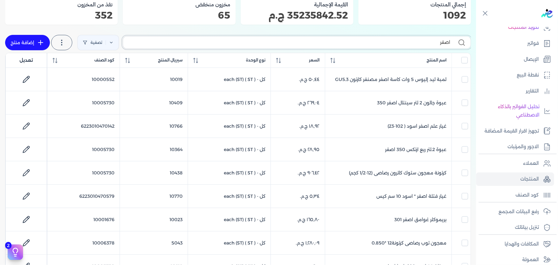
checkbox input "false"
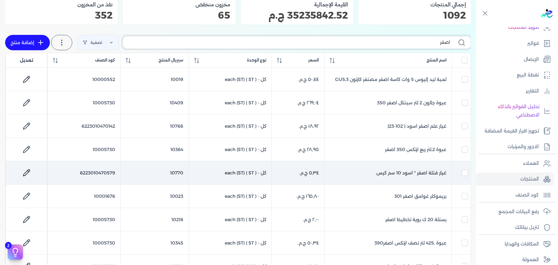
type input "اصفر"
click at [28, 171] on icon at bounding box center [27, 173] width 8 height 8
select select "GS1"
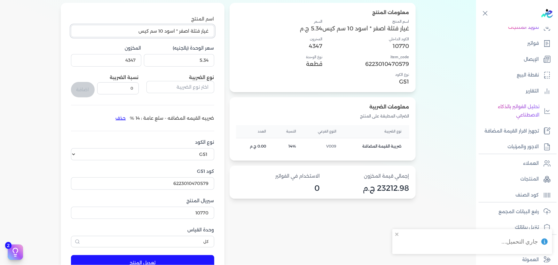
click at [179, 29] on input "غيار فتلة اصفر * اسود 10 سم كيس" at bounding box center [142, 31] width 143 height 12
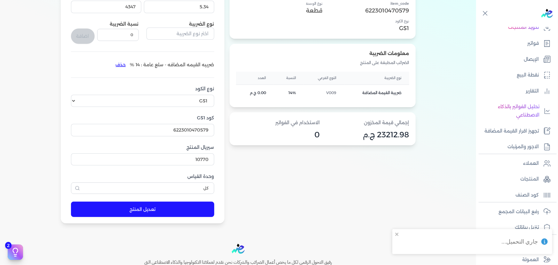
scroll to position [150, 0]
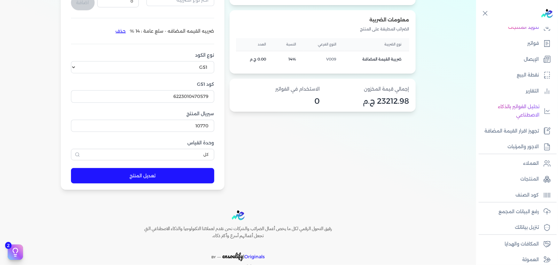
type input "غيار فتلة اصفر اسود 10 سم كيس"
click at [162, 172] on button "تعديل المنتج" at bounding box center [142, 175] width 143 height 15
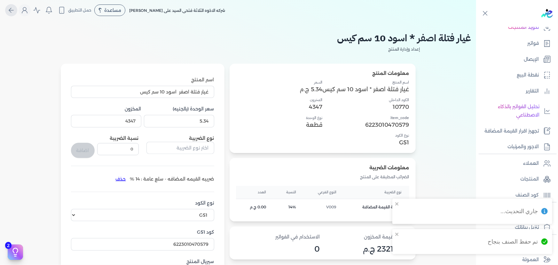
scroll to position [0, 0]
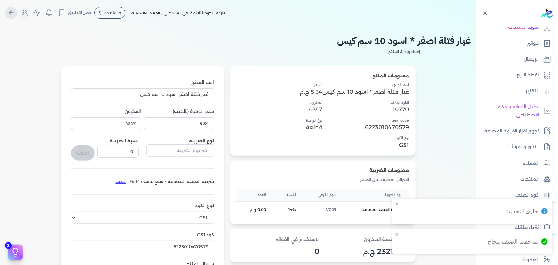
click at [15, 9] on icon "Global" at bounding box center [11, 13] width 8 height 8
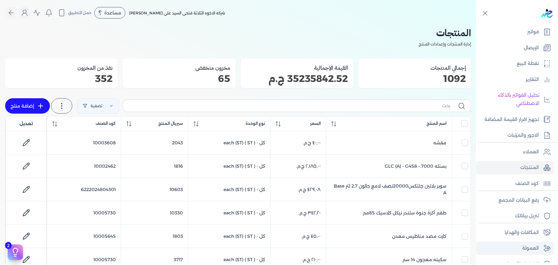
scroll to position [80, 0]
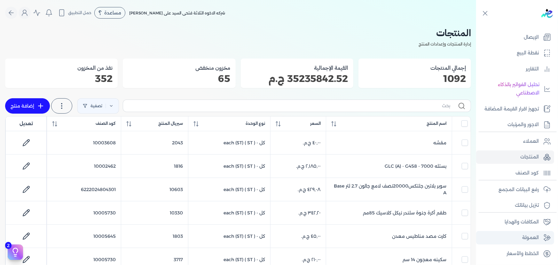
click at [530, 231] on link "العمولة" at bounding box center [515, 237] width 78 height 13
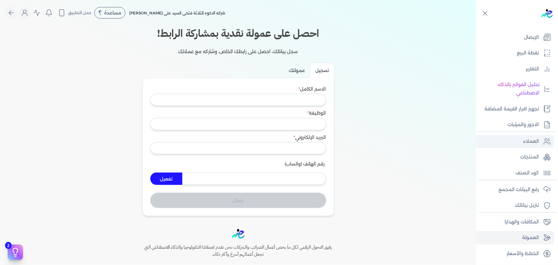
click at [525, 140] on p "العملاء" at bounding box center [531, 141] width 16 height 8
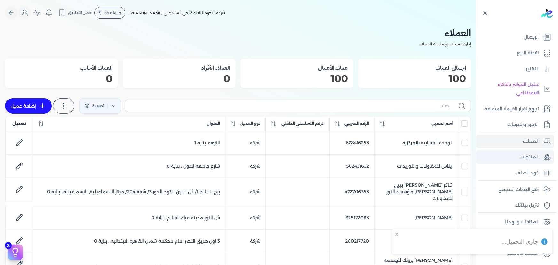
click at [524, 150] on link "المنتجات" at bounding box center [515, 156] width 78 height 13
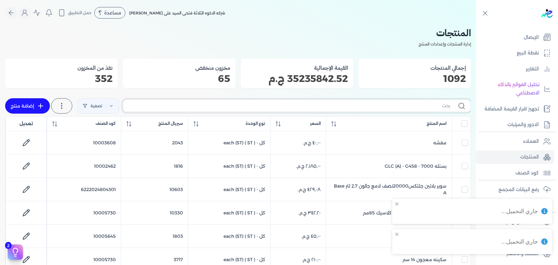
click at [362, 104] on input "text" at bounding box center [289, 105] width 322 height 7
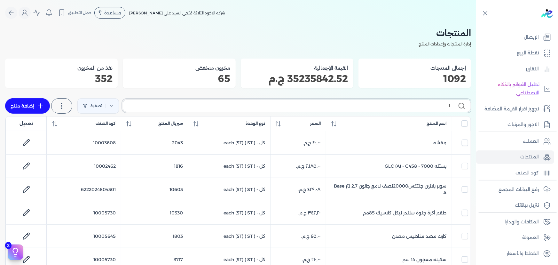
type input "fe"
checkbox input "false"
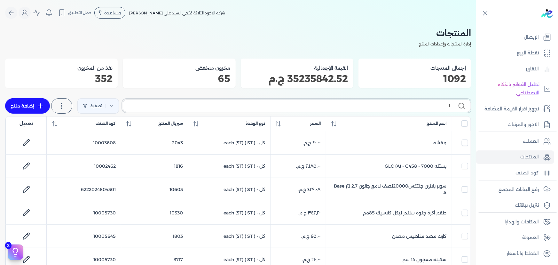
checkbox input "false"
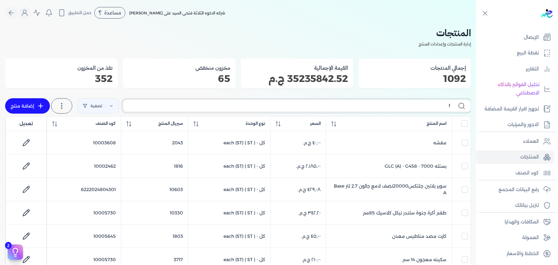
checkbox input "false"
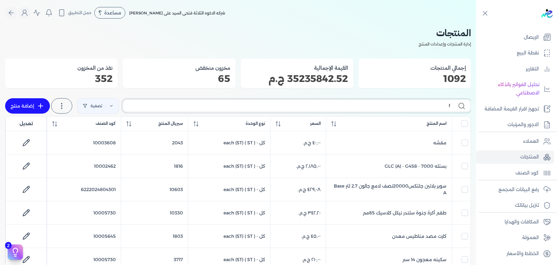
checkbox input "false"
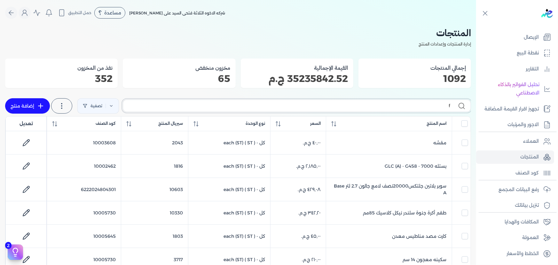
checkbox input "false"
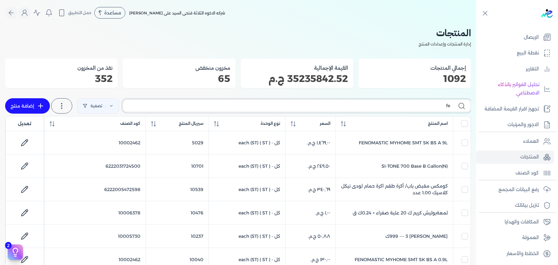
type input "fe;"
checkbox input "false"
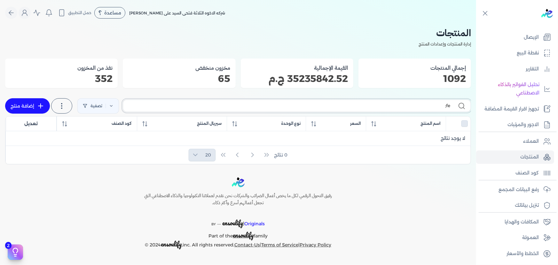
type input "fe"
checkbox input "false"
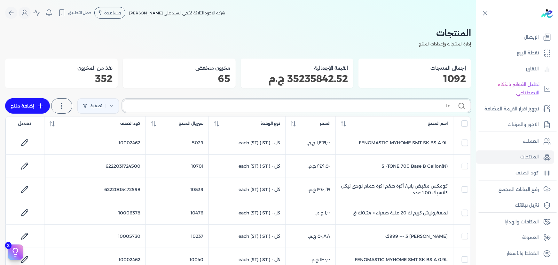
type input "fel"
checkbox input "false"
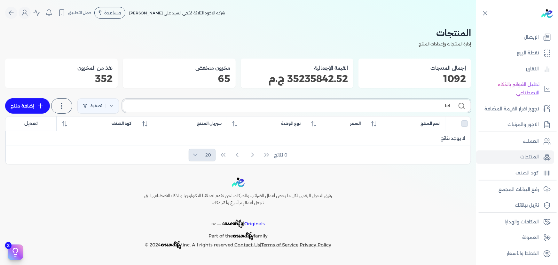
type input "fe"
checkbox input "false"
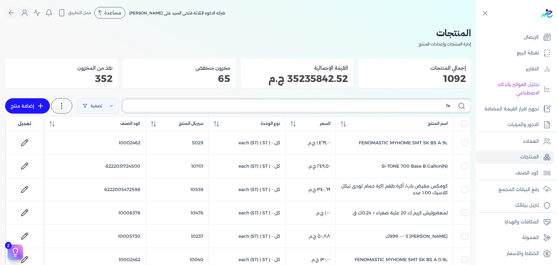
type input "fen"
checkbox input "false"
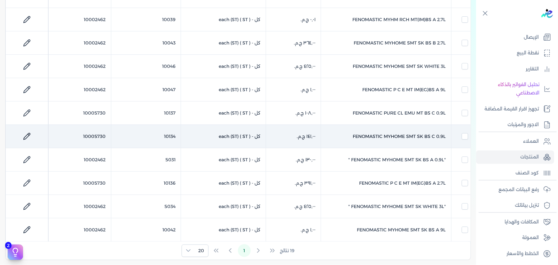
scroll to position [378, 0]
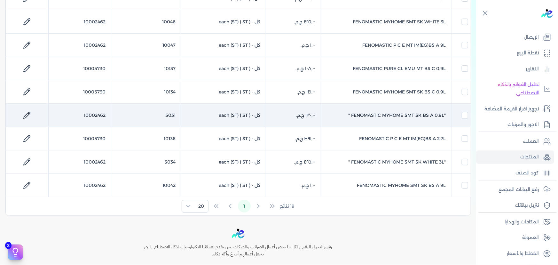
type input "fen"
click at [31, 114] on icon at bounding box center [27, 115] width 8 height 8
select select "GS1"
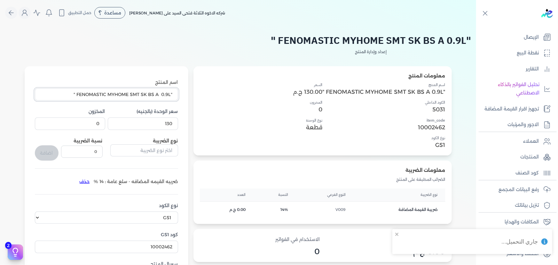
click at [79, 94] on input ""FENOMASTIC MYHOME SMT SK BS A 0.9L "" at bounding box center [106, 94] width 143 height 12
click at [73, 93] on input ""FENOMASTIC MYHOME SMT SK BS A 0.9L "" at bounding box center [106, 94] width 143 height 12
click at [172, 92] on input ""FENOMASTIC MYHOME SMT SK BS A 0.9L" at bounding box center [106, 94] width 143 height 12
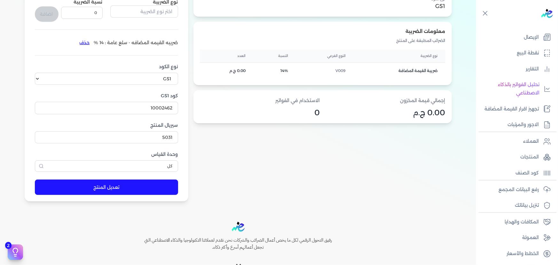
scroll to position [174, 0]
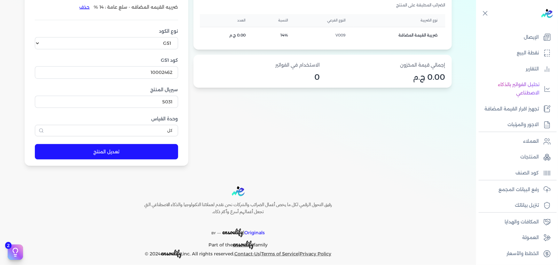
type input "FENOMASTIC MYHOME SMT SK BS A 0.9L"
click at [128, 149] on button "تعديل المنتج" at bounding box center [106, 151] width 143 height 15
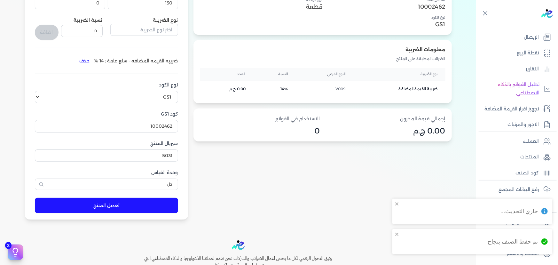
scroll to position [0, 0]
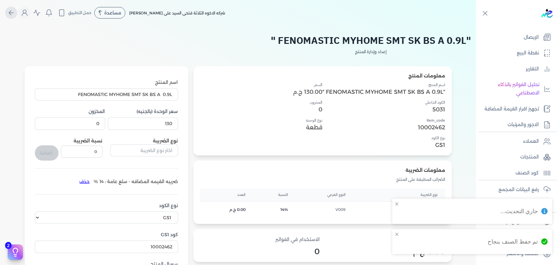
click at [15, 15] on icon "Global" at bounding box center [11, 13] width 8 height 8
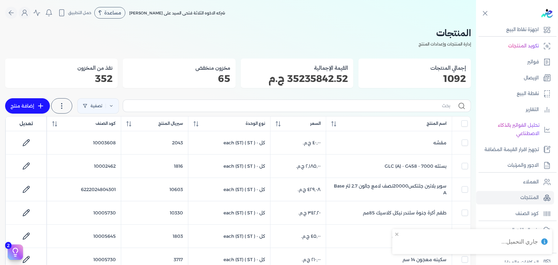
scroll to position [22, 0]
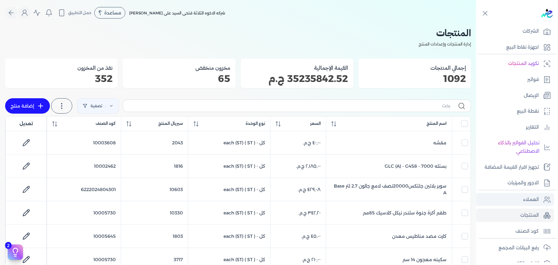
click at [518, 201] on link "العملاء" at bounding box center [515, 199] width 78 height 13
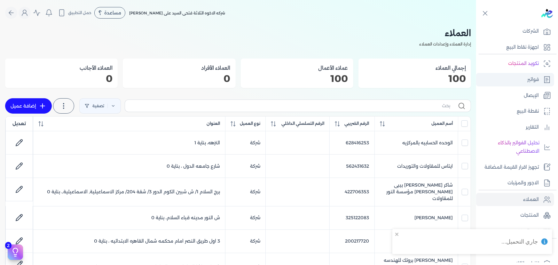
click at [531, 83] on p "فواتير" at bounding box center [534, 80] width 12 height 8
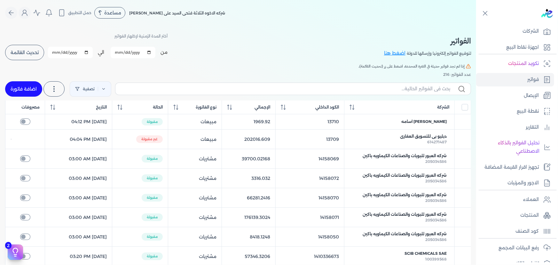
click at [34, 83] on link "اضافة فاتورة" at bounding box center [23, 88] width 37 height 15
select select "EGP"
select select "B"
select select "EGS"
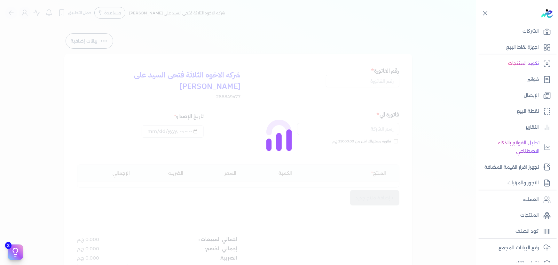
click at [362, 79] on div at bounding box center [279, 132] width 558 height 265
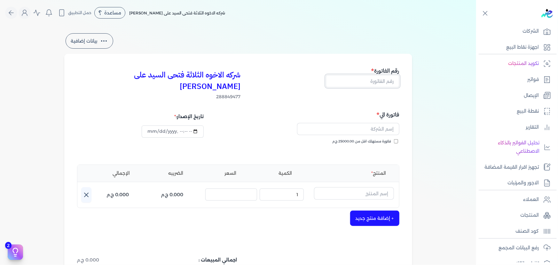
click at [362, 79] on input "text" at bounding box center [363, 81] width 74 height 12
click at [381, 83] on input "text" at bounding box center [363, 81] width 74 height 12
type input "13712"
click at [370, 139] on span "فاتورة مستهلك اقل من 25000.00 ج.م" at bounding box center [362, 141] width 59 height 5
click at [394, 139] on input "فاتورة مستهلك اقل من 25000.00 ج.م" at bounding box center [396, 141] width 4 height 4
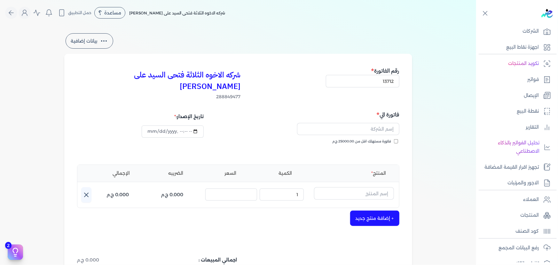
checkbox input "true"
drag, startPoint x: 371, startPoint y: 129, endPoint x: 371, endPoint y: 117, distance: 11.2
click at [371, 123] on input "text" at bounding box center [348, 129] width 102 height 12
type input "l"
click at [391, 123] on input "ادام يوسف فتحي" at bounding box center [348, 129] width 102 height 12
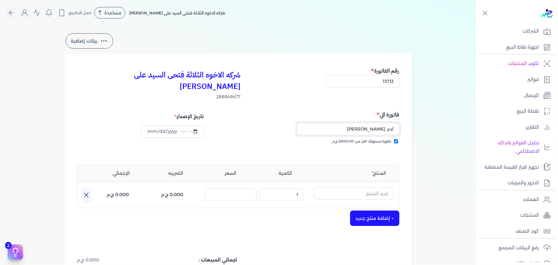
type input "ادم [PERSON_NAME]"
drag, startPoint x: 285, startPoint y: 132, endPoint x: 292, endPoint y: 141, distance: 11.8
click at [285, 139] on div "فاتورة مستهلك اقل من 25000.00 ج.م" at bounding box center [320, 148] width 157 height 18
click at [360, 187] on input "text" at bounding box center [354, 193] width 80 height 12
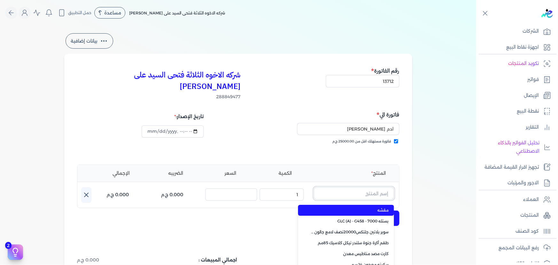
paste input "ستارت ميتاليك ذهبي علبة 0.190 لتر"
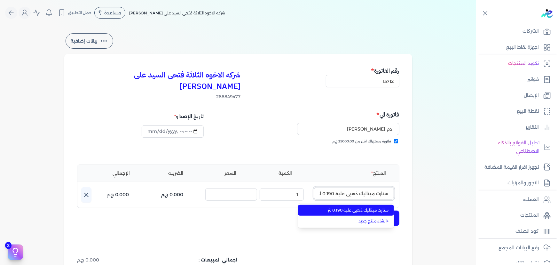
scroll to position [0, -1]
type input "ستارت ميتاليك ذهبي علبة 0.190 لتر"
click at [363, 207] on span "ستارت ميتاليك ذهبي علبة 0.190 لتر" at bounding box center [350, 210] width 78 height 6
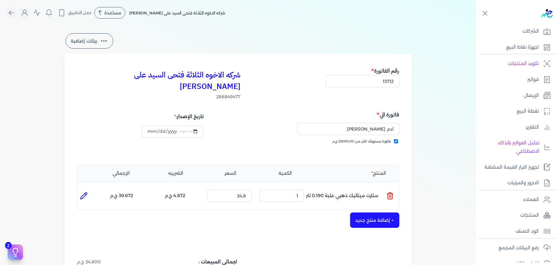
click at [371, 212] on button "+ إضافة منتج جديد" at bounding box center [374, 219] width 49 height 15
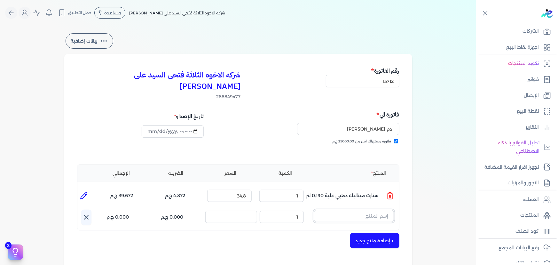
click at [354, 210] on input "text" at bounding box center [354, 216] width 80 height 12
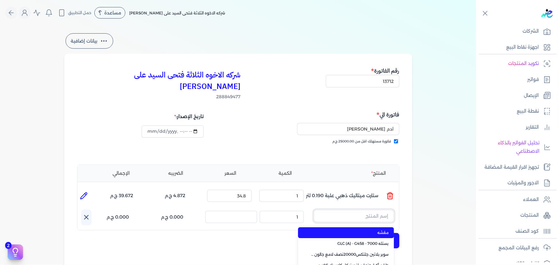
paste input "سوبر داي تون 3030 جالون 4.250 كجم قائم"
type input "سوبر داي تون 3030 جالون 4.250 كجم قائم"
click at [354, 230] on span "سوبر داي تون 3030 جالون 4.250 كجم قائم" at bounding box center [350, 233] width 78 height 6
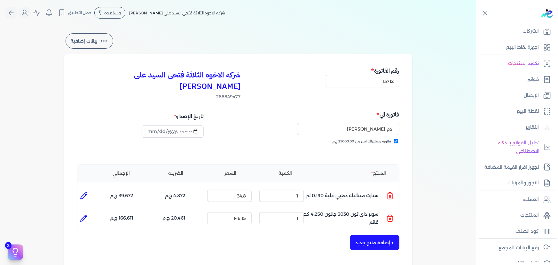
click at [379, 235] on button "+ إضافة منتج جديد" at bounding box center [374, 242] width 49 height 15
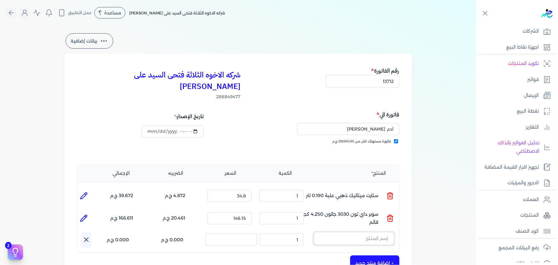
click at [376, 232] on input "text" at bounding box center [354, 238] width 80 height 12
paste input "ماربللو ستوكو جالون 2.700 لتر"
click at [372, 252] on span "ماربللو ستوكو جالون 2.700 لتر" at bounding box center [350, 255] width 78 height 6
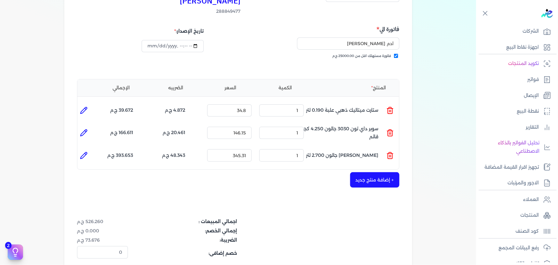
scroll to position [87, 0]
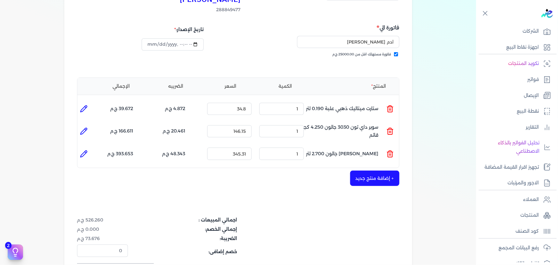
click at [375, 171] on button "+ إضافة منتج جديد" at bounding box center [374, 178] width 49 height 15
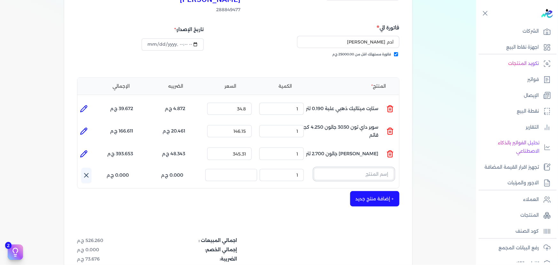
click at [369, 168] on input "text" at bounding box center [354, 174] width 80 height 12
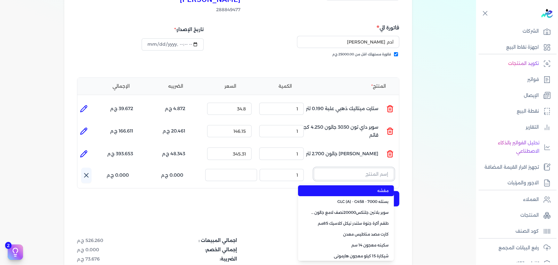
paste input "سوبر بلاتين جلتكس15000حريري علبة 0.900 لتر Base A"
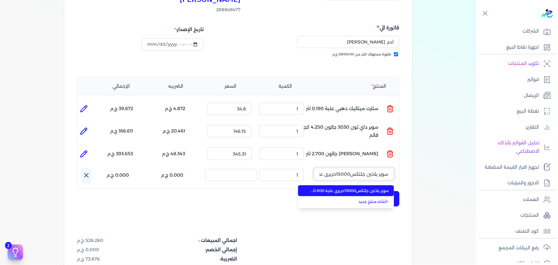
scroll to position [0, -41]
click at [373, 188] on span "سوبر بلاتين جلتكس15000حريري علبة 0.900 لتر Base A" at bounding box center [350, 191] width 78 height 6
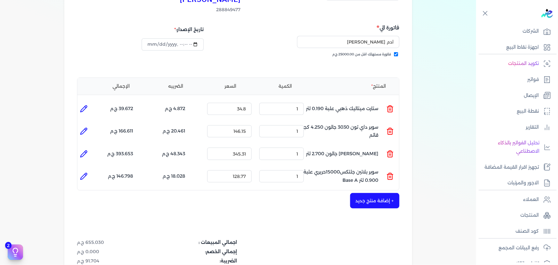
click at [378, 193] on button "+ إضافة منتج جديد" at bounding box center [374, 200] width 49 height 15
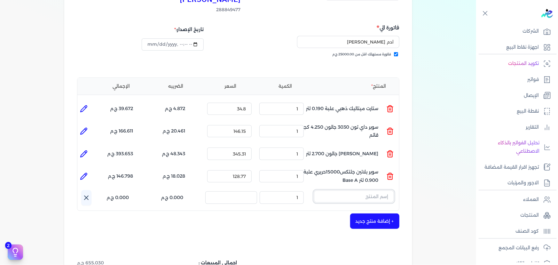
click at [377, 190] on input "text" at bounding box center [354, 196] width 80 height 12
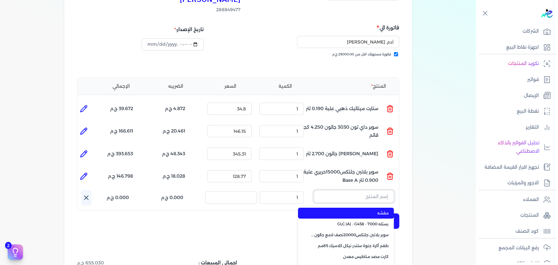
paste input "لؤلؤ جالون 2 لتر"
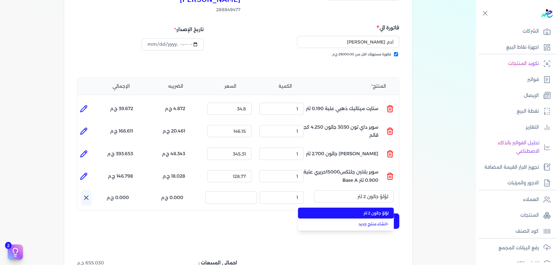
click at [375, 210] on span "لؤلؤ جالون 2 لتر" at bounding box center [350, 213] width 78 height 6
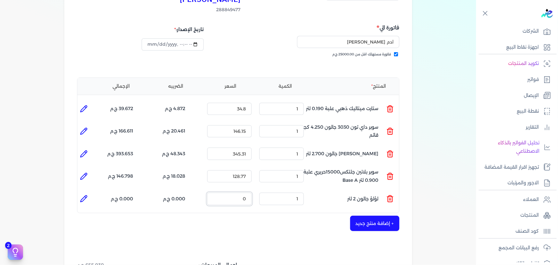
drag, startPoint x: 241, startPoint y: 187, endPoint x: 243, endPoint y: 29, distance: 157.8
click at [335, 156] on div "المنتج الكمية السعر الضريبه الإجمالي المنتج : ستارت ميتاليك ذهبي علبة 0.190 لتر…" at bounding box center [238, 145] width 323 height 136
drag, startPoint x: 372, startPoint y: 218, endPoint x: 369, endPoint y: 229, distance: 12.0
click at [371, 218] on button "+ إضافة منتج جديد" at bounding box center [374, 223] width 49 height 15
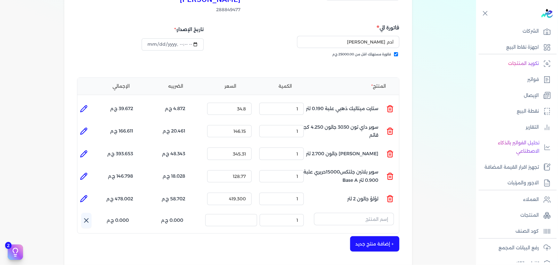
click at [81, 195] on icon at bounding box center [84, 199] width 8 height 8
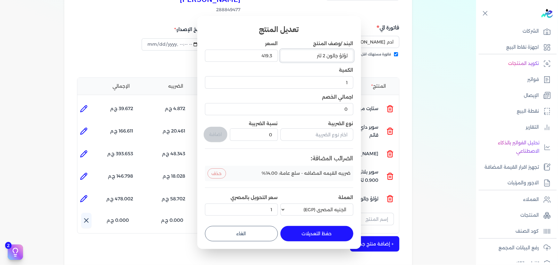
click at [311, 55] on input "لؤلؤ جالون 2 لتر" at bounding box center [317, 56] width 73 height 12
click at [348, 57] on input "لؤلؤ جالون 2 لتر*" at bounding box center [317, 56] width 73 height 12
click at [331, 231] on button "حفظ التعديلات" at bounding box center [317, 233] width 73 height 15
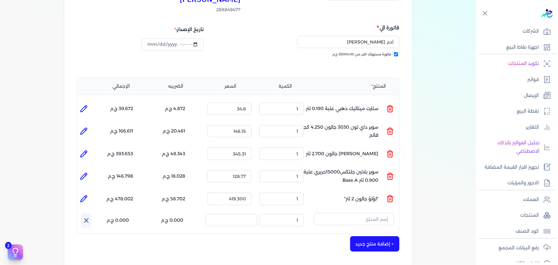
click at [85, 150] on icon at bounding box center [84, 154] width 8 height 8
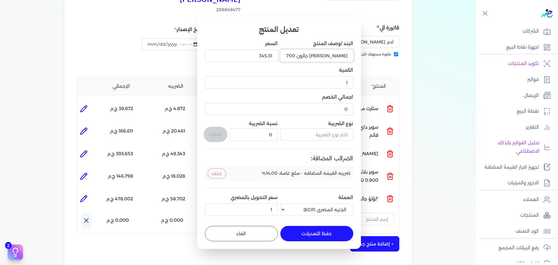
click at [305, 55] on input "ماربللو ستوكو جالون 2.700 لتر" at bounding box center [317, 56] width 73 height 12
click at [300, 234] on button "حفظ التعديلات" at bounding box center [317, 233] width 73 height 15
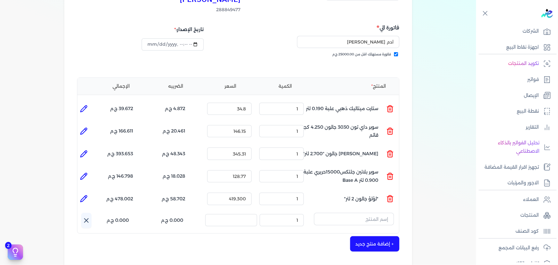
scroll to position [0, 0]
click at [88, 217] on icon at bounding box center [87, 221] width 8 height 8
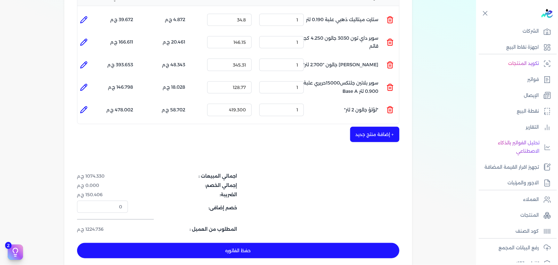
scroll to position [145, 0]
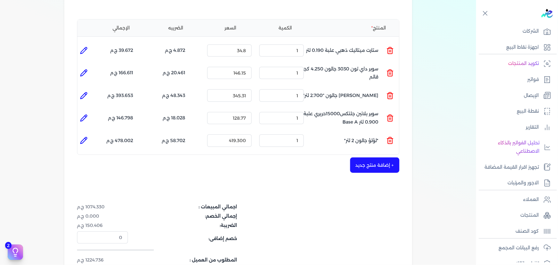
click at [369, 157] on button "+ إضافة منتج جديد" at bounding box center [374, 164] width 49 height 15
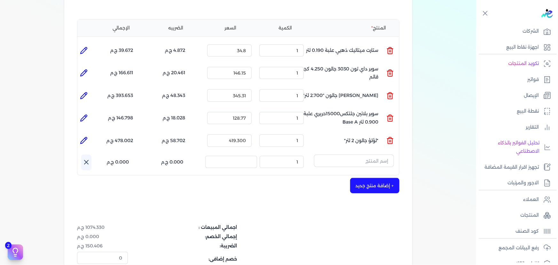
click at [88, 158] on icon at bounding box center [87, 162] width 8 height 8
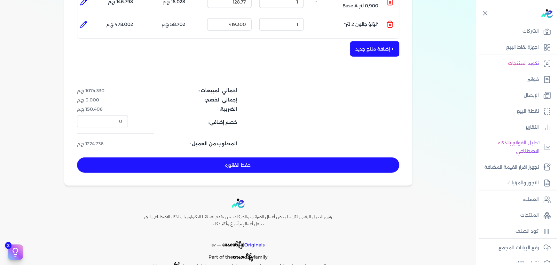
scroll to position [262, 0]
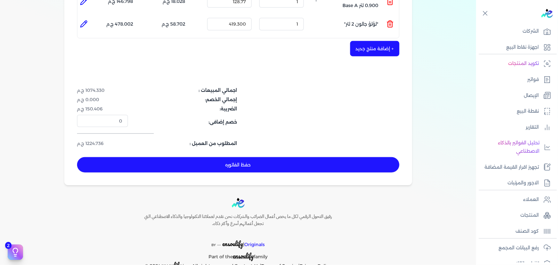
click at [279, 157] on button "حفظ الفاتوره" at bounding box center [238, 164] width 323 height 15
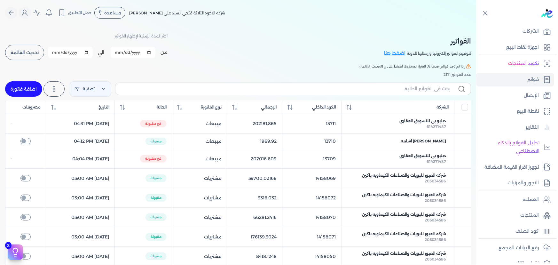
click at [32, 50] on span "تحديث القائمة" at bounding box center [25, 52] width 28 height 4
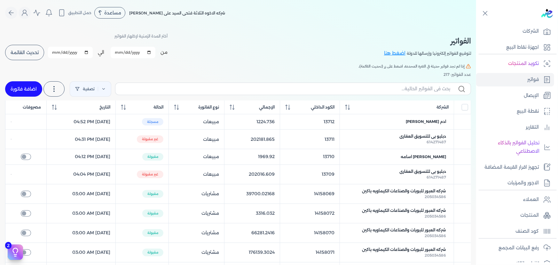
click at [32, 54] on button "تحديث القائمة" at bounding box center [24, 52] width 39 height 15
click at [542, 201] on link "العملاء" at bounding box center [515, 199] width 78 height 13
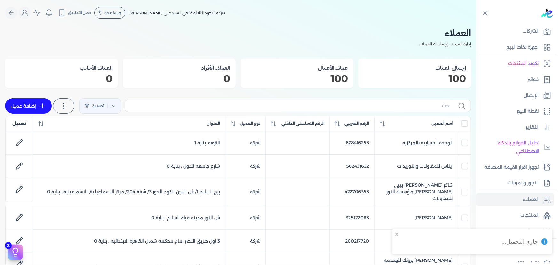
click at [32, 102] on link "إضافة عميل" at bounding box center [28, 105] width 47 height 15
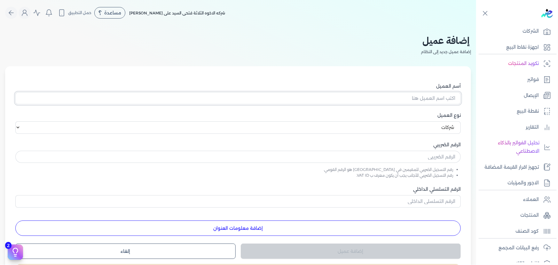
click at [386, 101] on input "أسم العميل" at bounding box center [238, 98] width 446 height 12
paste input "دبليو بى للتسويق العقارى"
drag, startPoint x: 412, startPoint y: 159, endPoint x: 380, endPoint y: 140, distance: 37.3
click at [413, 159] on input "text" at bounding box center [238, 157] width 446 height 12
click at [362, 157] on input "text" at bounding box center [238, 157] width 446 height 12
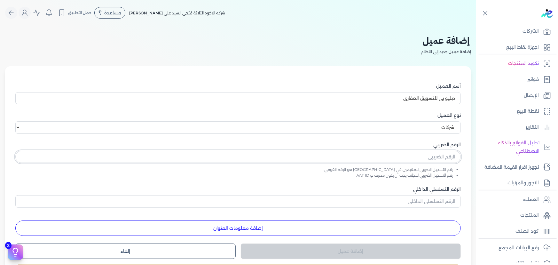
paste input "614271487"
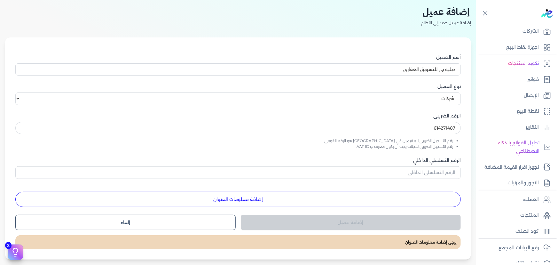
click at [350, 194] on button "إضافة معلومات العنوان" at bounding box center [238, 199] width 446 height 15
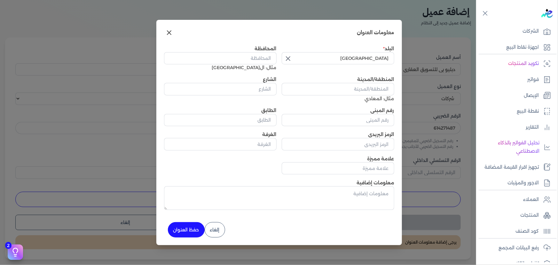
click at [291, 59] on icon "button" at bounding box center [288, 59] width 8 height 8
click at [321, 56] on input "text" at bounding box center [338, 58] width 113 height 12
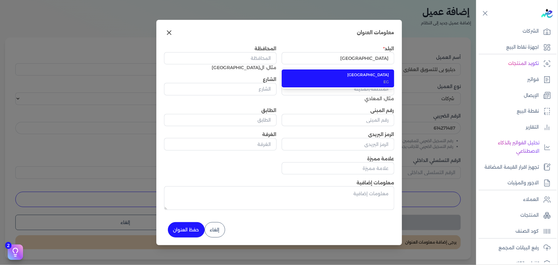
click at [350, 77] on span "مصر" at bounding box center [342, 75] width 95 height 6
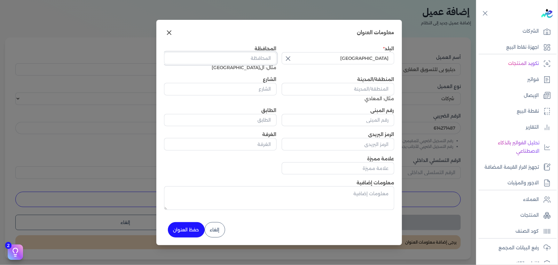
click at [267, 58] on input "المحافظة" at bounding box center [220, 58] width 113 height 12
click at [313, 88] on input "المنطقة/المدينة" at bounding box center [338, 89] width 113 height 12
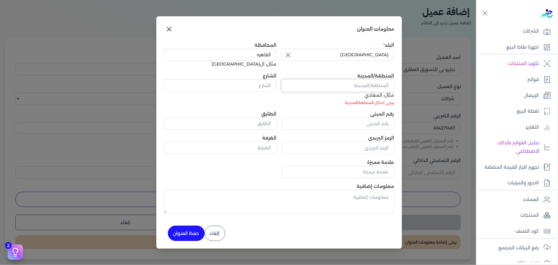
click at [339, 86] on input "المنطقة/المدينة" at bounding box center [338, 85] width 113 height 12
paste input "فيلا المجاورة الثالثة - الحى الثانى - شرق فيلات الشروق القاهرة, 0"
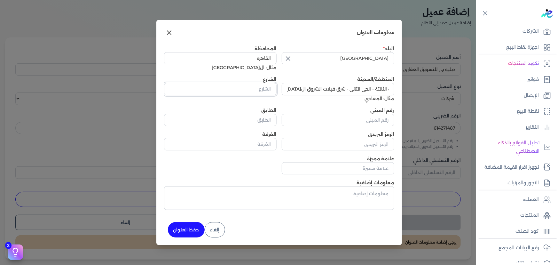
click at [261, 92] on input "الشارع" at bounding box center [220, 89] width 113 height 12
paste input "فيلا المجاورة الثالثة - الحى الثانى - شرق فيلات الشروق القاهرة, 0"
click at [362, 122] on input "رقم المبنى" at bounding box center [338, 120] width 113 height 12
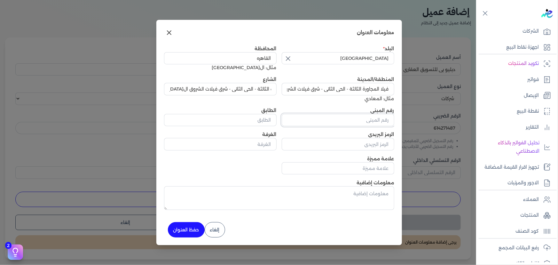
scroll to position [0, 0]
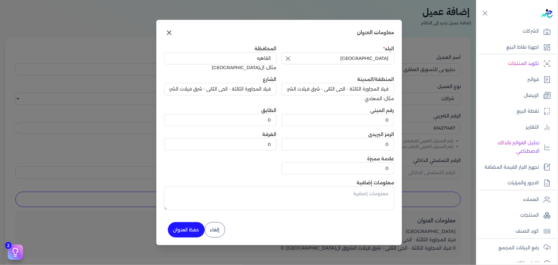
click at [183, 228] on button "حفظ العنوان" at bounding box center [186, 229] width 37 height 15
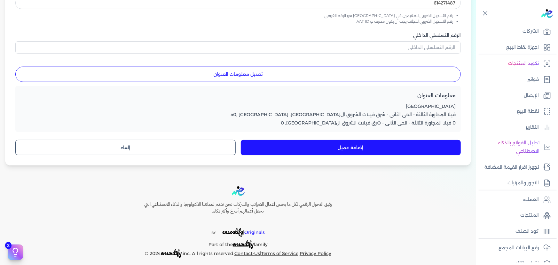
scroll to position [159, 0]
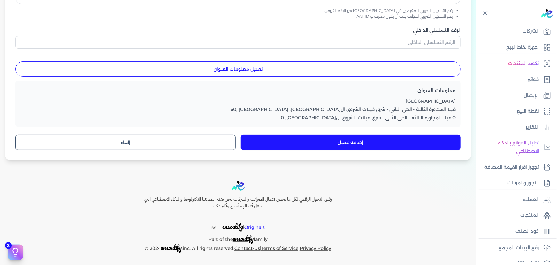
click at [348, 147] on button "إضافة عميل" at bounding box center [351, 142] width 220 height 15
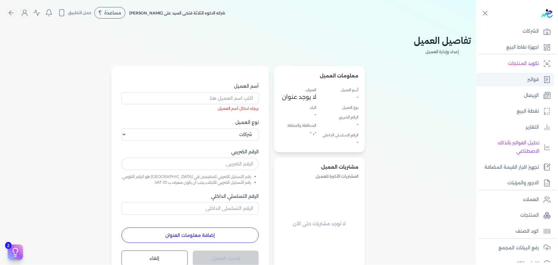
click at [530, 82] on p "فواتير" at bounding box center [534, 80] width 12 height 8
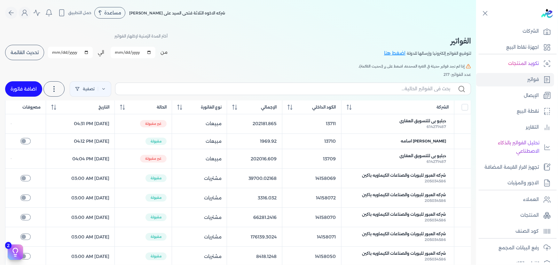
click at [14, 85] on link "اضافة فاتورة" at bounding box center [23, 88] width 37 height 15
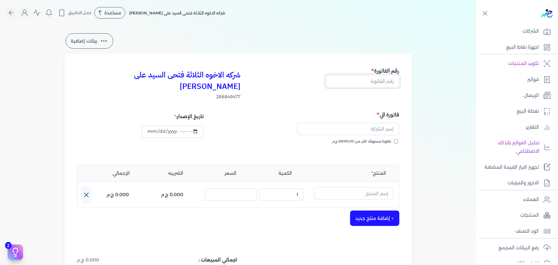
click at [374, 80] on input "text" at bounding box center [363, 81] width 74 height 12
click at [377, 123] on input "text" at bounding box center [348, 129] width 102 height 12
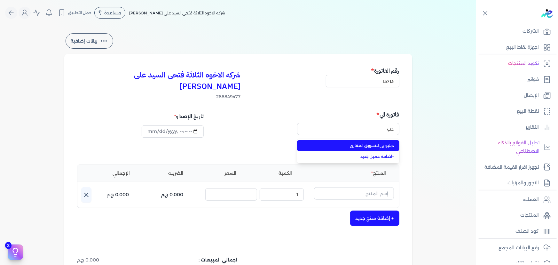
click at [343, 143] on span "دبليو بى للتسويق العقارى" at bounding box center [352, 146] width 84 height 6
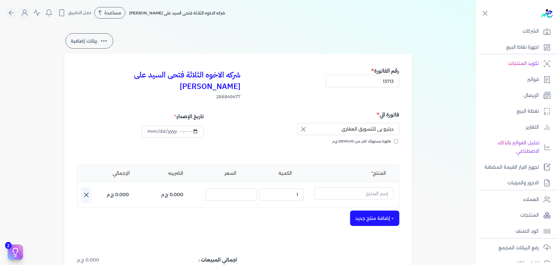
drag, startPoint x: 310, startPoint y: 136, endPoint x: 315, endPoint y: 134, distance: 5.3
click at [312, 139] on div "فاتورة مستهلك اقل من 25000.00 ج.م" at bounding box center [320, 148] width 157 height 18
click at [347, 187] on input "text" at bounding box center [354, 193] width 80 height 12
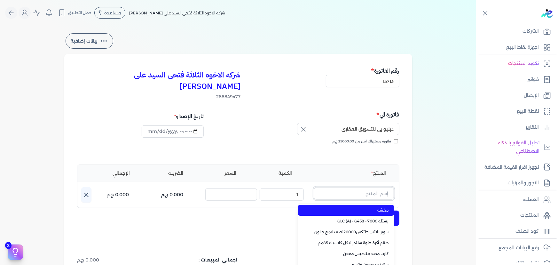
paste input "ستارت ميتاليك ذهبي علبة 0.190 لتر"
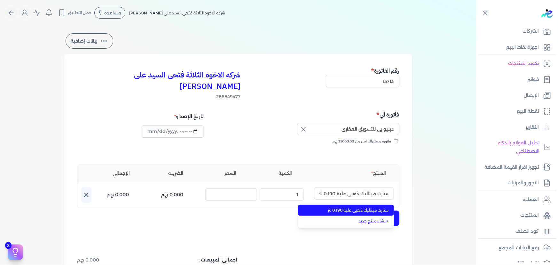
click at [361, 205] on li "ستارت ميتاليك ذهبي علبة 0.190 لتر" at bounding box center [346, 210] width 96 height 11
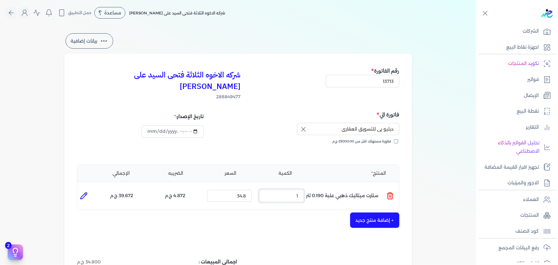
drag, startPoint x: 286, startPoint y: 189, endPoint x: 374, endPoint y: 166, distance: 90.9
click at [342, 187] on ul "المنتج : ستارت ميتاليك ذهبي علبة 0.190 لتر الكمية : 1 السعر : 34.8 الضريبه : 4.…" at bounding box center [238, 195] width 322 height 17
click at [84, 193] on icon at bounding box center [84, 196] width 6 height 6
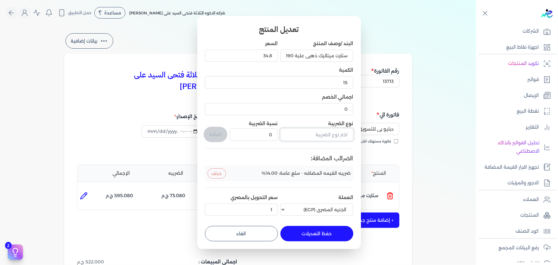
click at [339, 139] on input "text" at bounding box center [317, 134] width 73 height 12
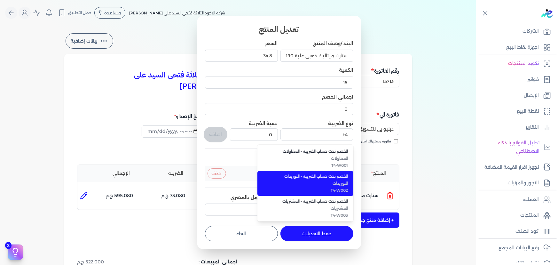
click at [334, 180] on li "الخصم تحت حساب الضريبه - التوريدات التوريدات T4-W002" at bounding box center [306, 183] width 96 height 25
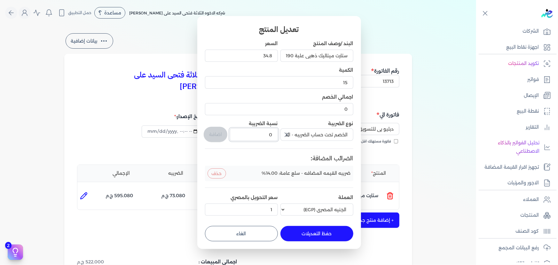
drag, startPoint x: 278, startPoint y: 136, endPoint x: 295, endPoint y: 134, distance: 17.5
click at [299, 134] on div "البند /وصف المنتج ستارت ميتاليك ذهبي علبة 0.190 لتر السعر 34.8 الكمية 15 اجمالي…" at bounding box center [279, 129] width 148 height 178
click at [210, 132] on button "اضافة" at bounding box center [216, 134] width 24 height 15
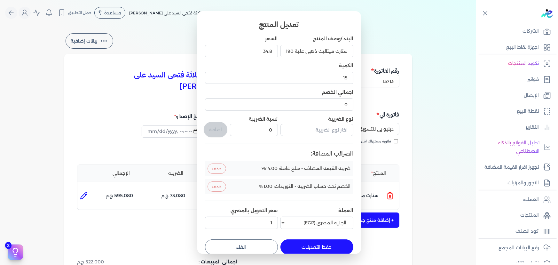
click at [295, 247] on button "حفظ التعديلات" at bounding box center [317, 246] width 73 height 15
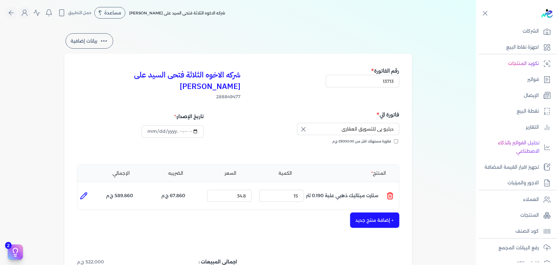
drag, startPoint x: 386, startPoint y: 212, endPoint x: 367, endPoint y: 214, distance: 18.4
click at [385, 212] on button "+ إضافة منتج جديد" at bounding box center [374, 219] width 49 height 15
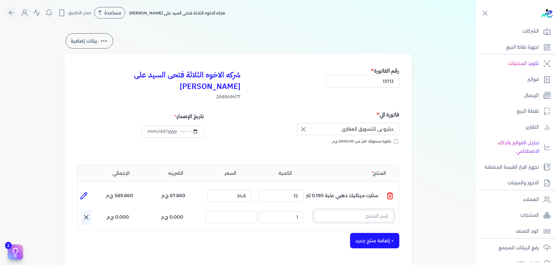
click at [382, 210] on input "text" at bounding box center [354, 216] width 80 height 12
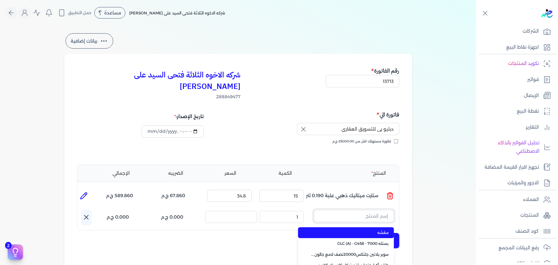
paste input "سوبر داي تون 3030 جالون 4.250 كجم قائم"
click at [374, 230] on span "سوبر داي تون 3030 جالون 4.250 كجم قائم" at bounding box center [350, 233] width 78 height 6
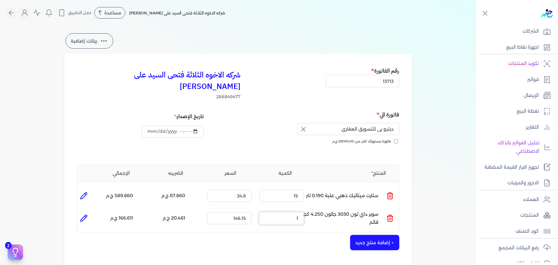
drag, startPoint x: 283, startPoint y: 209, endPoint x: 382, endPoint y: 211, distance: 98.6
click at [324, 210] on ul "المنتج : سوبر داي تون 3030 جالون 4.250 كجم قائم الكمية : 1 السعر : 146.15 الضري…" at bounding box center [238, 218] width 322 height 17
click at [83, 214] on icon at bounding box center [84, 218] width 8 height 8
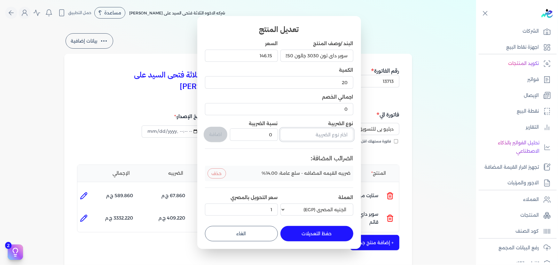
click at [300, 136] on input "text" at bounding box center [317, 134] width 73 height 12
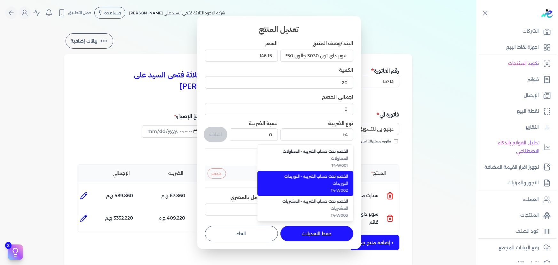
click at [290, 174] on span "الخصم تحت حساب الضريبه - التوريدات" at bounding box center [309, 176] width 78 height 6
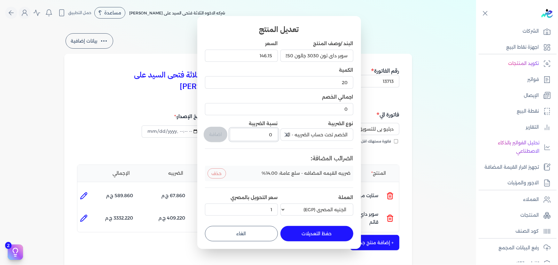
click at [262, 134] on input "0" at bounding box center [254, 134] width 48 height 12
click at [261, 133] on input "0" at bounding box center [254, 134] width 48 height 12
click at [261, 134] on input "0" at bounding box center [254, 134] width 48 height 12
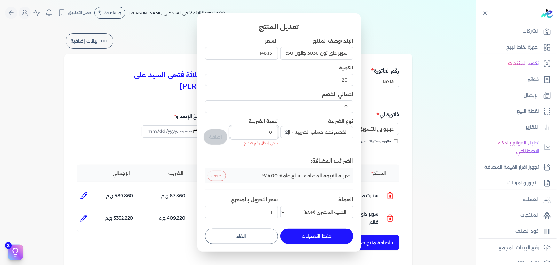
click at [263, 134] on input "0" at bounding box center [254, 132] width 48 height 12
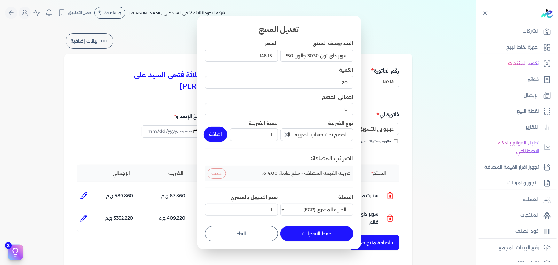
drag, startPoint x: 223, startPoint y: 134, endPoint x: 284, endPoint y: 208, distance: 96.8
click at [222, 134] on button "اضافة" at bounding box center [216, 134] width 24 height 15
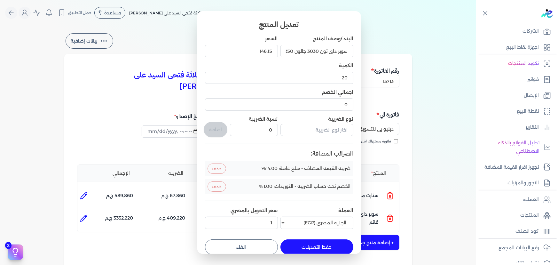
click at [289, 245] on button "حفظ التعديلات" at bounding box center [317, 246] width 73 height 15
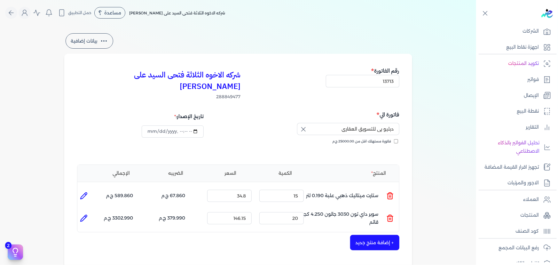
drag, startPoint x: 362, startPoint y: 228, endPoint x: 341, endPoint y: 252, distance: 31.3
click at [361, 235] on button "+ إضافة منتج جديد" at bounding box center [374, 242] width 49 height 15
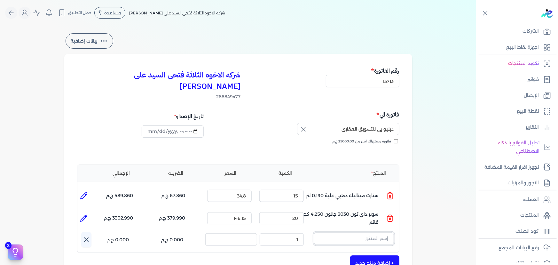
click at [370, 232] on input "text" at bounding box center [354, 238] width 80 height 12
paste input "ماربللو ستوكو جالون 2.700 لتر"
click at [357, 252] on span "ماربللو ستوكو جالون 2.700 لتر" at bounding box center [350, 255] width 78 height 6
click at [310, 232] on ul "المنتج : ماربللو ستوكو جالون 2.700 لتر الكمية : 1 السعر : 345.31 الضريبه : 48.3…" at bounding box center [238, 240] width 322 height 17
click at [84, 237] on icon at bounding box center [84, 241] width 8 height 8
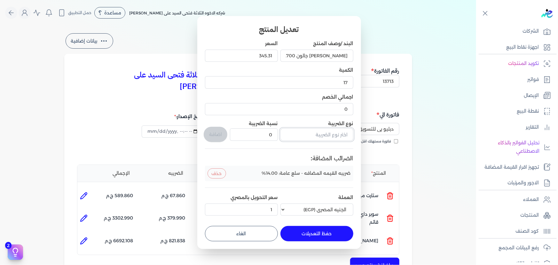
drag, startPoint x: 316, startPoint y: 137, endPoint x: 307, endPoint y: 136, distance: 9.0
click at [313, 136] on input "text" at bounding box center [317, 134] width 73 height 12
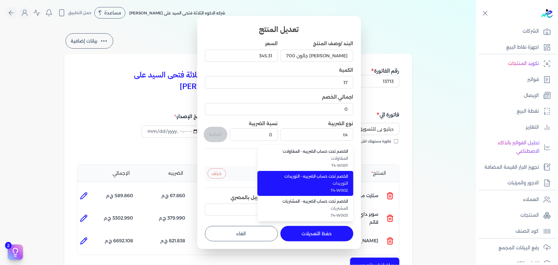
drag, startPoint x: 307, startPoint y: 178, endPoint x: 277, endPoint y: 166, distance: 33.2
click at [306, 178] on span "الخصم تحت حساب الضريبه - التوريدات" at bounding box center [309, 176] width 78 height 6
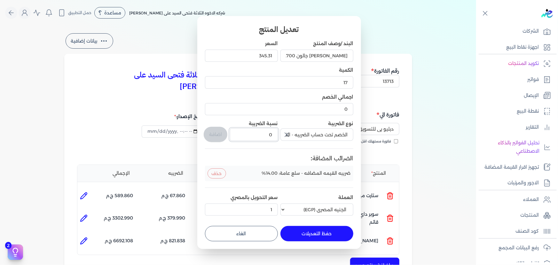
click at [275, 131] on input "0" at bounding box center [254, 134] width 48 height 12
drag, startPoint x: 264, startPoint y: 130, endPoint x: 273, endPoint y: 127, distance: 9.5
click at [273, 127] on div "0" at bounding box center [254, 134] width 48 height 15
click at [222, 135] on button "اضافة" at bounding box center [216, 134] width 24 height 15
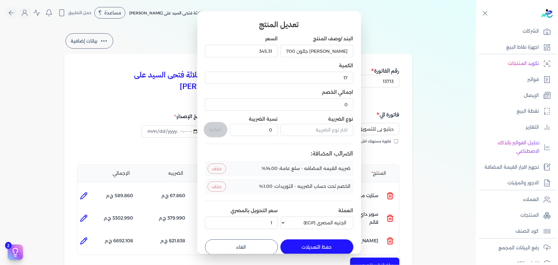
click at [330, 243] on button "حفظ التعديلات" at bounding box center [317, 246] width 73 height 15
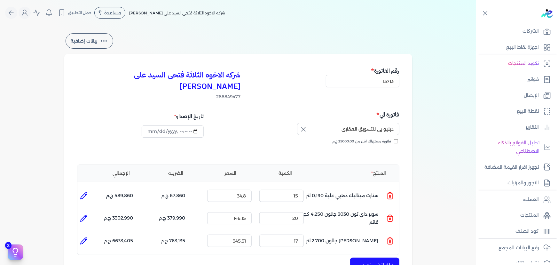
click at [380, 258] on button "+ إضافة منتج جديد" at bounding box center [374, 265] width 49 height 15
click at [344, 255] on input "text" at bounding box center [354, 261] width 80 height 12
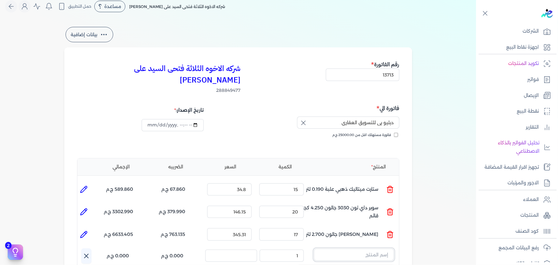
paste input "سوبر بلاتين جلتكس15000حريري علبة 0.900 لتر Base A"
drag, startPoint x: 297, startPoint y: 246, endPoint x: 310, endPoint y: 240, distance: 14.9
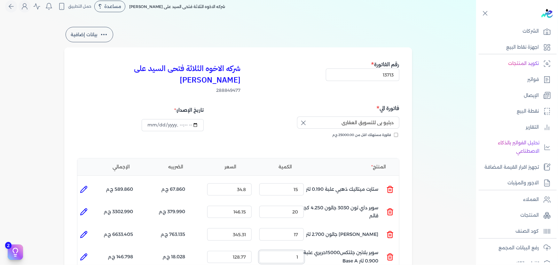
click at [306, 248] on div "الكمية : 1" at bounding box center [282, 256] width 50 height 17
click at [89, 251] on li at bounding box center [83, 257] width 13 height 13
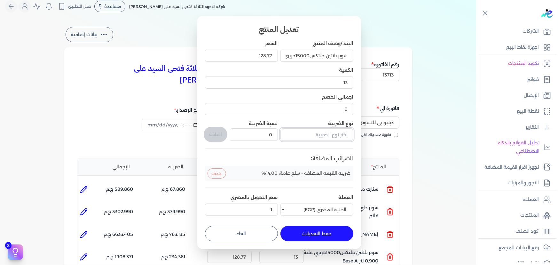
click at [335, 140] on input "text" at bounding box center [317, 134] width 73 height 12
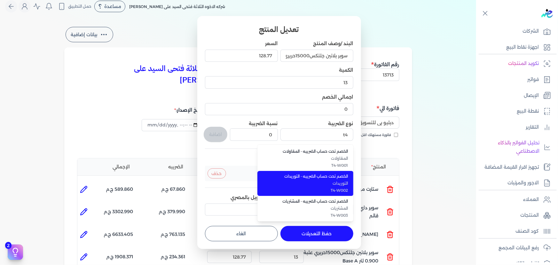
drag, startPoint x: 337, startPoint y: 182, endPoint x: 245, endPoint y: 139, distance: 100.8
click at [336, 181] on span "التوريدات" at bounding box center [309, 183] width 78 height 6
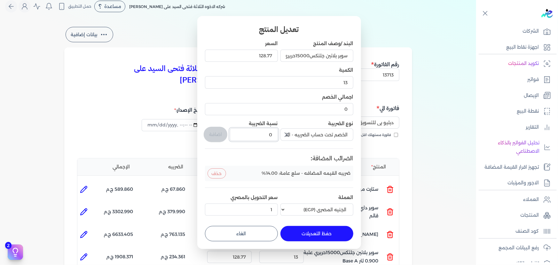
drag, startPoint x: 254, startPoint y: 135, endPoint x: 291, endPoint y: 134, distance: 37.5
click at [291, 134] on div "البند /وصف المنتج سوبر بلاتين جلتكس15000حريري علبة 0.900 لتر Base A السعر 128.7…" at bounding box center [279, 129] width 148 height 178
drag, startPoint x: 218, startPoint y: 136, endPoint x: 295, endPoint y: 195, distance: 97.5
click at [219, 136] on button "اضافة" at bounding box center [216, 134] width 24 height 15
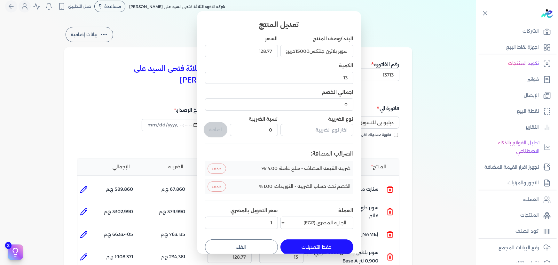
click at [334, 242] on button "حفظ التعديلات" at bounding box center [317, 246] width 73 height 15
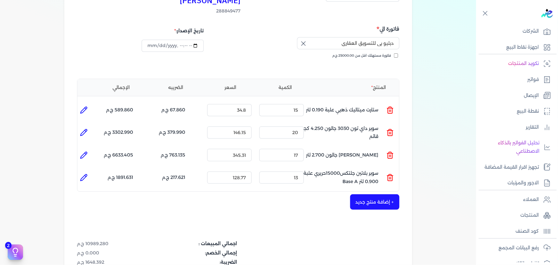
scroll to position [94, 0]
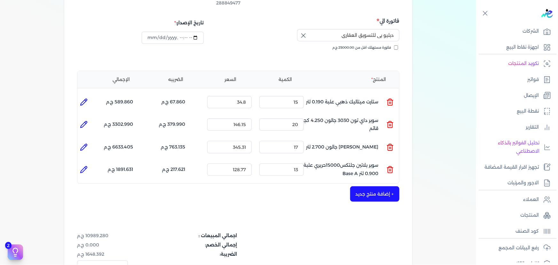
drag, startPoint x: 370, startPoint y: 181, endPoint x: 337, endPoint y: 132, distance: 59.3
click at [370, 186] on button "+ إضافة منتج جديد" at bounding box center [374, 193] width 49 height 15
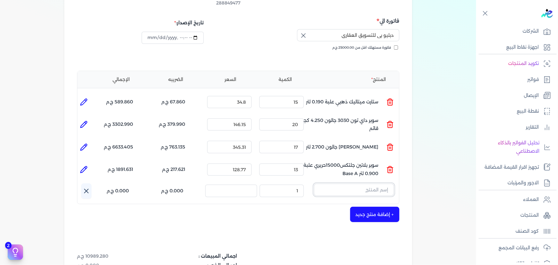
click at [367, 184] on input "text" at bounding box center [354, 190] width 80 height 12
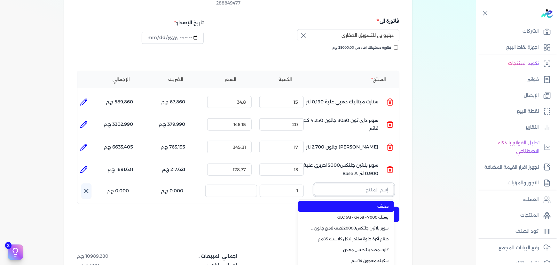
paste input "لؤلؤ جالون 2 لتر"
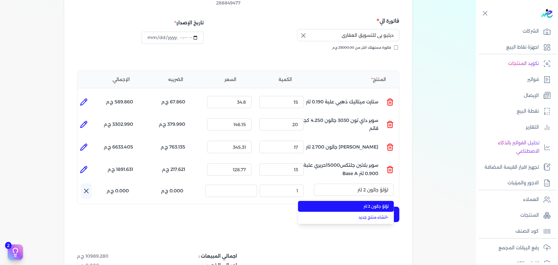
drag, startPoint x: 372, startPoint y: 196, endPoint x: 348, endPoint y: 189, distance: 24.5
click at [372, 203] on span "لؤلؤ جالون 2 لتر" at bounding box center [350, 206] width 78 height 6
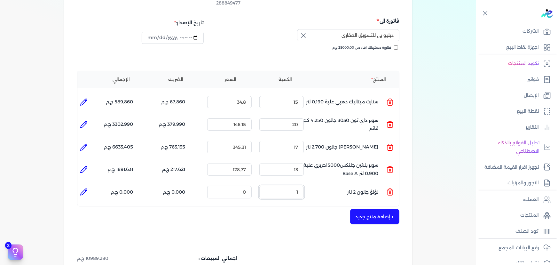
drag, startPoint x: 293, startPoint y: 179, endPoint x: 342, endPoint y: 168, distance: 50.1
click at [320, 183] on ul "المنتج : لؤلؤ جالون 2 لتر الكمية : 1 السعر : 0 الضريبه : 0.000 ج.م الإجمالي : 0…" at bounding box center [238, 191] width 322 height 17
drag, startPoint x: 86, startPoint y: 183, endPoint x: 101, endPoint y: 179, distance: 15.1
click at [86, 188] on icon at bounding box center [84, 192] width 8 height 8
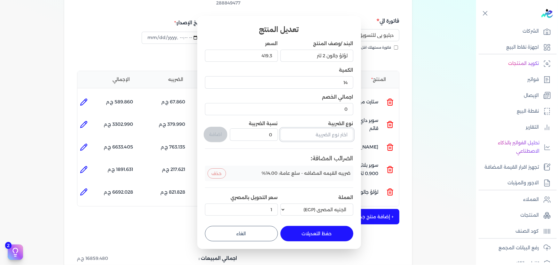
click at [330, 138] on input "text" at bounding box center [317, 134] width 73 height 12
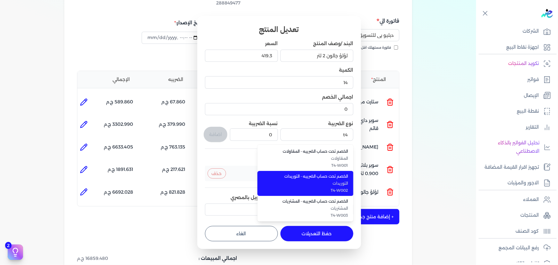
click at [337, 184] on span "التوريدات" at bounding box center [309, 183] width 78 height 6
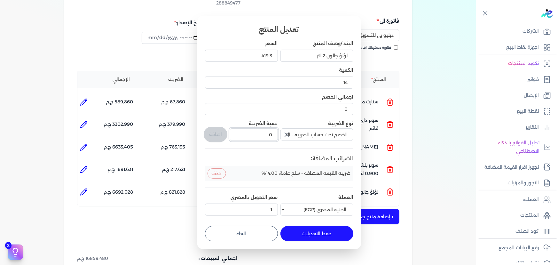
drag, startPoint x: 266, startPoint y: 138, endPoint x: 274, endPoint y: 131, distance: 10.7
click at [271, 137] on input "0" at bounding box center [254, 134] width 48 height 12
click at [209, 137] on button "اضافة" at bounding box center [216, 134] width 24 height 15
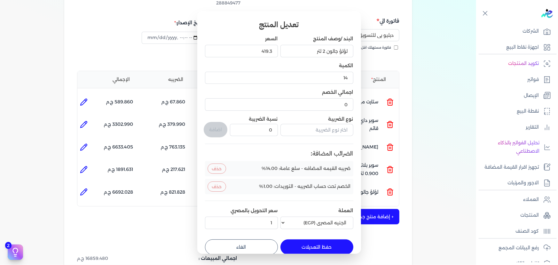
click at [312, 250] on button "حفظ التعديلات" at bounding box center [317, 246] width 73 height 15
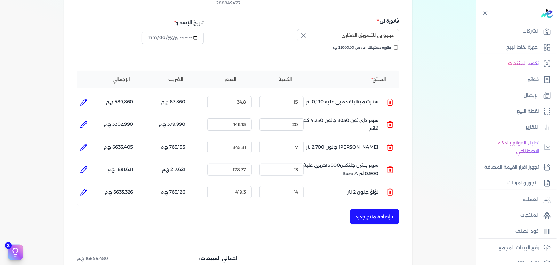
drag, startPoint x: 366, startPoint y: 209, endPoint x: 356, endPoint y: 231, distance: 24.1
click at [366, 209] on button "+ إضافة منتج جديد" at bounding box center [374, 216] width 49 height 15
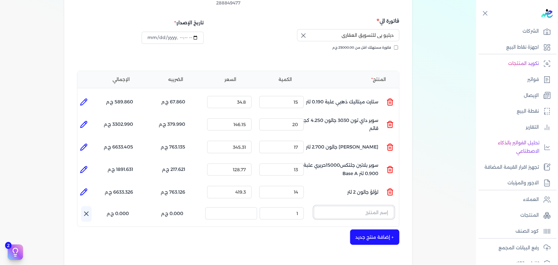
click at [355, 206] on input "text" at bounding box center [354, 212] width 80 height 12
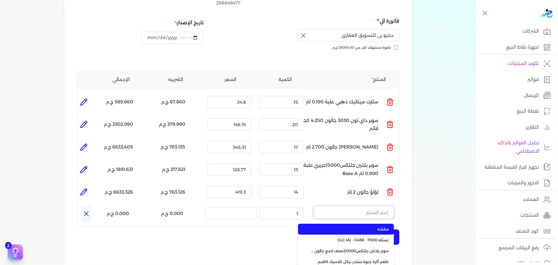
paste input "جلتكس 20000 نصف لامع جالون 2.5 لتر"
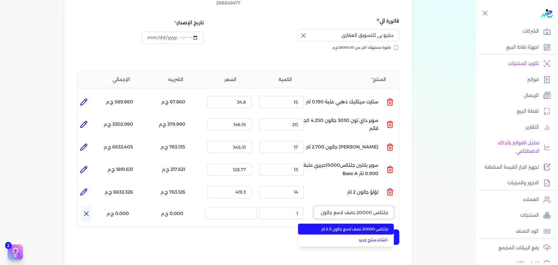
scroll to position [0, -11]
drag, startPoint x: 357, startPoint y: 220, endPoint x: 336, endPoint y: 214, distance: 22.2
click at [353, 226] on span "جلتكس 20000 نصف لامع جالون 2.5 لتر" at bounding box center [350, 229] width 78 height 6
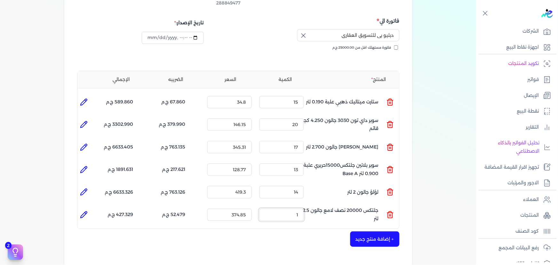
click at [319, 206] on ul "المنتج : جلتكس 20000 نصف لامع جالون 2.5 لتر الكمية : 1 السعر : 374.85 الضريبه :…" at bounding box center [238, 214] width 322 height 17
click at [87, 211] on icon at bounding box center [84, 215] width 8 height 8
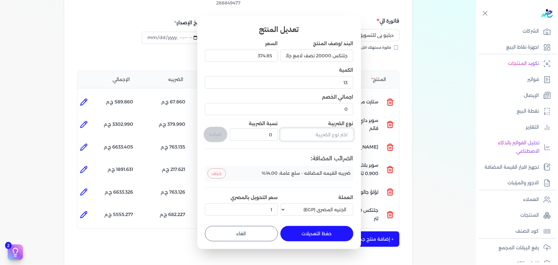
click at [319, 139] on input "text" at bounding box center [317, 134] width 73 height 12
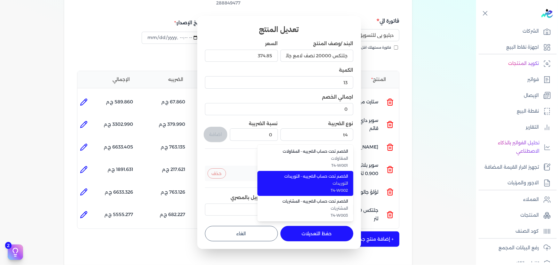
click at [329, 175] on span "الخصم تحت حساب الضريبه - التوريدات" at bounding box center [309, 176] width 78 height 6
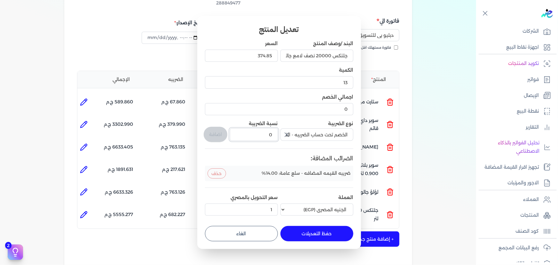
drag, startPoint x: 249, startPoint y: 131, endPoint x: 266, endPoint y: 131, distance: 16.3
click at [263, 131] on input "0" at bounding box center [254, 134] width 48 height 12
drag, startPoint x: 267, startPoint y: 134, endPoint x: 276, endPoint y: 134, distance: 9.9
click at [276, 134] on input "0" at bounding box center [254, 134] width 48 height 12
click at [206, 130] on button "اضافة" at bounding box center [216, 134] width 24 height 15
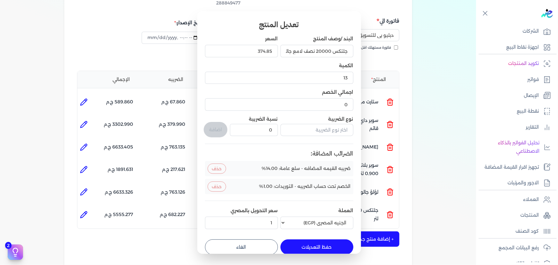
click at [335, 249] on button "حفظ التعديلات" at bounding box center [317, 246] width 73 height 15
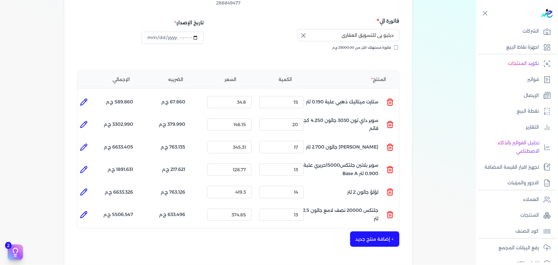
click at [375, 231] on button "+ إضافة منتج جديد" at bounding box center [374, 238] width 49 height 15
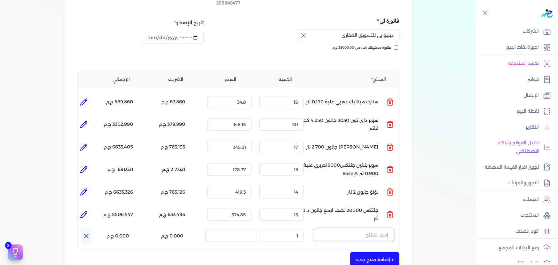
click at [338, 229] on input "text" at bounding box center [354, 235] width 80 height 12
paste input "معجون داي تون 100 شيكارة 15 كجم"
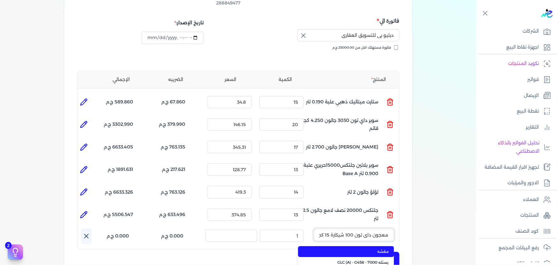
scroll to position [0, -3]
click at [341, 249] on span "معجون داي تون 100 شيكارة 15 كجم" at bounding box center [350, 252] width 78 height 6
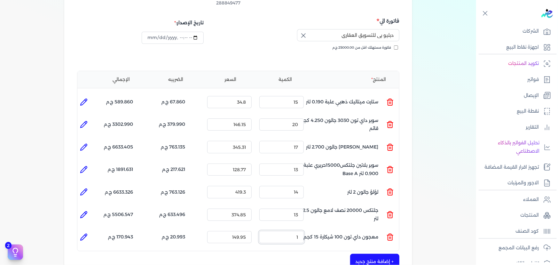
drag, startPoint x: 291, startPoint y: 225, endPoint x: 318, endPoint y: 180, distance: 51.7
click at [332, 228] on ul "المنتج : معجون داي تون 100 شيكارة 15 كجم الكمية : 1 السعر : 149.95 الضريبه : 20…" at bounding box center [238, 236] width 322 height 17
click at [86, 233] on icon at bounding box center [84, 237] width 8 height 8
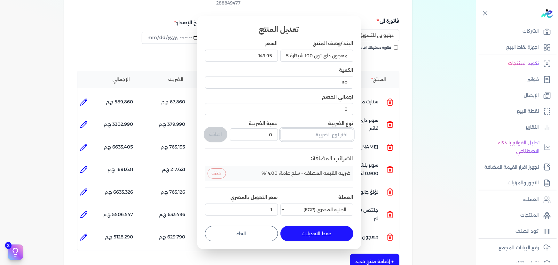
click at [307, 139] on input "text" at bounding box center [317, 134] width 73 height 12
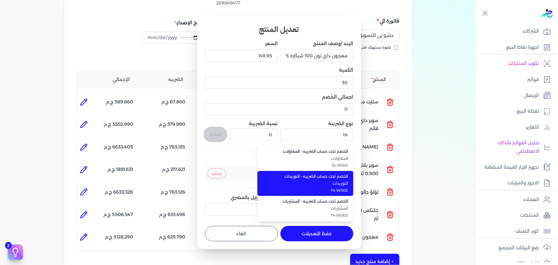
click at [310, 174] on span "الخصم تحت حساب الضريبه - التوريدات" at bounding box center [309, 176] width 78 height 6
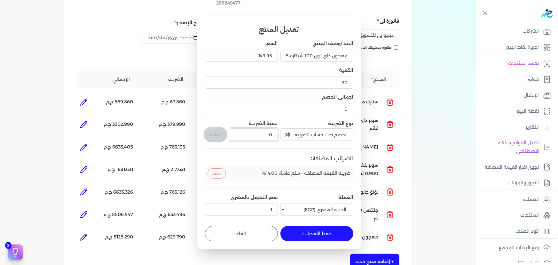
drag, startPoint x: 256, startPoint y: 137, endPoint x: 278, endPoint y: 133, distance: 22.4
click at [278, 133] on div "البند /وصف المنتج معجون داي تون 100 شيكارة 15 كجم السعر 149.95 الكمية 30 اجمالي…" at bounding box center [279, 129] width 148 height 178
drag, startPoint x: 217, startPoint y: 131, endPoint x: 250, endPoint y: 175, distance: 55.2
click at [216, 131] on button "اضافة" at bounding box center [216, 134] width 24 height 15
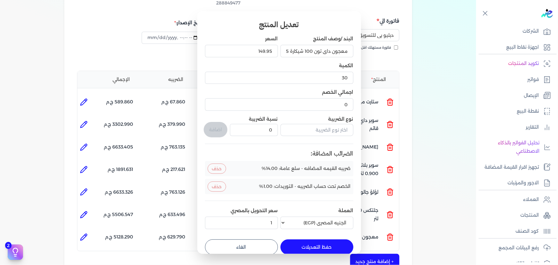
drag, startPoint x: 303, startPoint y: 246, endPoint x: 308, endPoint y: 245, distance: 5.5
click at [303, 246] on button "حفظ التعديلات" at bounding box center [317, 246] width 73 height 15
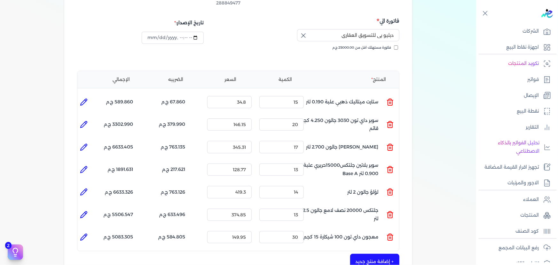
drag, startPoint x: 371, startPoint y: 248, endPoint x: 357, endPoint y: 218, distance: 33.5
click at [371, 254] on button "+ إضافة منتج جديد" at bounding box center [374, 261] width 49 height 15
click at [372, 251] on input "text" at bounding box center [354, 257] width 80 height 12
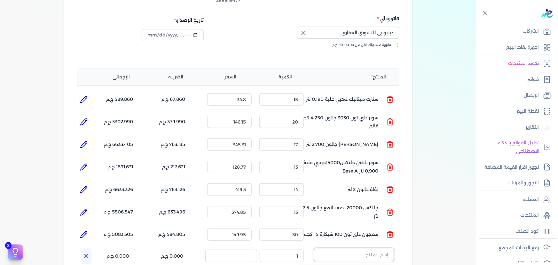
paste input "SAADA EMULSION WHITE 5 3L"
drag, startPoint x: 290, startPoint y: 242, endPoint x: 324, endPoint y: 242, distance: 34.2
click at [321, 248] on ul "المنتج : SAADA EMULSION WHITE 5 3L الكمية : 1 السعر : 169.1 الضريبه : 23.674 ج.…" at bounding box center [238, 256] width 322 height 17
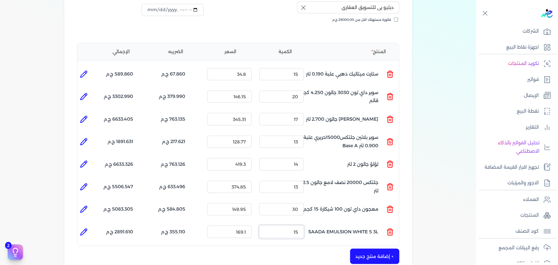
scroll to position [155, 0]
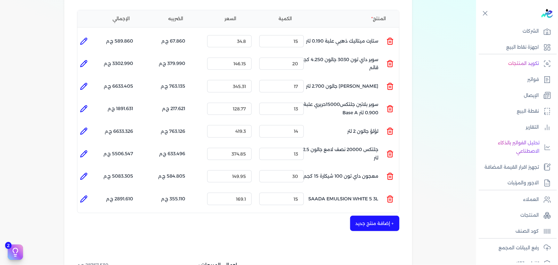
click at [80, 193] on li at bounding box center [83, 199] width 13 height 13
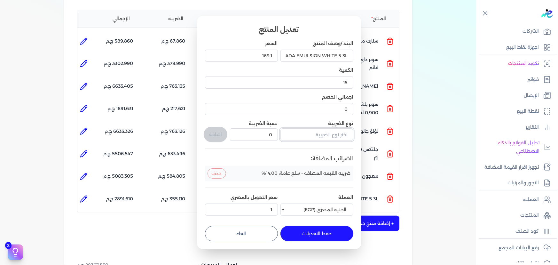
click at [299, 137] on input "text" at bounding box center [317, 134] width 73 height 12
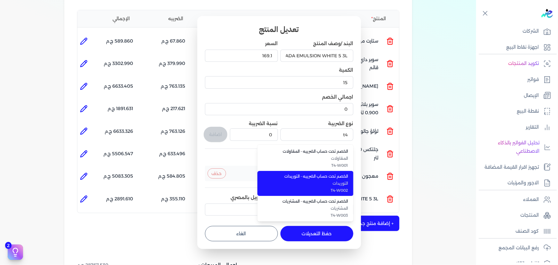
click at [296, 177] on span "الخصم تحت حساب الضريبه - التوريدات" at bounding box center [309, 176] width 78 height 6
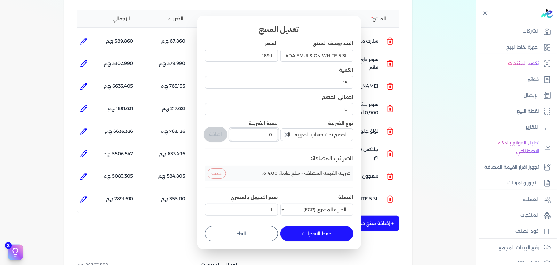
drag, startPoint x: 266, startPoint y: 128, endPoint x: 275, endPoint y: 128, distance: 9.9
click at [275, 128] on div "0" at bounding box center [254, 134] width 48 height 15
click at [215, 129] on button "اضافة" at bounding box center [216, 134] width 24 height 15
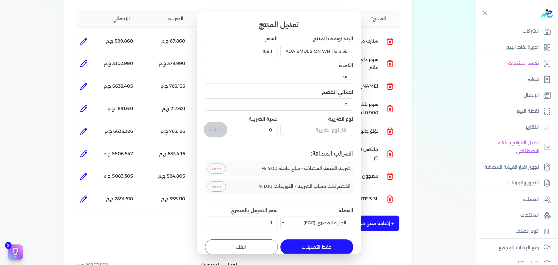
drag, startPoint x: 323, startPoint y: 245, endPoint x: 367, endPoint y: 214, distance: 54.1
click at [323, 244] on button "حفظ التعديلات" at bounding box center [317, 246] width 73 height 15
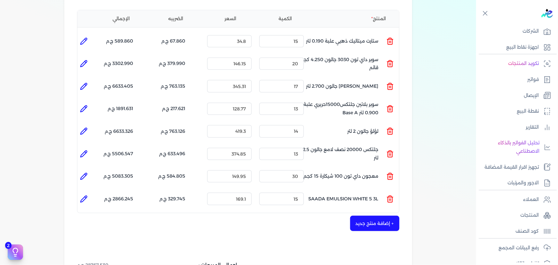
click at [372, 216] on button "+ إضافة منتج جديد" at bounding box center [374, 223] width 49 height 15
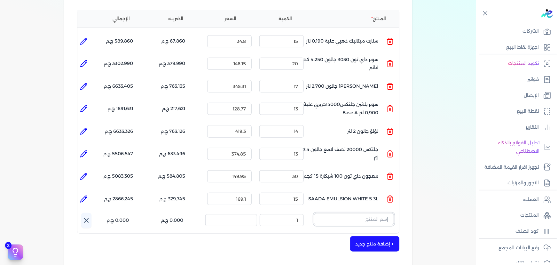
click at [338, 213] on input "text" at bounding box center [354, 219] width 80 height 12
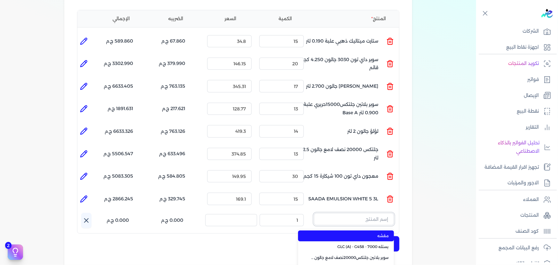
paste input "سوبر داي تون 3030 بستلة 14 كجم"
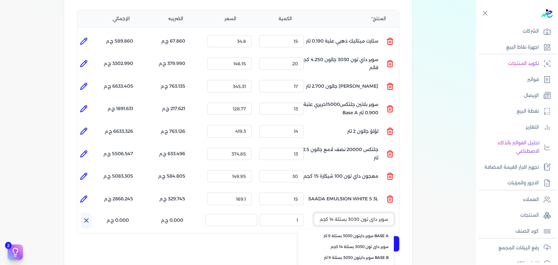
click at [347, 213] on input "سوبر داي تون 3030 بستلة 14 كجم" at bounding box center [354, 219] width 80 height 12
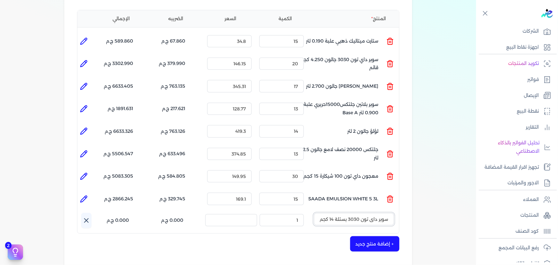
click at [347, 213] on input "سوبر داي تون 3030 بستلة 14 كجم" at bounding box center [354, 219] width 80 height 12
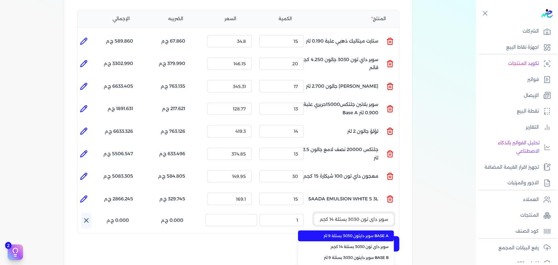
click at [347, 213] on input "سوبر داي تون 3030 بستلة 14 كجم" at bounding box center [354, 219] width 80 height 12
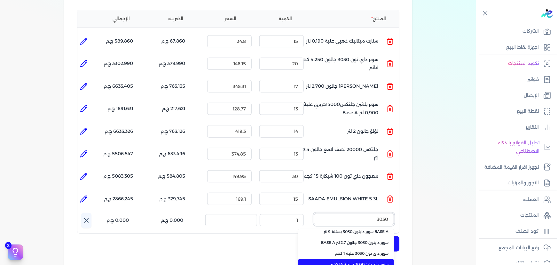
scroll to position [23, 0]
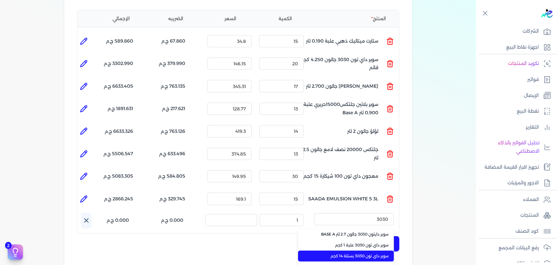
click at [365, 253] on span "سوبر داي تون 3030 بستلة 14 كجم" at bounding box center [350, 256] width 78 height 6
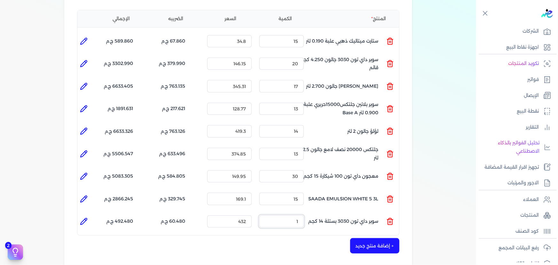
drag, startPoint x: 297, startPoint y: 211, endPoint x: 344, endPoint y: 166, distance: 65.2
click at [325, 193] on div "المنتج الكمية السعر الضريبه الإجمالي المنتج : ستارت ميتاليك ذهبي علبة 0.190 لتر…" at bounding box center [238, 123] width 323 height 226
click at [82, 218] on icon at bounding box center [84, 221] width 6 height 6
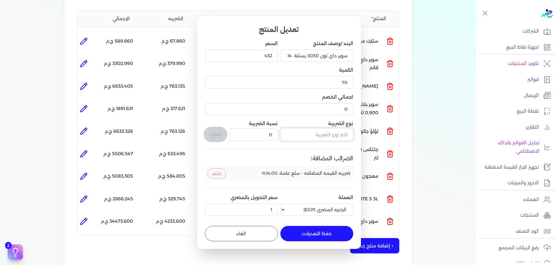
click at [332, 138] on input "text" at bounding box center [317, 134] width 73 height 12
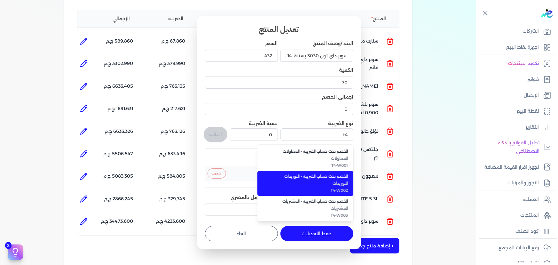
click at [352, 184] on li "الخصم تحت حساب الضريبه - التوريدات التوريدات T4-W002" at bounding box center [306, 183] width 96 height 25
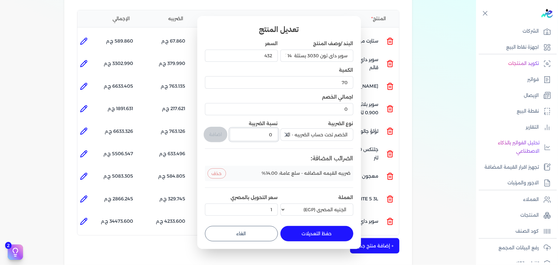
click at [273, 133] on input "0" at bounding box center [254, 134] width 48 height 12
click at [216, 132] on button "اضافة" at bounding box center [216, 134] width 24 height 15
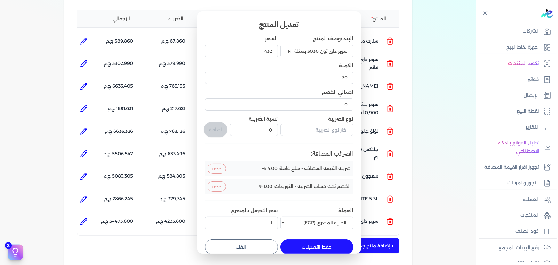
click at [333, 248] on button "حفظ التعديلات" at bounding box center [317, 246] width 73 height 15
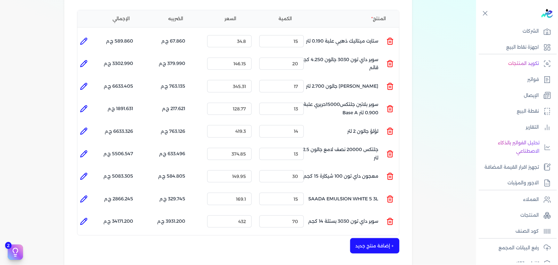
click at [381, 238] on button "+ إضافة منتج جديد" at bounding box center [374, 245] width 49 height 15
click at [371, 235] on input "text" at bounding box center [354, 241] width 80 height 12
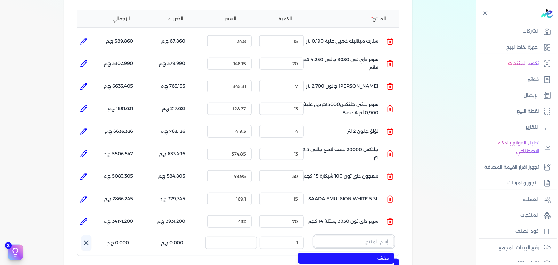
paste input "SAADA EMULSION WHITE 8 LTR"
drag, startPoint x: 371, startPoint y: 245, endPoint x: 358, endPoint y: 245, distance: 13.8
click at [368, 255] on span "SAADA EMULSION WHITE 8 LTR" at bounding box center [350, 258] width 78 height 6
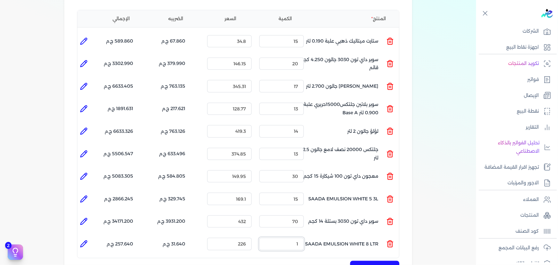
drag, startPoint x: 295, startPoint y: 230, endPoint x: 332, endPoint y: 202, distance: 46.1
click at [314, 235] on ul "المنتج : SAADA EMULSION WHITE 8 LTR الكمية : 1 السعر : 226 الضريبه : 31.640 ج.م…" at bounding box center [238, 243] width 322 height 17
drag, startPoint x: 81, startPoint y: 229, endPoint x: 90, endPoint y: 235, distance: 10.8
click at [81, 240] on icon at bounding box center [84, 244] width 8 height 8
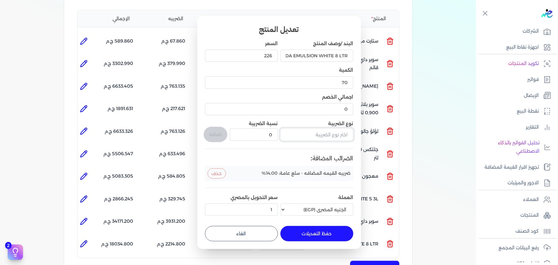
drag, startPoint x: 339, startPoint y: 134, endPoint x: 327, endPoint y: 132, distance: 11.3
click at [336, 134] on input "text" at bounding box center [317, 134] width 73 height 12
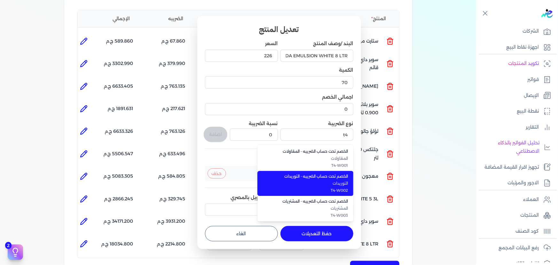
drag, startPoint x: 323, startPoint y: 178, endPoint x: 241, endPoint y: 141, distance: 89.5
click at [323, 178] on span "الخصم تحت حساب الضريبه - التوريدات" at bounding box center [309, 176] width 78 height 6
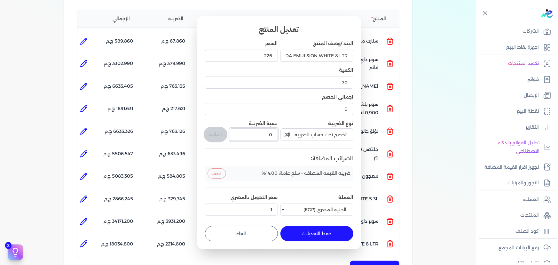
drag, startPoint x: 264, startPoint y: 136, endPoint x: 282, endPoint y: 135, distance: 17.3
click at [283, 136] on div "البند /وصف المنتج SAADA EMULSION WHITE 8 LTR السعر 226 الكمية 70 اجمالي الخصم 0…" at bounding box center [279, 129] width 148 height 178
click at [214, 126] on div "اضافة" at bounding box center [216, 131] width 23 height 23
click at [214, 128] on button "اضافة" at bounding box center [216, 134] width 24 height 15
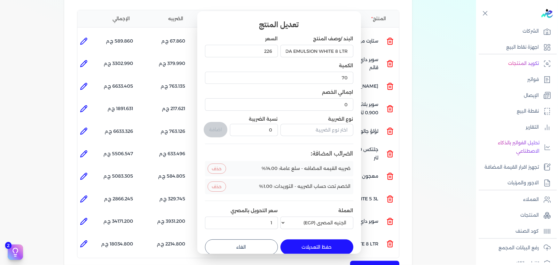
click at [319, 249] on button "حفظ التعديلات" at bounding box center [317, 246] width 73 height 15
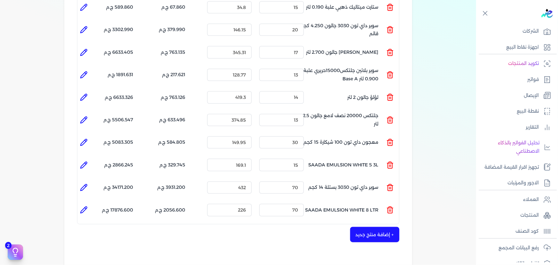
scroll to position [213, 0]
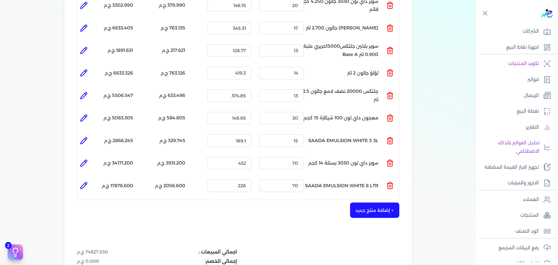
click at [378, 203] on button "+ إضافة منتج جديد" at bounding box center [374, 210] width 49 height 15
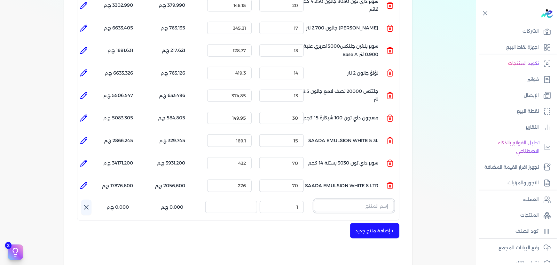
click at [329, 200] on input "text" at bounding box center [354, 206] width 80 height 12
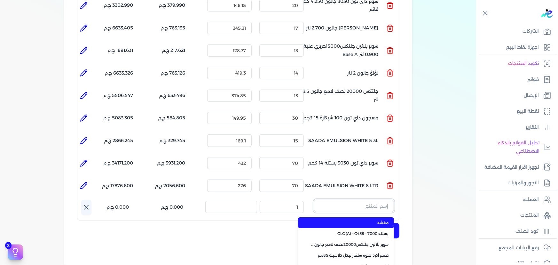
paste input "EL BREEMO HERO 15KG BAG"
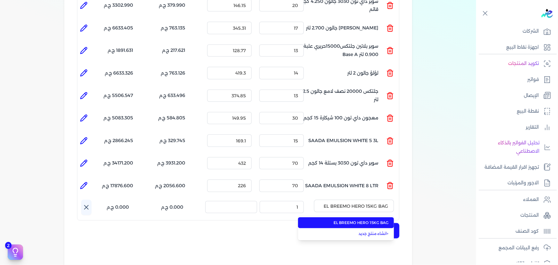
click at [336, 220] on span "EL BREEMO HERO 15KG BAG" at bounding box center [350, 223] width 78 height 6
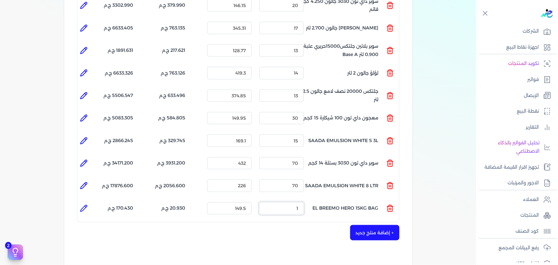
drag, startPoint x: 291, startPoint y: 202, endPoint x: 315, endPoint y: 195, distance: 25.1
click at [315, 200] on ul "المنتج : EL BREEMO HERO 15KG BAG الكمية : 1 السعر : 149.5 الضريبه : 20.930 ج.م …" at bounding box center [238, 208] width 322 height 17
click at [80, 202] on li at bounding box center [83, 208] width 13 height 13
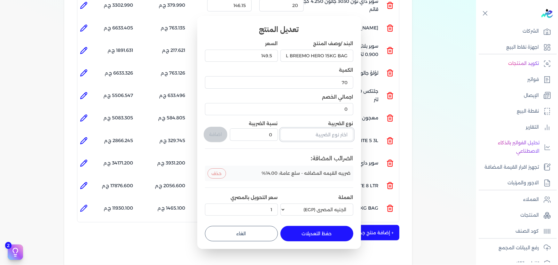
click at [297, 137] on input "text" at bounding box center [317, 134] width 73 height 12
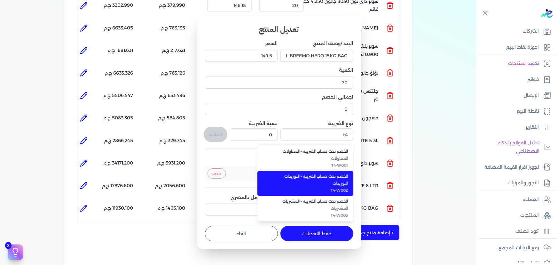
click at [322, 190] on span "T4-W002" at bounding box center [309, 190] width 78 height 6
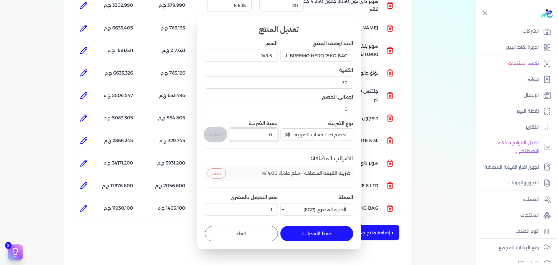
click at [271, 134] on input "0" at bounding box center [254, 134] width 48 height 12
click at [212, 128] on button "اضافة" at bounding box center [216, 134] width 24 height 15
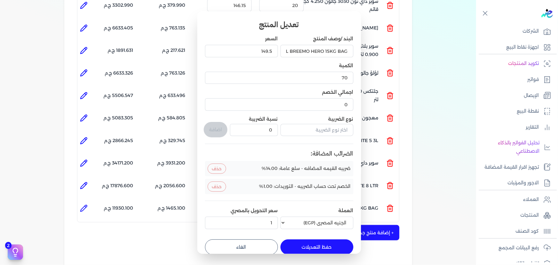
drag, startPoint x: 317, startPoint y: 244, endPoint x: 336, endPoint y: 217, distance: 33.3
click at [317, 244] on button "حفظ التعديلات" at bounding box center [317, 246] width 73 height 15
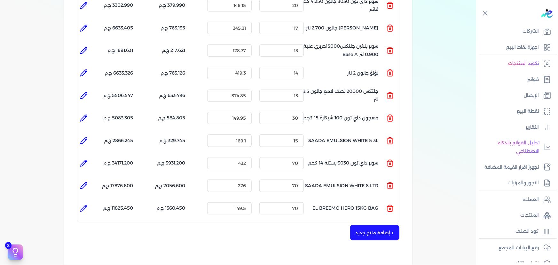
drag, startPoint x: 365, startPoint y: 215, endPoint x: 356, endPoint y: 233, distance: 19.9
click at [365, 225] on button "+ إضافة منتج جديد" at bounding box center [374, 232] width 49 height 15
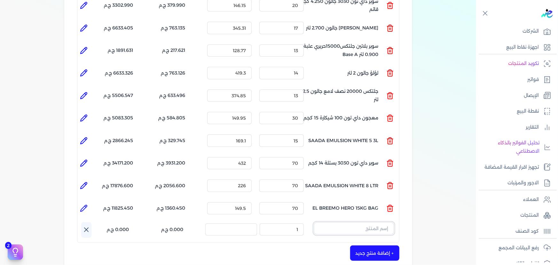
drag, startPoint x: 341, startPoint y: 211, endPoint x: 345, endPoint y: 220, distance: 9.6
click at [341, 222] on input "text" at bounding box center [354, 228] width 80 height 12
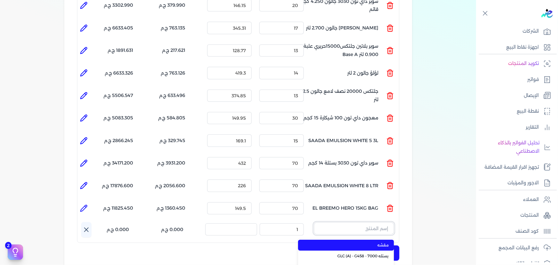
paste input "غيار فتلة اصفر * اسود 10 سم كيس"
click at [361, 242] on span "غيار فتلة اصفر اسود 10 سم كيس" at bounding box center [350, 245] width 78 height 6
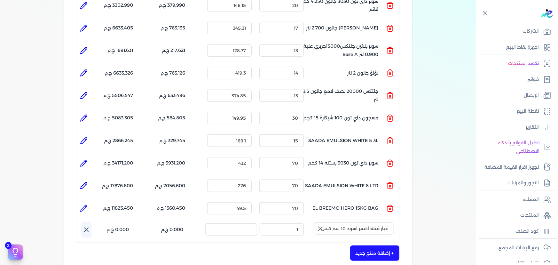
click at [322, 227] on icon "button" at bounding box center [321, 229] width 4 height 4
click at [339, 222] on input "text" at bounding box center [354, 228] width 80 height 12
click at [314, 222] on button "ydhv" at bounding box center [354, 229] width 80 height 15
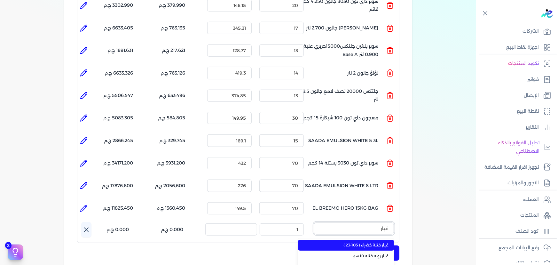
click at [314, 222] on button "غيار" at bounding box center [354, 229] width 80 height 15
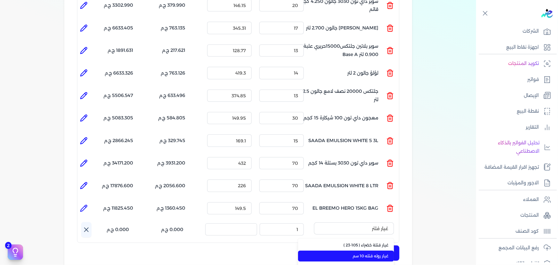
click at [374, 253] on span "غيار روله فتله 10 سم" at bounding box center [350, 256] width 78 height 6
drag, startPoint x: 310, startPoint y: 217, endPoint x: 329, endPoint y: 213, distance: 19.9
click at [325, 222] on div "اسم المنتج : غيار روله فتله 10 سم الكمية : 1 السعر : الضريبه : 0.000 ج.م الإجما…" at bounding box center [240, 229] width 318 height 15
click at [315, 222] on button "button" at bounding box center [320, 228] width 12 height 13
click at [350, 222] on input "text" at bounding box center [354, 228] width 80 height 12
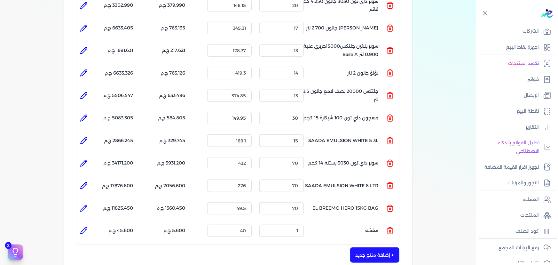
click at [391, 227] on icon at bounding box center [391, 231] width 8 height 8
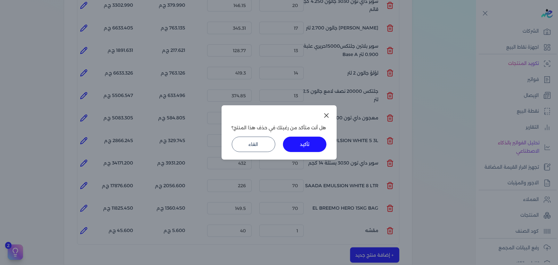
click at [318, 145] on button "تأكيد" at bounding box center [305, 144] width 44 height 15
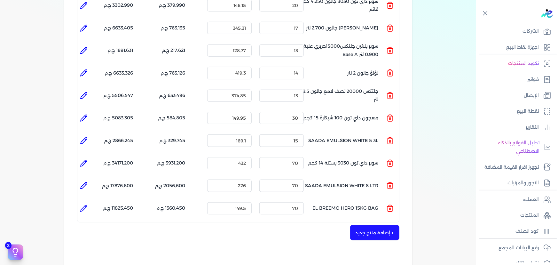
click at [399, 225] on button "+ إضافة منتج جديد" at bounding box center [374, 232] width 49 height 15
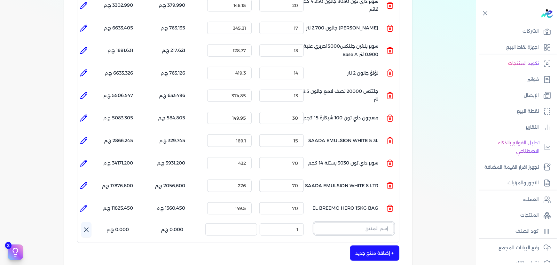
click at [386, 222] on input "text" at bounding box center [354, 228] width 80 height 12
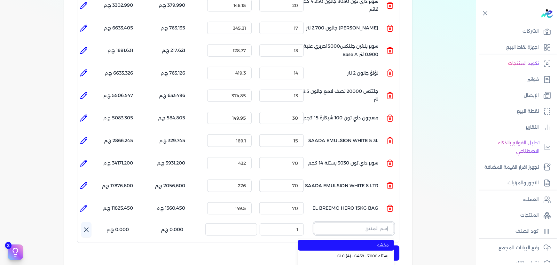
paste input ""FENOMASTIC MYHOME SMT SK BS A 9L ""
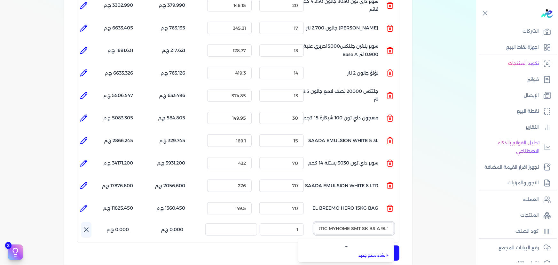
scroll to position [0, -24]
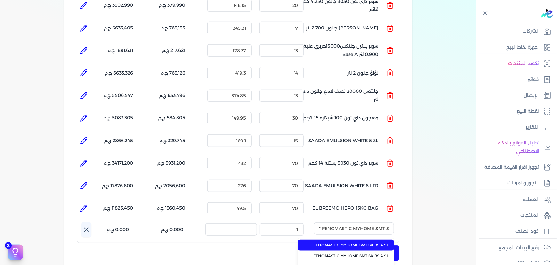
click at [341, 242] on span "FENOMASTIC MYHOME SMT SK BS A 9L" at bounding box center [350, 245] width 78 height 6
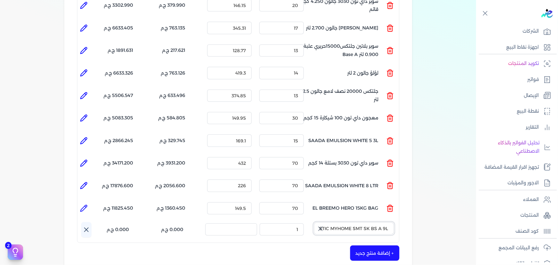
click at [342, 222] on input "FENOMASTIC MYHOME SMT SK BS A 9L" at bounding box center [354, 228] width 80 height 12
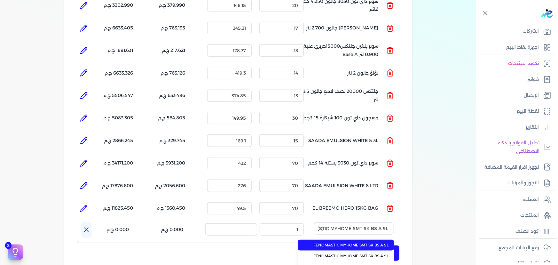
click at [323, 225] on icon "button" at bounding box center [321, 229] width 8 height 8
click at [338, 222] on input "text" at bounding box center [354, 228] width 80 height 12
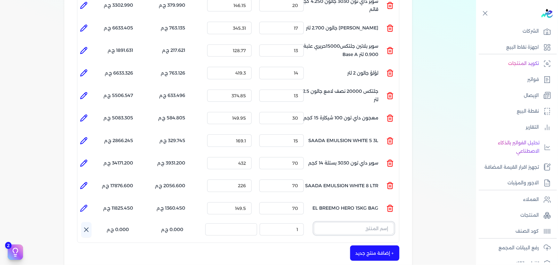
click at [357, 222] on input "text" at bounding box center [354, 228] width 80 height 12
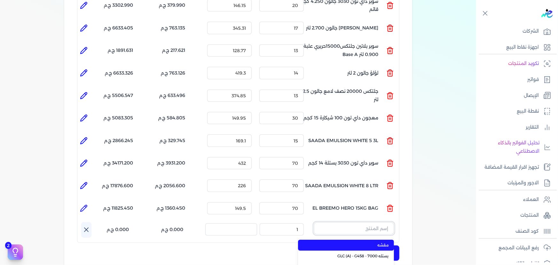
paste input "لؤلؤ علبة 840 جرام صافى"
drag, startPoint x: 378, startPoint y: 234, endPoint x: 310, endPoint y: 229, distance: 67.7
click at [377, 242] on span "لؤلؤ علبة 840 جرام صافى" at bounding box center [350, 245] width 78 height 6
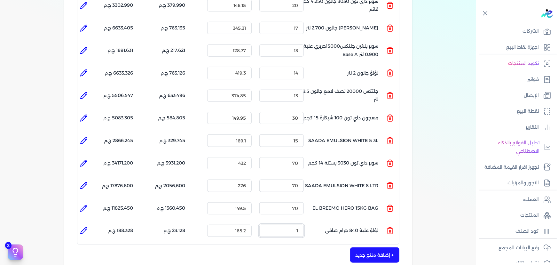
drag, startPoint x: 287, startPoint y: 219, endPoint x: 369, endPoint y: 195, distance: 85.2
click at [344, 207] on div "المنتج الكمية السعر الضريبه الإجمالي المنتج : ستارت ميتاليك ذهبي علبة 0.190 لتر…" at bounding box center [238, 98] width 323 height 293
click at [83, 227] on icon at bounding box center [84, 231] width 8 height 8
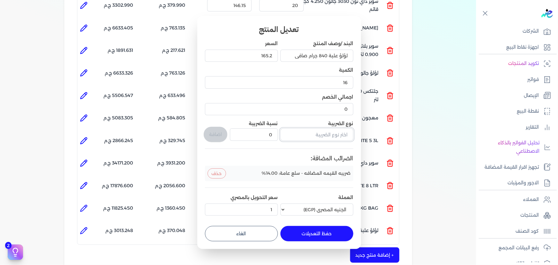
click at [310, 140] on input "text" at bounding box center [317, 134] width 73 height 12
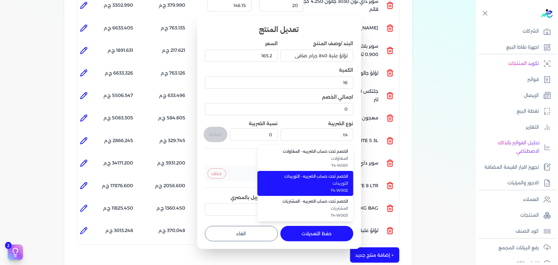
click at [330, 179] on li "الخصم تحت حساب الضريبه - التوريدات التوريدات T4-W002" at bounding box center [306, 183] width 96 height 25
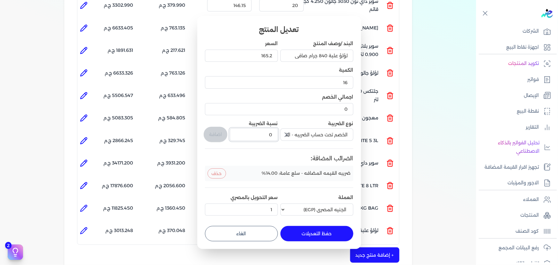
click at [280, 132] on div "البند /وصف المنتج لؤلؤ علبة 840 جرام صافى السعر 165.2 الكمية 16 اجمالي الخصم 0 …" at bounding box center [279, 129] width 148 height 178
click at [217, 132] on button "اضافة" at bounding box center [216, 134] width 24 height 15
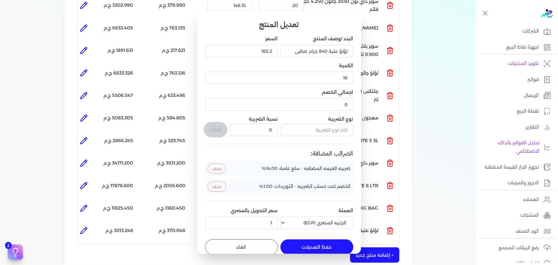
click at [329, 245] on button "حفظ التعديلات" at bounding box center [317, 246] width 73 height 15
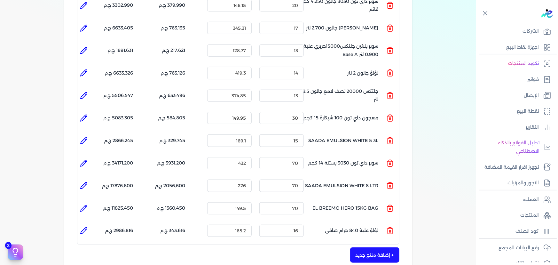
click at [377, 247] on button "+ إضافة منتج جديد" at bounding box center [374, 254] width 49 height 15
click at [362, 245] on input "text" at bounding box center [354, 251] width 80 height 12
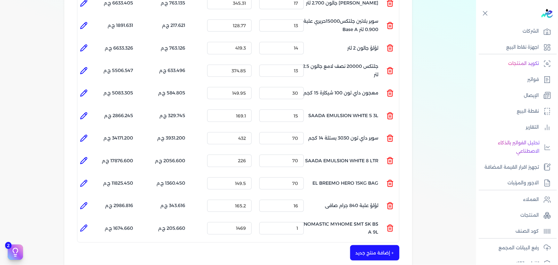
scroll to position [271, 0]
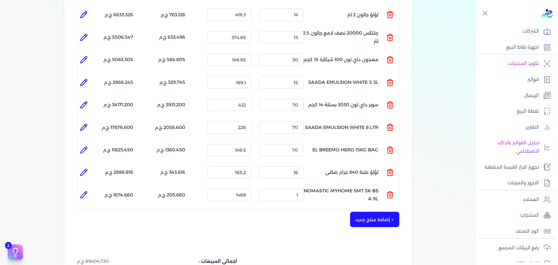
click at [389, 193] on icon at bounding box center [390, 195] width 4 height 5
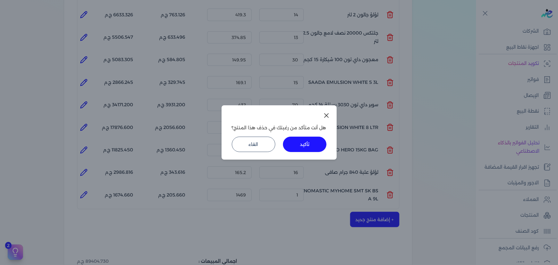
click at [307, 148] on button "تأكيد" at bounding box center [305, 144] width 44 height 15
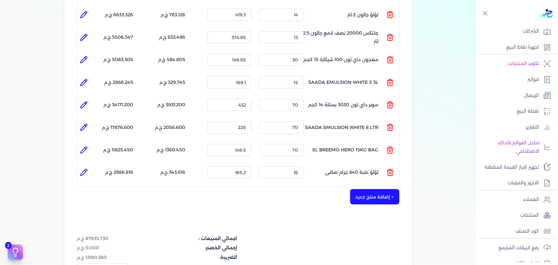
click at [351, 189] on div "+ إضافة منتج جديد" at bounding box center [238, 196] width 323 height 15
click at [369, 189] on button "+ إضافة منتج جديد" at bounding box center [374, 196] width 49 height 15
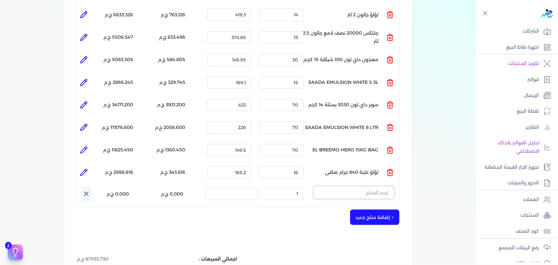
click at [356, 187] on input "text" at bounding box center [354, 193] width 80 height 12
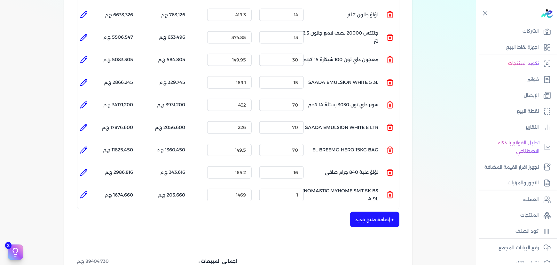
click at [391, 195] on line at bounding box center [391, 196] width 0 height 2
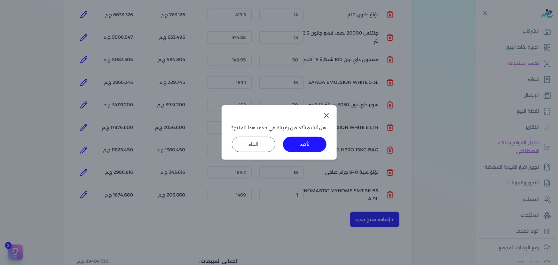
click at [305, 150] on button "تأكيد" at bounding box center [305, 144] width 44 height 15
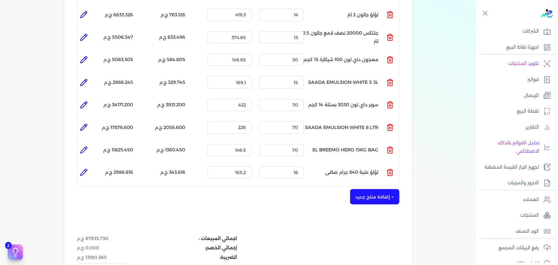
click at [366, 189] on button "+ إضافة منتج جديد" at bounding box center [374, 196] width 49 height 15
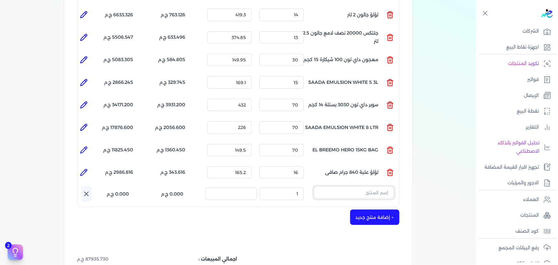
click at [350, 187] on input "text" at bounding box center [354, 193] width 80 height 12
click at [357, 187] on input "text" at bounding box center [354, 193] width 80 height 12
paste input "FENOMASTIC MYHOME SMT SK BS A 9L"
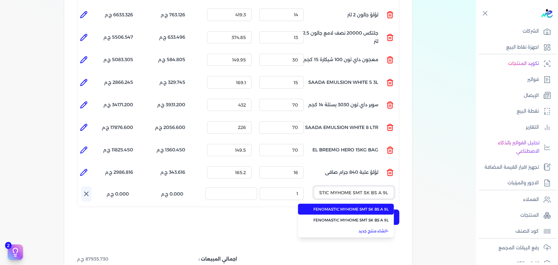
scroll to position [0, -20]
click at [359, 204] on li "FENOMASTIC MYHOME SMT SK BS A 9L" at bounding box center [346, 209] width 96 height 11
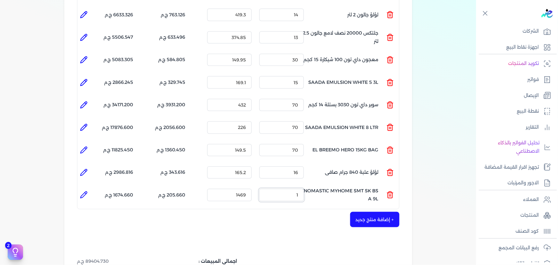
drag, startPoint x: 297, startPoint y: 183, endPoint x: 334, endPoint y: 185, distance: 37.5
click at [334, 186] on ul "المنتج : FENOMASTIC MYHOME SMT SK BS A 9L الكمية : 1 السعر : 1469 الضريبه : 205…" at bounding box center [238, 194] width 322 height 17
click at [378, 214] on button "+ إضافة منتج جديد" at bounding box center [374, 219] width 49 height 15
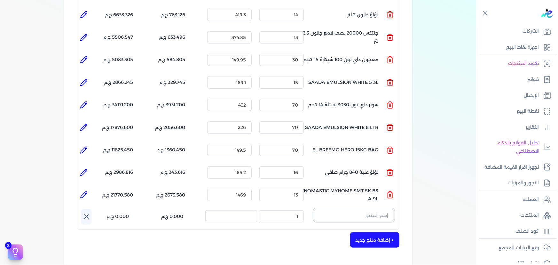
click at [343, 209] on input "text" at bounding box center [354, 215] width 80 height 12
click at [314, 209] on button "ydhv" at bounding box center [354, 216] width 80 height 15
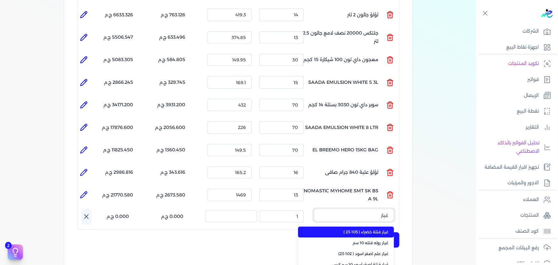
click at [314, 209] on button "غيار" at bounding box center [354, 216] width 80 height 15
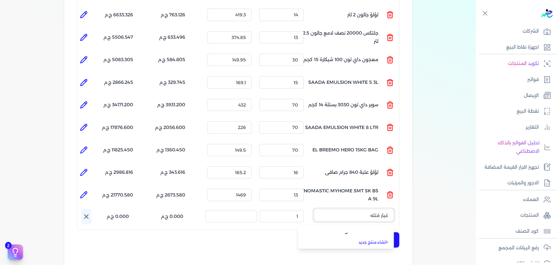
click at [314, 209] on button "غيار فتله" at bounding box center [354, 216] width 80 height 15
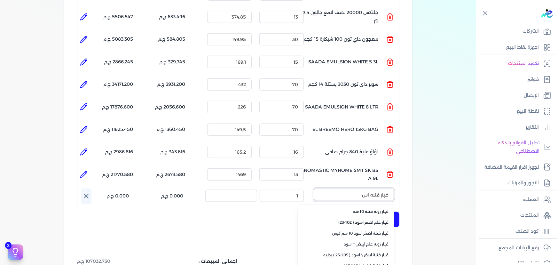
scroll to position [300, 0]
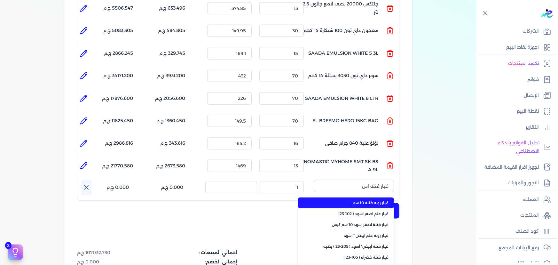
click at [386, 200] on span "غيار روله فتله 10 سم" at bounding box center [350, 203] width 78 height 6
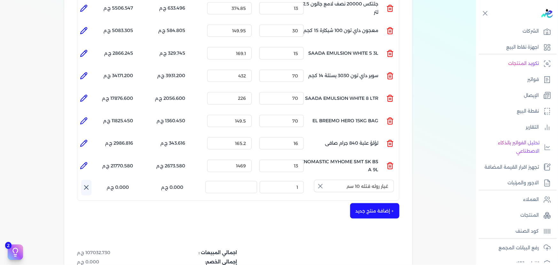
drag, startPoint x: 322, startPoint y: 175, endPoint x: 309, endPoint y: 177, distance: 12.6
click at [321, 182] on icon "button" at bounding box center [321, 186] width 8 height 8
click at [323, 180] on input "text" at bounding box center [354, 186] width 80 height 12
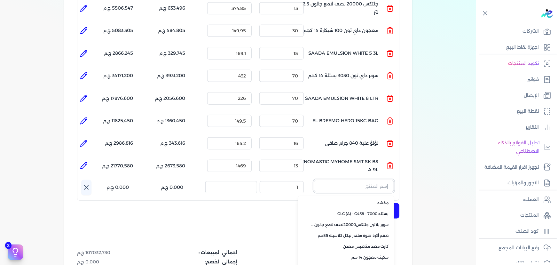
click at [376, 180] on input "text" at bounding box center [354, 186] width 80 height 12
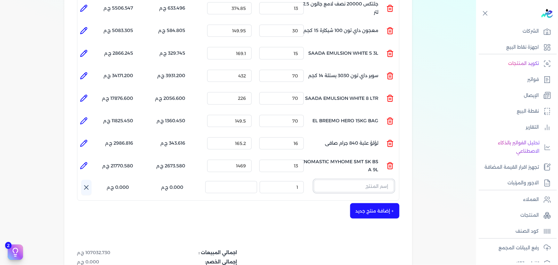
paste input "غيار فتلة اصفر اسود 10 سم كيس"
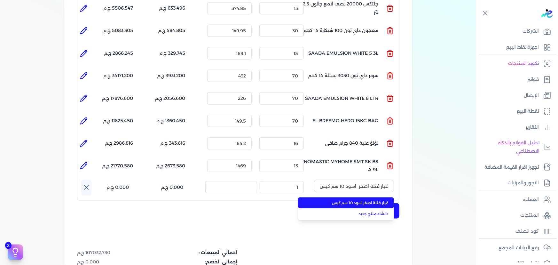
drag, startPoint x: 373, startPoint y: 189, endPoint x: 331, endPoint y: 186, distance: 41.7
click at [373, 200] on span "غيار فتلة اصفر اسود 10 سم كيس" at bounding box center [350, 203] width 78 height 6
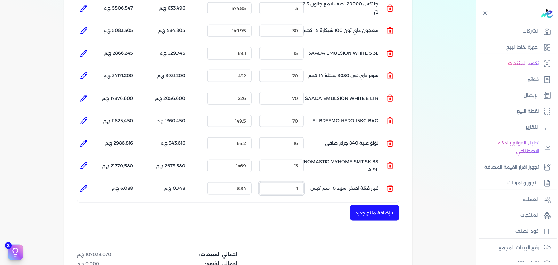
drag, startPoint x: 289, startPoint y: 175, endPoint x: 372, endPoint y: 177, distance: 82.9
click at [334, 180] on ul "المنتج : غيار فتلة اصفر اسود 10 سم كيس الكمية : 1 السعر : 5.34 الضريبه : 0.748 …" at bounding box center [238, 188] width 322 height 17
click at [86, 185] on icon at bounding box center [84, 189] width 8 height 8
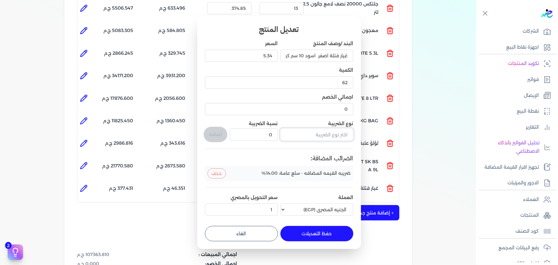
click at [315, 134] on input "text" at bounding box center [317, 134] width 73 height 12
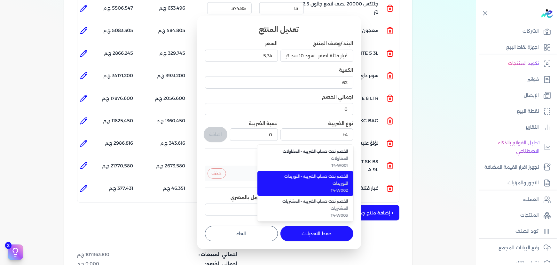
click at [295, 176] on span "الخصم تحت حساب الضريبه - التوريدات" at bounding box center [309, 176] width 78 height 6
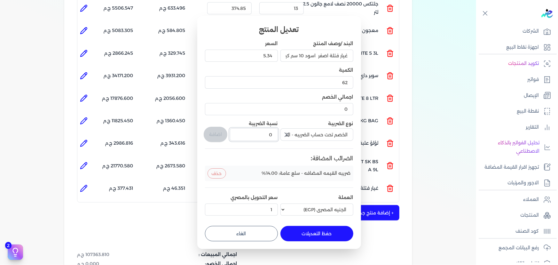
drag, startPoint x: 263, startPoint y: 136, endPoint x: 282, endPoint y: 135, distance: 18.9
click at [282, 135] on div "البند /وصف المنتج غيار فتلة اصفر اسود 10 سم كيس السعر 5.34 الكمية 62 اجمالي الخ…" at bounding box center [279, 129] width 148 height 178
click at [218, 131] on button "اضافة" at bounding box center [216, 134] width 24 height 15
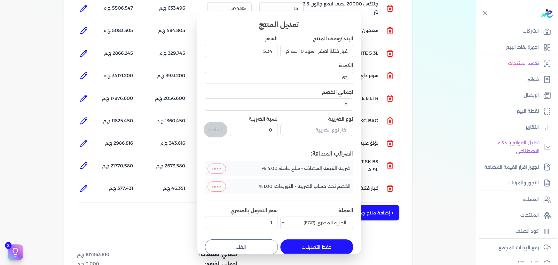
click at [315, 241] on button "حفظ التعديلات" at bounding box center [317, 246] width 73 height 15
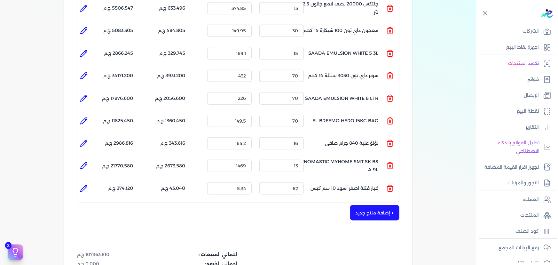
click at [87, 162] on icon at bounding box center [84, 166] width 8 height 8
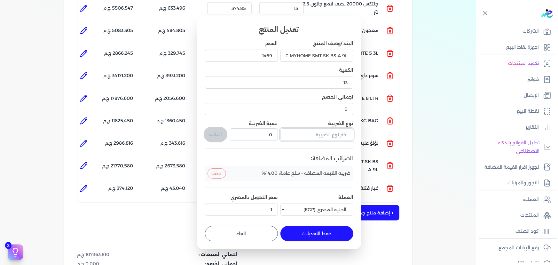
click at [309, 135] on input "text" at bounding box center [317, 134] width 73 height 12
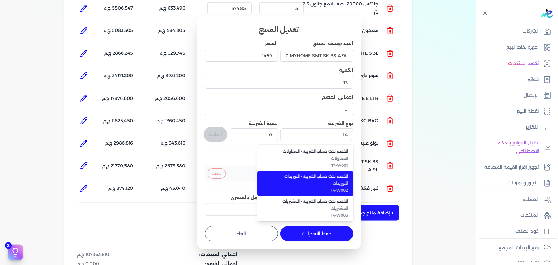
click at [279, 182] on span "التوريدات" at bounding box center [309, 183] width 78 height 6
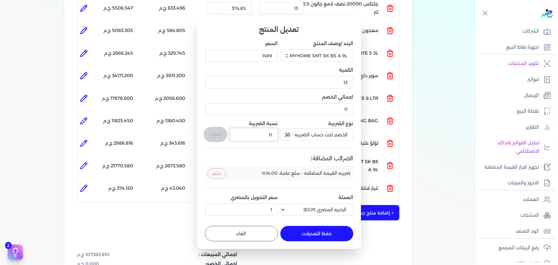
drag, startPoint x: 257, startPoint y: 134, endPoint x: 281, endPoint y: 133, distance: 24.0
click at [280, 134] on div "البند /وصف المنتج FENOMASTIC MYHOME SMT SK BS A 9L السعر 1469 الكمية 13 اجمالي …" at bounding box center [279, 129] width 148 height 178
click at [216, 129] on button "اضافة" at bounding box center [216, 134] width 24 height 15
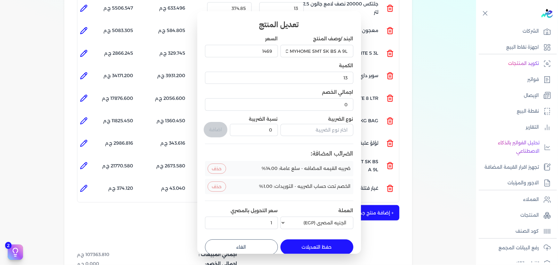
click at [314, 244] on button "حفظ التعديلات" at bounding box center [317, 246] width 73 height 15
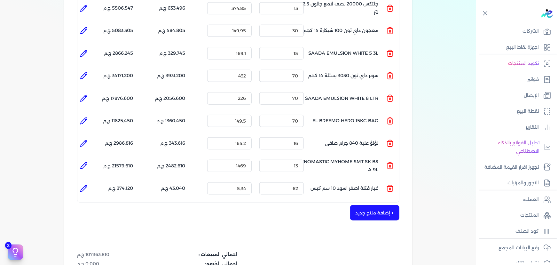
click at [378, 205] on button "+ إضافة منتج جديد" at bounding box center [374, 212] width 49 height 15
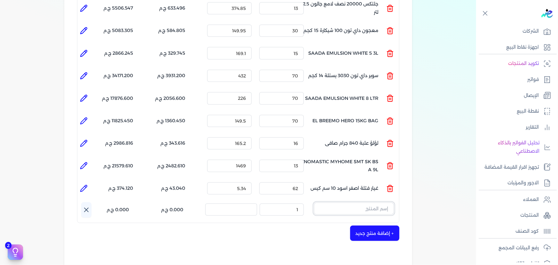
click at [366, 203] on input "text" at bounding box center [354, 209] width 80 height 12
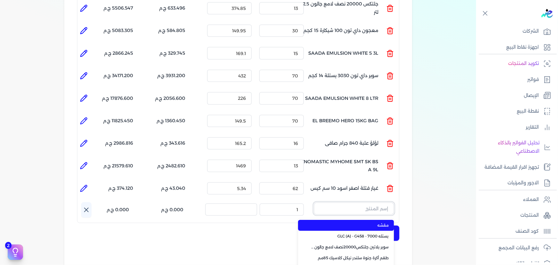
paste input "سوبرلاك ابيض 786 علبة 820 جم"
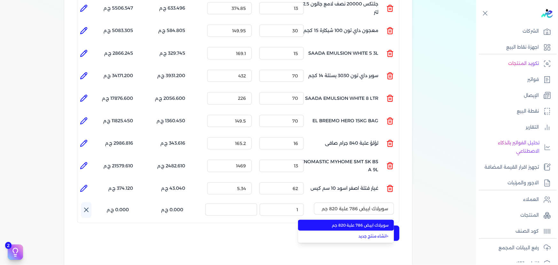
drag, startPoint x: 363, startPoint y: 213, endPoint x: 311, endPoint y: 208, distance: 51.7
click at [358, 222] on span "سوبرلاك ابيض 786 علبة 820 جم" at bounding box center [350, 225] width 78 height 6
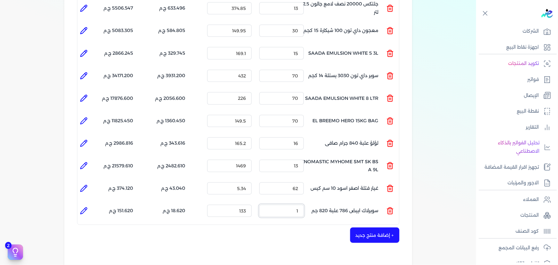
drag, startPoint x: 289, startPoint y: 201, endPoint x: 419, endPoint y: 194, distance: 129.8
click at [368, 202] on ul "المنتج : سوبرلاك ابيض 786 علبة 820 جم الكمية : 1 السعر : 133 الضريبه : 18.620 ج…" at bounding box center [238, 210] width 322 height 17
click at [80, 204] on li at bounding box center [83, 210] width 13 height 13
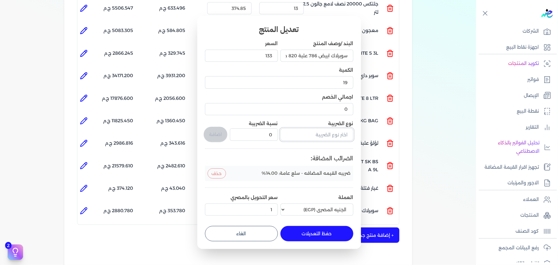
click at [331, 139] on input "text" at bounding box center [317, 134] width 73 height 12
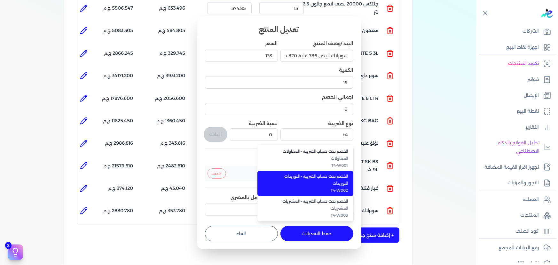
click at [318, 189] on span "T4-W002" at bounding box center [309, 190] width 78 height 6
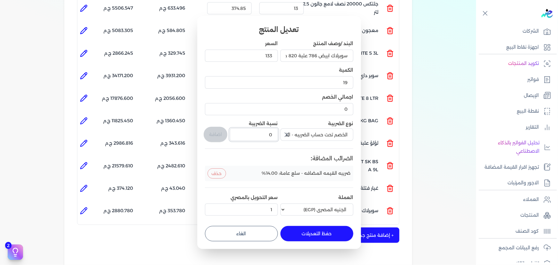
drag, startPoint x: 260, startPoint y: 134, endPoint x: 273, endPoint y: 132, distance: 12.6
click at [266, 132] on input "0" at bounding box center [254, 134] width 48 height 12
drag, startPoint x: 268, startPoint y: 131, endPoint x: 275, endPoint y: 128, distance: 6.7
click at [275, 130] on input "0" at bounding box center [254, 134] width 48 height 12
click at [220, 132] on button "اضافة" at bounding box center [216, 134] width 24 height 15
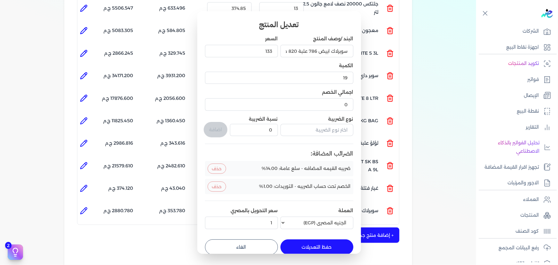
click at [326, 248] on button "حفظ التعديلات" at bounding box center [317, 246] width 73 height 15
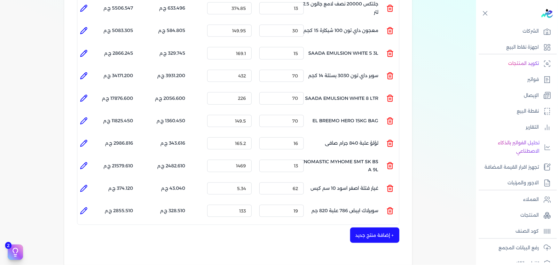
click at [369, 228] on button "+ إضافة منتج جديد" at bounding box center [374, 234] width 49 height 15
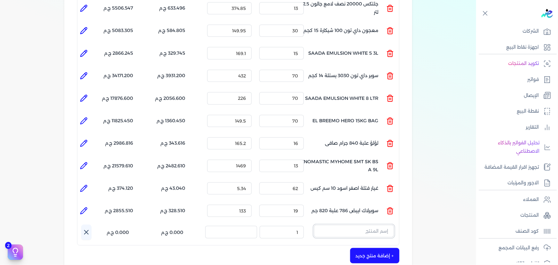
click at [367, 225] on input "text" at bounding box center [354, 231] width 80 height 12
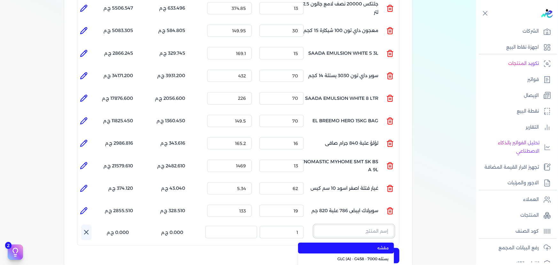
paste input "داي ستون 7070 جالون 2.5 لتر"
click at [356, 245] on span "داي ستون 7070 جالون 2.5 لتر" at bounding box center [350, 248] width 78 height 6
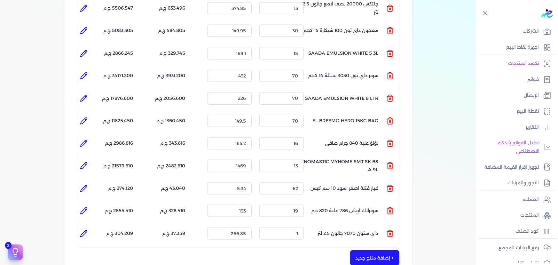
click at [89, 204] on li at bounding box center [83, 210] width 13 height 13
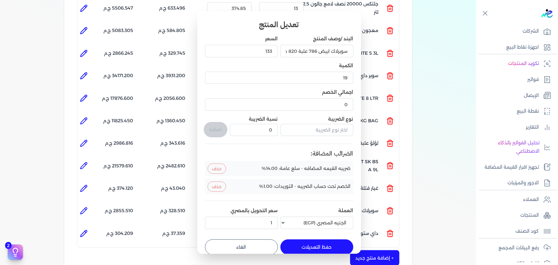
drag, startPoint x: 251, startPoint y: 249, endPoint x: 151, endPoint y: 228, distance: 102.3
click at [250, 249] on button "الغاء" at bounding box center [241, 246] width 73 height 15
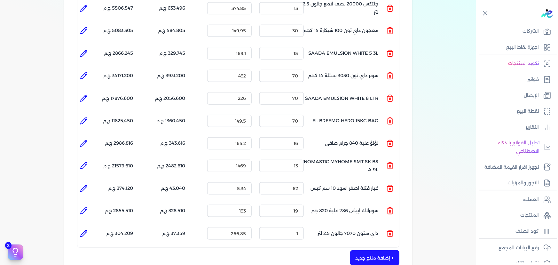
click at [86, 231] on icon at bounding box center [85, 231] width 1 height 1
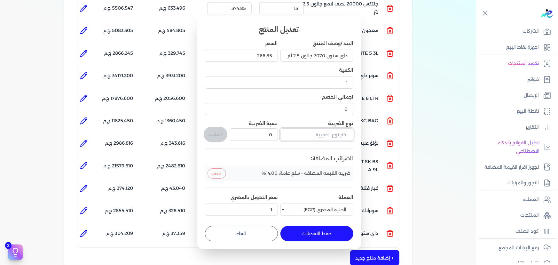
click at [301, 133] on input "text" at bounding box center [317, 134] width 73 height 12
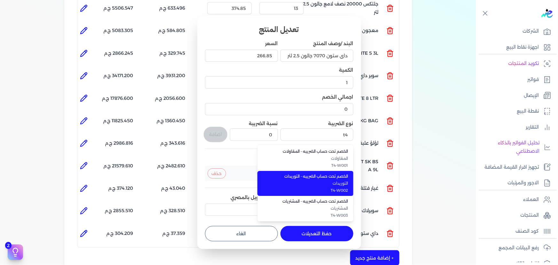
drag, startPoint x: 304, startPoint y: 180, endPoint x: 284, endPoint y: 162, distance: 26.9
click at [304, 180] on span "التوريدات" at bounding box center [309, 183] width 78 height 6
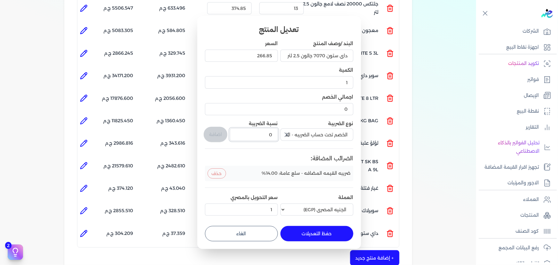
drag, startPoint x: 258, startPoint y: 135, endPoint x: 306, endPoint y: 134, distance: 48.0
click at [304, 134] on div "البند /وصف المنتج داي ستون 7070 جالون 2.5 لتر السعر 266.85 الكمية 1 اجمالي الخص…" at bounding box center [279, 129] width 148 height 178
click at [221, 131] on button "اضافة" at bounding box center [216, 134] width 24 height 15
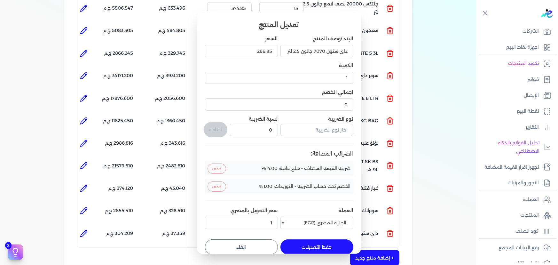
click at [312, 243] on button "حفظ التعديلات" at bounding box center [317, 246] width 73 height 15
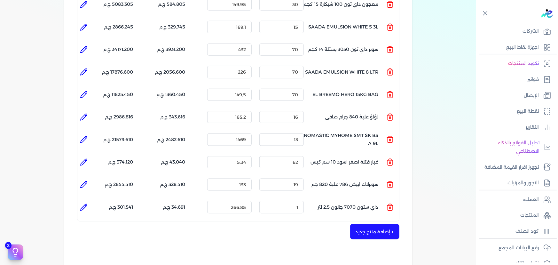
scroll to position [358, 0]
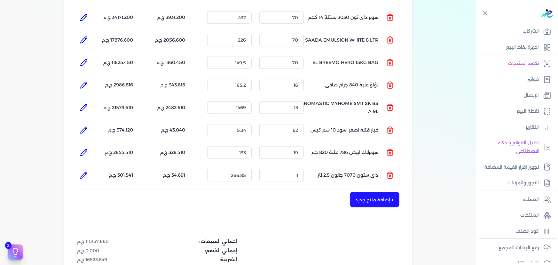
click at [369, 192] on button "+ إضافة منتج جديد" at bounding box center [374, 199] width 49 height 15
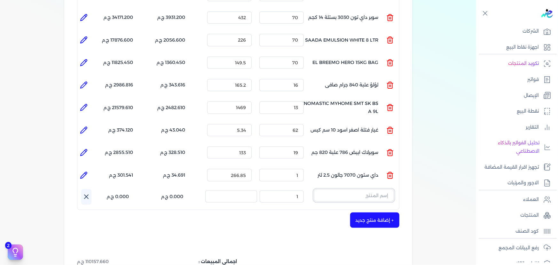
click at [363, 189] on input "text" at bounding box center [354, 195] width 80 height 12
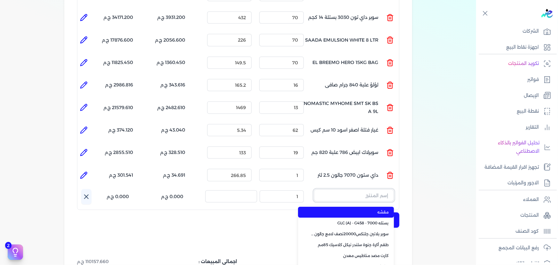
paste input "زيجزاج 303 علبة 0,325 لتر"
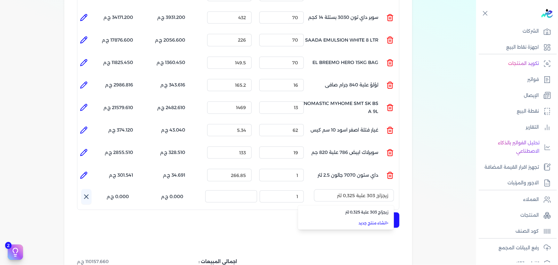
click at [368, 209] on span "زيجزاج 303 علبة 0,325 لتر" at bounding box center [350, 212] width 78 height 6
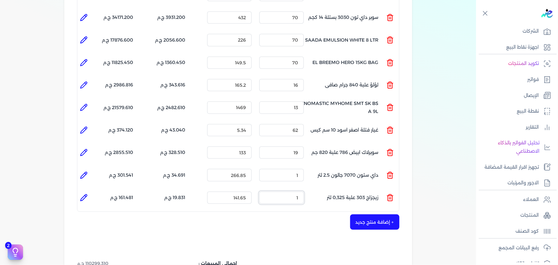
drag, startPoint x: 291, startPoint y: 185, endPoint x: 360, endPoint y: 183, distance: 69.5
click at [346, 189] on ul "المنتج : زيجزاج 303 علبة 0,325 لتر الكمية : 1 السعر : 141.65 الضريبه : 19.831 ج…" at bounding box center [238, 197] width 322 height 17
drag, startPoint x: 419, startPoint y: 118, endPoint x: 366, endPoint y: 49, distance: 87.6
click at [425, 111] on div "بيانات إضافية شركه الاخوه الثلاثة فتحى السيد على عمران وشركاه 288849477 رقم الف…" at bounding box center [238, 16] width 476 height 685
drag, startPoint x: 291, startPoint y: 184, endPoint x: 380, endPoint y: 154, distance: 94.3
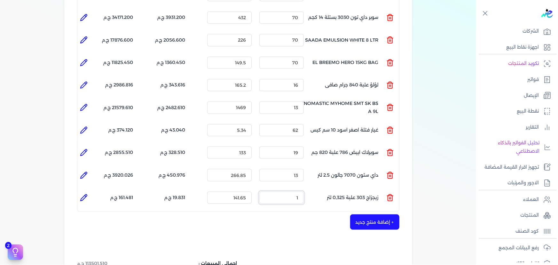
click at [334, 189] on ul "المنتج : زيجزاج 303 علبة 0,325 لتر الكمية : 1 السعر : 141.65 الضريبه : 19.831 ج…" at bounding box center [238, 197] width 322 height 17
drag, startPoint x: 87, startPoint y: 186, endPoint x: 211, endPoint y: 182, distance: 124.2
click at [87, 194] on icon at bounding box center [84, 198] width 8 height 8
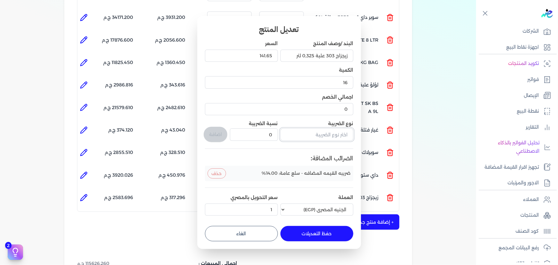
click at [316, 135] on input "text" at bounding box center [317, 134] width 73 height 12
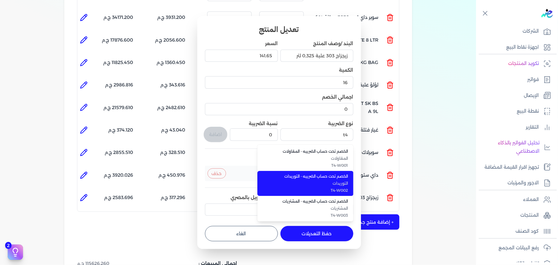
drag, startPoint x: 316, startPoint y: 184, endPoint x: 276, endPoint y: 157, distance: 48.5
click at [315, 183] on span "التوريدات" at bounding box center [309, 183] width 78 height 6
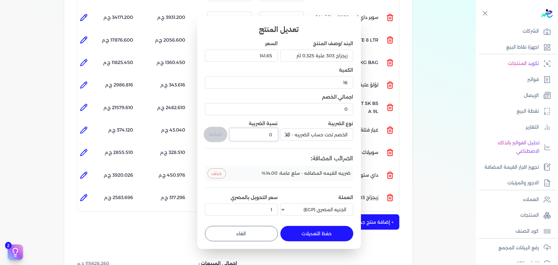
drag, startPoint x: 259, startPoint y: 138, endPoint x: 300, endPoint y: 134, distance: 40.8
click at [299, 134] on div "البند /وصف المنتج زيجزاج 303 علبة 0,325 لتر السعر 141.65 الكمية 16 اجمالي الخصم…" at bounding box center [279, 129] width 148 height 178
drag, startPoint x: 212, startPoint y: 136, endPoint x: 239, endPoint y: 165, distance: 39.7
click at [212, 135] on button "اضافة" at bounding box center [216, 134] width 24 height 15
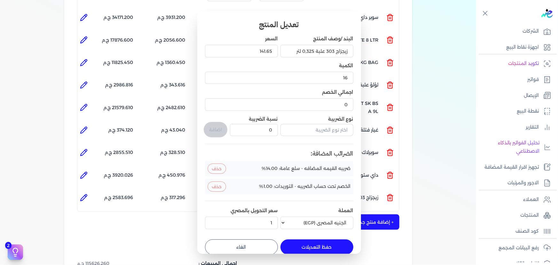
click at [304, 248] on button "حفظ التعديلات" at bounding box center [317, 246] width 73 height 15
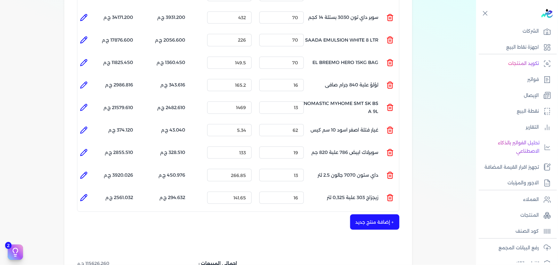
click at [365, 214] on button "+ إضافة منتج جديد" at bounding box center [374, 221] width 49 height 15
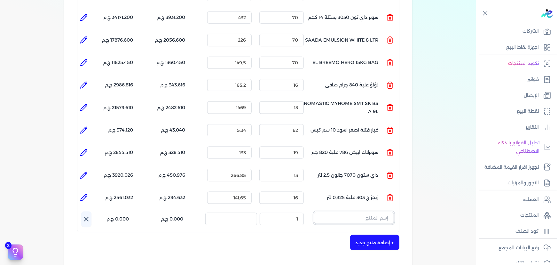
click at [360, 212] on input "text" at bounding box center [354, 218] width 80 height 12
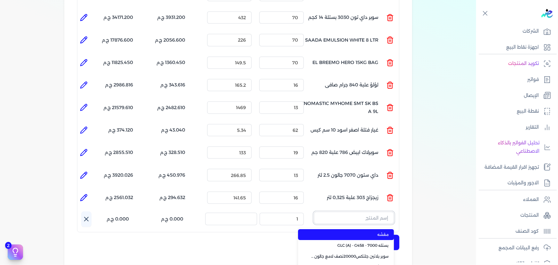
paste input "امبيانس كلر فلفتووا بيز علبة 0.900 لتر"
click at [365, 232] on span "امبيانس كلر فلفتووا بيز علبة 0.900 لتر" at bounding box center [350, 235] width 78 height 6
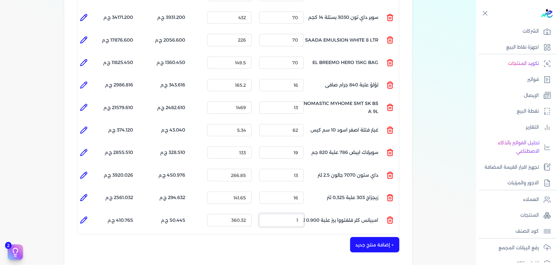
drag, startPoint x: 295, startPoint y: 208, endPoint x: 345, endPoint y: 206, distance: 49.6
click at [331, 211] on ul "المنتج : امبيانس كلر فلفتووا بيز علبة 0.900 لتر الكمية : 1 السعر : 360.32 الضري…" at bounding box center [238, 219] width 322 height 17
click at [84, 216] on icon at bounding box center [84, 220] width 8 height 8
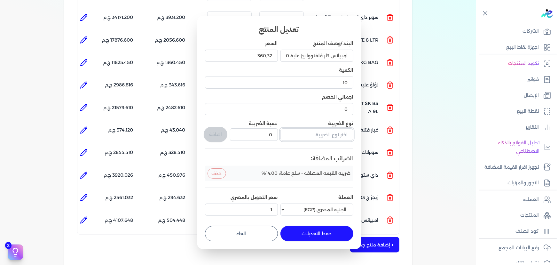
click at [319, 134] on input "text" at bounding box center [317, 134] width 73 height 12
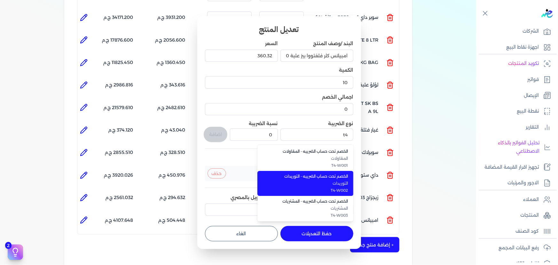
drag, startPoint x: 318, startPoint y: 189, endPoint x: 284, endPoint y: 161, distance: 43.8
click at [318, 189] on span "T4-W002" at bounding box center [309, 190] width 78 height 6
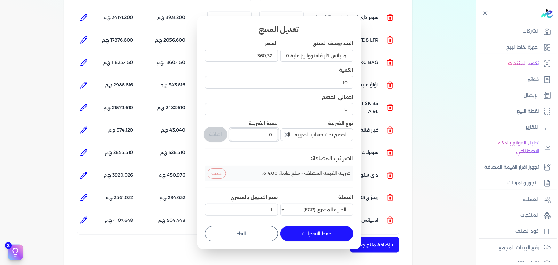
drag, startPoint x: 283, startPoint y: 138, endPoint x: 296, endPoint y: 136, distance: 12.4
click at [291, 137] on div "البند /وصف المنتج امبيانس كلر فلفتووا بيز علبة 0.900 لتر السعر 360.32 الكمية 10…" at bounding box center [279, 129] width 148 height 178
click at [221, 131] on button "اضافة" at bounding box center [216, 134] width 24 height 15
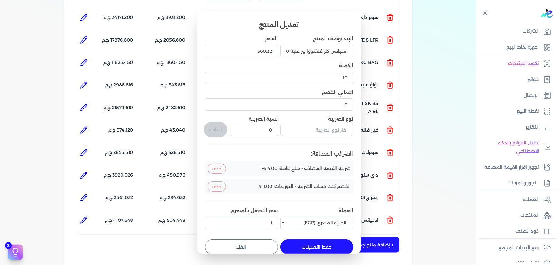
click at [309, 244] on button "حفظ التعديلات" at bounding box center [317, 246] width 73 height 15
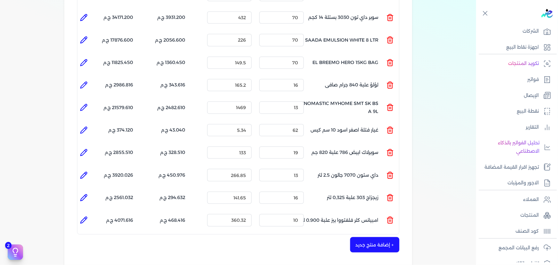
click at [385, 237] on button "+ إضافة منتج جديد" at bounding box center [374, 244] width 49 height 15
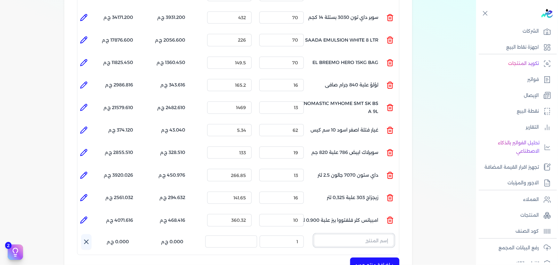
click at [369, 234] on input "text" at bounding box center [354, 240] width 80 height 12
paste input "سوبر بلاتين جلتكس20000نصف لامع بستلة 9 لتر Base A"
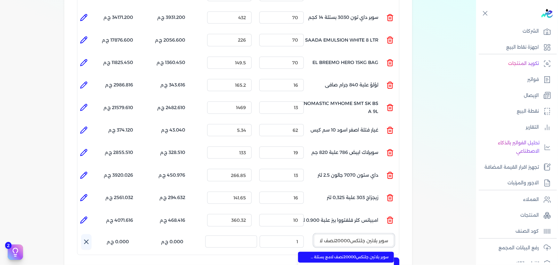
scroll to position [0, -44]
click at [363, 254] on span "سوبر بلاتين جلتكس20000نصف لامع بستلة 9 لتر Base A" at bounding box center [350, 257] width 78 height 6
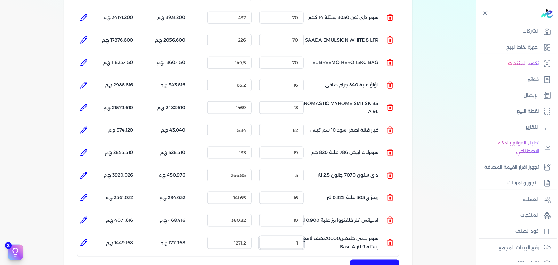
drag, startPoint x: 296, startPoint y: 236, endPoint x: 343, endPoint y: 226, distance: 48.8
click at [343, 234] on ul "المنتج : سوبر بلاتين جلتكس20000نصف لامع بستلة 9 لتر Base A الكمية : 1 السعر : 1…" at bounding box center [238, 242] width 322 height 17
click at [82, 236] on li at bounding box center [83, 242] width 13 height 13
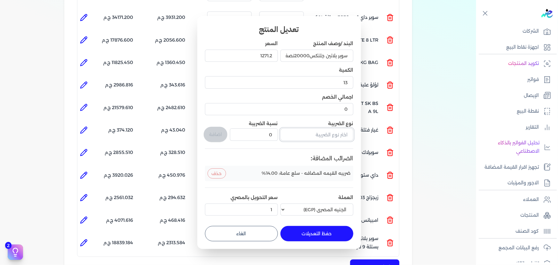
click at [319, 135] on input "text" at bounding box center [317, 134] width 73 height 12
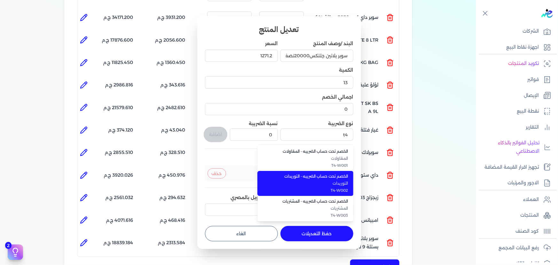
drag, startPoint x: 312, startPoint y: 185, endPoint x: 309, endPoint y: 177, distance: 8.4
click at [312, 184] on span "التوريدات" at bounding box center [309, 183] width 78 height 6
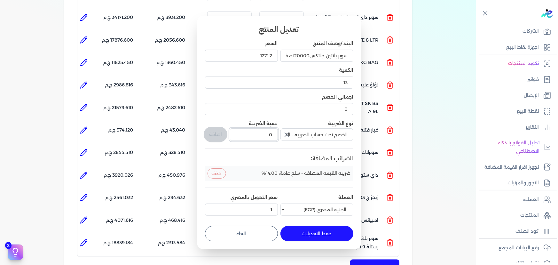
drag, startPoint x: 264, startPoint y: 133, endPoint x: 411, endPoint y: 144, distance: 147.3
click at [319, 140] on div "البند /وصف المنتج سوبر بلاتين جلتكس20000نصف لامع بستلة 9 لتر Base A السعر 1271.…" at bounding box center [279, 129] width 148 height 178
click at [221, 132] on button "اضافة" at bounding box center [216, 134] width 24 height 15
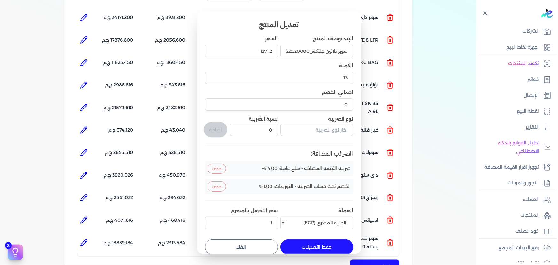
click at [304, 243] on button "حفظ التعديلات" at bounding box center [317, 246] width 73 height 15
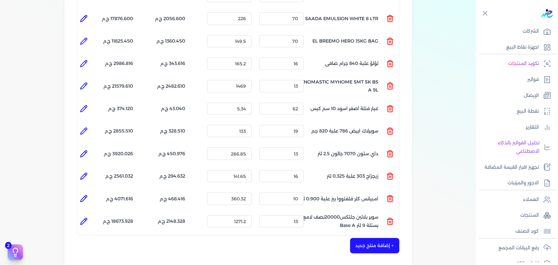
scroll to position [445, 0]
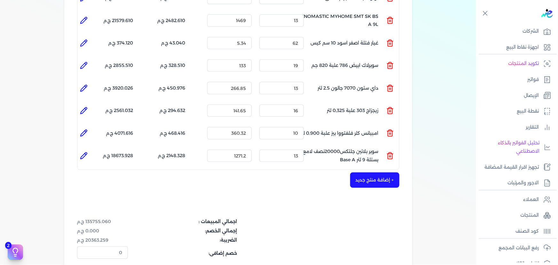
click at [375, 172] on button "+ إضافة منتج جديد" at bounding box center [374, 179] width 49 height 15
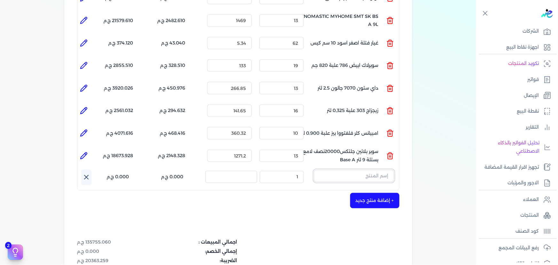
click at [349, 170] on input "text" at bounding box center [354, 176] width 80 height 12
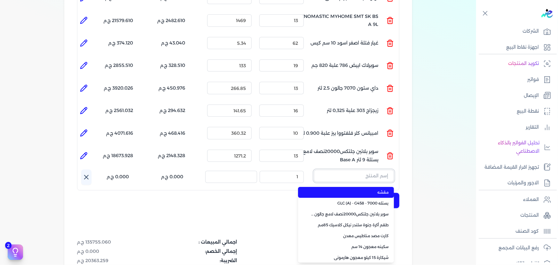
paste input "داى تون مط بني علبة 880 جرام صافي"
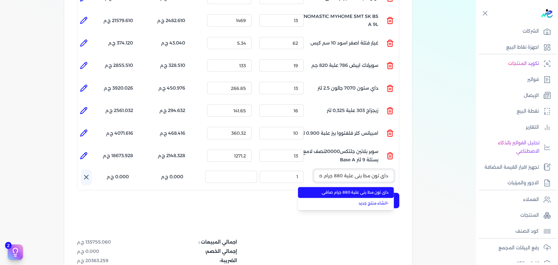
scroll to position [0, -8]
click at [353, 190] on span "داى تون مط بني علبة 880 جرام صافي" at bounding box center [350, 193] width 78 height 6
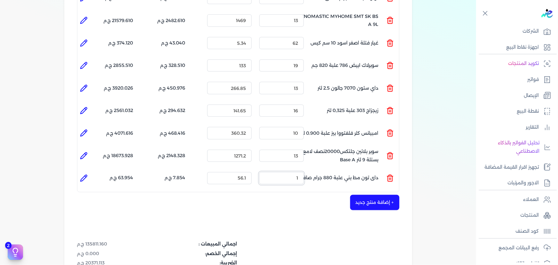
drag, startPoint x: 325, startPoint y: 167, endPoint x: 386, endPoint y: 150, distance: 63.0
click at [79, 172] on li at bounding box center [83, 178] width 13 height 13
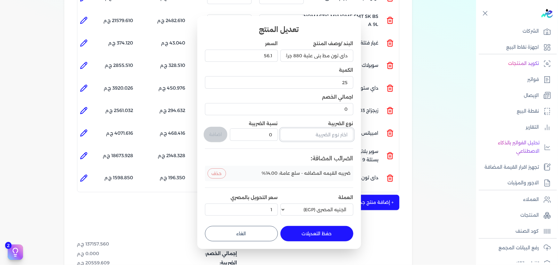
drag, startPoint x: 302, startPoint y: 133, endPoint x: 309, endPoint y: 137, distance: 8.3
click at [303, 134] on input "text" at bounding box center [317, 134] width 73 height 12
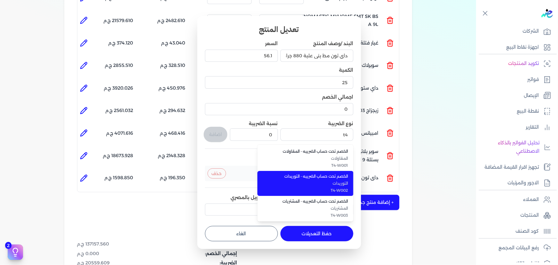
drag, startPoint x: 323, startPoint y: 176, endPoint x: 308, endPoint y: 165, distance: 18.4
click at [323, 176] on span "الخصم تحت حساب الضريبه - التوريدات" at bounding box center [309, 176] width 78 height 6
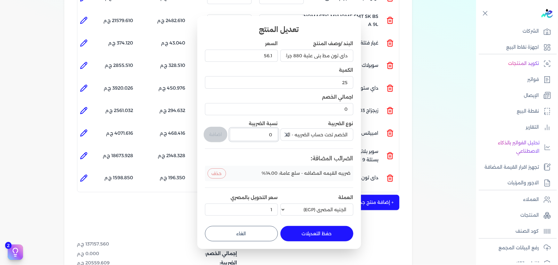
drag, startPoint x: 268, startPoint y: 132, endPoint x: 280, endPoint y: 131, distance: 11.9
click at [280, 131] on div "البند /وصف المنتج داى تون مط بني علبة 880 جرام صافي السعر 56.1 الكمية 25 اجمالي…" at bounding box center [279, 129] width 148 height 178
click at [211, 133] on button "اضافة" at bounding box center [216, 134] width 24 height 15
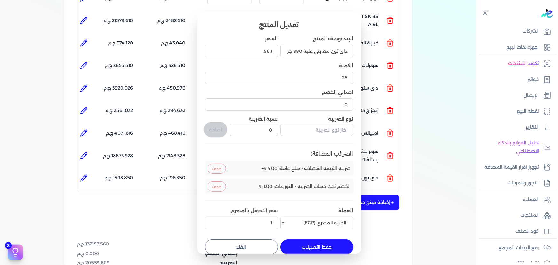
drag, startPoint x: 320, startPoint y: 247, endPoint x: 375, endPoint y: 206, distance: 68.4
click at [320, 246] on button "حفظ التعديلات" at bounding box center [317, 246] width 73 height 15
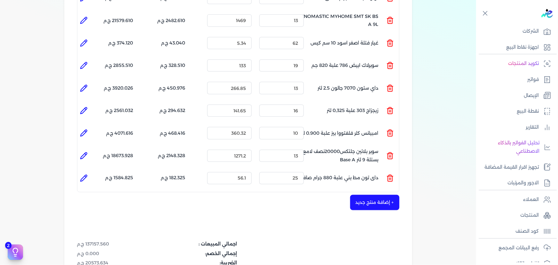
click at [384, 195] on button "+ إضافة منتج جديد" at bounding box center [374, 202] width 49 height 15
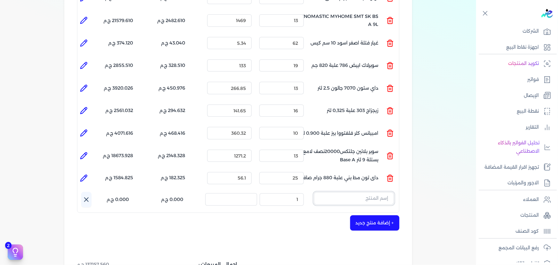
click at [341, 192] on input "text" at bounding box center [354, 198] width 80 height 12
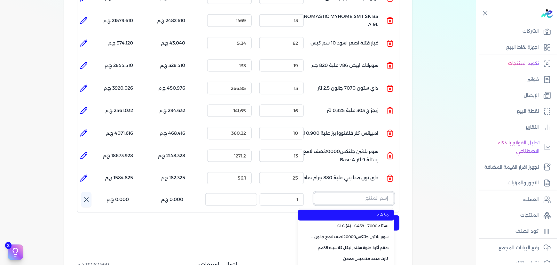
paste input "ستورم شيلد بنيتريتنج سيلر اساس زيتي جالون كومبو 3 لتر"
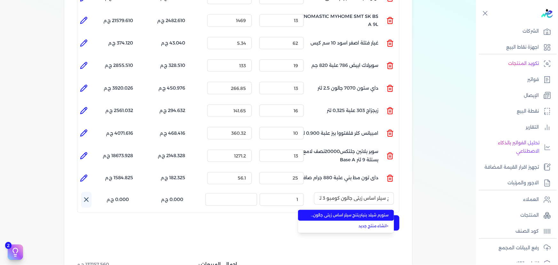
click at [350, 212] on span "ستورم شيلد بنيتريتنج سيلر اساس زيتي جالون كومبو 3 لتر" at bounding box center [350, 215] width 78 height 6
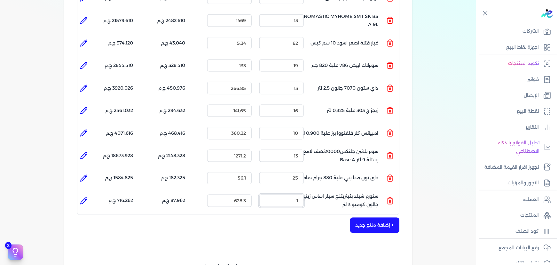
drag, startPoint x: 282, startPoint y: 188, endPoint x: 358, endPoint y: 179, distance: 76.1
click at [356, 192] on ul "المنتج : ستورم شيلد بنيتريتنج سيلر اساس زيتي جالون كومبو 3 لتر الكمية : 1 السعر…" at bounding box center [238, 200] width 322 height 17
click at [90, 195] on li at bounding box center [83, 201] width 13 height 13
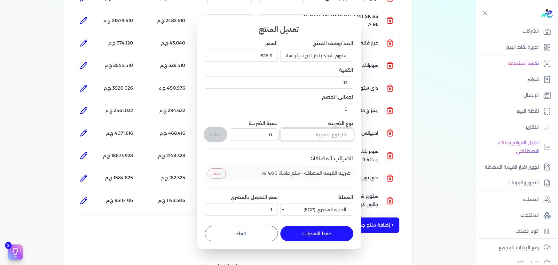
click at [309, 133] on input "text" at bounding box center [317, 134] width 73 height 12
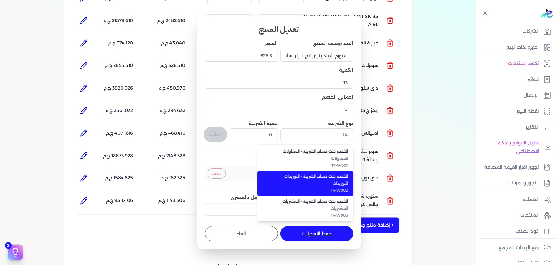
click at [323, 183] on span "التوريدات" at bounding box center [309, 183] width 78 height 6
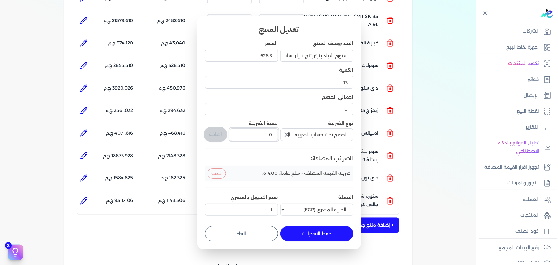
drag, startPoint x: 263, startPoint y: 134, endPoint x: 291, endPoint y: 132, distance: 28.0
click at [290, 132] on div "البند /وصف المنتج ستورم شيلد بنيتريتنج سيلر اساس زيتي جالون كومبو 3 لتر السعر 6…" at bounding box center [279, 129] width 148 height 178
click at [210, 133] on button "اضافة" at bounding box center [216, 134] width 24 height 15
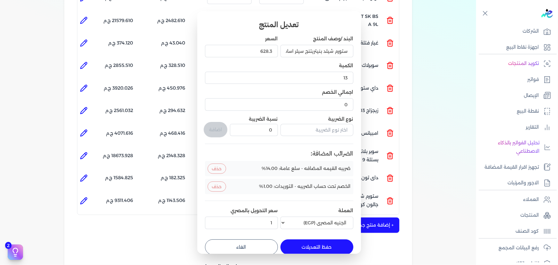
click at [314, 244] on button "حفظ التعديلات" at bounding box center [317, 246] width 73 height 15
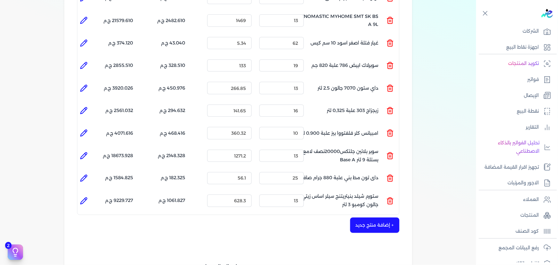
click at [383, 218] on button "+ إضافة منتج جديد" at bounding box center [374, 225] width 49 height 15
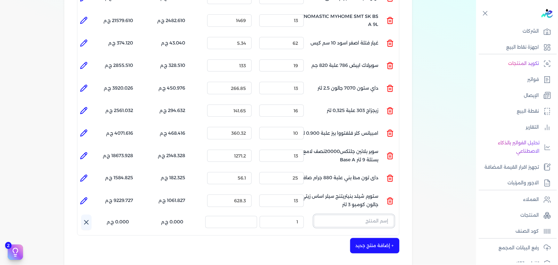
click at [354, 215] on input "text" at bounding box center [354, 221] width 80 height 12
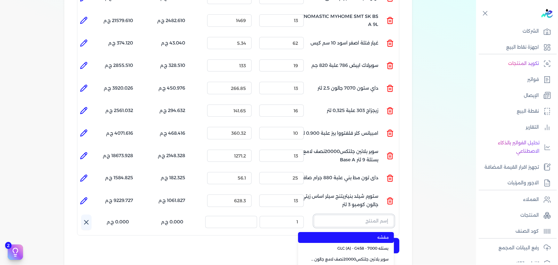
paste input "سيلر المقاوم 0017 علبة 0.650 لتر"
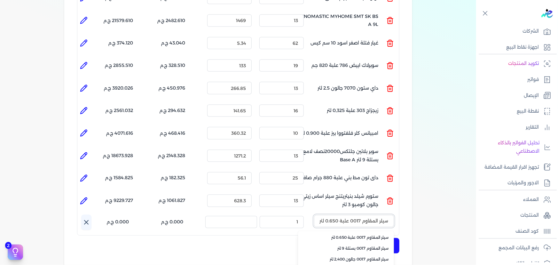
click at [355, 215] on input "سيلر المقاوم 0017 علبة 0.650 لتر" at bounding box center [354, 221] width 80 height 12
click at [314, 215] on button "sdgv" at bounding box center [354, 222] width 80 height 15
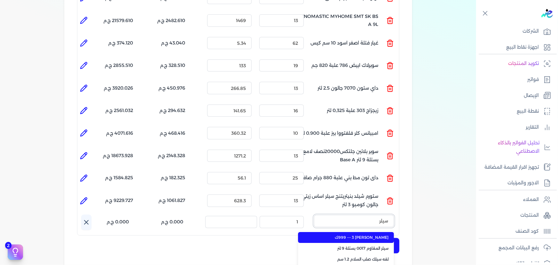
click at [314, 215] on button "سيلر" at bounding box center [354, 222] width 80 height 15
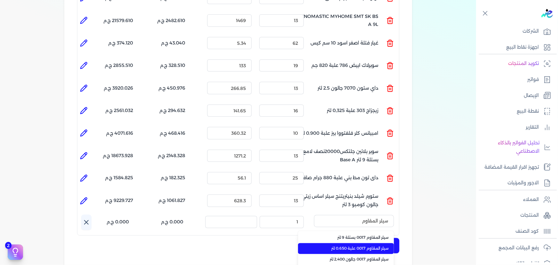
click at [359, 246] on span "سيلر المقاوم 0017 علبة 0.650 لتر" at bounding box center [350, 249] width 78 height 6
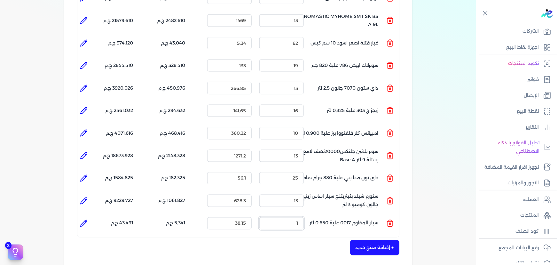
click at [288, 217] on input "1" at bounding box center [281, 223] width 44 height 12
click at [87, 220] on icon at bounding box center [84, 223] width 6 height 6
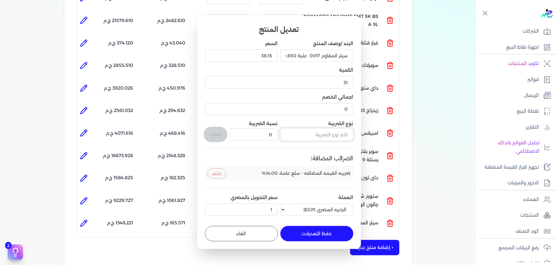
click at [311, 136] on input "text" at bounding box center [317, 134] width 73 height 12
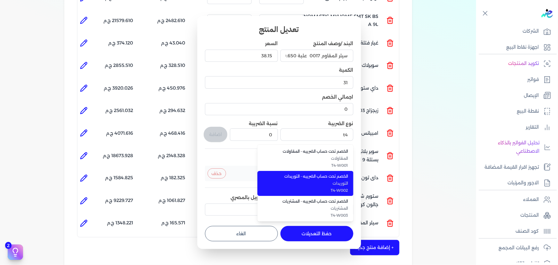
click at [309, 178] on span "الخصم تحت حساب الضريبه - التوريدات" at bounding box center [309, 176] width 78 height 6
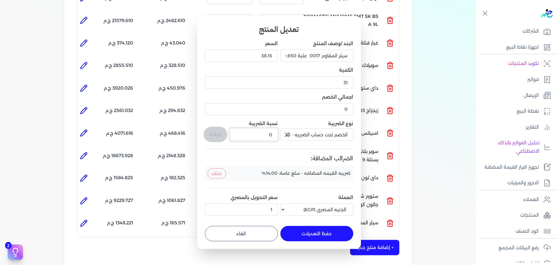
drag, startPoint x: 266, startPoint y: 135, endPoint x: 339, endPoint y: 132, distance: 73.0
click at [317, 135] on div "البند /وصف المنتج سيلر المقاوم 0017 علبة 0.650 لتر السعر 38.15 الكمية 31 اجمالي…" at bounding box center [279, 129] width 148 height 178
click at [219, 138] on button "اضافة" at bounding box center [216, 134] width 24 height 15
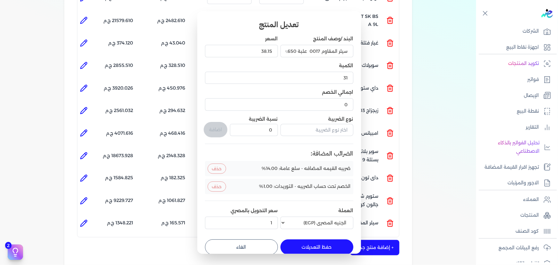
click at [328, 243] on button "حفظ التعديلات" at bounding box center [317, 246] width 73 height 15
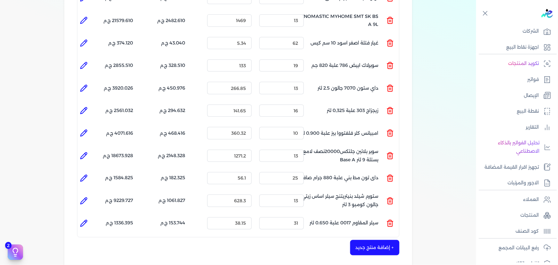
drag, startPoint x: 382, startPoint y: 236, endPoint x: 317, endPoint y: 199, distance: 74.4
click at [380, 240] on button "+ إضافة منتج جديد" at bounding box center [374, 247] width 49 height 15
click at [358, 237] on input "text" at bounding box center [354, 243] width 80 height 12
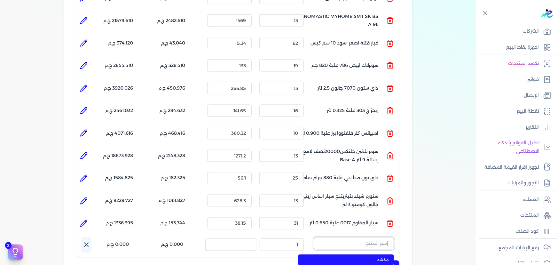
paste input "داي تون مط اسود علبة 880 جرام صافي"
click at [356, 257] on span "داي تون مط اسود علبة 880 جرام صافي" at bounding box center [350, 260] width 78 height 6
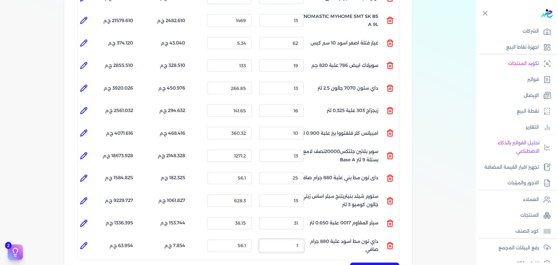
drag, startPoint x: 291, startPoint y: 232, endPoint x: 357, endPoint y: 224, distance: 67.0
drag, startPoint x: 387, startPoint y: 234, endPoint x: 393, endPoint y: 234, distance: 6.7
click at [387, 237] on ul "المنتج : داي تون مط اسود علبة 880 جرام صافي الكمية : 12 السعر : 56.1 الضريبه : …" at bounding box center [238, 245] width 322 height 17
click at [393, 242] on icon at bounding box center [391, 246] width 8 height 8
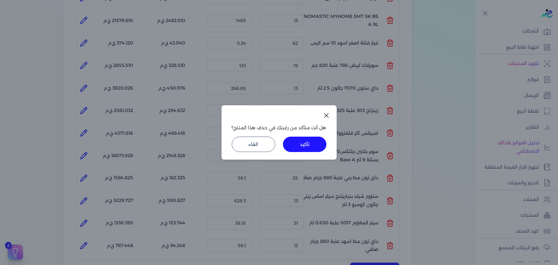
click at [302, 141] on button "تأكيد" at bounding box center [305, 144] width 44 height 15
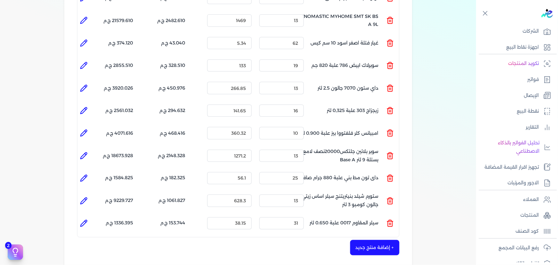
click at [374, 240] on button "+ إضافة منتج جديد" at bounding box center [374, 247] width 49 height 15
click at [369, 237] on input "text" at bounding box center [354, 243] width 80 height 12
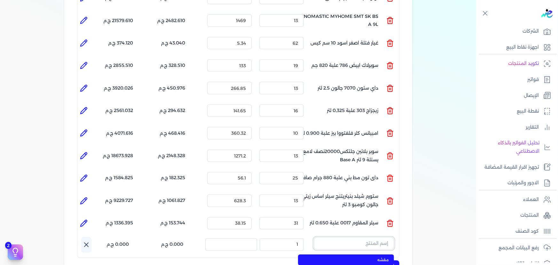
paste input "داي تون مط اسود علبة 880 جرام صافي"
click at [369, 257] on span "داي تون مط اسود علبة 880 جرام صافي" at bounding box center [350, 260] width 78 height 6
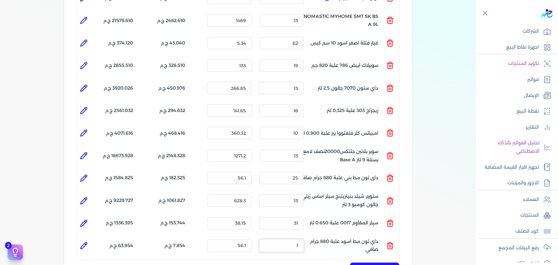
drag, startPoint x: 271, startPoint y: 235, endPoint x: 342, endPoint y: 229, distance: 71.6
click at [325, 237] on ul "المنتج : داي تون مط اسود علبة 880 جرام صافي الكمية : 1 السعر : 56.1 الضريبه : 7…" at bounding box center [238, 245] width 322 height 17
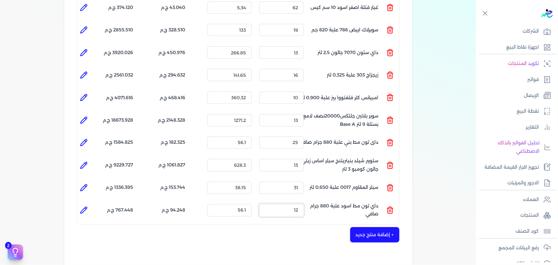
scroll to position [504, 0]
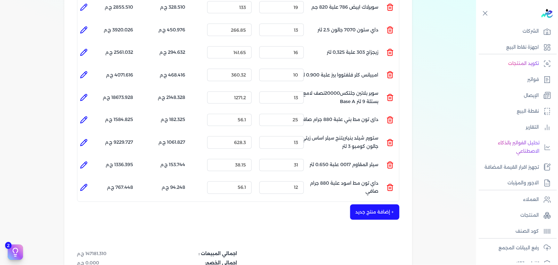
click at [86, 184] on icon at bounding box center [84, 188] width 8 height 8
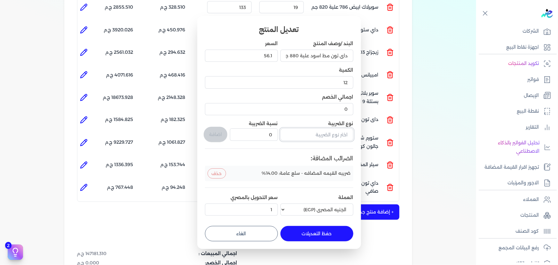
click at [306, 136] on input "text" at bounding box center [317, 134] width 73 height 12
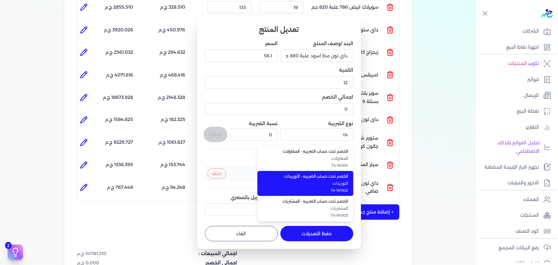
drag, startPoint x: 339, startPoint y: 189, endPoint x: 306, endPoint y: 169, distance: 37.8
click at [337, 188] on span "T4-W002" at bounding box center [309, 190] width 78 height 6
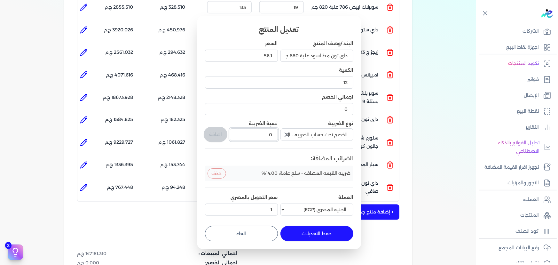
drag, startPoint x: 265, startPoint y: 136, endPoint x: 283, endPoint y: 130, distance: 18.3
click at [281, 131] on div "البند /وصف المنتج داي تون مط اسود علبة 880 جرام صافي السعر 56.1 الكمية 12 اجمال…" at bounding box center [279, 129] width 148 height 178
click at [215, 128] on button "اضافة" at bounding box center [216, 134] width 24 height 15
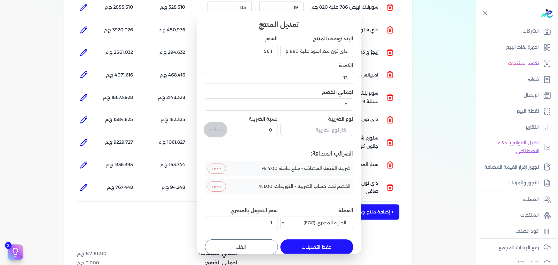
drag, startPoint x: 318, startPoint y: 243, endPoint x: 372, endPoint y: 225, distance: 57.2
click at [319, 243] on button "حفظ التعديلات" at bounding box center [317, 246] width 73 height 15
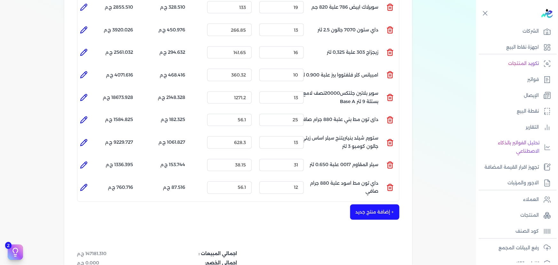
click at [384, 204] on button "+ إضافة منتج جديد" at bounding box center [374, 211] width 49 height 15
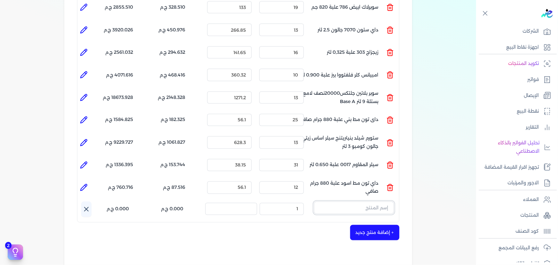
click at [376, 202] on input "text" at bounding box center [354, 208] width 80 height 12
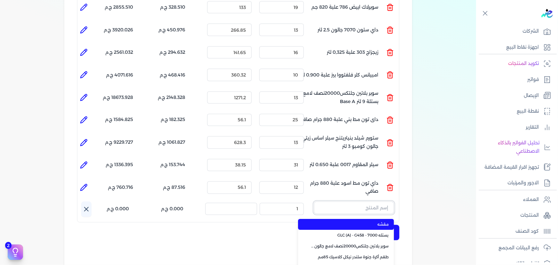
paste input "داي تون مط 200 ابيض علبة 880 جرام صافي"
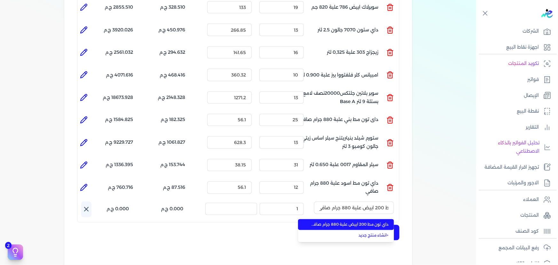
drag, startPoint x: 374, startPoint y: 214, endPoint x: 370, endPoint y: 214, distance: 4.2
click at [374, 222] on span "داي تون مط 200 ابيض علبة 880 جرام صافي" at bounding box center [350, 225] width 78 height 6
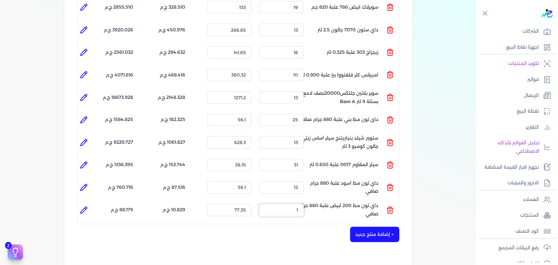
drag, startPoint x: 331, startPoint y: 198, endPoint x: 374, endPoint y: 197, distance: 43.5
click at [374, 202] on ul "المنتج : داي تون مط 200 ابيض علبة 880 جرام صافي الكمية : 1 السعر : 77.35 الضريب…" at bounding box center [238, 210] width 322 height 17
click at [388, 227] on button "+ إضافة منتج جديد" at bounding box center [374, 234] width 49 height 15
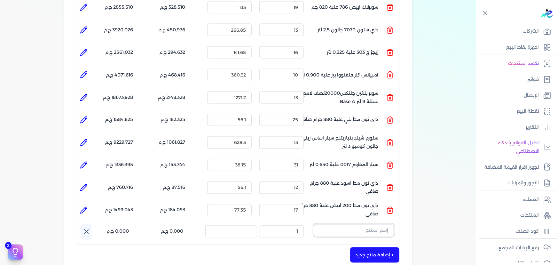
click at [380, 224] on input "text" at bounding box center [354, 230] width 80 height 12
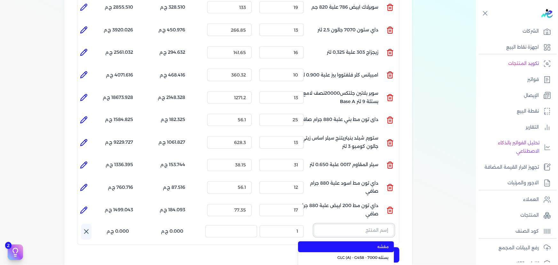
paste input "ورنيش زجاجي 901 علبة 1 كجم"
click at [364, 244] on span "ورنيش زجاجي 901 علبة 1 كجم" at bounding box center [350, 247] width 78 height 6
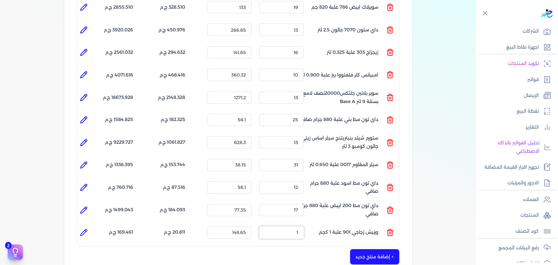
click at [358, 224] on ul "المنتج : ورنيش زجاجي 901 علبة 1 كجم الكمية : 1 السعر : 148.65 الضريبه : 20.811 …" at bounding box center [238, 232] width 322 height 17
click at [87, 229] on icon at bounding box center [84, 233] width 8 height 8
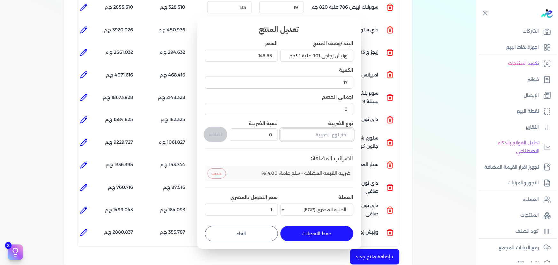
click at [314, 139] on input "text" at bounding box center [317, 134] width 73 height 12
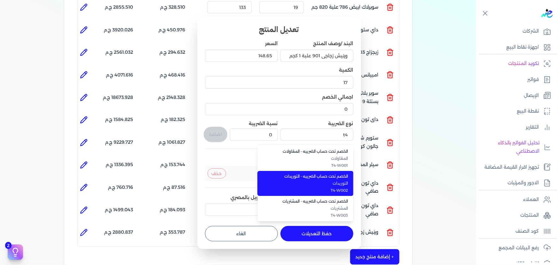
drag, startPoint x: 300, startPoint y: 179, endPoint x: 297, endPoint y: 177, distance: 3.9
click at [299, 179] on span "الخصم تحت حساب الضريبه - التوريدات" at bounding box center [309, 176] width 78 height 6
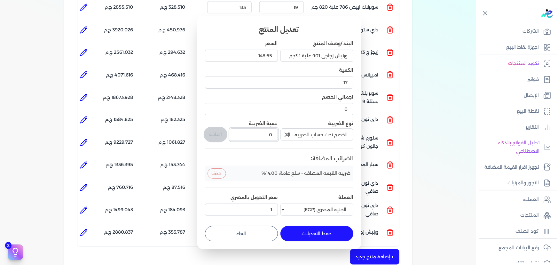
drag, startPoint x: 269, startPoint y: 137, endPoint x: 284, endPoint y: 135, distance: 15.1
click at [284, 135] on div "البند /وصف المنتج ورنيش زجاجي 901 علبة 1 كجم السعر 148.65 الكمية 17 اجمالي الخص…" at bounding box center [279, 129] width 148 height 178
click at [216, 131] on button "اضافة" at bounding box center [216, 134] width 24 height 15
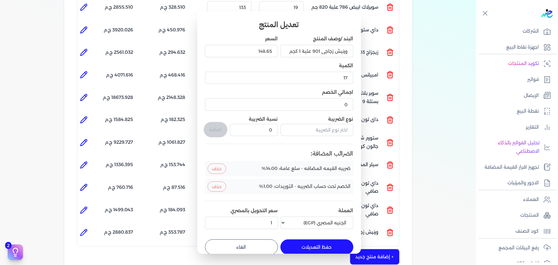
click at [316, 248] on button "حفظ التعديلات" at bounding box center [317, 246] width 73 height 15
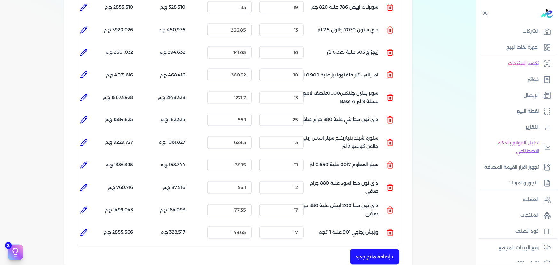
click at [388, 249] on button "+ إضافة منتج جديد" at bounding box center [374, 256] width 49 height 15
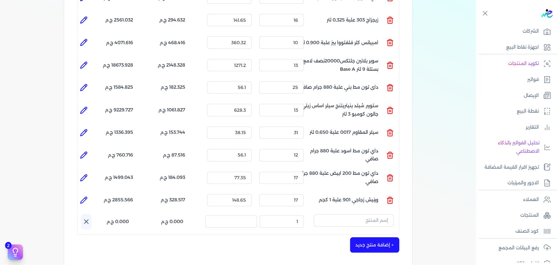
scroll to position [591, 0]
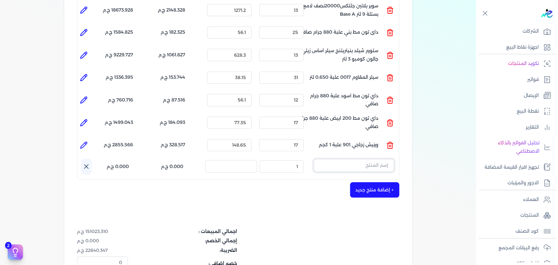
click at [366, 159] on input "text" at bounding box center [354, 165] width 80 height 12
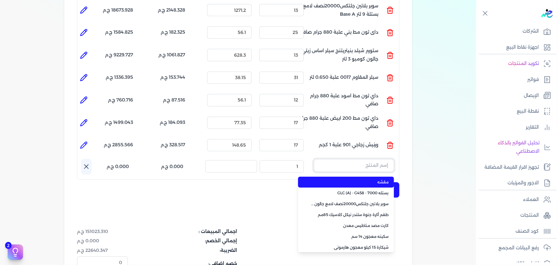
paste input "ستارت سيلر مائي بستلة 7.500 لتر"
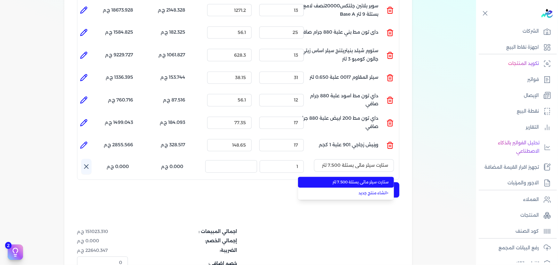
click at [365, 177] on li "ستارت سيلر مائي بستلة 7.500 لتر" at bounding box center [346, 182] width 96 height 11
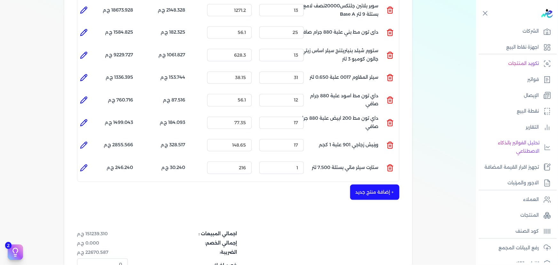
click at [294, 163] on div "الكمية : 1" at bounding box center [282, 167] width 50 height 17
drag, startPoint x: 292, startPoint y: 160, endPoint x: 352, endPoint y: 151, distance: 60.9
click at [352, 159] on ul "المنتج : ستارت سيلر مائي بستلة 7.500 لتر الكمية : 1 السعر : 216 الضريبه : 30.24…" at bounding box center [238, 167] width 322 height 17
drag, startPoint x: 81, startPoint y: 153, endPoint x: 99, endPoint y: 156, distance: 18.2
click at [82, 164] on icon at bounding box center [84, 168] width 8 height 8
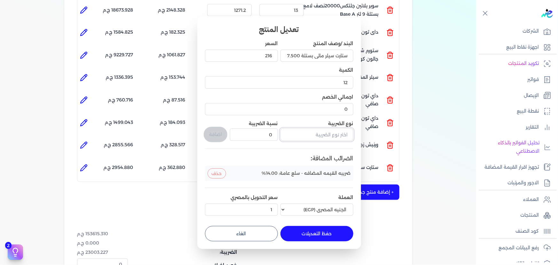
click at [328, 137] on input "text" at bounding box center [317, 134] width 73 height 12
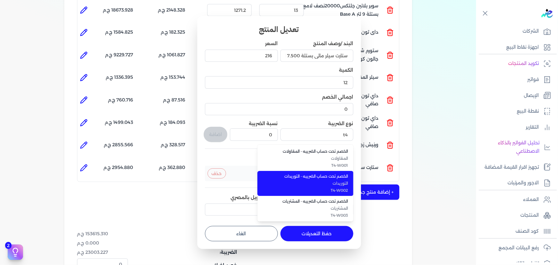
click at [326, 179] on span "الخصم تحت حساب الضريبه - التوريدات" at bounding box center [309, 176] width 78 height 6
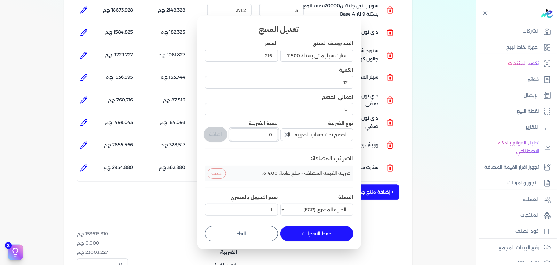
drag, startPoint x: 266, startPoint y: 137, endPoint x: 293, endPoint y: 134, distance: 27.3
click at [291, 134] on div "البند /وصف المنتج ستارت سيلر مائي بستلة 7.500 لتر السعر 216 الكمية 12 اجمالي ال…" at bounding box center [279, 129] width 148 height 178
click at [219, 134] on button "اضافة" at bounding box center [216, 134] width 24 height 15
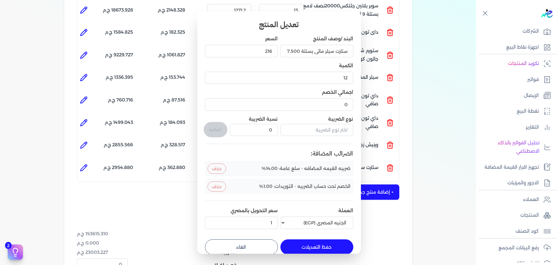
click at [307, 246] on button "حفظ التعديلات" at bounding box center [317, 246] width 73 height 15
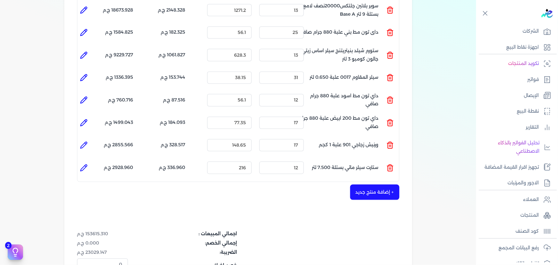
drag, startPoint x: 360, startPoint y: 182, endPoint x: 314, endPoint y: 64, distance: 126.0
click at [360, 185] on button "+ إضافة منتج جديد" at bounding box center [374, 192] width 49 height 15
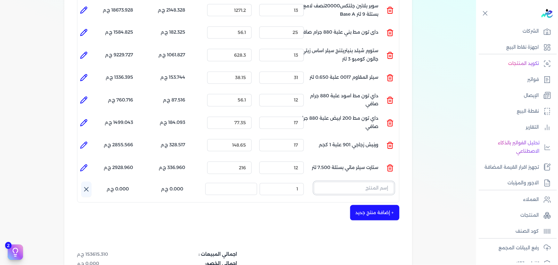
click at [358, 182] on input "text" at bounding box center [354, 188] width 80 height 12
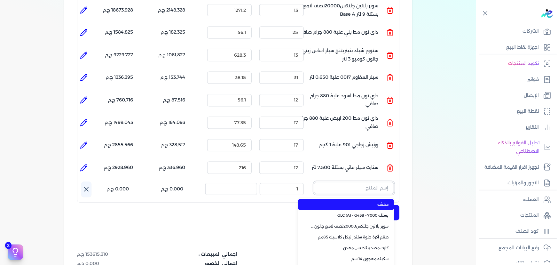
paste input "سوبرلاك الوان 708 جالون 2 لتر"
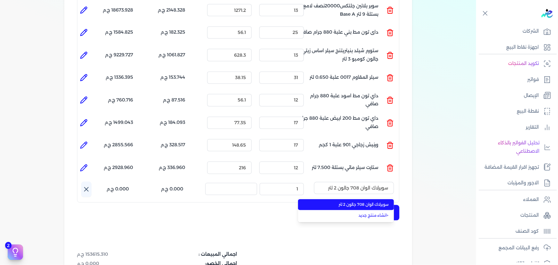
click at [358, 202] on span "سوبرلاك الوان 708 جالون 2 لتر" at bounding box center [350, 205] width 78 height 6
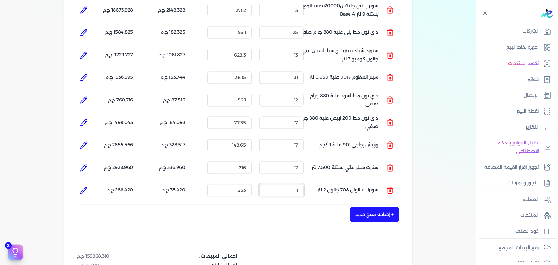
drag, startPoint x: 294, startPoint y: 178, endPoint x: 343, endPoint y: 169, distance: 49.5
click at [333, 182] on ul "المنتج : سوبرلاك الوان 708 جالون 2 لتر الكمية : 1 السعر : 253 الضريبه : 35.420 …" at bounding box center [238, 190] width 322 height 17
drag, startPoint x: 82, startPoint y: 179, endPoint x: 99, endPoint y: 179, distance: 17.0
click at [83, 187] on icon at bounding box center [84, 191] width 8 height 8
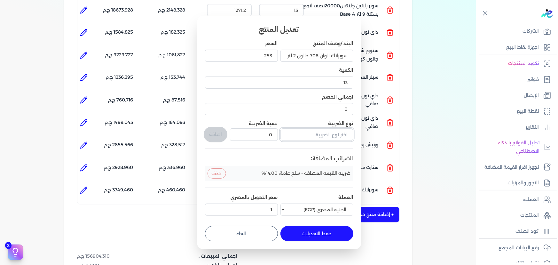
click at [326, 138] on input "text" at bounding box center [317, 134] width 73 height 12
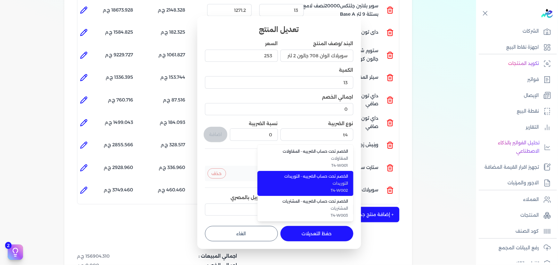
click at [315, 183] on span "التوريدات" at bounding box center [309, 183] width 78 height 6
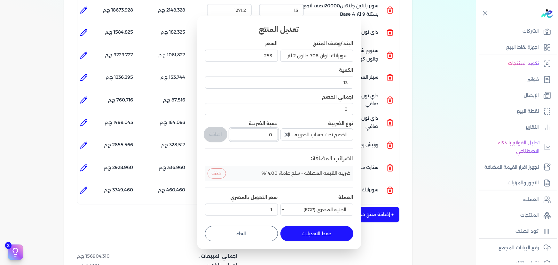
drag, startPoint x: 291, startPoint y: 134, endPoint x: 295, endPoint y: 134, distance: 4.5
click at [295, 134] on div "البند /وصف المنتج سوبرلاك الوان 708 جالون 2 لتر السعر 253 الكمية 13 اجمالي الخص…" at bounding box center [279, 129] width 148 height 178
drag, startPoint x: 213, startPoint y: 130, endPoint x: 254, endPoint y: 177, distance: 62.8
click at [214, 130] on button "اضافة" at bounding box center [216, 134] width 24 height 15
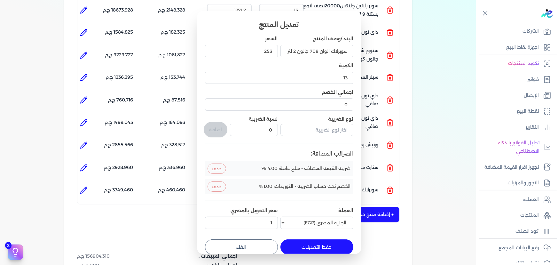
drag, startPoint x: 313, startPoint y: 249, endPoint x: 315, endPoint y: 243, distance: 6.8
click at [313, 249] on button "حفظ التعديلات" at bounding box center [317, 246] width 73 height 15
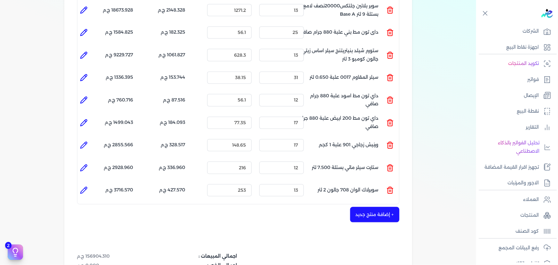
click at [374, 207] on button "+ إضافة منتج جديد" at bounding box center [374, 214] width 49 height 15
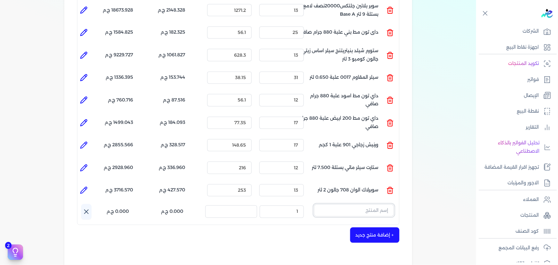
click at [355, 204] on input "text" at bounding box center [354, 210] width 80 height 12
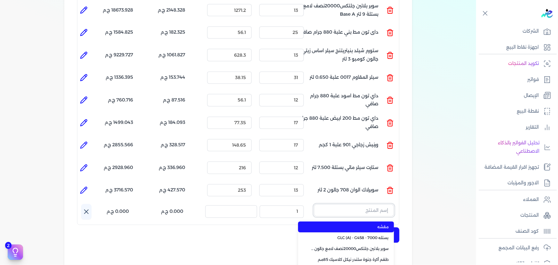
paste input "ورنيش ستاندر 690 علبة 0,700 كجم"
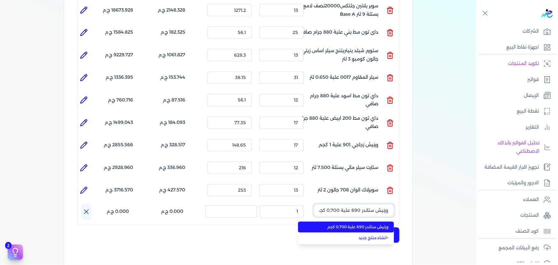
scroll to position [0, -2]
click at [356, 224] on span "ورنيش ستاندر 690 علبة 0,700 كجم" at bounding box center [350, 227] width 78 height 6
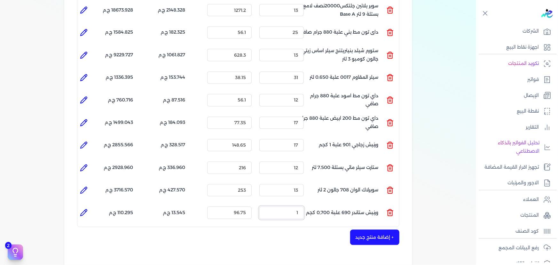
drag, startPoint x: 297, startPoint y: 199, endPoint x: 308, endPoint y: 200, distance: 11.3
click at [308, 204] on ul "المنتج : ورنيش ستاندر 690 علبة 0,700 كجم الكمية : 1 السعر : 96.75 الضريبه : 13.…" at bounding box center [238, 212] width 322 height 17
click at [83, 209] on icon at bounding box center [84, 213] width 8 height 8
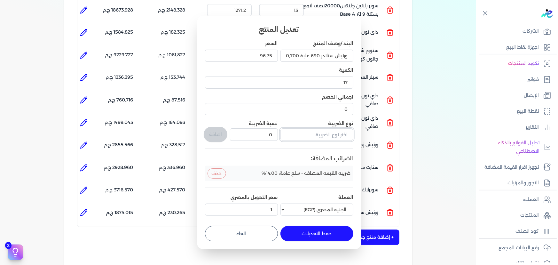
click at [304, 133] on input "text" at bounding box center [317, 134] width 73 height 12
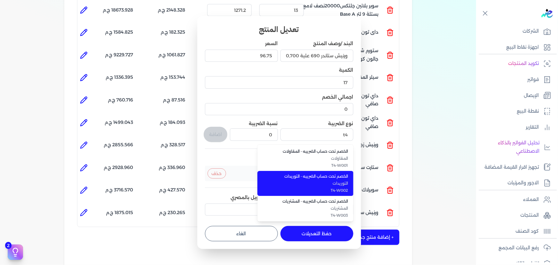
click at [291, 176] on span "الخصم تحت حساب الضريبه - التوريدات" at bounding box center [309, 176] width 78 height 6
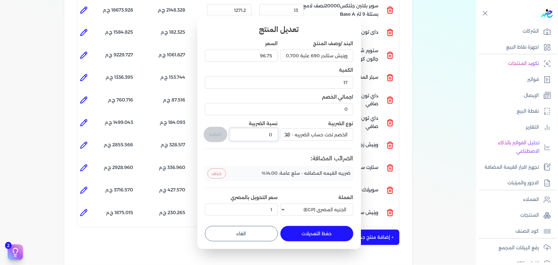
drag, startPoint x: 282, startPoint y: 135, endPoint x: 289, endPoint y: 134, distance: 6.8
click at [288, 134] on div "البند /وصف المنتج ورنيش ستاندر 690 علبة 0,700 كجم السعر 96.75 الكمية 17 اجمالي …" at bounding box center [279, 129] width 148 height 178
click at [224, 134] on button "اضافة" at bounding box center [216, 134] width 24 height 15
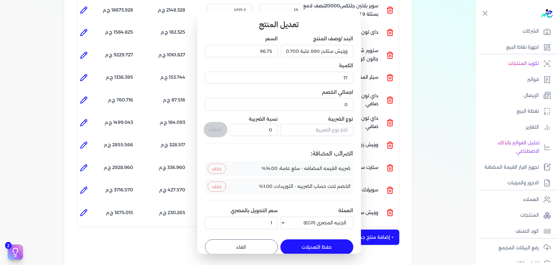
drag, startPoint x: 317, startPoint y: 251, endPoint x: 315, endPoint y: 245, distance: 5.9
click at [317, 250] on button "حفظ التعديلات" at bounding box center [317, 246] width 73 height 15
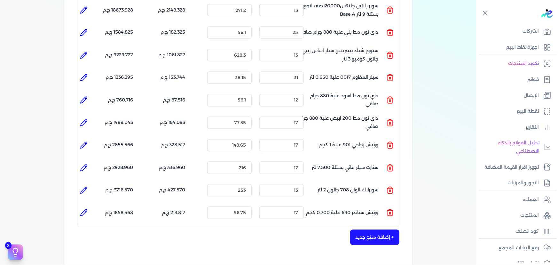
click at [368, 230] on button "+ إضافة منتج جديد" at bounding box center [374, 237] width 49 height 15
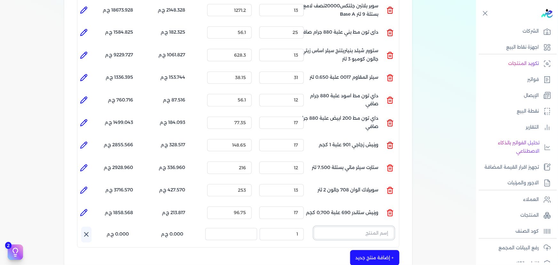
click at [365, 227] on input "text" at bounding box center [354, 233] width 80 height 12
paste input "ستارت بلاستيك بستلة 8 لتر"
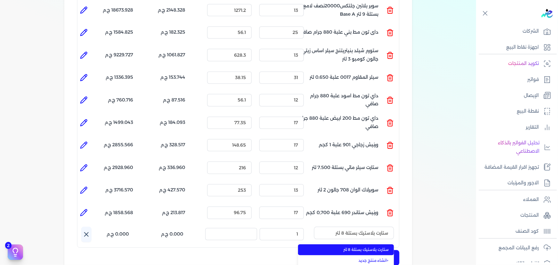
click at [359, 247] on span "ستارت بلاستيك بستلة 8 لتر" at bounding box center [350, 250] width 78 height 6
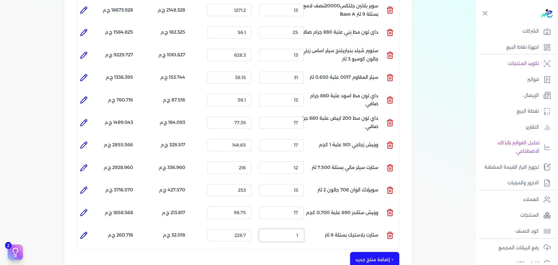
drag, startPoint x: 283, startPoint y: 222, endPoint x: 403, endPoint y: 176, distance: 128.5
drag, startPoint x: 89, startPoint y: 220, endPoint x: 184, endPoint y: 173, distance: 105.9
click at [90, 229] on li at bounding box center [83, 235] width 13 height 13
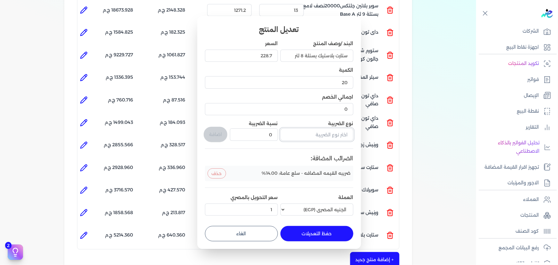
click at [324, 133] on input "text" at bounding box center [317, 134] width 73 height 12
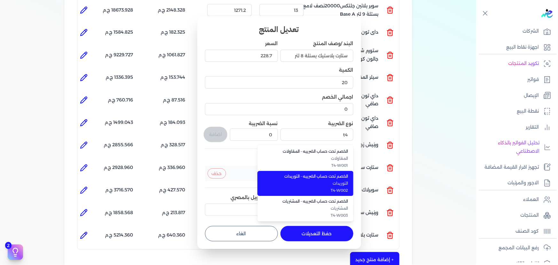
click at [336, 172] on li "الخصم تحت حساب الضريبه - التوريدات التوريدات T4-W002" at bounding box center [306, 183] width 96 height 25
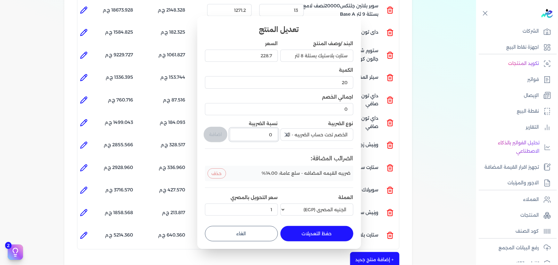
drag, startPoint x: 265, startPoint y: 132, endPoint x: 293, endPoint y: 134, distance: 27.9
click at [288, 134] on div "البند /وصف المنتج ستارت بلاستيك بستلة 8 لتر السعر 228.7 الكمية 20 اجمالي الخصم …" at bounding box center [279, 129] width 148 height 178
click at [218, 131] on button "اضافة" at bounding box center [216, 134] width 24 height 15
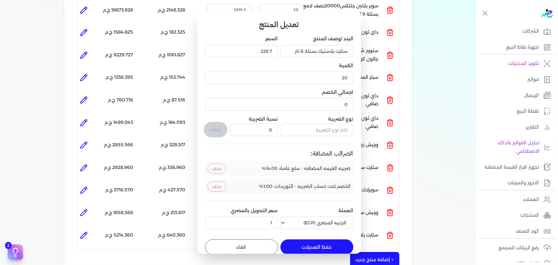
click at [325, 243] on button "حفظ التعديلات" at bounding box center [317, 246] width 73 height 15
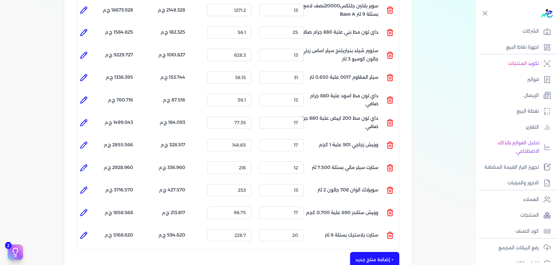
click at [377, 252] on button "+ إضافة منتج جديد" at bounding box center [374, 259] width 49 height 15
click at [353, 250] on input "text" at bounding box center [354, 256] width 80 height 12
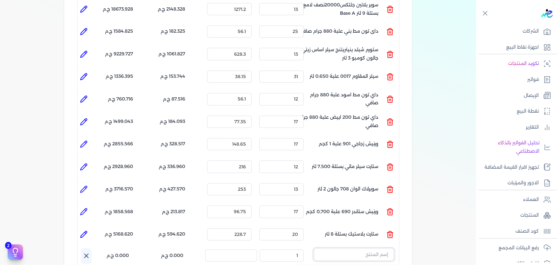
paste input "جلتكس 15000 بستلة 9 لتر"
drag, startPoint x: 289, startPoint y: 246, endPoint x: 377, endPoint y: 233, distance: 88.6
click at [363, 248] on ul "المنتج : جلتكس 15000 بستلة 9 لتر الكمية : 1 السعر : 1118.05 الضريبه : 156.527 ج…" at bounding box center [238, 256] width 322 height 17
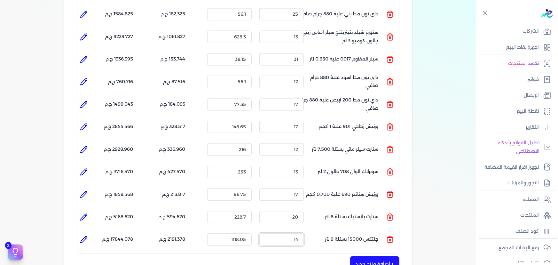
scroll to position [679, 0]
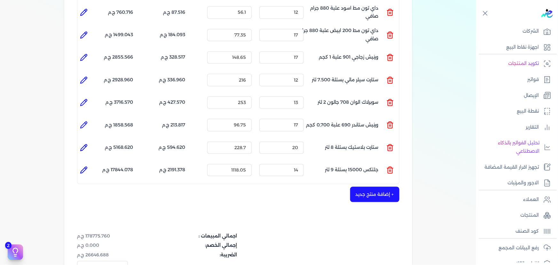
click at [88, 166] on icon at bounding box center [84, 170] width 8 height 8
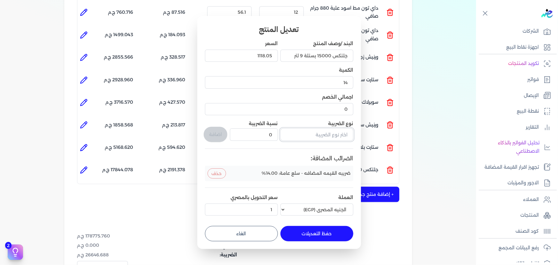
click at [325, 137] on input "text" at bounding box center [317, 134] width 73 height 12
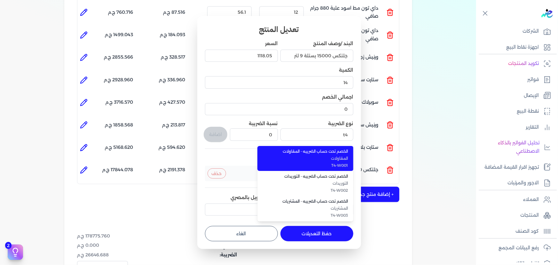
click at [315, 170] on li "الخصم تحت حساب الضريبه - المقاولات المقاولات T4-W001" at bounding box center [306, 158] width 96 height 25
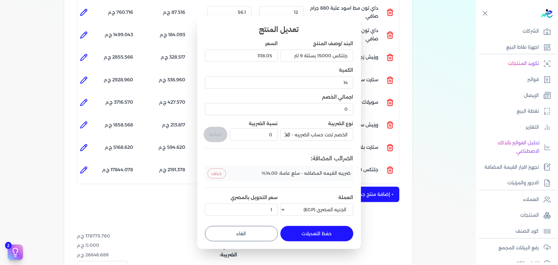
click at [287, 134] on icon "button" at bounding box center [287, 135] width 4 height 4
click at [324, 134] on input "text" at bounding box center [317, 134] width 73 height 12
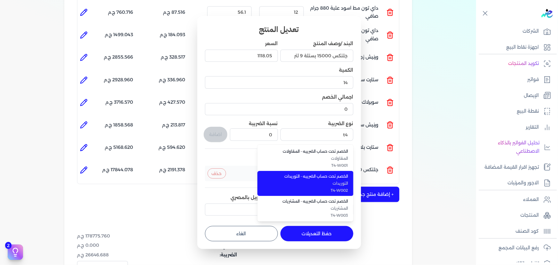
click at [324, 175] on span "الخصم تحت حساب الضريبه - التوريدات" at bounding box center [309, 176] width 78 height 6
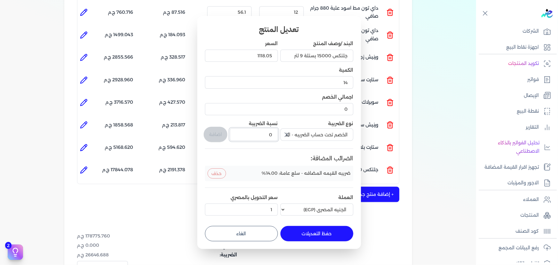
drag, startPoint x: 288, startPoint y: 134, endPoint x: 297, endPoint y: 132, distance: 8.5
click at [297, 132] on div "البند /وصف المنتج جلتكس 15000 بستلة 9 لتر السعر 1118.05 الكمية 14 اجمالي الخصم …" at bounding box center [279, 129] width 148 height 178
click at [221, 138] on button "اضافة" at bounding box center [216, 134] width 24 height 15
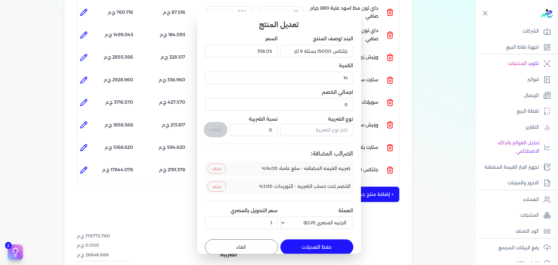
click at [342, 246] on button "حفظ التعديلات" at bounding box center [317, 246] width 73 height 15
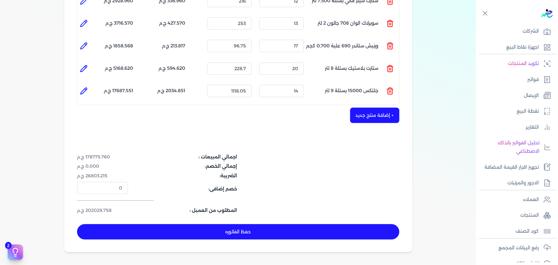
scroll to position [766, 0]
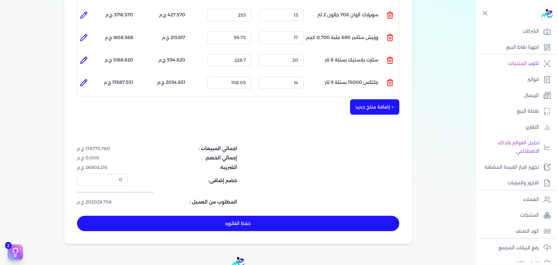
drag, startPoint x: 132, startPoint y: 150, endPoint x: 128, endPoint y: 152, distance: 4.2
click at [132, 150] on div "اجمالي المبيعات : 178775.760 ج.م إجمالي الخصم: 0.000 ج.م الضريبة: 26803.215 ج.م…" at bounding box center [184, 175] width 215 height 60
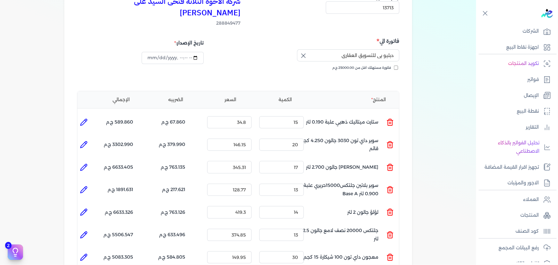
scroll to position [97, 0]
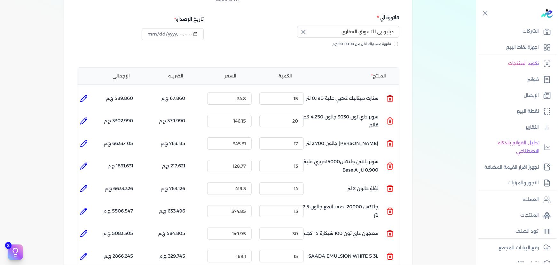
click at [85, 95] on icon at bounding box center [84, 98] width 6 height 6
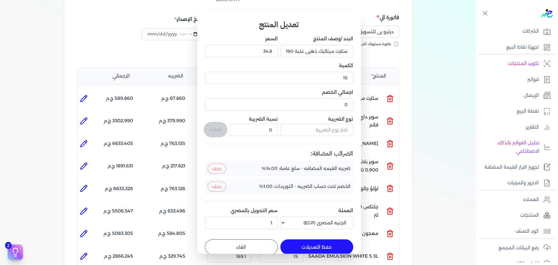
click at [233, 247] on button "الغاء" at bounding box center [241, 246] width 73 height 15
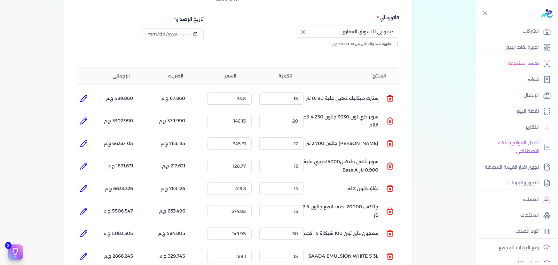
click at [90, 115] on li at bounding box center [83, 121] width 13 height 13
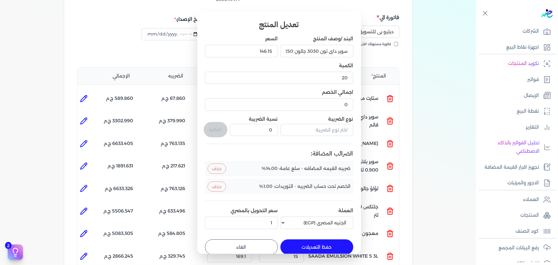
drag, startPoint x: 243, startPoint y: 241, endPoint x: 198, endPoint y: 219, distance: 49.4
click at [243, 241] on button "الغاء" at bounding box center [241, 246] width 73 height 15
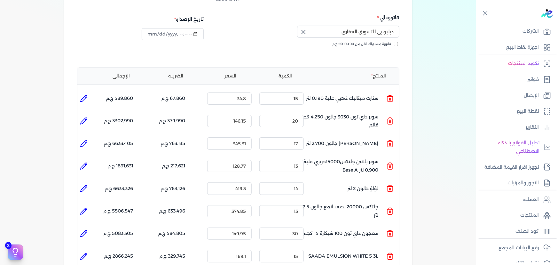
click at [83, 140] on icon at bounding box center [84, 144] width 8 height 8
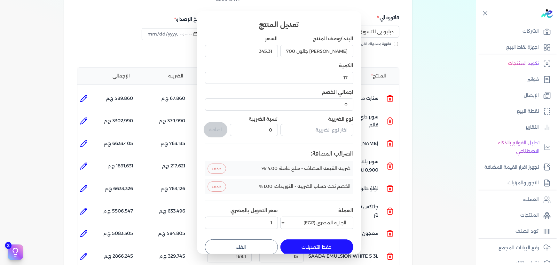
click at [235, 246] on button "الغاء" at bounding box center [241, 246] width 73 height 15
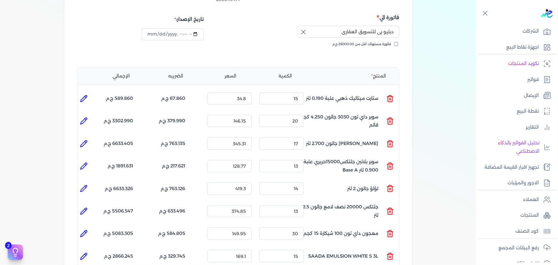
click at [86, 160] on li at bounding box center [83, 166] width 13 height 13
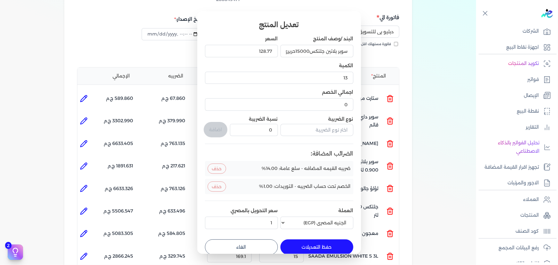
click at [247, 238] on form "البند /وصف المنتج سوبر بلاتين جلتكس15000حريري علبة 0.900 لتر Base A السعر 128.7…" at bounding box center [279, 142] width 148 height 224
click at [247, 241] on button "الغاء" at bounding box center [241, 246] width 73 height 15
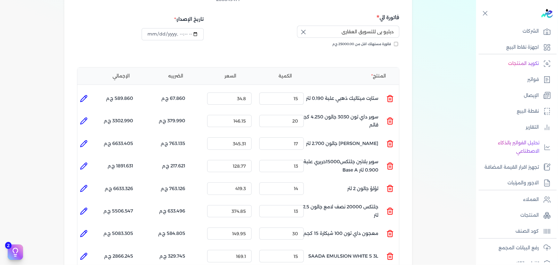
click at [85, 185] on icon at bounding box center [84, 188] width 6 height 6
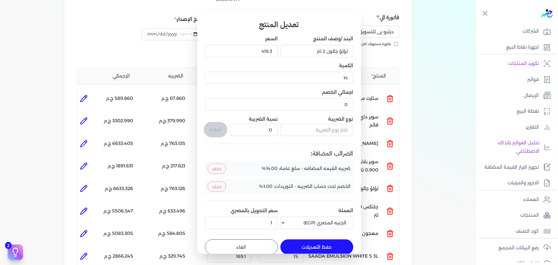
drag, startPoint x: 254, startPoint y: 241, endPoint x: 199, endPoint y: 235, distance: 55.7
click at [253, 241] on button "الغاء" at bounding box center [241, 246] width 73 height 15
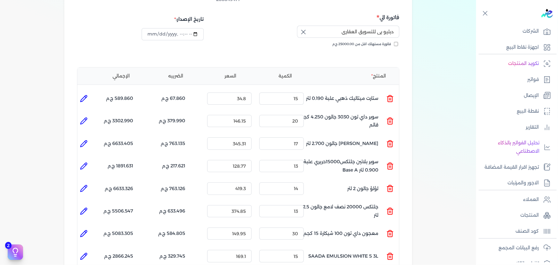
click at [85, 207] on icon at bounding box center [84, 211] width 8 height 8
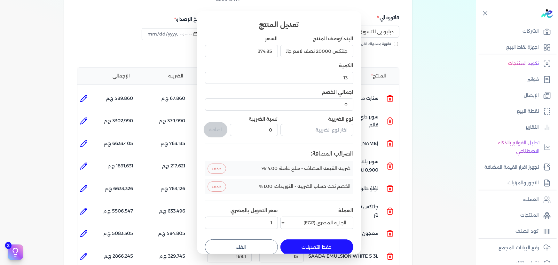
click at [240, 245] on button "الغاء" at bounding box center [241, 246] width 73 height 15
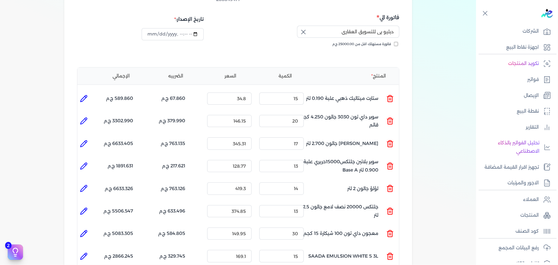
click at [86, 231] on icon at bounding box center [85, 231] width 1 height 1
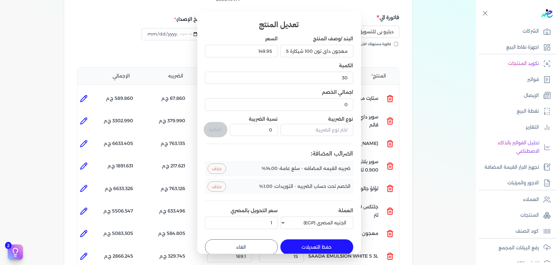
click at [256, 243] on button "الغاء" at bounding box center [241, 246] width 73 height 15
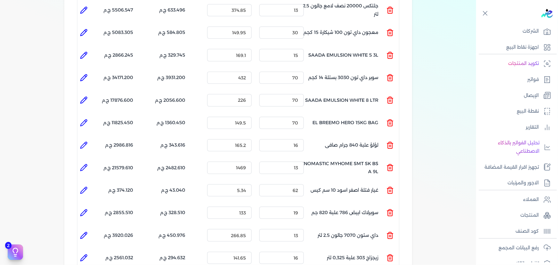
scroll to position [301, 0]
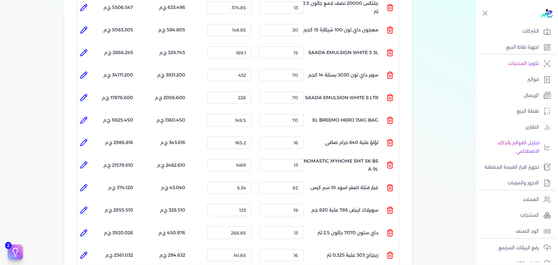
click at [88, 49] on icon at bounding box center [84, 53] width 8 height 8
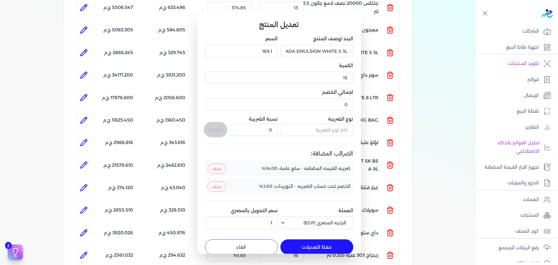
drag, startPoint x: 251, startPoint y: 243, endPoint x: 167, endPoint y: 140, distance: 132.3
click at [251, 243] on button "الغاء" at bounding box center [241, 246] width 73 height 15
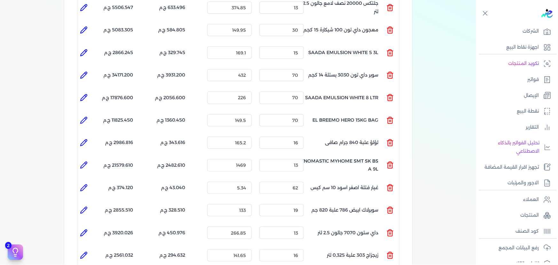
click at [85, 71] on icon at bounding box center [84, 75] width 8 height 8
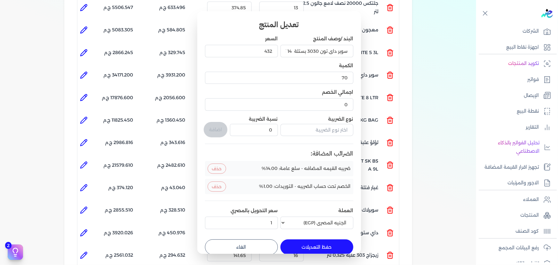
drag, startPoint x: 271, startPoint y: 241, endPoint x: 147, endPoint y: 165, distance: 144.9
click at [270, 241] on button "الغاء" at bounding box center [241, 246] width 73 height 15
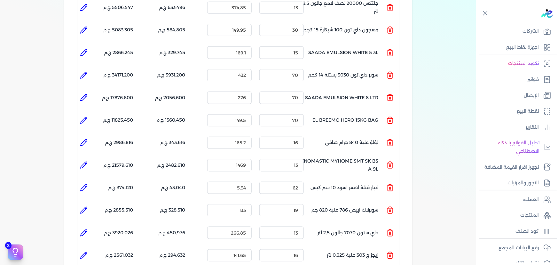
click at [85, 94] on icon at bounding box center [84, 98] width 8 height 8
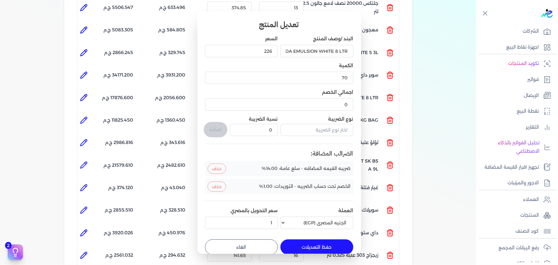
drag, startPoint x: 251, startPoint y: 250, endPoint x: 227, endPoint y: 237, distance: 28.0
click at [251, 250] on button "الغاء" at bounding box center [241, 246] width 73 height 15
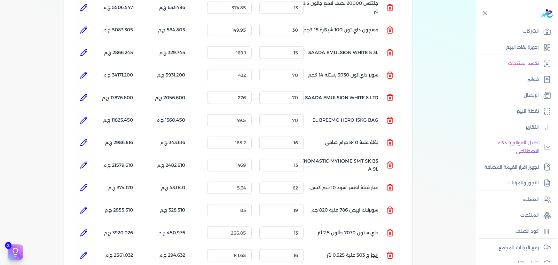
click at [85, 117] on icon at bounding box center [84, 120] width 6 height 6
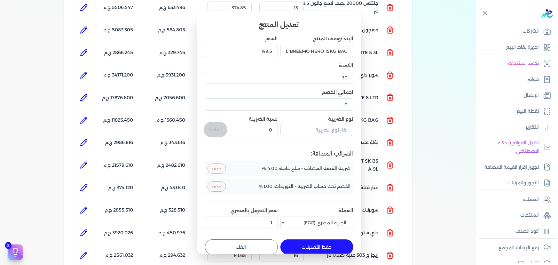
drag, startPoint x: 242, startPoint y: 247, endPoint x: 128, endPoint y: 170, distance: 137.0
click at [242, 246] on button "الغاء" at bounding box center [241, 246] width 73 height 15
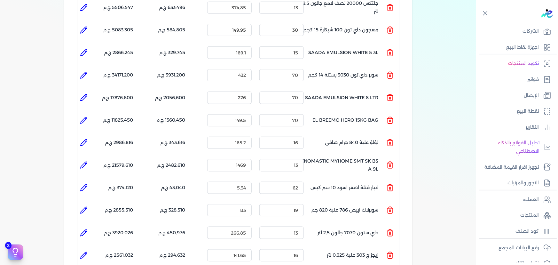
click at [86, 139] on icon at bounding box center [84, 143] width 8 height 8
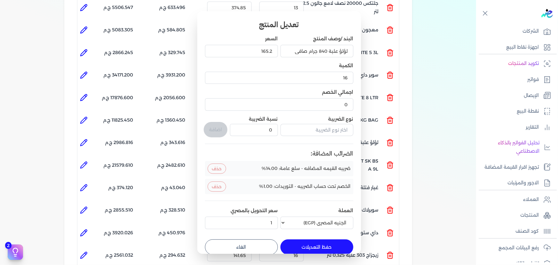
drag, startPoint x: 243, startPoint y: 249, endPoint x: 183, endPoint y: 220, distance: 65.8
click at [243, 249] on button "الغاء" at bounding box center [241, 246] width 73 height 15
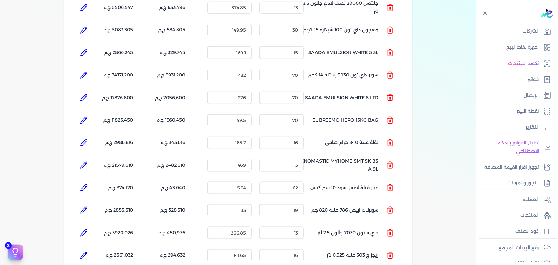
click at [85, 161] on icon at bounding box center [84, 165] width 8 height 8
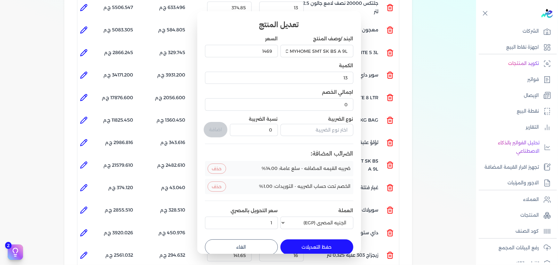
drag, startPoint x: 236, startPoint y: 243, endPoint x: 227, endPoint y: 239, distance: 9.9
click at [236, 243] on button "الغاء" at bounding box center [241, 246] width 73 height 15
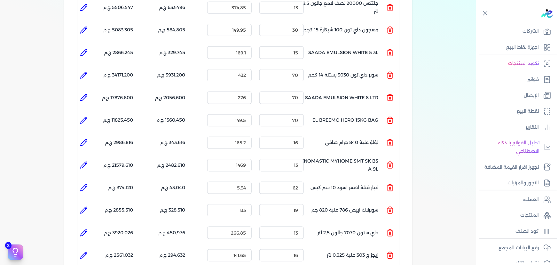
click at [86, 185] on icon at bounding box center [84, 188] width 6 height 6
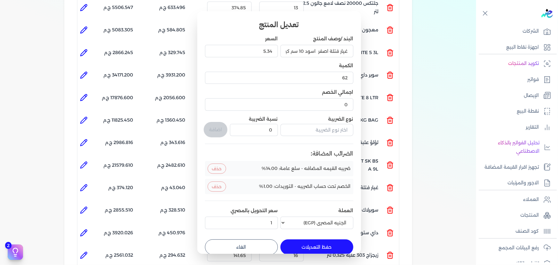
click at [233, 243] on button "الغاء" at bounding box center [241, 246] width 73 height 15
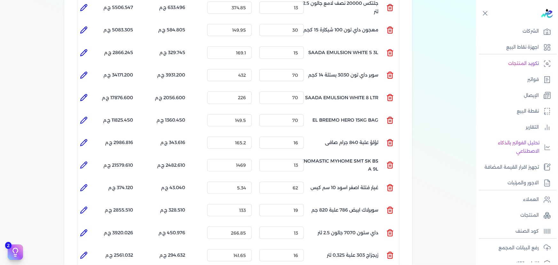
click at [88, 206] on icon at bounding box center [84, 210] width 8 height 8
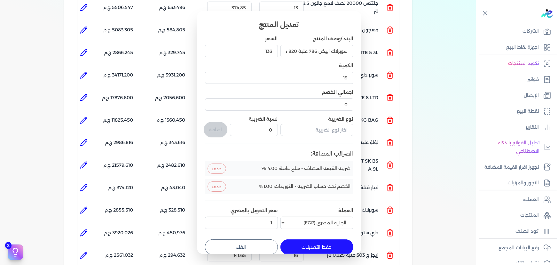
click at [246, 249] on button "الغاء" at bounding box center [241, 246] width 73 height 15
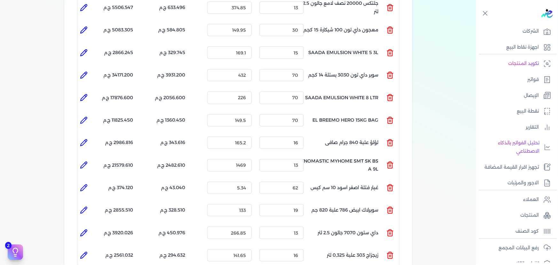
click at [82, 229] on icon at bounding box center [84, 233] width 8 height 8
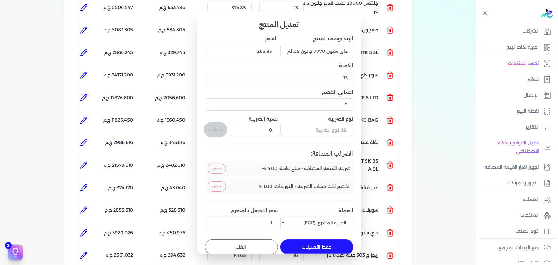
drag, startPoint x: 234, startPoint y: 241, endPoint x: 199, endPoint y: 218, distance: 41.8
click at [234, 240] on button "الغاء" at bounding box center [241, 246] width 73 height 15
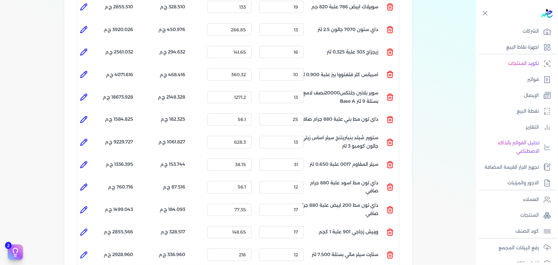
scroll to position [505, 0]
click at [88, 48] on icon at bounding box center [84, 52] width 8 height 8
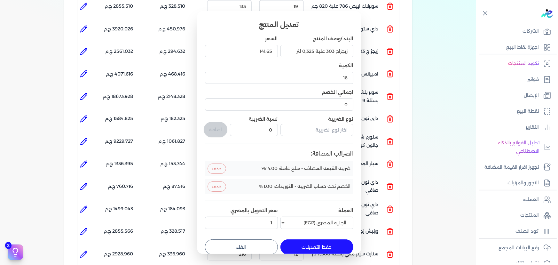
click at [238, 239] on button "الغاء" at bounding box center [241, 246] width 73 height 15
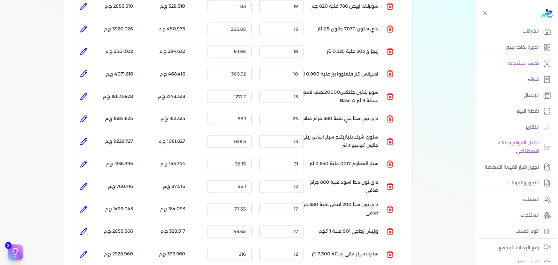
click at [82, 71] on icon at bounding box center [84, 74] width 6 height 6
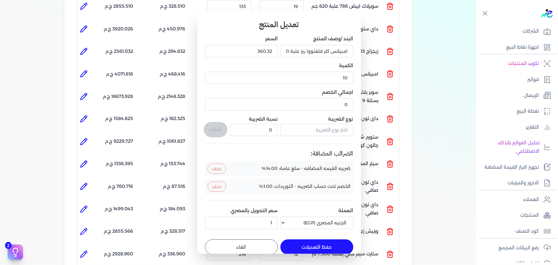
drag, startPoint x: 262, startPoint y: 242, endPoint x: 186, endPoint y: 166, distance: 107.7
click at [262, 241] on button "الغاء" at bounding box center [241, 246] width 73 height 15
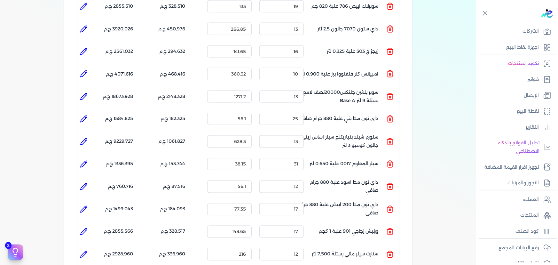
click at [88, 93] on icon at bounding box center [84, 97] width 8 height 8
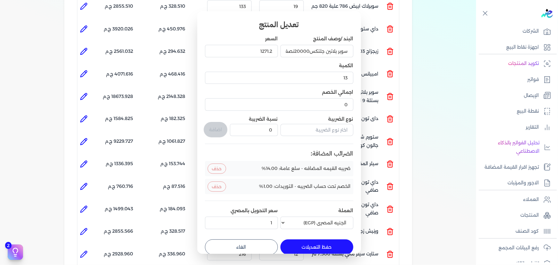
drag, startPoint x: 241, startPoint y: 244, endPoint x: 38, endPoint y: 125, distance: 234.9
click at [240, 243] on button "الغاء" at bounding box center [241, 246] width 73 height 15
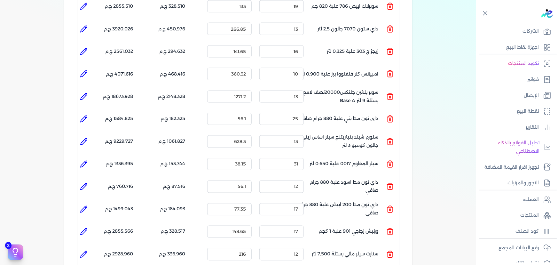
click at [84, 115] on icon at bounding box center [84, 119] width 8 height 8
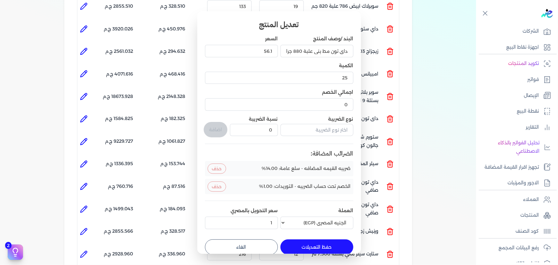
drag, startPoint x: 253, startPoint y: 243, endPoint x: 224, endPoint y: 229, distance: 31.6
click at [252, 243] on button "الغاء" at bounding box center [241, 246] width 73 height 15
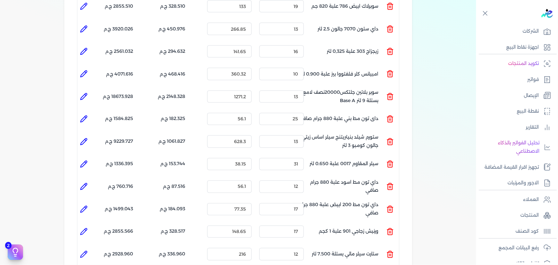
click at [89, 135] on li at bounding box center [83, 141] width 13 height 13
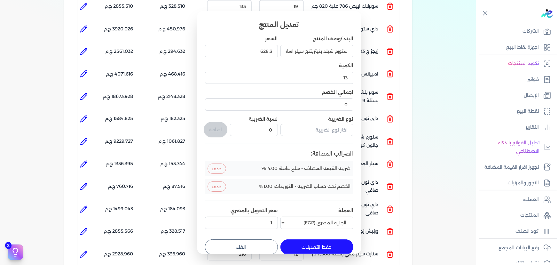
drag, startPoint x: 264, startPoint y: 243, endPoint x: 192, endPoint y: 216, distance: 77.3
click at [259, 241] on button "الغاء" at bounding box center [241, 246] width 73 height 15
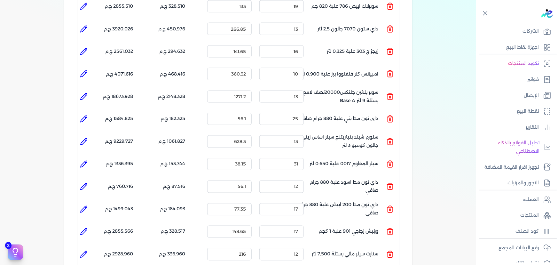
click at [88, 160] on icon at bounding box center [84, 164] width 8 height 8
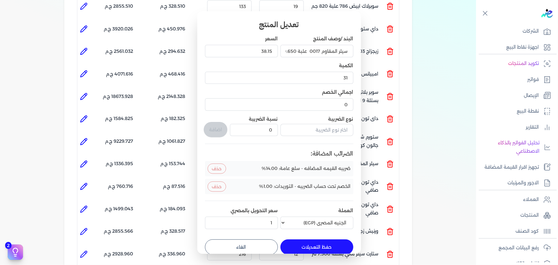
click at [225, 243] on button "الغاء" at bounding box center [241, 246] width 73 height 15
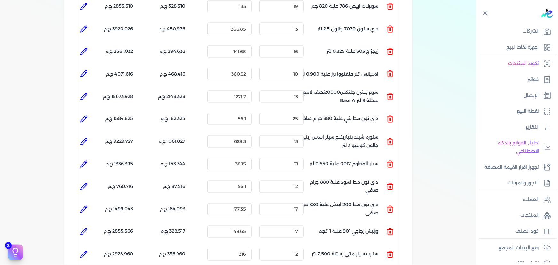
click at [86, 183] on icon at bounding box center [84, 187] width 8 height 8
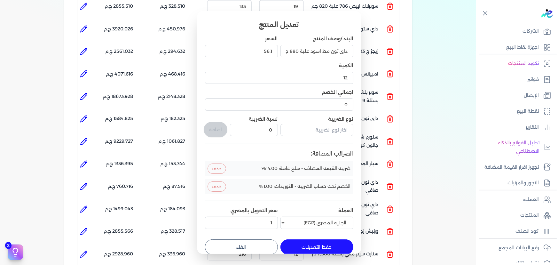
drag, startPoint x: 271, startPoint y: 242, endPoint x: 114, endPoint y: 187, distance: 167.0
click at [271, 242] on button "الغاء" at bounding box center [241, 246] width 73 height 15
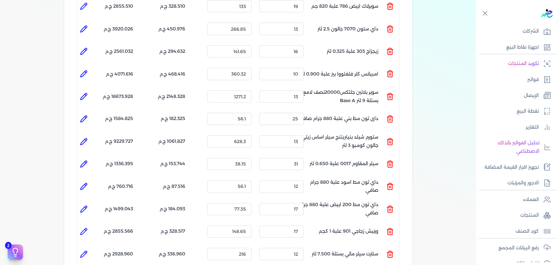
click at [91, 201] on li "الإجمالي : 1499.043 ج.م" at bounding box center [111, 209] width 43 height 17
click at [89, 203] on li at bounding box center [83, 209] width 13 height 13
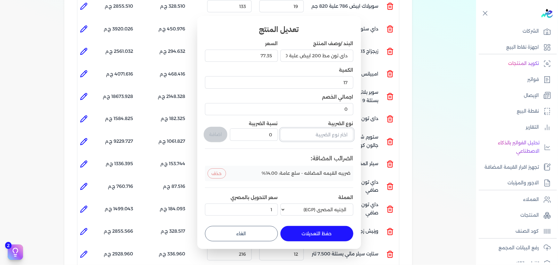
click at [304, 134] on input "text" at bounding box center [317, 134] width 73 height 12
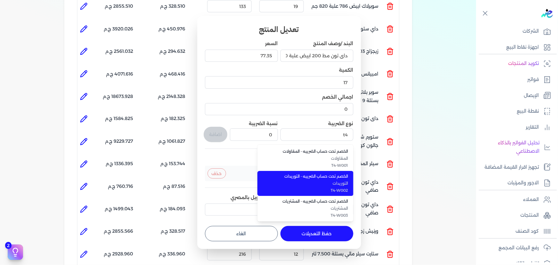
click at [295, 183] on span "التوريدات" at bounding box center [309, 183] width 78 height 6
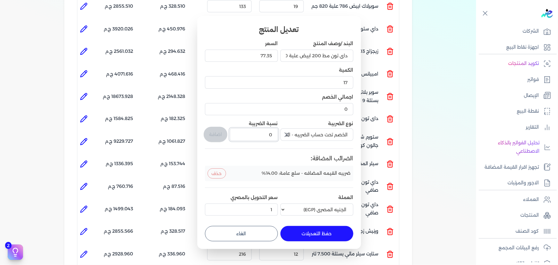
drag, startPoint x: 267, startPoint y: 133, endPoint x: 280, endPoint y: 135, distance: 13.7
click at [281, 133] on div "البند /وصف المنتج داي تون مط 200 ابيض علبة 880 جرام صافي السعر 77.35 الكمية 17 …" at bounding box center [279, 129] width 148 height 178
click at [215, 132] on button "اضافة" at bounding box center [216, 134] width 24 height 15
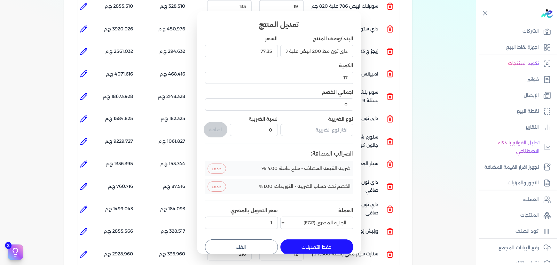
click at [347, 244] on button "حفظ التعديلات" at bounding box center [317, 246] width 73 height 15
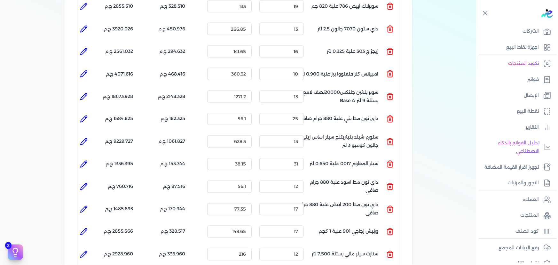
click at [85, 206] on icon at bounding box center [84, 209] width 6 height 6
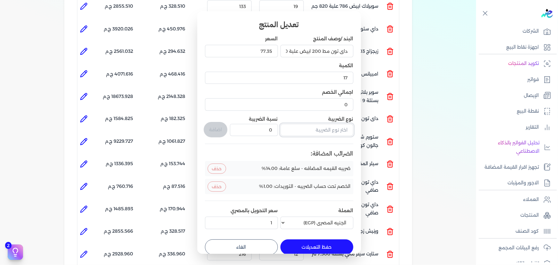
click at [320, 132] on input "text" at bounding box center [317, 130] width 73 height 12
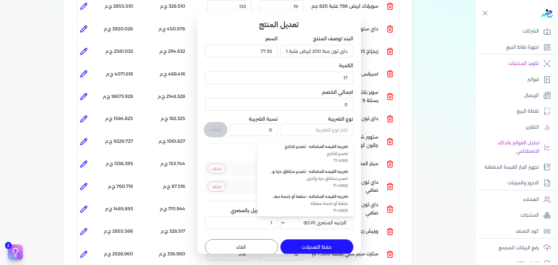
click at [217, 184] on button "حذف" at bounding box center [217, 186] width 19 height 10
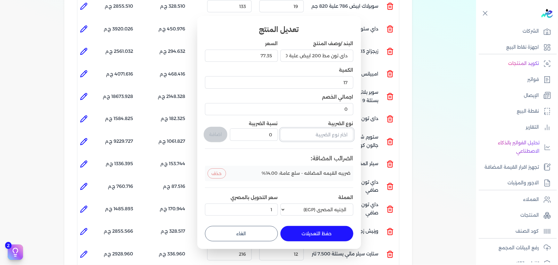
click at [338, 133] on input "text" at bounding box center [317, 134] width 73 height 12
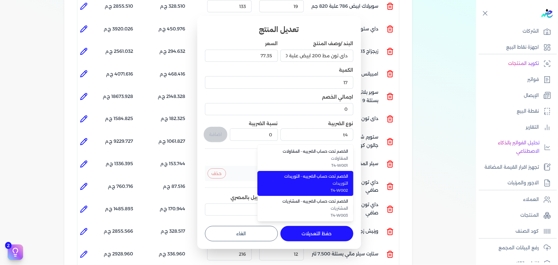
click at [342, 184] on span "التوريدات" at bounding box center [309, 183] width 78 height 6
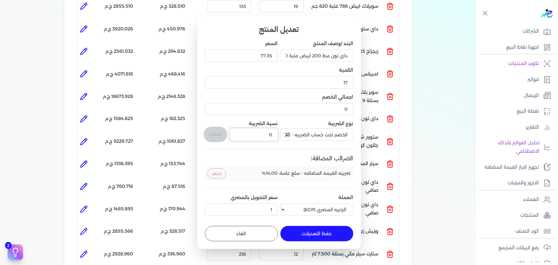
drag, startPoint x: 279, startPoint y: 135, endPoint x: 283, endPoint y: 136, distance: 3.3
click at [280, 135] on div "البند /وصف المنتج داي تون مط 200 ابيض علبة 880 جرام صافي السعر 77.35 الكمية 17 …" at bounding box center [279, 129] width 148 height 178
click at [215, 138] on button "اضافة" at bounding box center [216, 134] width 24 height 15
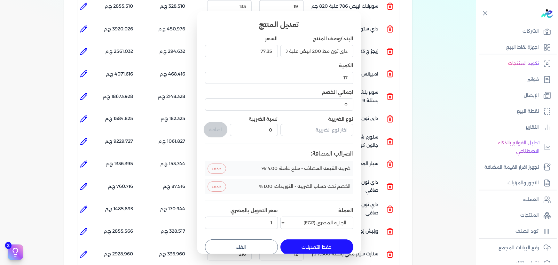
click at [333, 244] on button "حفظ التعديلات" at bounding box center [317, 246] width 73 height 15
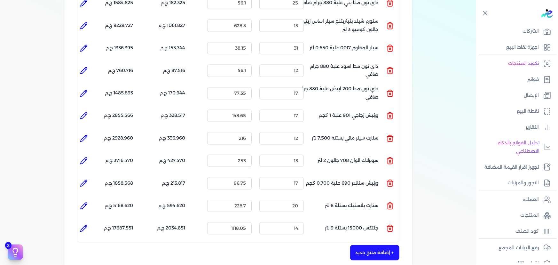
scroll to position [650, 0]
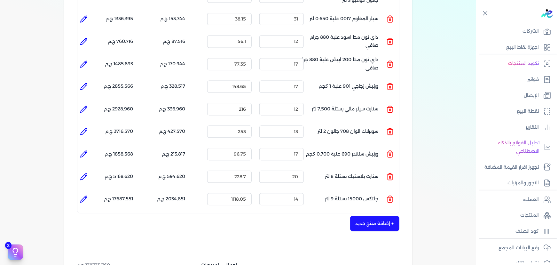
click at [84, 83] on icon at bounding box center [84, 87] width 8 height 8
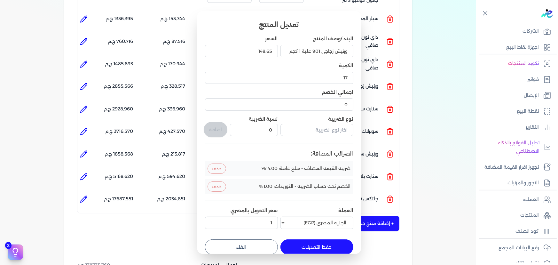
click at [257, 249] on button "الغاء" at bounding box center [241, 246] width 73 height 15
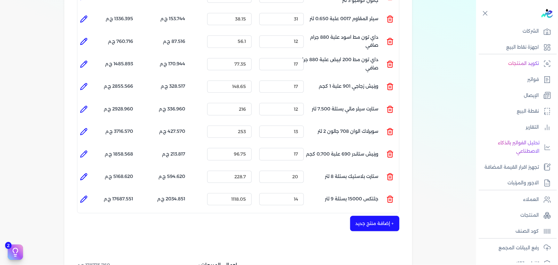
click at [87, 105] on icon at bounding box center [84, 109] width 8 height 8
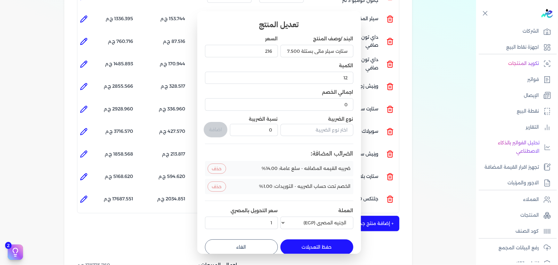
drag, startPoint x: 274, startPoint y: 244, endPoint x: 263, endPoint y: 240, distance: 11.4
click at [274, 244] on button "الغاء" at bounding box center [241, 246] width 73 height 15
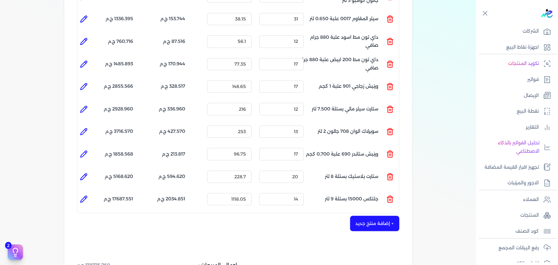
click at [85, 128] on icon at bounding box center [84, 131] width 6 height 6
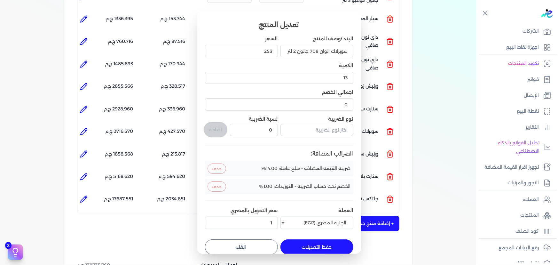
drag, startPoint x: 253, startPoint y: 243, endPoint x: 153, endPoint y: 181, distance: 117.7
click at [248, 242] on button "الغاء" at bounding box center [241, 246] width 73 height 15
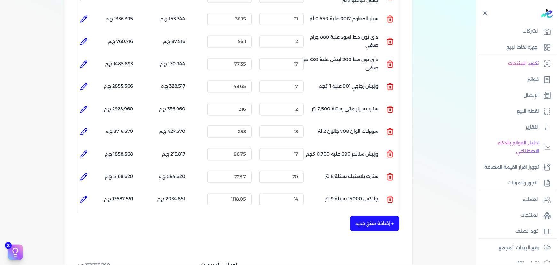
click at [89, 148] on li at bounding box center [83, 154] width 13 height 13
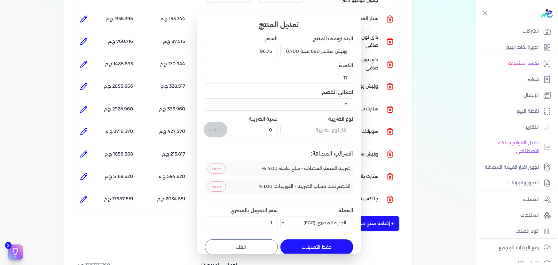
drag, startPoint x: 246, startPoint y: 242, endPoint x: 154, endPoint y: 192, distance: 104.9
click at [244, 242] on button "الغاء" at bounding box center [241, 246] width 73 height 15
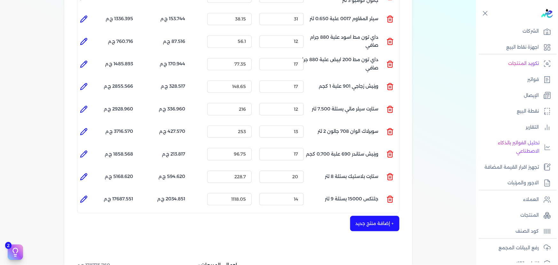
click at [87, 173] on icon at bounding box center [84, 177] width 8 height 8
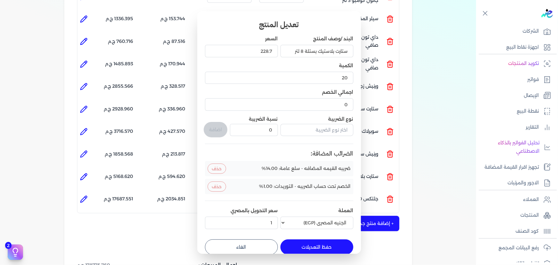
drag, startPoint x: 266, startPoint y: 239, endPoint x: 153, endPoint y: 209, distance: 117.0
click at [259, 239] on button "الغاء" at bounding box center [241, 246] width 73 height 15
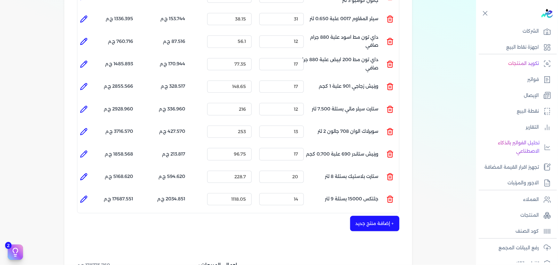
click at [85, 196] on icon at bounding box center [84, 199] width 6 height 6
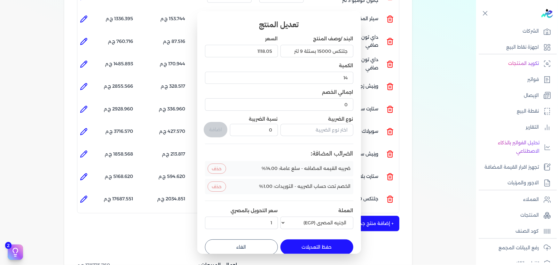
click at [251, 249] on button "الغاء" at bounding box center [241, 246] width 73 height 15
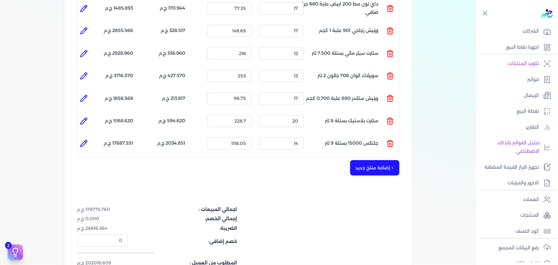
scroll to position [708, 0]
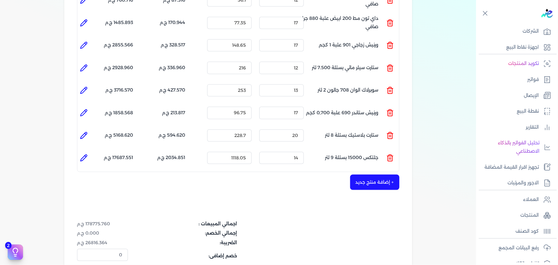
scroll to position [737, 0]
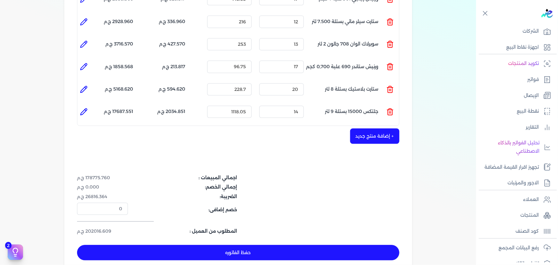
click at [298, 245] on button "حفظ الفاتوره" at bounding box center [238, 252] width 323 height 15
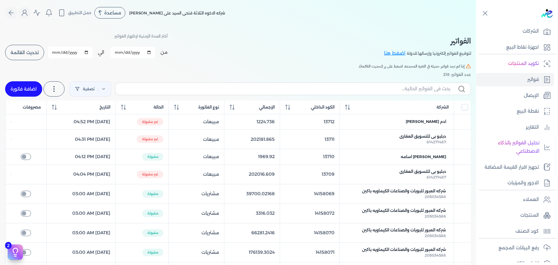
click at [19, 53] on span "تحديث القائمة" at bounding box center [25, 52] width 28 height 4
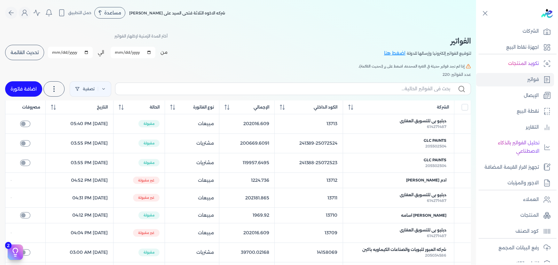
click at [37, 50] on span "تحديث القائمة" at bounding box center [25, 52] width 28 height 4
click at [35, 93] on link "اضافة فاتورة" at bounding box center [23, 88] width 37 height 15
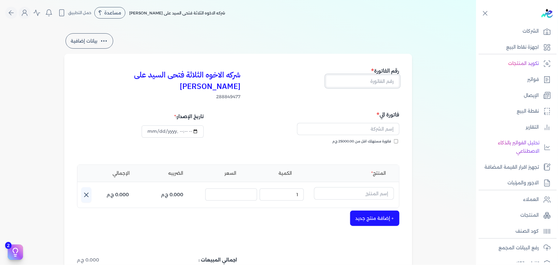
click at [360, 78] on input "text" at bounding box center [363, 81] width 74 height 12
click at [347, 123] on input "text" at bounding box center [348, 129] width 102 height 12
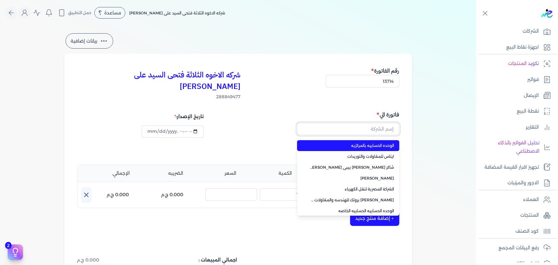
paste input "شركه [PERSON_NAME] الكهربائيه لحلول الطاقه"
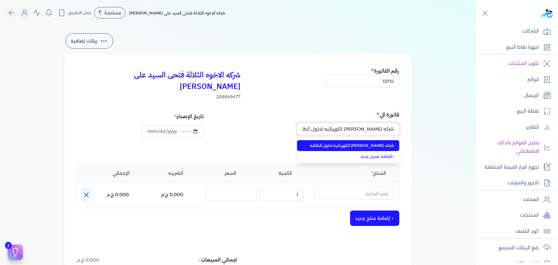
scroll to position [0, -8]
click at [358, 140] on li "شركه [PERSON_NAME] الكهربائيه لحلول الطاقه" at bounding box center [348, 145] width 102 height 11
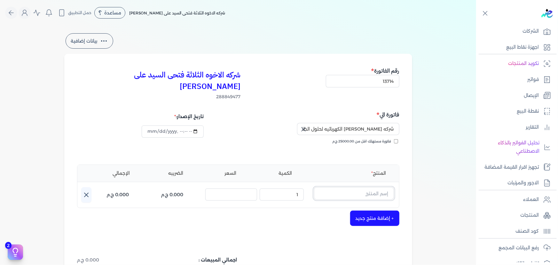
click at [352, 187] on input "text" at bounding box center [354, 193] width 80 height 12
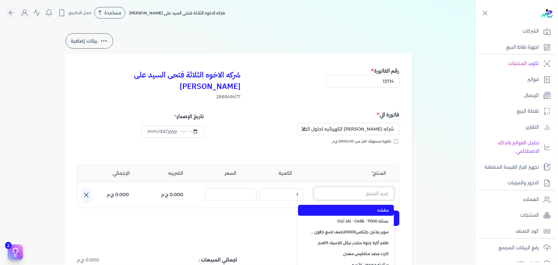
paste input "FENOMASTIC MYHOME SMT SK BS A 9L"
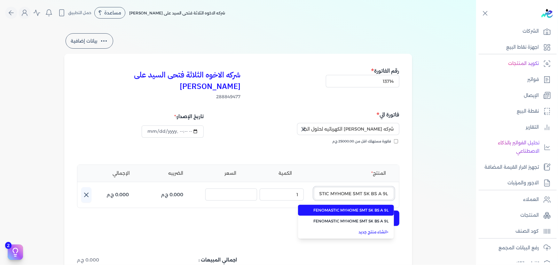
scroll to position [0, -20]
click at [355, 207] on span "FENOMASTIC MYHOME SMT SK BS A 9L" at bounding box center [350, 210] width 78 height 6
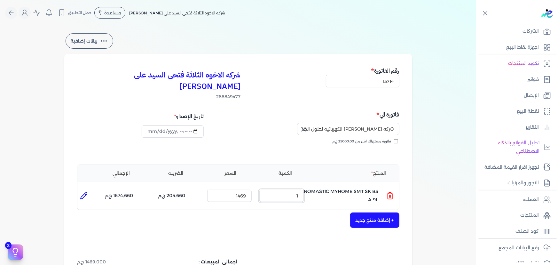
drag, startPoint x: 278, startPoint y: 184, endPoint x: 334, endPoint y: 179, distance: 56.5
click at [332, 187] on ul "المنتج : FENOMASTIC MYHOME SMT SK BS A 9L الكمية : 1 السعر : 1469 الضريبه : 205…" at bounding box center [238, 195] width 322 height 17
click at [84, 192] on icon at bounding box center [84, 196] width 8 height 8
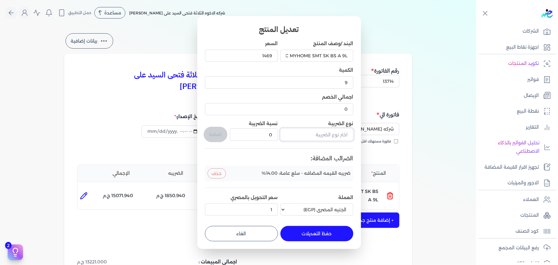
click at [316, 133] on input "text" at bounding box center [317, 134] width 73 height 12
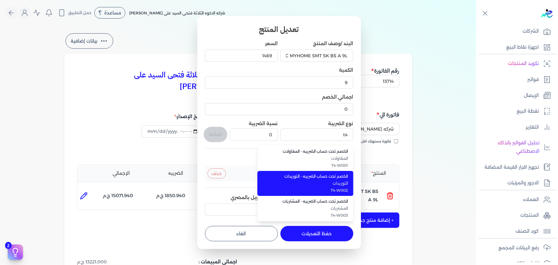
click at [313, 175] on span "الخصم تحت حساب الضريبه - التوريدات" at bounding box center [309, 176] width 78 height 6
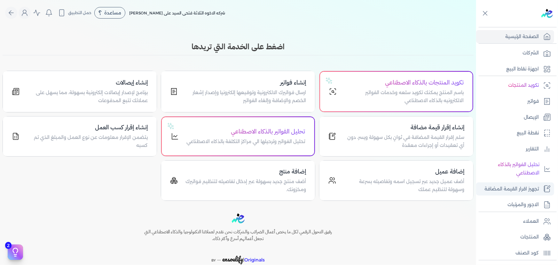
drag, startPoint x: 534, startPoint y: 234, endPoint x: 481, endPoint y: 195, distance: 66.1
click at [534, 234] on p "المنتجات" at bounding box center [530, 237] width 19 height 8
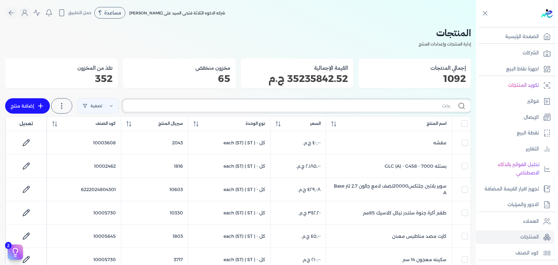
click at [344, 105] on input "text" at bounding box center [289, 105] width 322 height 7
paste input ""FENOMASTIC MYHOME SMT SK BS A 9L ""
type input ""FENOMASTIC MYHOME SMT SK BS A 9L ""
checkbox input "false"
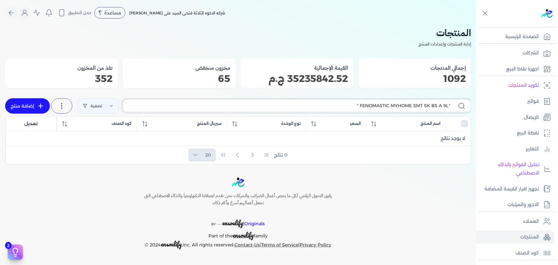
click at [355, 105] on input ""FENOMASTIC MYHOME SMT SK BS A 9L "" at bounding box center [289, 105] width 322 height 7
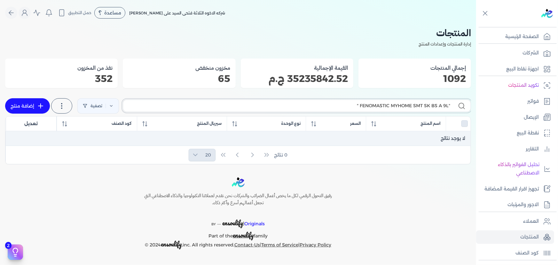
type input ""FENOMASTIC MYHOME SMT SK BS A 9L"
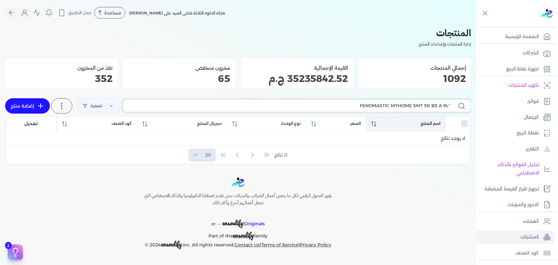
checkbox input "false"
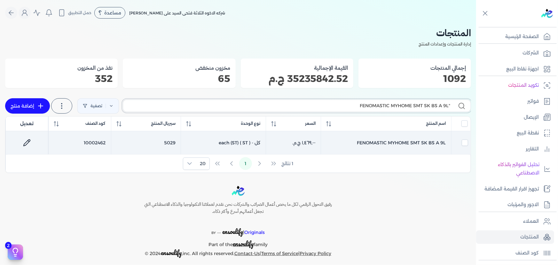
type input ""FENOMASTIC MYHOME SMT SK BS A 9L"
click at [429, 141] on td "FENOMASTIC MYHOME SMT SK BS A 9L" at bounding box center [386, 142] width 130 height 23
checkbox input "true"
click at [429, 141] on td "FENOMASTIC MYHOME SMT SK BS A 9L" at bounding box center [386, 142] width 130 height 23
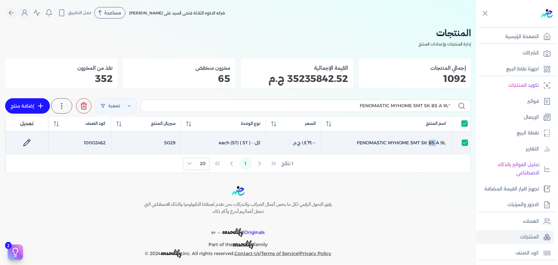
checkbox input "false"
click at [429, 141] on td "FENOMASTIC MYHOME SMT SK BS A 9L" at bounding box center [386, 142] width 130 height 23
checkbox input "true"
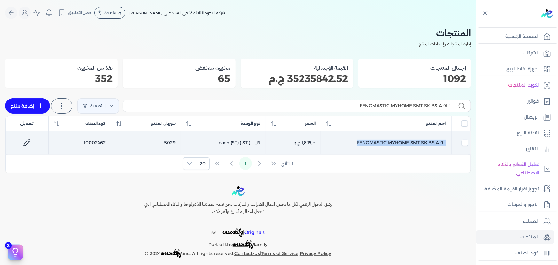
click at [429, 141] on td "FENOMASTIC MYHOME SMT SK BS A 9L" at bounding box center [386, 142] width 130 height 23
checkbox input "false"
click at [429, 141] on td "FENOMASTIC MYHOME SMT SK BS A 9L" at bounding box center [386, 142] width 130 height 23
checkbox input "true"
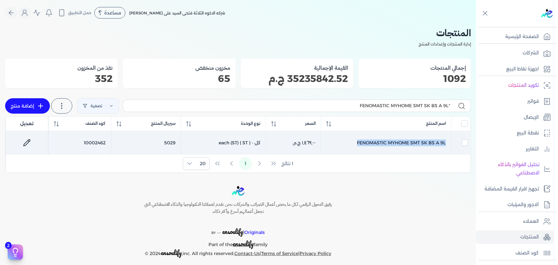
checkbox input "true"
click at [29, 139] on icon at bounding box center [27, 143] width 8 height 8
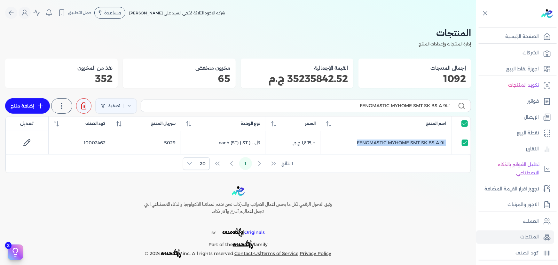
select select "GS1"
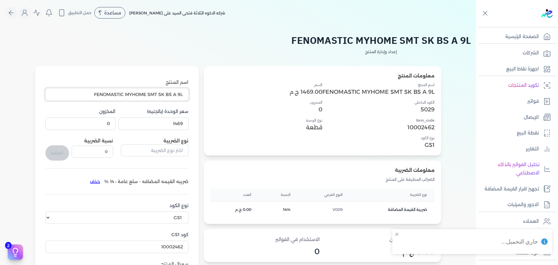
click at [153, 95] on input "FENOMASTIC MYHOME SMT SK BS A 9L" at bounding box center [116, 94] width 143 height 12
click at [15, 16] on icon "Global" at bounding box center [11, 13] width 8 height 8
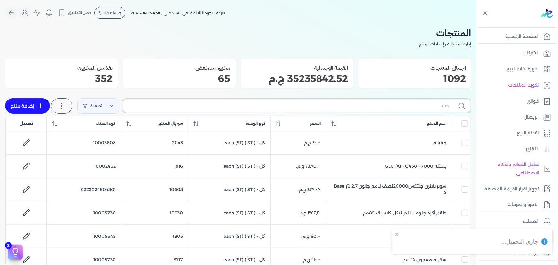
click at [375, 102] on input "text" at bounding box center [289, 105] width 322 height 7
paste input "غيار فتلة اصفر * اسود 10 سم كيس"
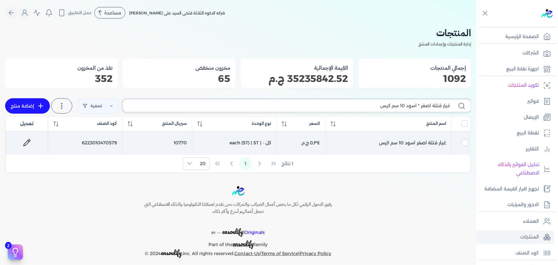
type input "غيار فتلة اصفر * اسود 10 سم كيس"
click at [27, 140] on icon at bounding box center [27, 143] width 8 height 8
select select "GS1"
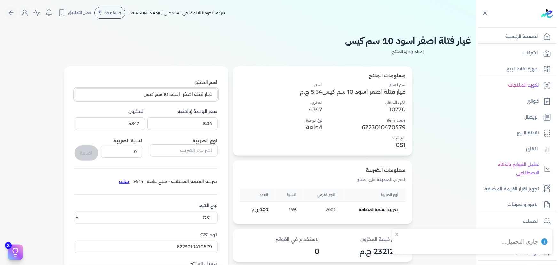
click at [130, 93] on input "غيار فتلة اصفر اسود 10 سم كيس" at bounding box center [146, 94] width 143 height 12
select select "GS1"
click at [14, 9] on icon "Global" at bounding box center [11, 13] width 8 height 8
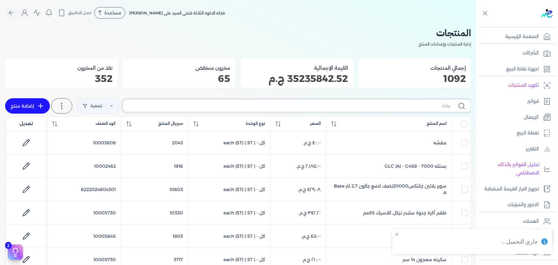
click at [384, 106] on input "text" at bounding box center [289, 105] width 322 height 7
paste input ""FENOMASTIC MYHOME SMT SK BS A 9L ""
type input ""FENOMASTIC MYHOME SMT SK BS A 9L ""
checkbox input "false"
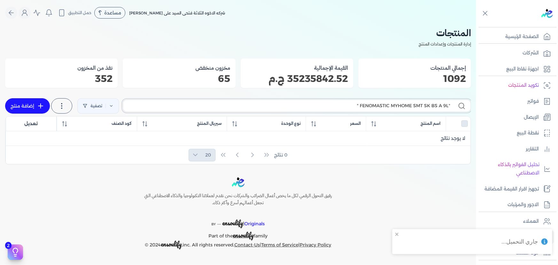
click at [357, 105] on input ""FENOMASTIC MYHOME SMT SK BS A 9L "" at bounding box center [289, 105] width 322 height 7
type input ""FENOMASTIC MYHOME SMT SK BS A 9L"
checkbox input "false"
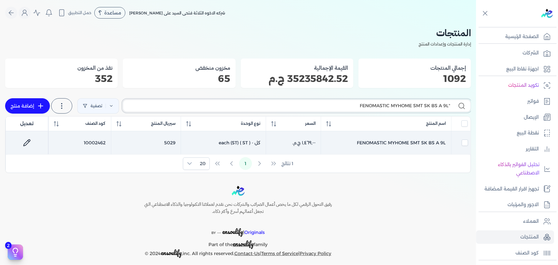
type input ""FENOMASTIC MYHOME SMT SK BS A 9L"
click at [28, 146] on icon at bounding box center [27, 143] width 8 height 8
select select "GS1"
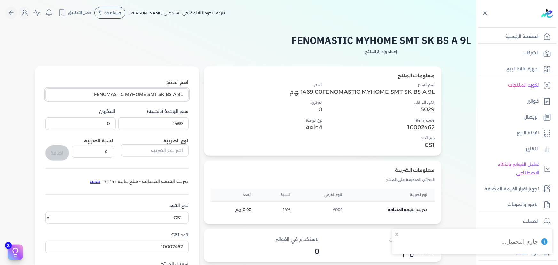
click at [92, 94] on input "FENOMASTIC MYHOME SMT SK BS A 9L" at bounding box center [116, 94] width 143 height 12
paste input ""FENOMASTIC MYHOME SMT SK BS A 9L ""
type input "FENOMASTIC MYHOME SMT SK BS A 9L"
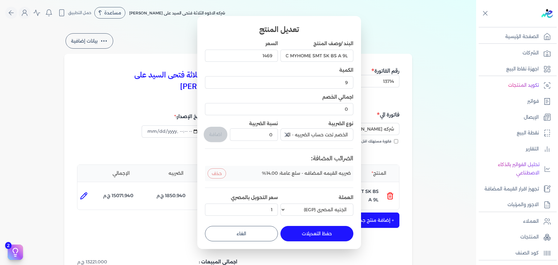
select select "EGP"
select select "B"
select select "EGS"
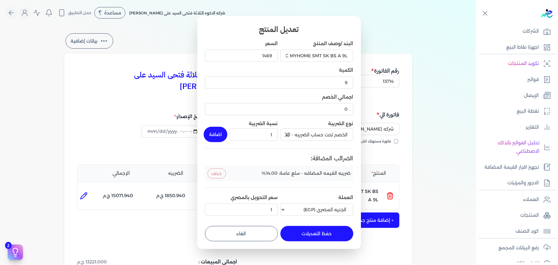
type input "1"
click at [213, 133] on button "اضافة" at bounding box center [216, 134] width 24 height 15
type input "0"
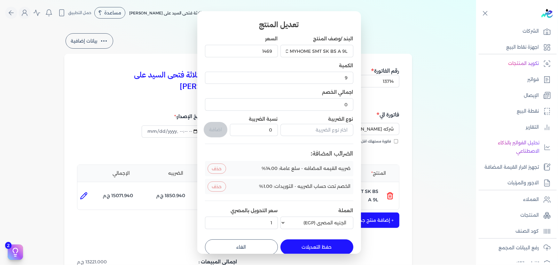
click at [319, 249] on button "حفظ التعديلات" at bounding box center [317, 246] width 73 height 15
type input "0"
type input "1"
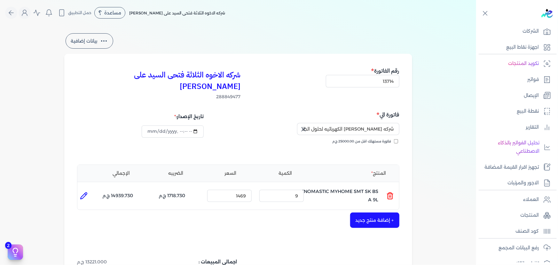
click at [362, 212] on button "+ إضافة منتج جديد" at bounding box center [374, 219] width 49 height 15
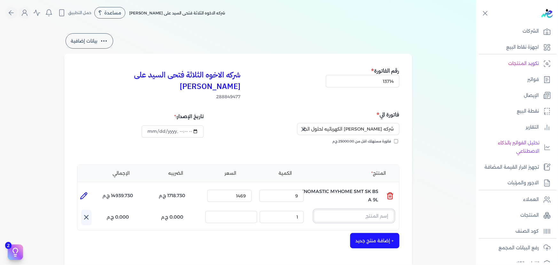
click at [328, 210] on input "text" at bounding box center [354, 216] width 80 height 12
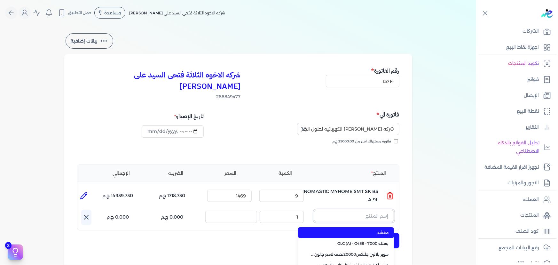
paste input "سوبر بلاتين هايجين سيلك8000 بستلة 9 لتر Base A"
type input "سوبر بلاتين هايجين سيلك8000 بستلة 9 لتر Base A"
click at [345, 230] on span "سوبر بلاتين هايجين سيلك8000 بستلة 9 لتر Base A" at bounding box center [350, 233] width 78 height 6
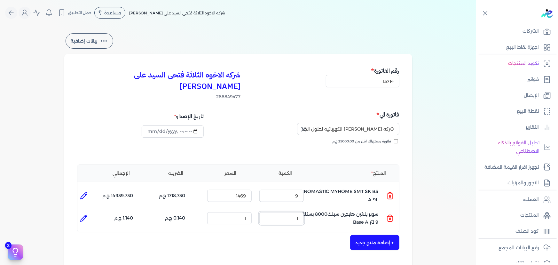
drag, startPoint x: 295, startPoint y: 208, endPoint x: 316, endPoint y: 207, distance: 21.8
click at [316, 210] on ul "المنتج : سوبر بلاتين هايجين سيلك8000 بستلة 9 لتر Base A الكمية : 1 السعر : 1 ال…" at bounding box center [238, 218] width 322 height 17
type input "3"
type input "1539.410"
click at [374, 235] on button "+ إضافة منتج جديد" at bounding box center [374, 242] width 49 height 15
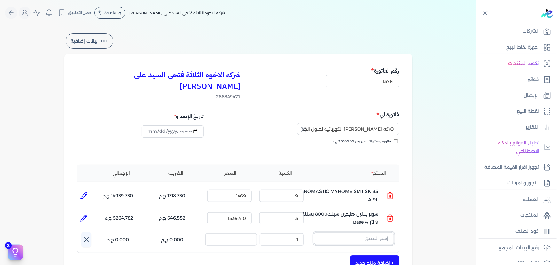
click at [368, 232] on input "text" at bounding box center [354, 238] width 80 height 12
paste input "سوبر بلاتين جلتكس20000نصف لامع بستلة 9 لتر Base A"
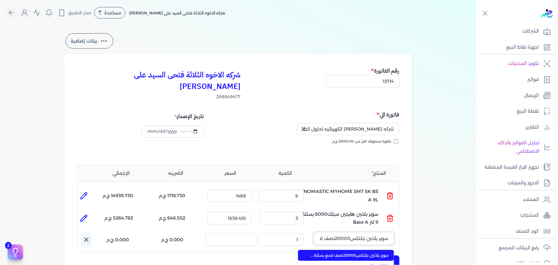
scroll to position [0, -44]
type input "سوبر بلاتين جلتكس20000نصف لامع بستلة 9 لتر Base A"
click at [351, 252] on span "سوبر بلاتين جلتكس20000نصف لامع بستلة 9 لتر Base A" at bounding box center [350, 255] width 78 height 6
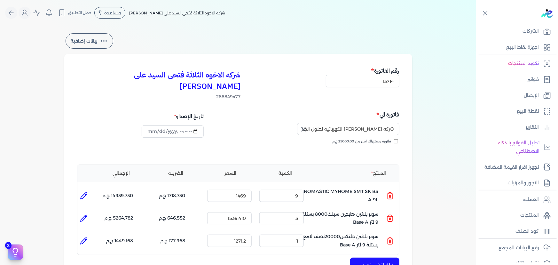
click at [82, 214] on icon at bounding box center [84, 218] width 8 height 8
type input "سوبر بلاتين هايجين سيلك8000 بستلة 9 لتر Base A"
type input "1539.41"
type input "3"
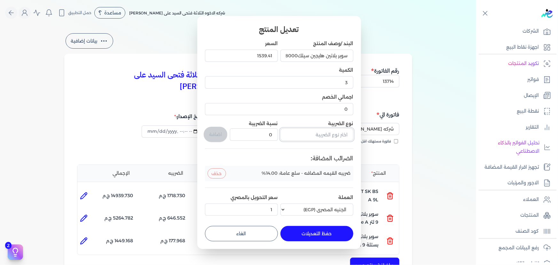
click at [335, 133] on input "text" at bounding box center [317, 134] width 73 height 12
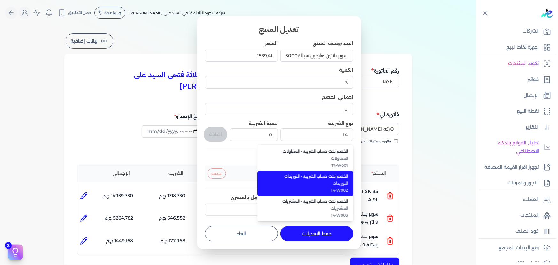
click at [322, 178] on span "الخصم تحت حساب الضريبه - التوريدات" at bounding box center [309, 176] width 78 height 6
type input "الخصم تحت حساب الضريبه - التوريدات"
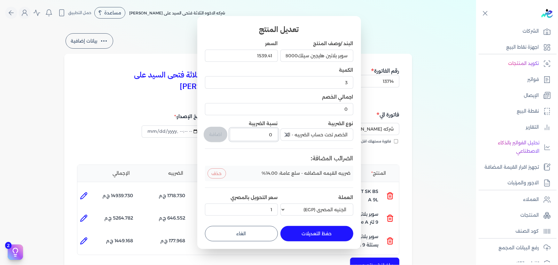
click at [288, 131] on div "البند /وصف المنتج سوبر بلاتين هايجين سيلك8000 بستلة 9 لتر Base A السعر 1539.41 …" at bounding box center [279, 129] width 148 height 178
type input "1"
click at [214, 134] on button "اضافة" at bounding box center [216, 134] width 24 height 15
type input "0"
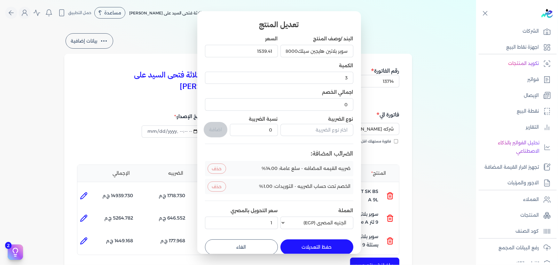
click at [297, 245] on button "حفظ التعديلات" at bounding box center [317, 246] width 73 height 15
type input "0"
type input "1"
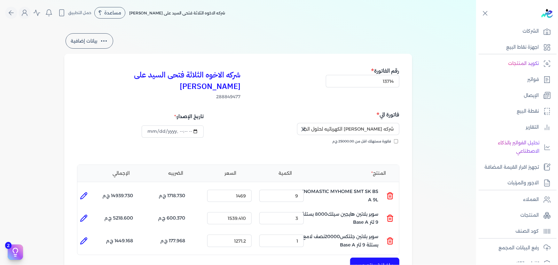
click at [86, 192] on icon at bounding box center [84, 196] width 8 height 8
type input "FENOMASTIC MYHOME SMT SK BS A 9L"
type input "1469"
type input "9"
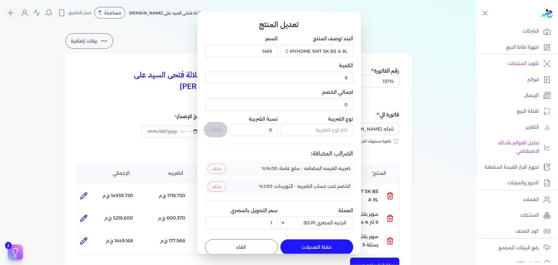
click at [251, 241] on button "الغاء" at bounding box center [241, 246] width 73 height 15
type input "0"
type input "1"
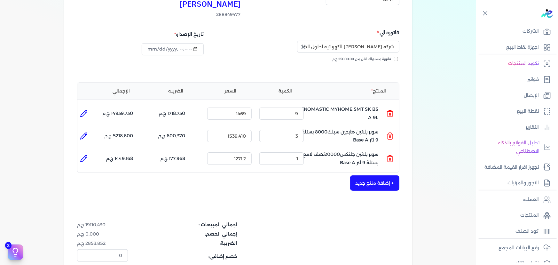
scroll to position [145, 0]
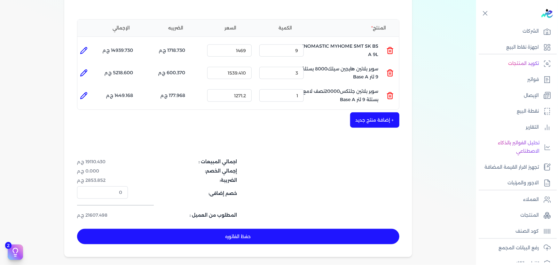
click at [88, 92] on icon at bounding box center [84, 96] width 8 height 8
type input "سوبر بلاتين جلتكس20000نصف لامع بستلة 9 لتر Base A"
type input "1271.2"
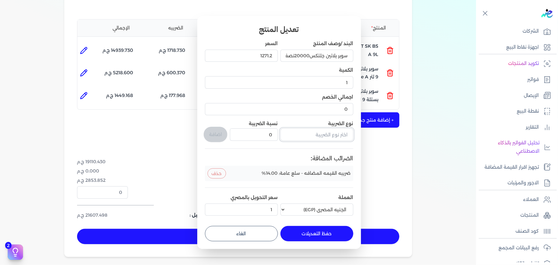
click at [321, 132] on input "text" at bounding box center [317, 134] width 73 height 12
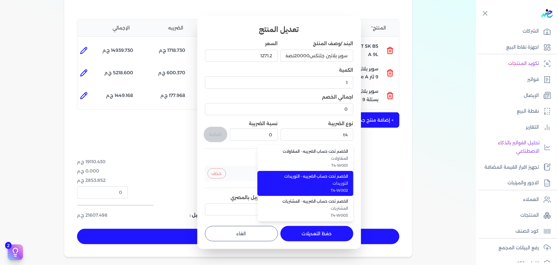
click at [324, 173] on li "الخصم تحت حساب الضريبه - التوريدات التوريدات T4-W002" at bounding box center [306, 183] width 96 height 25
type input "الخصم تحت حساب الضريبه - التوريدات"
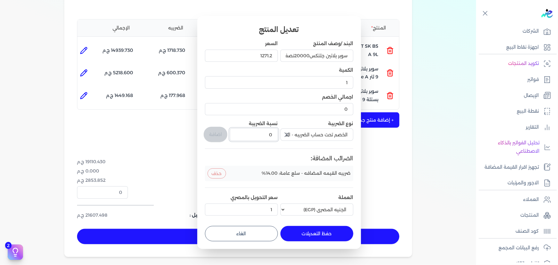
drag, startPoint x: 270, startPoint y: 134, endPoint x: 284, endPoint y: 134, distance: 13.8
click at [284, 134] on div "البند /وصف المنتج سوبر بلاتين جلتكس20000نصف لامع بستلة 9 لتر Base A السعر 1271.…" at bounding box center [279, 129] width 148 height 178
type input "1"
click at [216, 135] on button "اضافة" at bounding box center [216, 134] width 24 height 15
type input "0"
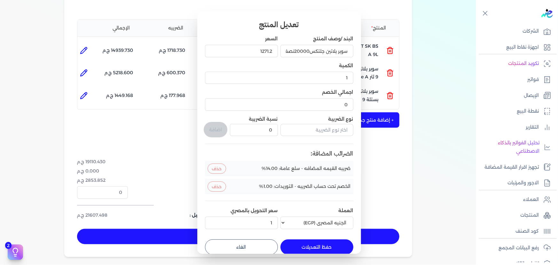
click at [332, 249] on button "حفظ التعديلات" at bounding box center [317, 246] width 73 height 15
type input "0"
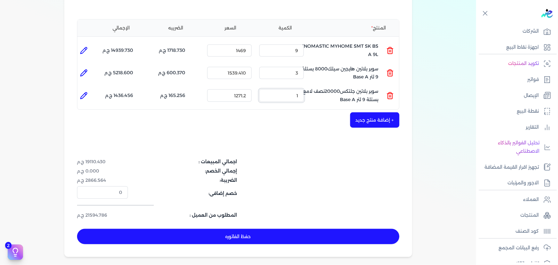
click at [287, 89] on input "1" at bounding box center [281, 95] width 44 height 12
type input "5"
click at [366, 112] on button "+ إضافة منتج جديد" at bounding box center [374, 119] width 49 height 15
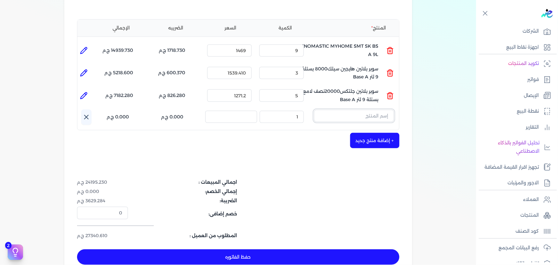
click at [338, 110] on input "text" at bounding box center [354, 116] width 80 height 12
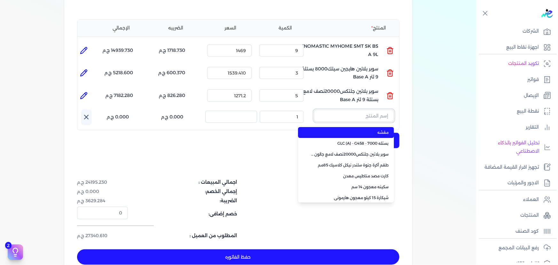
paste input "جلتكس 15000 بستلة 9 لتر"
type input "جلتكس 15000 بستلة 9 لتر"
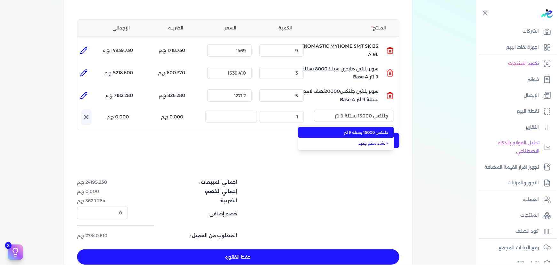
click at [341, 130] on span "جلتكس 15000 بستلة 9 لتر" at bounding box center [350, 133] width 78 height 6
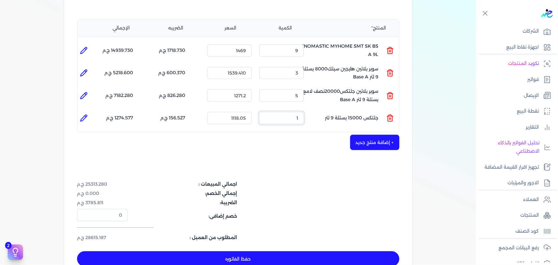
drag, startPoint x: 296, startPoint y: 107, endPoint x: 328, endPoint y: 98, distance: 33.8
click at [312, 109] on ul "المنتج : جلتكس 15000 بستلة 9 لتر الكمية : 1 السعر : 1118.05 الضريبه : 156.527 ج…" at bounding box center [238, 117] width 322 height 17
type input "12"
click at [81, 114] on icon at bounding box center [84, 118] width 8 height 8
type input "جلتكس 15000 بستلة 9 لتر"
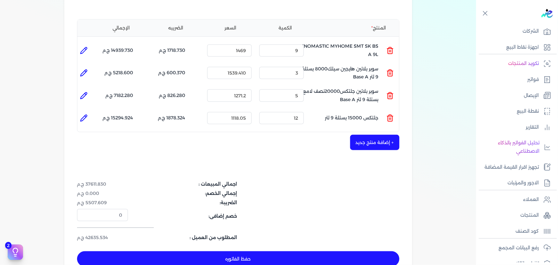
type input "1118.05"
type input "12"
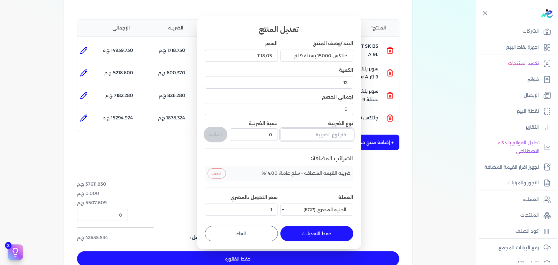
click at [323, 134] on input "text" at bounding box center [317, 134] width 73 height 12
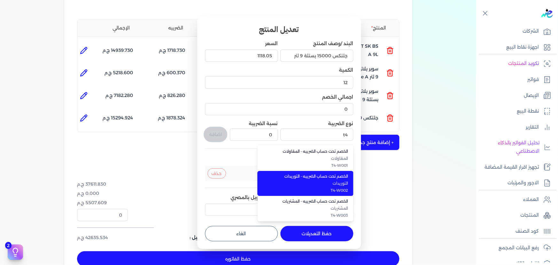
drag, startPoint x: 332, startPoint y: 178, endPoint x: 304, endPoint y: 158, distance: 34.6
click at [331, 178] on span "الخصم تحت حساب الضريبه - التوريدات" at bounding box center [309, 176] width 78 height 6
type input "الخصم تحت حساب الضريبه - التوريدات"
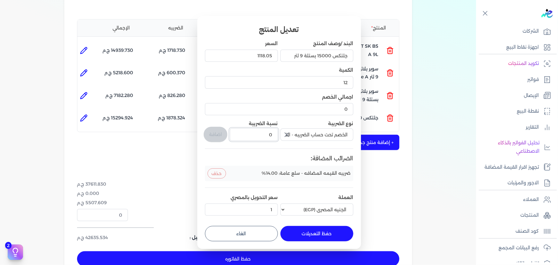
drag, startPoint x: 276, startPoint y: 135, endPoint x: 282, endPoint y: 136, distance: 5.4
click at [282, 136] on div "البند /وصف المنتج جلتكس 15000 بستلة 9 لتر السعر 1118.05 الكمية 12 اجمالي الخصم …" at bounding box center [279, 129] width 148 height 178
type input "1"
click at [215, 131] on button "اضافة" at bounding box center [216, 134] width 24 height 15
type input "0"
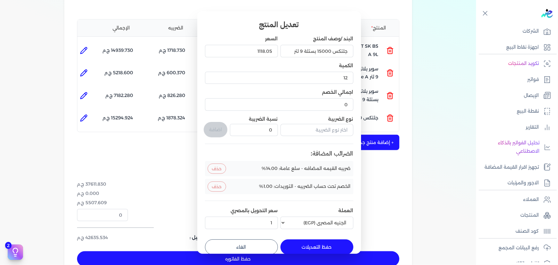
click at [309, 243] on button "حفظ التعديلات" at bounding box center [317, 246] width 73 height 15
type input "0"
type input "1"
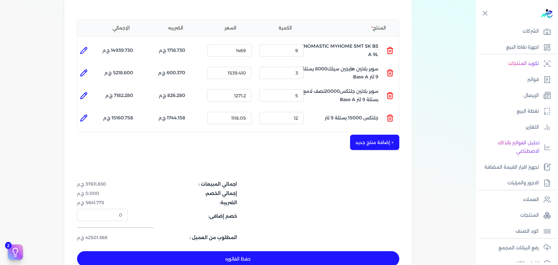
click at [380, 135] on button "+ إضافة منتج جديد" at bounding box center [374, 142] width 49 height 15
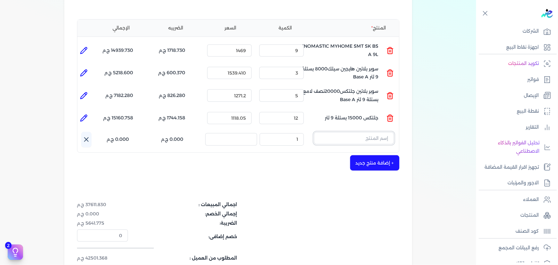
click at [372, 132] on input "text" at bounding box center [354, 138] width 80 height 12
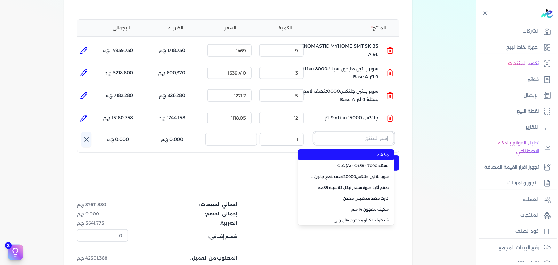
paste input "سوبر بلاتين 8000 هايجين جالون 2,7 لتر Base B"
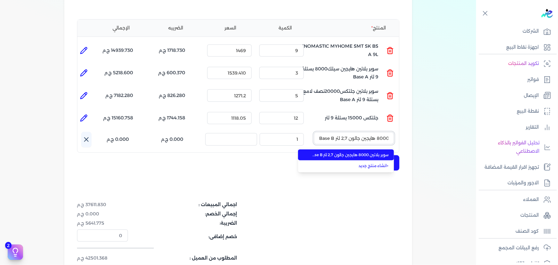
type input "سوبر بلاتين 8000 هايجين جالون 2,7 لتر Base B"
click at [376, 152] on span "سوبر بلاتين 8000 هايجين جالون 2,7 لتر Base B" at bounding box center [350, 155] width 78 height 6
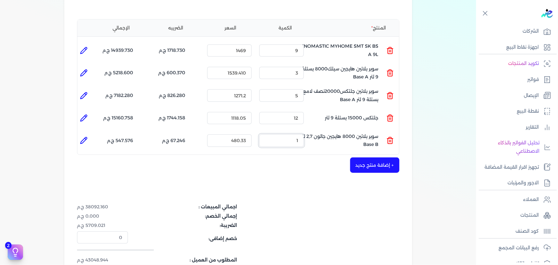
drag, startPoint x: 294, startPoint y: 129, endPoint x: 322, endPoint y: 128, distance: 27.9
click at [322, 132] on ul "المنتج : سوبر بلاتين 8000 هايجين جالون 2,7 لتر Base B الكمية : 1 السعر : 480.33…" at bounding box center [238, 140] width 322 height 17
type input "15"
click at [82, 137] on icon at bounding box center [84, 140] width 6 height 6
type input "سوبر بلاتين 8000 هايجين جالون 2,7 لتر Base B"
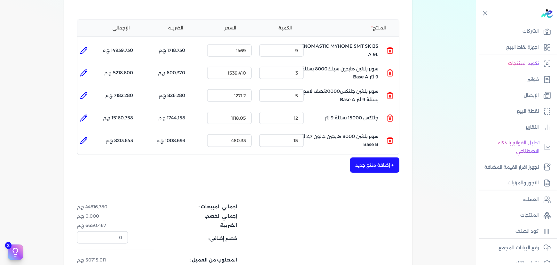
type input "480.33"
type input "15"
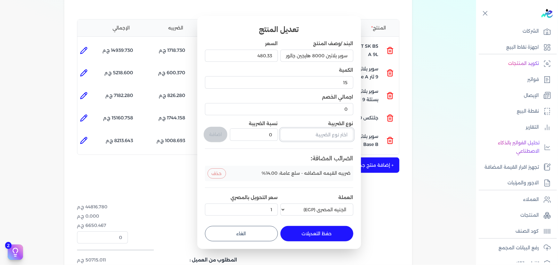
click at [321, 133] on input "text" at bounding box center [317, 134] width 73 height 12
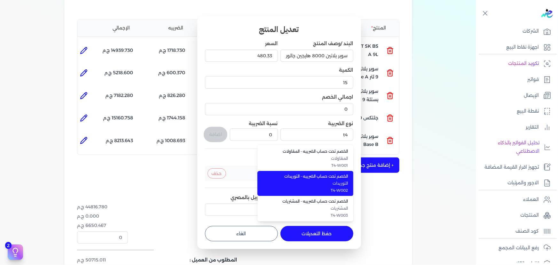
click at [322, 183] on span "التوريدات" at bounding box center [309, 183] width 78 height 6
type input "الخصم تحت حساب الضريبه - التوريدات"
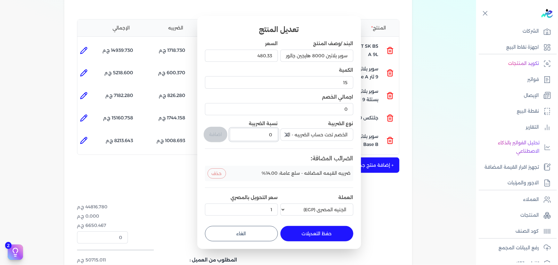
drag, startPoint x: 267, startPoint y: 131, endPoint x: 282, endPoint y: 140, distance: 17.1
click at [275, 132] on input "0" at bounding box center [254, 134] width 48 height 12
type input "1"
click at [214, 134] on button "اضافة" at bounding box center [216, 134] width 24 height 15
type input "0"
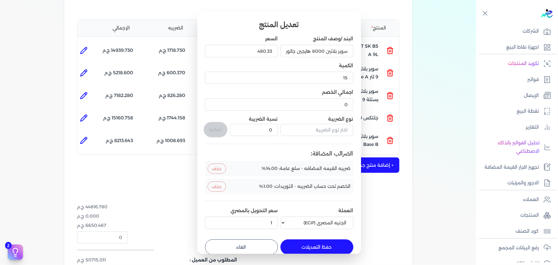
click at [332, 246] on button "حفظ التعديلات" at bounding box center [317, 246] width 73 height 15
type input "0"
type input "1"
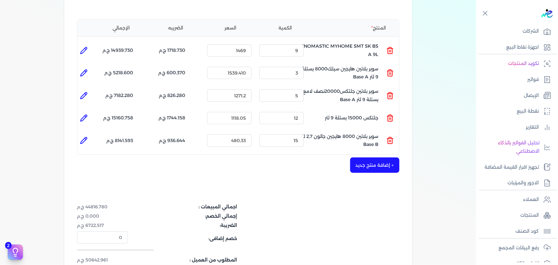
click at [372, 157] on button "+ إضافة منتج جديد" at bounding box center [374, 164] width 49 height 15
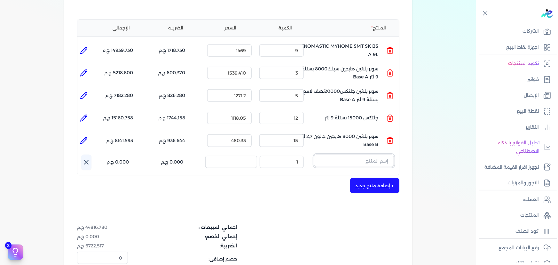
click at [355, 155] on input "text" at bounding box center [354, 161] width 80 height 12
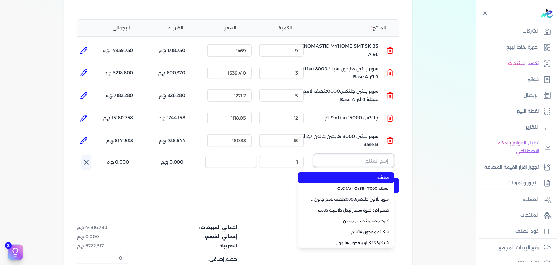
paste input "صبغات سي سي كناري 606 عبوة 40 ملي"
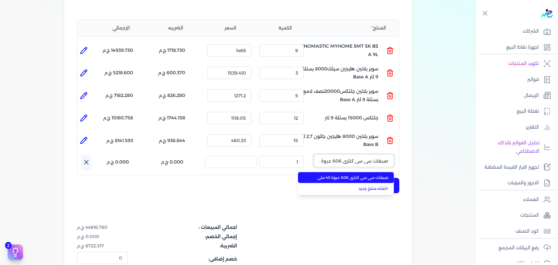
scroll to position [0, -14]
type input "صبغات سي سي كناري 606 عبوة 40 ملي"
click at [357, 172] on li "صبغات سي سي كناري 606 عبوة 40 ملي" at bounding box center [346, 177] width 96 height 11
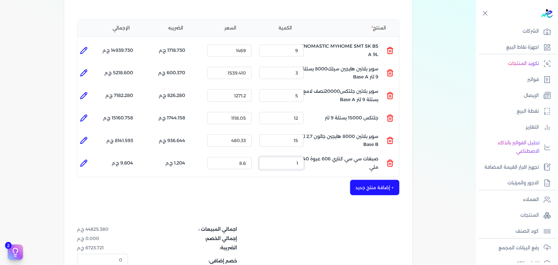
click at [330, 155] on ul "المنتج : صبغات سي سي كناري 606 عبوة 40 ملي الكمية : 1 السعر : 8.6 الضريبه : 1.2…" at bounding box center [238, 163] width 322 height 17
type input "3"
click at [83, 159] on icon at bounding box center [84, 163] width 8 height 8
type input "صبغات سي سي كناري 606 عبوة 40 ملي"
type input "8.6"
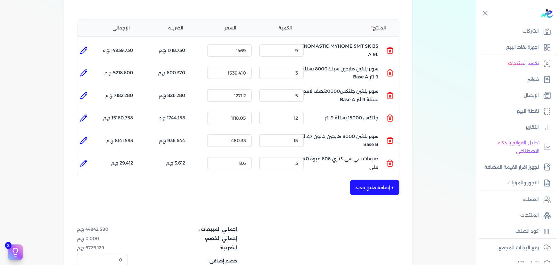
type input "3"
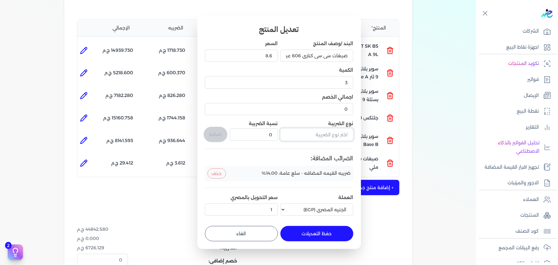
click at [328, 136] on input "text" at bounding box center [317, 134] width 73 height 12
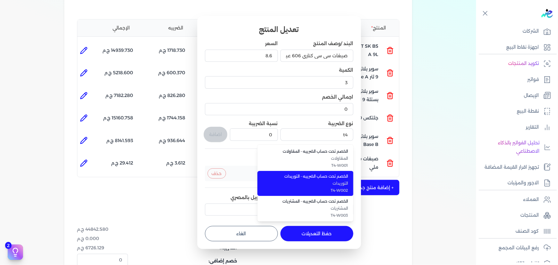
click at [343, 190] on span "T4-W002" at bounding box center [309, 190] width 78 height 6
type input "الخصم تحت حساب الضريبه - التوريدات"
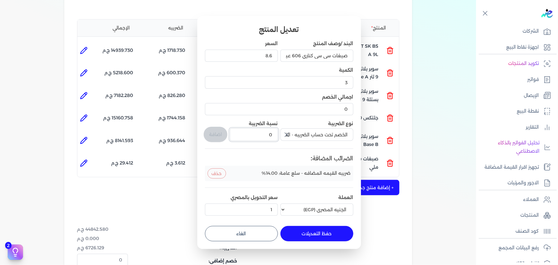
drag, startPoint x: 266, startPoint y: 138, endPoint x: 297, endPoint y: 132, distance: 31.5
click at [294, 133] on div "البند /وصف المنتج صبغات سي سي كناري 606 عبوة 40 ملي السعر 8.6 الكمية 3 اجمالي ا…" at bounding box center [279, 129] width 148 height 178
type input "1"
click at [213, 134] on button "اضافة" at bounding box center [216, 134] width 24 height 15
type input "0"
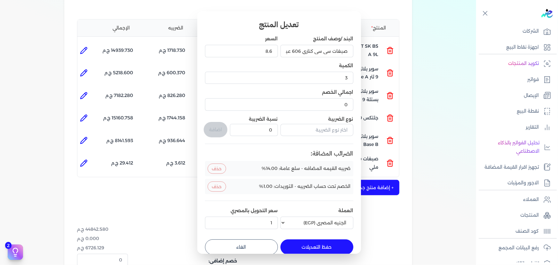
click at [320, 234] on form "البند /وصف المنتج صبغات سي سي كناري 606 عبوة 40 ملي السعر 8.6 الكمية 3 اجمالي ا…" at bounding box center [279, 142] width 148 height 224
click at [319, 246] on button "حفظ التعديلات" at bounding box center [317, 246] width 73 height 15
type input "0"
type input "1"
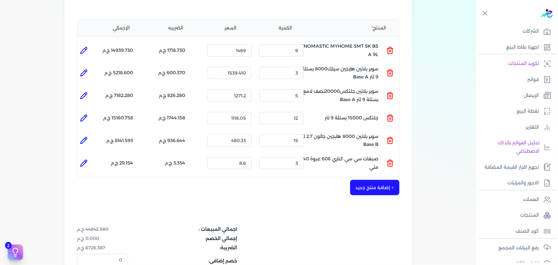
click at [374, 180] on button "+ إضافة منتج جديد" at bounding box center [374, 187] width 49 height 15
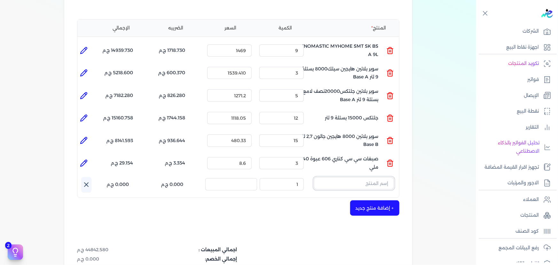
click at [370, 177] on input "text" at bounding box center [354, 183] width 80 height 12
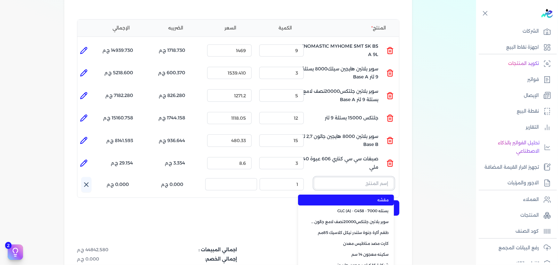
paste input "[PERSON_NAME] ريتش 1 5كجم"
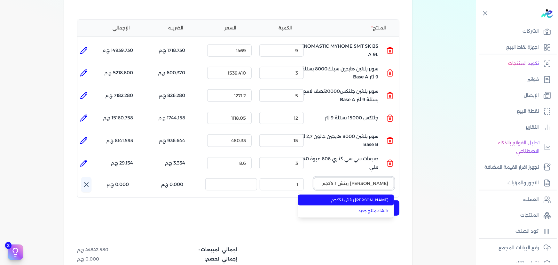
type input "[PERSON_NAME] ريتش 1 5كجم"
click at [358, 197] on span "[PERSON_NAME] ريتش 1 5كجم" at bounding box center [350, 200] width 78 height 6
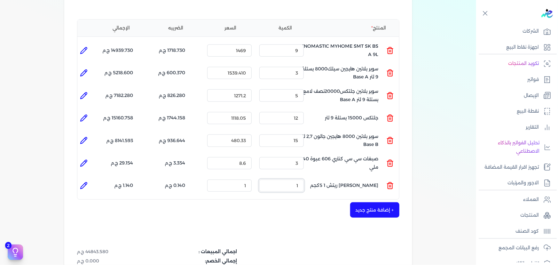
drag, startPoint x: 288, startPoint y: 176, endPoint x: 355, endPoint y: 151, distance: 71.9
click at [340, 161] on div "المنتج الكمية السعر الضريبه الإجمالي المنتج : FENOMASTIC MYHOME SMT SK BS A 9L …" at bounding box center [238, 109] width 323 height 181
type input "5"
type input "1973.680"
click at [371, 202] on button "+ إضافة منتج جديد" at bounding box center [374, 209] width 49 height 15
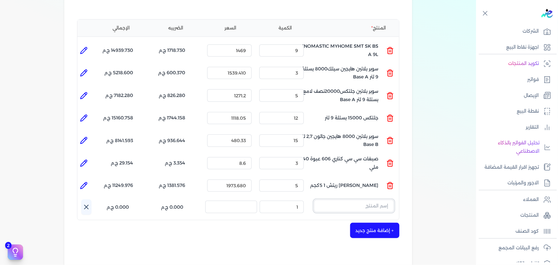
click at [344, 200] on input "text" at bounding box center [354, 206] width 80 height 12
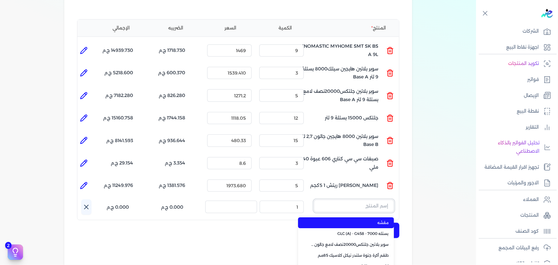
paste input ""JOTUN PENETRATING SEALER 20L ""
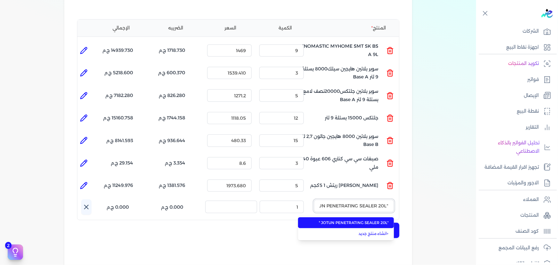
scroll to position [0, -12]
type input ""JOTUN PENETRATING SEALER 20L ""
click at [348, 220] on span ""JOTUN PENETRATING SEALER 20L "" at bounding box center [350, 223] width 78 height 6
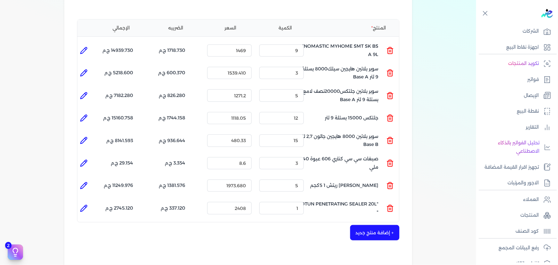
click at [88, 204] on icon at bounding box center [84, 208] width 8 height 8
type input ""JOTUN PENETRATING SEALER 20L ""
type input "2408"
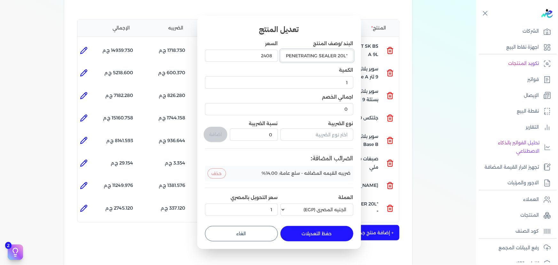
click at [346, 54] on input ""JOTUN PENETRATING SEALER 20L "" at bounding box center [317, 56] width 73 height 12
click at [347, 54] on input ""JOTUN PENETRATING SEALER 20L "" at bounding box center [317, 56] width 73 height 12
type input "JOTUN PENETRATING SEALER 20L ""
click at [314, 237] on button "حفظ التعديلات" at bounding box center [317, 233] width 73 height 15
type input "0"
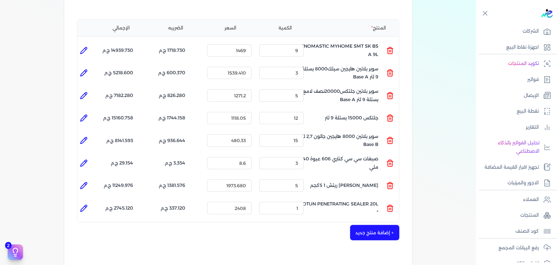
click at [391, 204] on icon at bounding box center [391, 208] width 8 height 8
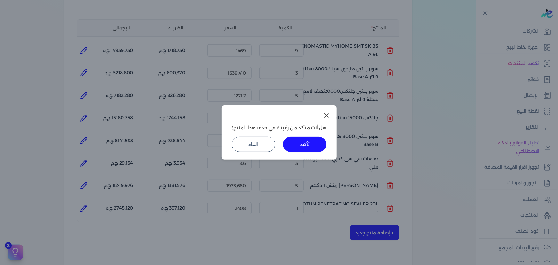
click at [323, 112] on icon at bounding box center [327, 116] width 8 height 8
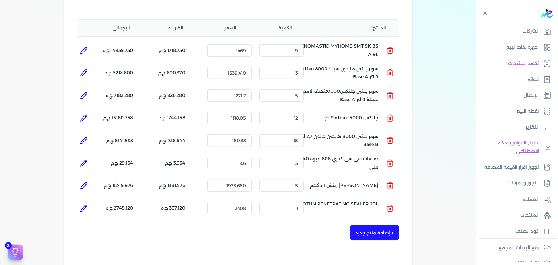
click at [84, 204] on icon at bounding box center [84, 208] width 8 height 8
type input "JOTUN PENETRATING SEALER 20L ""
type input "2408"
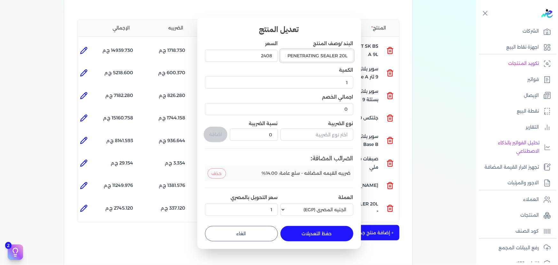
click at [333, 55] on input "JOTUN PENETRATING SEALER 20L "" at bounding box center [317, 56] width 73 height 12
click at [286, 54] on input "JOTUN PENETRATING SEALER 20L "" at bounding box center [317, 56] width 73 height 12
type input "JOTUN PENETRATING SEALER 20L"
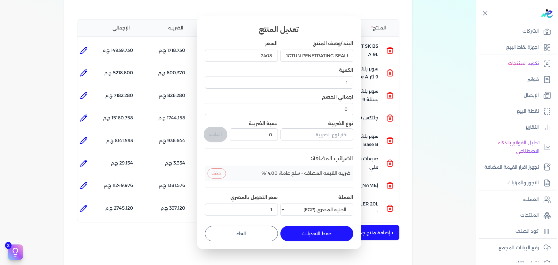
click at [312, 231] on button "حفظ التعديلات" at bounding box center [317, 233] width 73 height 15
type input "0"
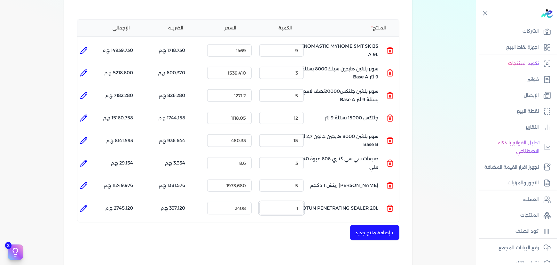
drag, startPoint x: 287, startPoint y: 200, endPoint x: 339, endPoint y: 200, distance: 51.8
click at [339, 200] on ul "المنتج : JOTUN PENETRATING SEALER 20L الكمية : 1 السعر : 2408 الضريبه : 337.120…" at bounding box center [238, 207] width 322 height 17
type input "3"
click at [87, 204] on icon at bounding box center [84, 208] width 8 height 8
type input "JOTUN PENETRATING SEALER 20L"
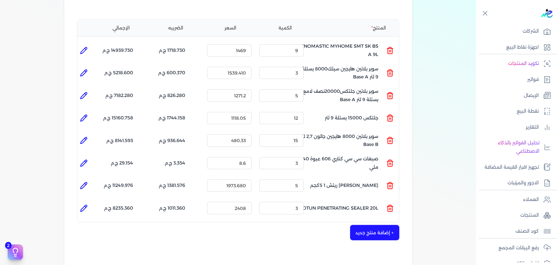
type input "2408"
type input "3"
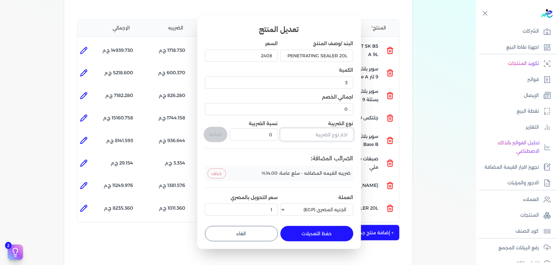
click at [311, 133] on input "text" at bounding box center [317, 134] width 73 height 12
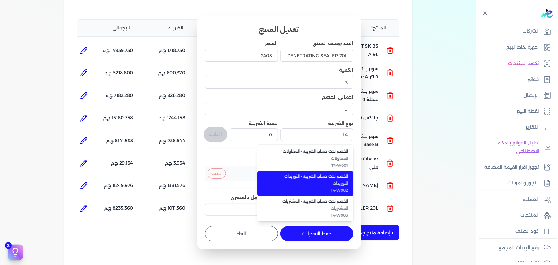
click at [323, 186] on span "التوريدات" at bounding box center [309, 183] width 78 height 6
type input "الخصم تحت حساب الضريبه - التوريدات"
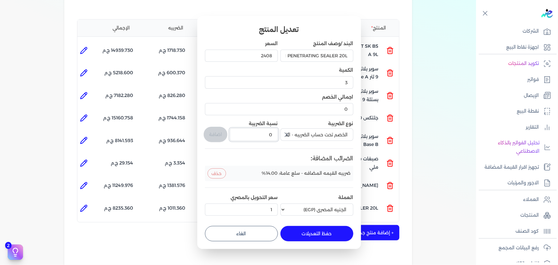
drag, startPoint x: 270, startPoint y: 134, endPoint x: 275, endPoint y: 133, distance: 5.2
click at [274, 134] on input "0" at bounding box center [254, 134] width 48 height 12
type input "1"
click at [216, 132] on button "اضافة" at bounding box center [216, 134] width 24 height 15
type input "0"
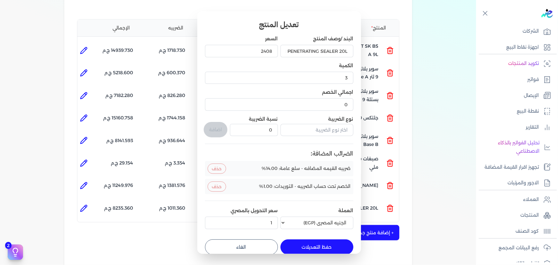
click at [307, 250] on button "حفظ التعديلات" at bounding box center [317, 246] width 73 height 15
type input "0"
type input "1"
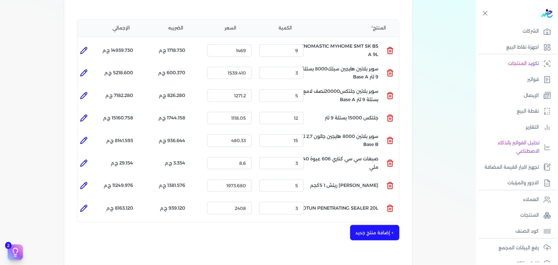
click at [367, 230] on div "شركه الاخوه الثلاثة فتحى السيد على [PERSON_NAME] 288849477 رقم الفاتورة 13714 ف…" at bounding box center [238, 138] width 348 height 461
click at [369, 225] on button "+ إضافة منتج جديد" at bounding box center [374, 232] width 49 height 15
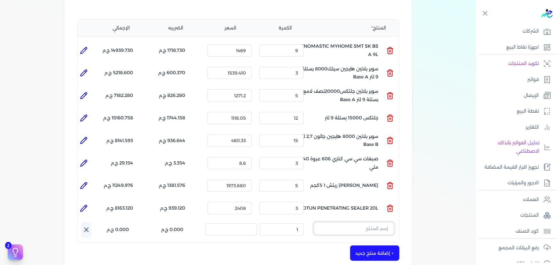
click at [344, 222] on input "text" at bounding box center [354, 228] width 80 height 12
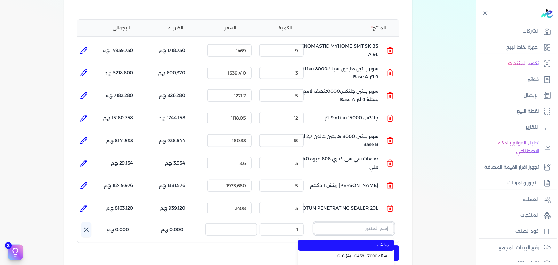
paste input ""JOTUN PENETRATING SEALER 3L ""
type input ""JOTUN PENETRATING SEALER 3L ""
click at [350, 242] on span ""JOTUN PENETRATING SEALER 3L "" at bounding box center [350, 245] width 78 height 6
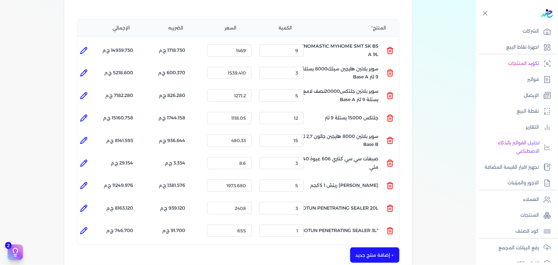
click at [85, 227] on icon at bounding box center [84, 230] width 6 height 6
type input ""JOTUN PENETRATING SEALER 3L ""
type input "655"
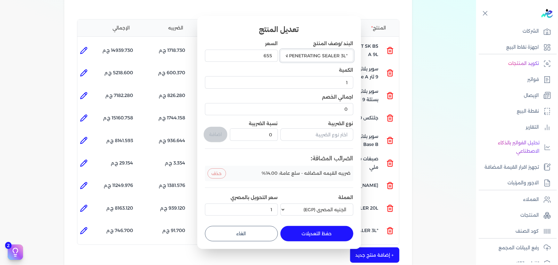
drag, startPoint x: 346, startPoint y: 54, endPoint x: 349, endPoint y: 54, distance: 3.3
click at [349, 54] on input ""JOTUN PENETRATING SEALER 3L "" at bounding box center [317, 56] width 73 height 12
drag, startPoint x: 286, startPoint y: 54, endPoint x: 284, endPoint y: 57, distance: 3.9
click at [284, 55] on input "JOTUN PENETRATING SEALER 3L "" at bounding box center [317, 56] width 73 height 12
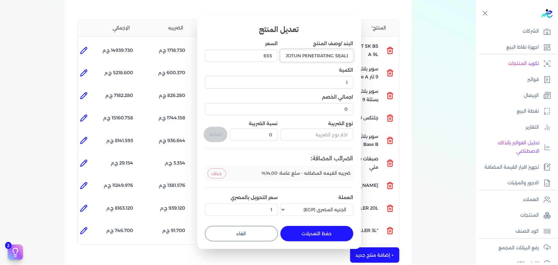
scroll to position [0, -13]
type input "JOTUN PENETRATING SEALER 3L"
click at [307, 134] on input "text" at bounding box center [317, 134] width 73 height 12
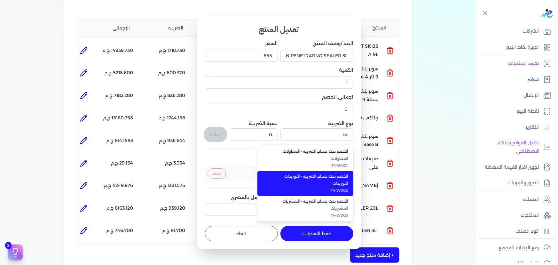
click at [327, 184] on span "التوريدات" at bounding box center [309, 183] width 78 height 6
type input "الخصم تحت حساب الضريبه - التوريدات"
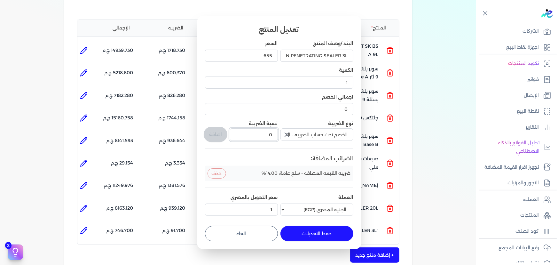
drag, startPoint x: 268, startPoint y: 137, endPoint x: 284, endPoint y: 134, distance: 16.6
click at [283, 134] on div "البند /وصف المنتج JOTUN PENETRATING SEALER 3L السعر 655 الكمية 1 اجمالي الخصم 0…" at bounding box center [279, 129] width 148 height 178
type input "1"
click at [224, 132] on button "اضافة" at bounding box center [216, 134] width 24 height 15
type input "0"
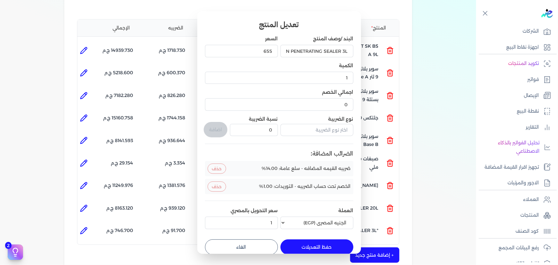
click at [320, 246] on button "حفظ التعديلات" at bounding box center [317, 246] width 73 height 15
type input "0"
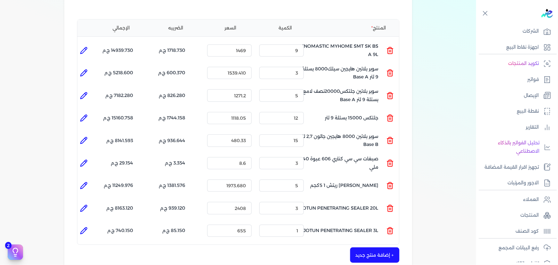
click at [373, 247] on button "+ إضافة منتج جديد" at bounding box center [374, 254] width 49 height 15
drag, startPoint x: 289, startPoint y: 217, endPoint x: 312, endPoint y: 219, distance: 23.1
click at [312, 222] on ul "المنتج : JOTUN PENETRATING SEALER 3L الكمية : 1 السعر : 655 الضريبه : 85.150 ج.…" at bounding box center [238, 230] width 322 height 17
type input "10"
click at [331, 245] on input "text" at bounding box center [354, 251] width 80 height 12
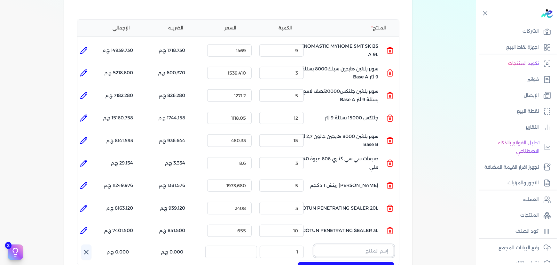
paste input "معجون داي تون 100 شيكارة 15 كجم"
type input "معجون داي تون 100 شيكارة 15 كجم"
click at [338, 265] on span "معجون داي تون 100 شيكارة 15 كجم" at bounding box center [350, 268] width 78 height 6
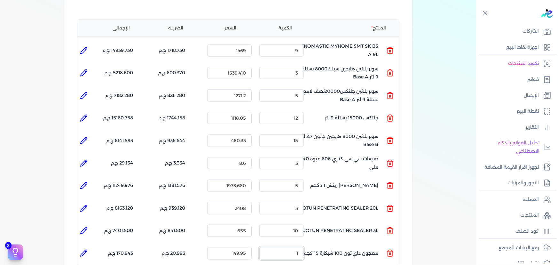
drag, startPoint x: 289, startPoint y: 241, endPoint x: 361, endPoint y: 240, distance: 72.0
click at [356, 244] on ul "المنتج : معجون داي تون 100 شيكارة 15 كجم الكمية : 1 السعر : 149.95 الضريبه : 20…" at bounding box center [238, 252] width 322 height 17
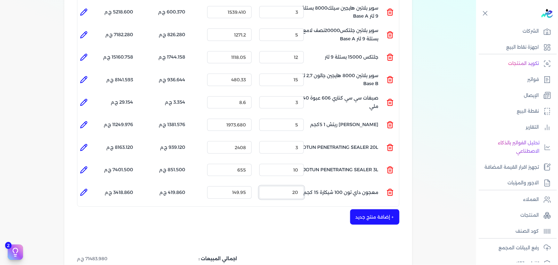
scroll to position [233, 0]
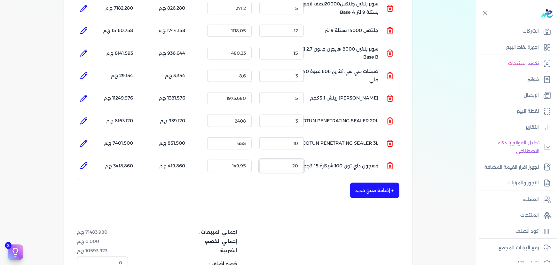
type input "20"
click at [81, 162] on icon at bounding box center [84, 166] width 8 height 8
type input "معجون داي تون 100 شيكارة 15 كجم"
type input "149.95"
type input "20"
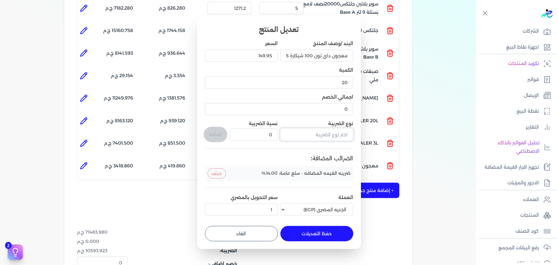
click at [318, 136] on input "text" at bounding box center [317, 134] width 73 height 12
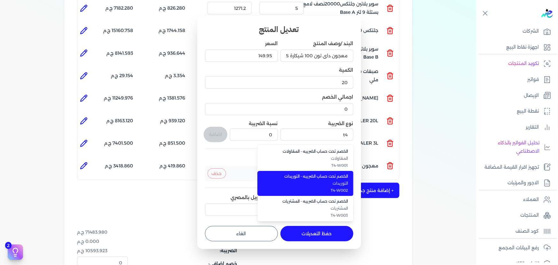
drag, startPoint x: 337, startPoint y: 175, endPoint x: 300, endPoint y: 145, distance: 47.1
click at [337, 175] on span "الخصم تحت حساب الضريبه - التوريدات" at bounding box center [309, 176] width 78 height 6
type input "الخصم تحت حساب الضريبه - التوريدات"
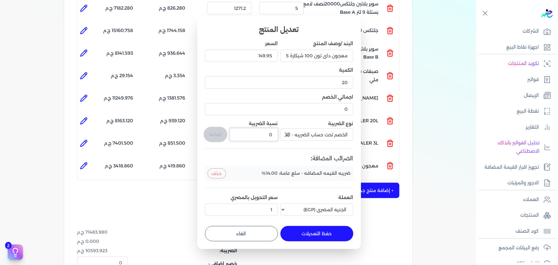
drag, startPoint x: 268, startPoint y: 132, endPoint x: 285, endPoint y: 132, distance: 17.0
click at [285, 132] on div "البند /وصف المنتج معجون داي تون 100 شيكارة 15 كجم السعر 149.95 الكمية 20 اجمالي…" at bounding box center [279, 129] width 148 height 178
type input "1"
click at [223, 133] on button "اضافة" at bounding box center [216, 134] width 24 height 15
type input "0"
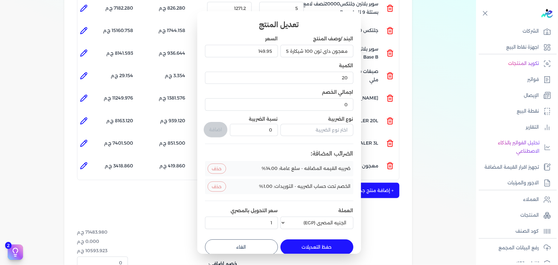
click at [290, 246] on button "حفظ التعديلات" at bounding box center [317, 246] width 73 height 15
type input "0"
type input "1"
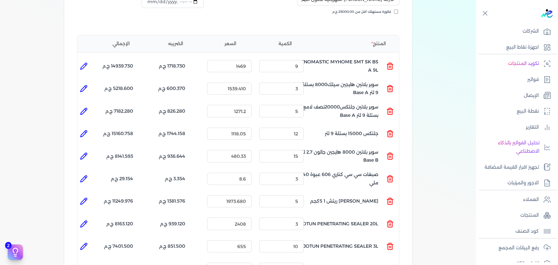
scroll to position [116, 0]
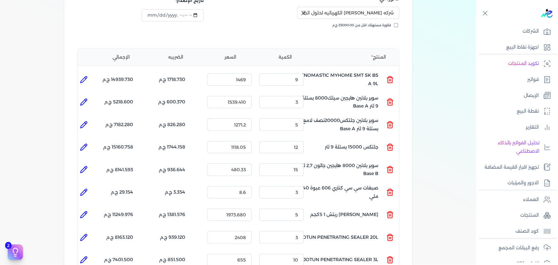
click at [83, 76] on icon at bounding box center [84, 79] width 6 height 6
type input "FENOMASTIC MYHOME SMT SK BS A 9L"
type input "1469"
type input "9"
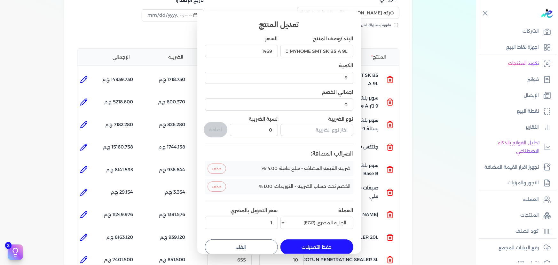
click at [241, 241] on button "الغاء" at bounding box center [241, 246] width 73 height 15
type input "0"
type input "1"
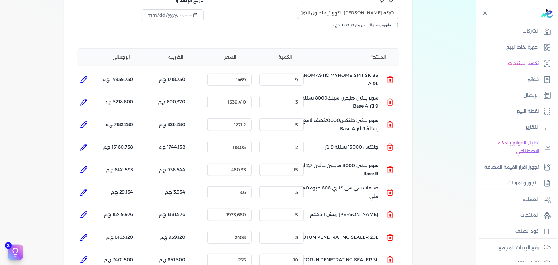
click at [81, 98] on icon at bounding box center [84, 102] width 8 height 8
type input "سوبر بلاتين هايجين سيلك8000 بستلة 9 لتر Base A"
type input "1539.41"
type input "3"
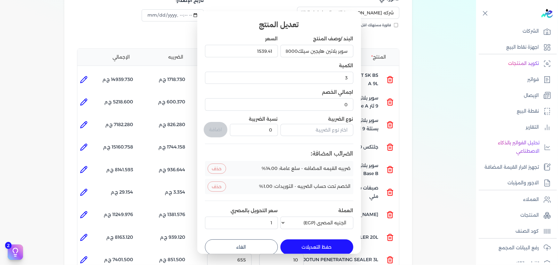
click at [236, 247] on button "الغاء" at bounding box center [241, 246] width 73 height 15
type input "0"
type input "1"
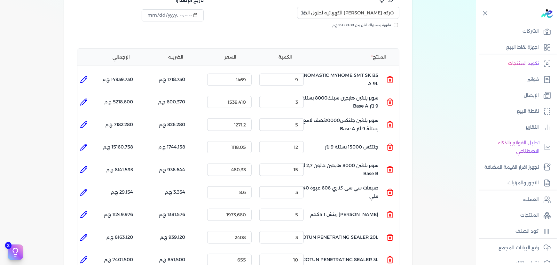
click at [89, 118] on li at bounding box center [83, 124] width 13 height 13
type input "سوبر بلاتين جلتكس20000نصف لامع بستلة 9 لتر Base A"
type input "1271.2"
type input "5"
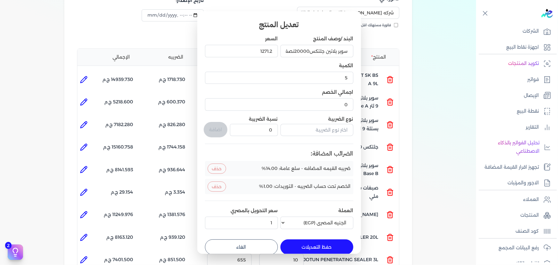
click at [226, 243] on button "الغاء" at bounding box center [241, 246] width 73 height 15
type input "0"
type input "1"
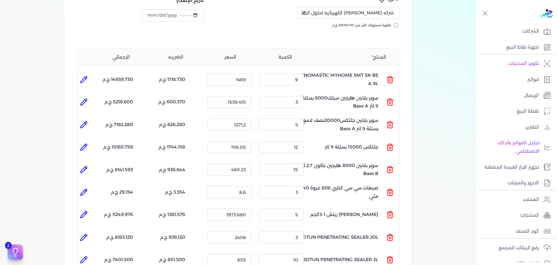
click at [83, 143] on icon at bounding box center [84, 147] width 8 height 8
type input "جلتكس 15000 بستلة 9 لتر"
type input "1118.05"
type input "12"
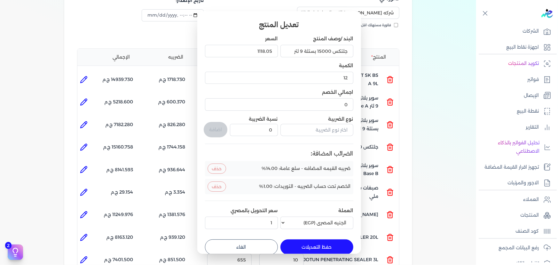
click at [256, 243] on button "الغاء" at bounding box center [241, 246] width 73 height 15
type input "0"
type input "1"
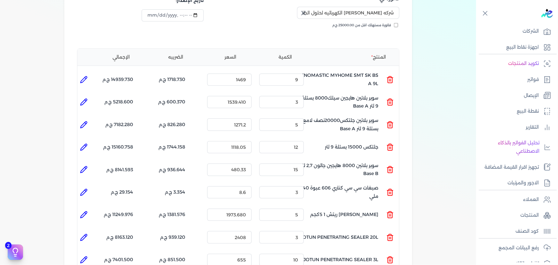
click at [88, 163] on li at bounding box center [83, 169] width 13 height 13
type input "سوبر بلاتين 8000 هايجين جالون 2,7 لتر Base B"
type input "480.33"
type input "15"
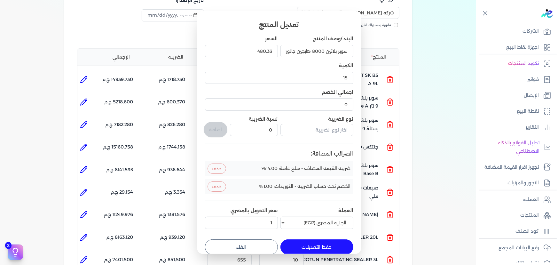
click at [226, 247] on button "الغاء" at bounding box center [241, 246] width 73 height 15
type input "0"
type input "1"
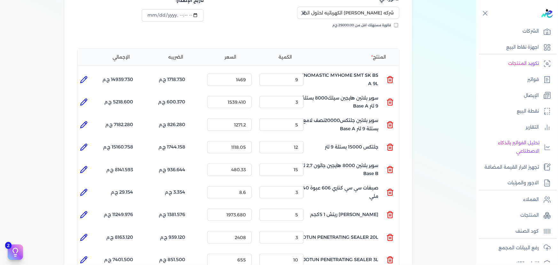
click at [81, 186] on li at bounding box center [83, 192] width 13 height 13
type input "صبغات سي سي كناري 606 عبوة 40 ملي"
type input "8.6"
type input "3"
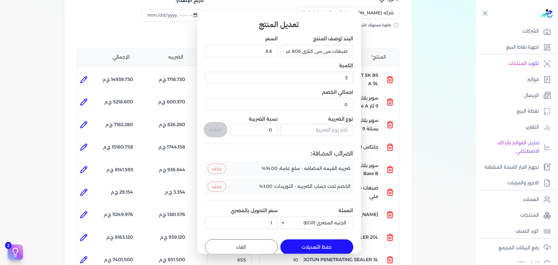
click at [243, 253] on button "الغاء" at bounding box center [241, 246] width 73 height 15
type input "0"
type input "1"
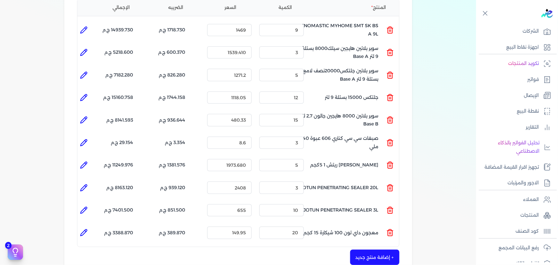
scroll to position [174, 0]
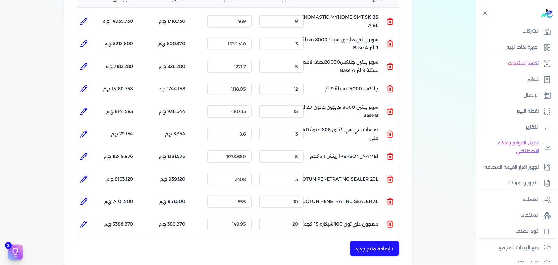
click at [86, 150] on li at bounding box center [83, 156] width 13 height 13
type input "[PERSON_NAME] ريتش 1 5كجم"
type input "1973.68"
type input "5"
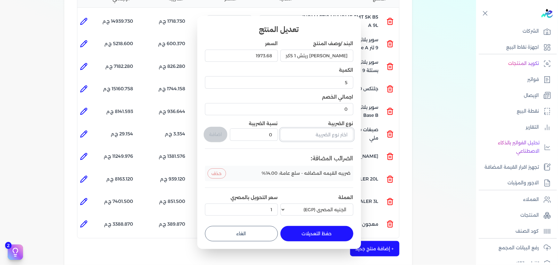
click at [328, 137] on input "text" at bounding box center [317, 134] width 73 height 12
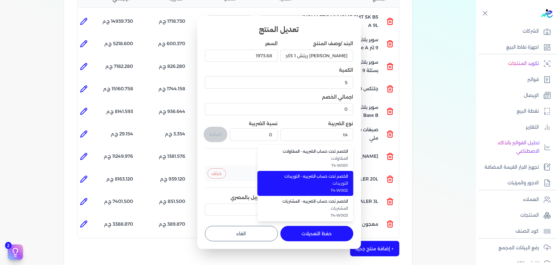
click at [333, 176] on span "الخصم تحت حساب الضريبه - التوريدات" at bounding box center [309, 176] width 78 height 6
type input "الخصم تحت حساب الضريبه - التوريدات"
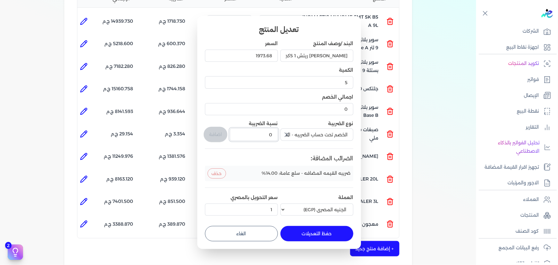
drag, startPoint x: 274, startPoint y: 138, endPoint x: 285, endPoint y: 134, distance: 11.5
click at [306, 137] on div "البند /وصف المنتج سيكا زنك ريتش 1 5كجم السعر 1973.68 الكمية 5 اجمالي الخصم 0 نو…" at bounding box center [279, 129] width 148 height 178
type input "1"
click at [211, 135] on button "اضافة" at bounding box center [216, 134] width 24 height 15
type input "0"
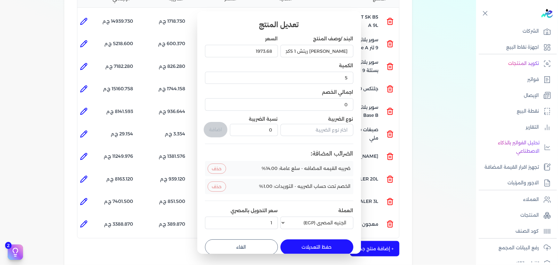
click at [322, 243] on button "حفظ التعديلات" at bounding box center [317, 246] width 73 height 15
type input "0"
type input "1"
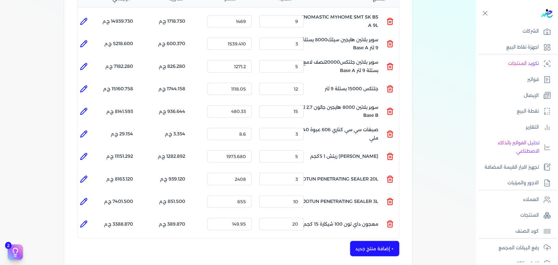
click at [89, 173] on li at bounding box center [83, 179] width 13 height 13
type input "JOTUN PENETRATING SEALER 20L"
type input "2408"
type input "3"
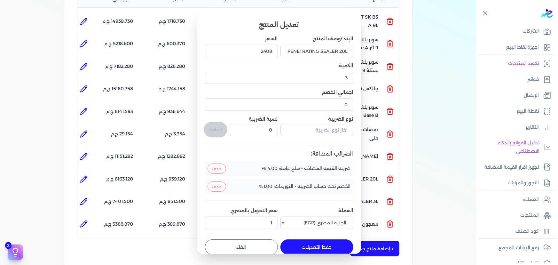
drag, startPoint x: 246, startPoint y: 241, endPoint x: 176, endPoint y: 194, distance: 84.1
click at [242, 241] on button "الغاء" at bounding box center [241, 246] width 73 height 15
type input "0"
type input "1"
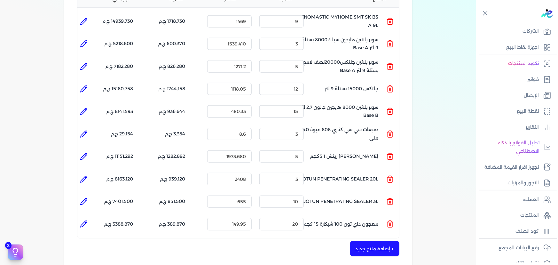
click at [82, 198] on icon at bounding box center [84, 202] width 8 height 8
type input "JOTUN PENETRATING SEALER 3L"
type input "655"
type input "10"
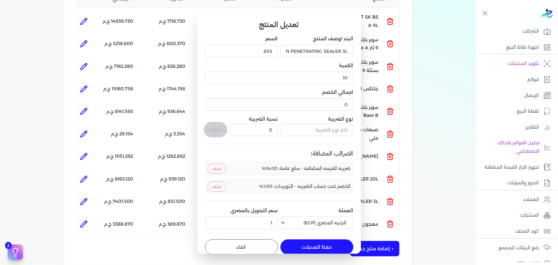
drag, startPoint x: 264, startPoint y: 243, endPoint x: 148, endPoint y: 206, distance: 121.8
click at [264, 243] on button "الغاء" at bounding box center [241, 246] width 73 height 15
type input "0"
type input "1"
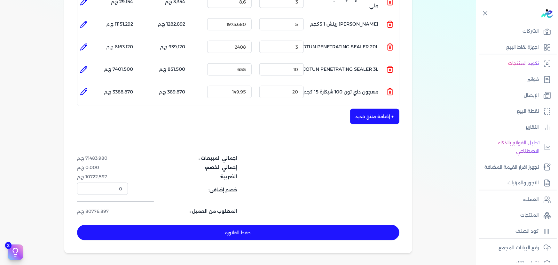
scroll to position [349, 0]
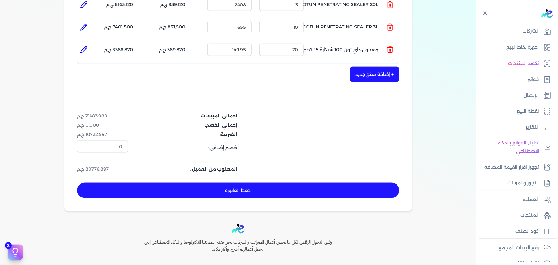
click at [306, 183] on button "حفظ الفاتوره" at bounding box center [238, 190] width 323 height 15
type input "[DATE]"
